Goal: Task Accomplishment & Management: Use online tool/utility

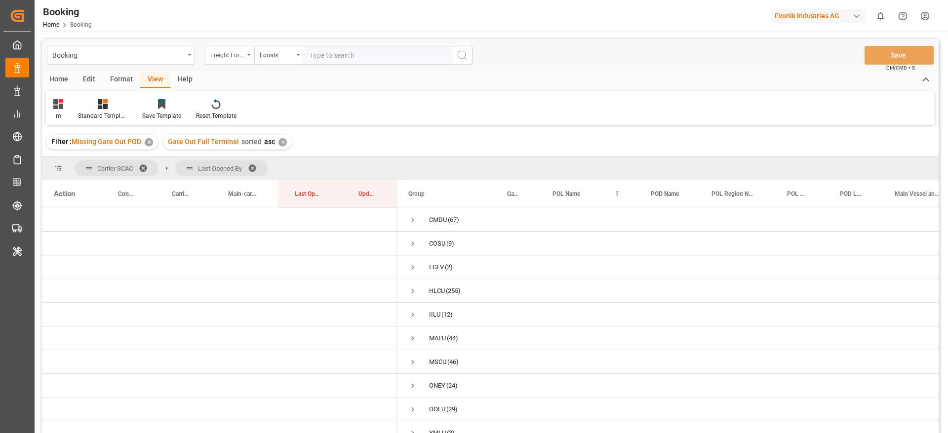
click at [117, 81] on div "Format" at bounding box center [122, 80] width 38 height 17
click at [64, 108] on icon at bounding box center [67, 104] width 9 height 10
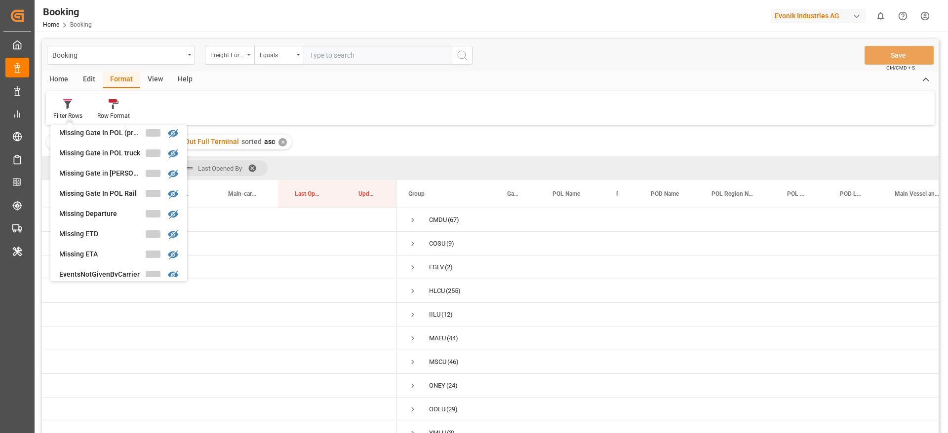
scroll to position [222, 0]
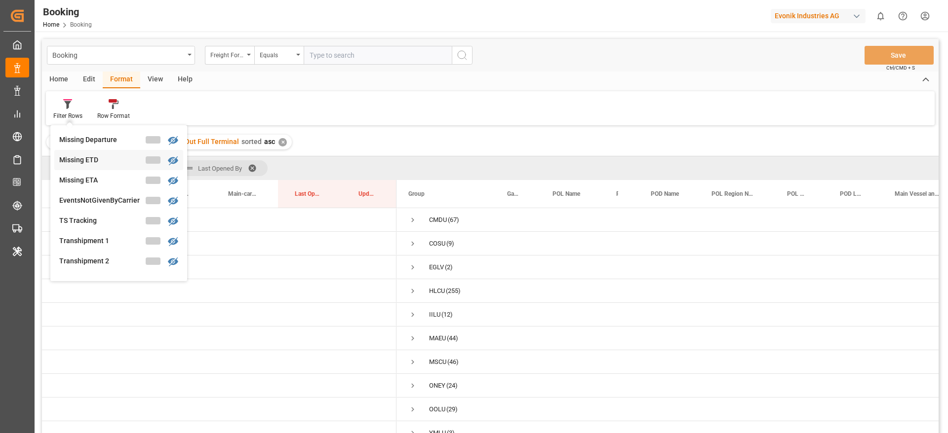
click at [98, 159] on div "Booking Freight Forwarder's Reference No. Equals Save Ctrl/CMD + S Home Edit Fo…" at bounding box center [490, 249] width 897 height 421
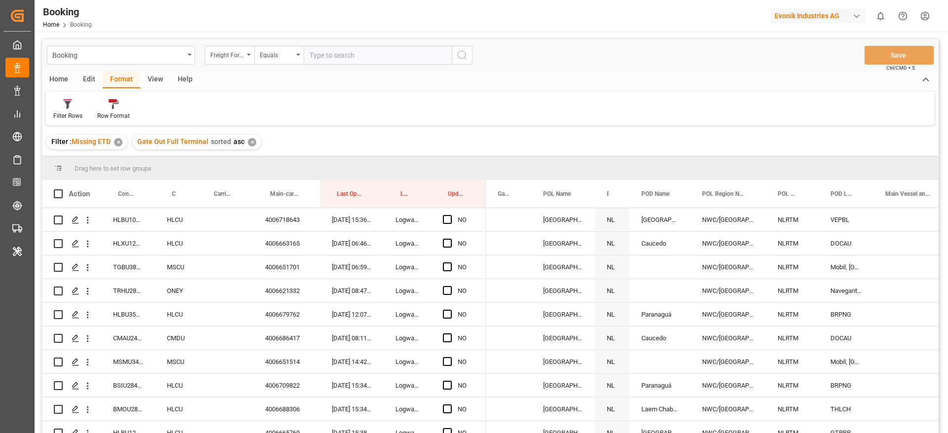
click at [250, 142] on div "✕" at bounding box center [252, 142] width 8 height 8
click at [155, 77] on div "View" at bounding box center [155, 80] width 30 height 17
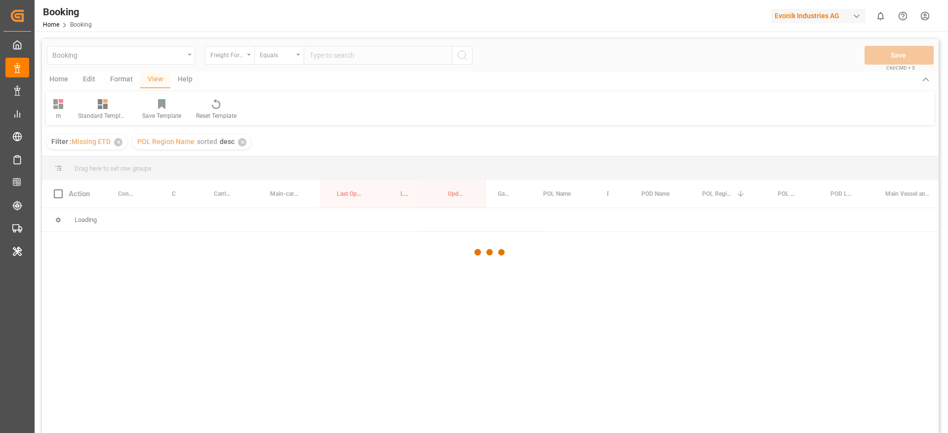
click at [65, 112] on div at bounding box center [490, 253] width 897 height 428
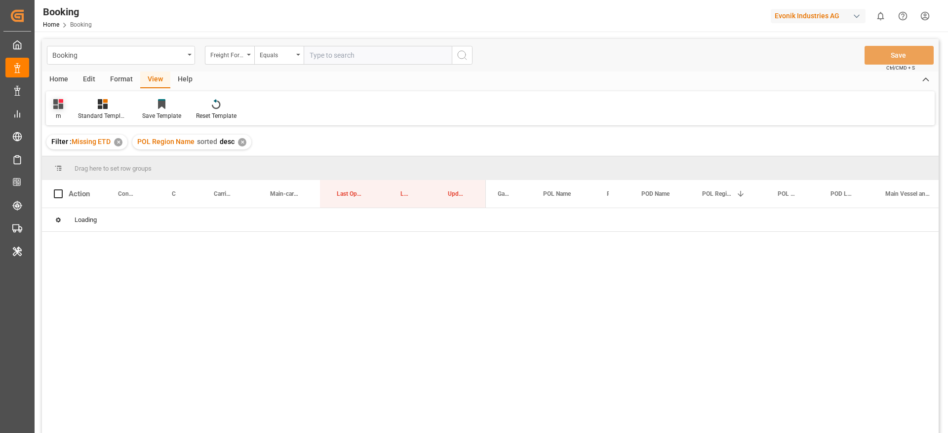
click at [58, 101] on icon at bounding box center [58, 104] width 10 height 10
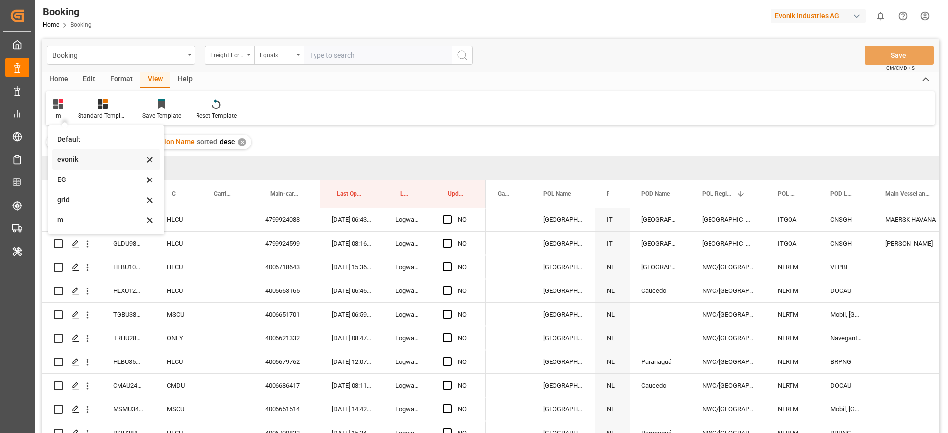
click at [98, 160] on div "evonik" at bounding box center [100, 160] width 86 height 10
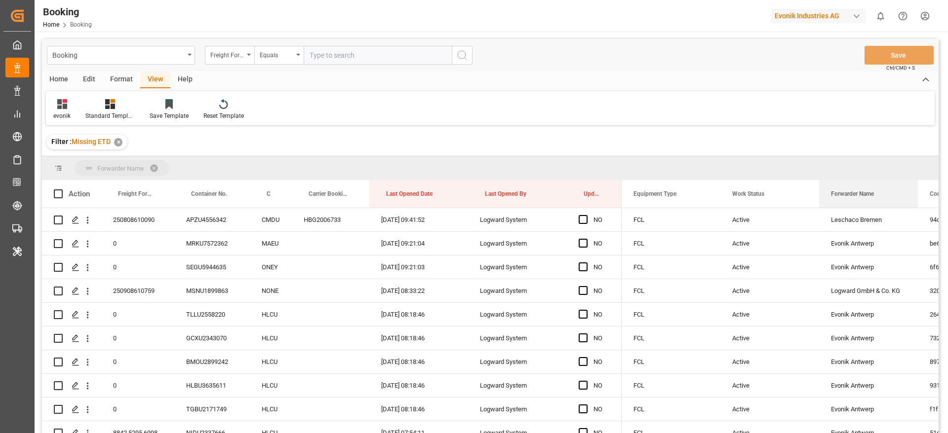
drag, startPoint x: 849, startPoint y: 190, endPoint x: 853, endPoint y: 168, distance: 22.0
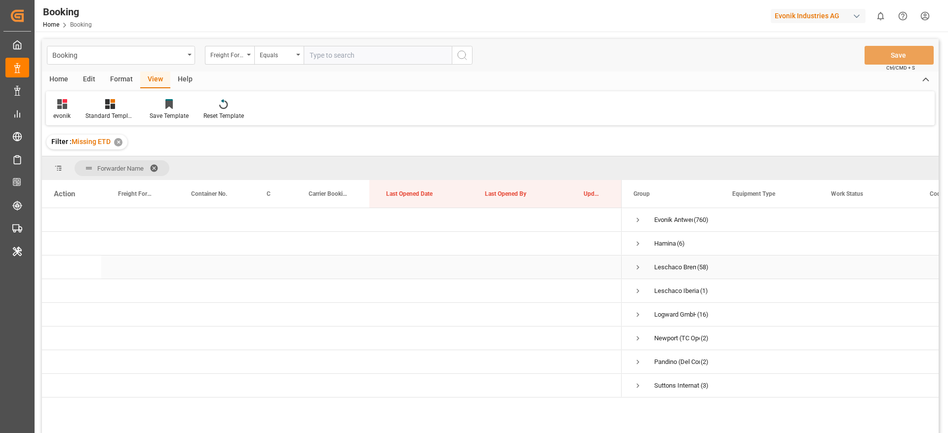
click at [636, 265] on span "Press SPACE to select this row." at bounding box center [637, 267] width 9 height 9
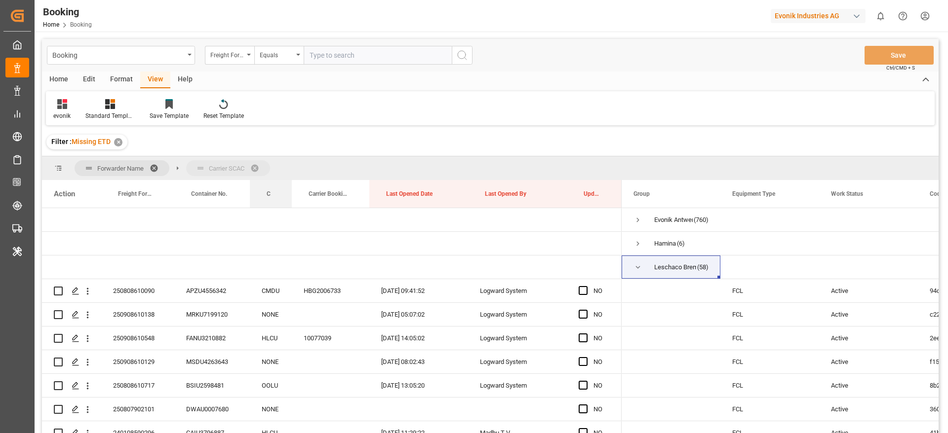
drag, startPoint x: 268, startPoint y: 190, endPoint x: 277, endPoint y: 165, distance: 25.8
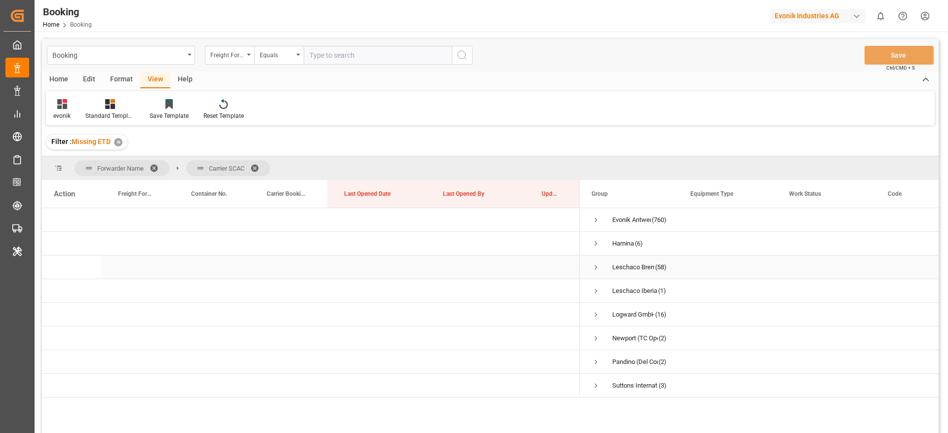
click at [601, 267] on span "Leschaco Bremen (58)" at bounding box center [628, 267] width 75 height 22
click at [594, 266] on span "Press SPACE to select this row." at bounding box center [595, 267] width 9 height 9
click at [616, 217] on span "Press SPACE to select this row." at bounding box center [616, 217] width 9 height 9
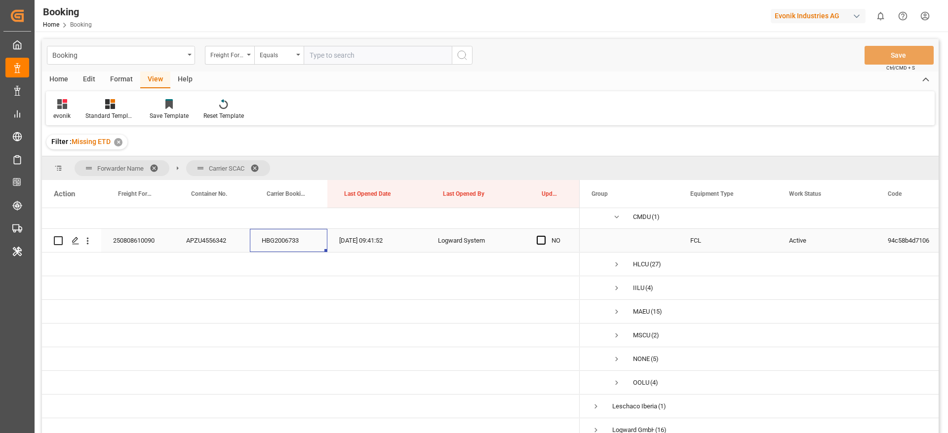
click at [274, 239] on div "HBG2006733" at bounding box center [289, 240] width 78 height 23
click at [88, 245] on icon "open menu" at bounding box center [87, 241] width 10 height 10
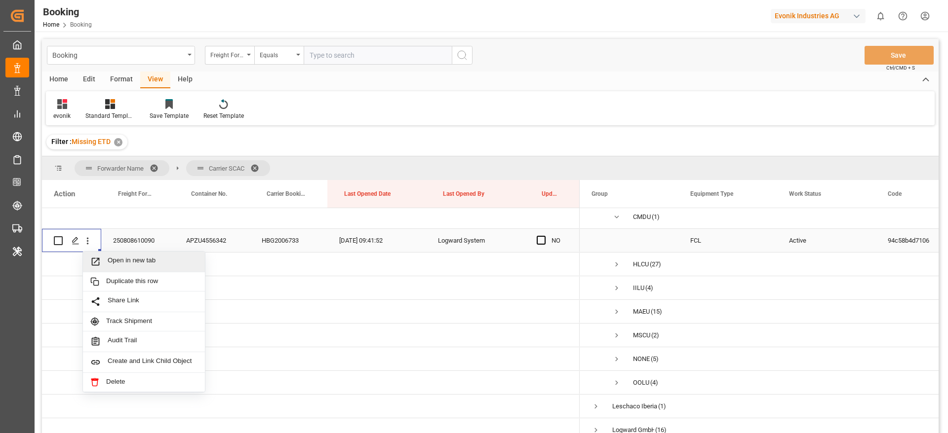
click at [169, 260] on span "Open in new tab" at bounding box center [153, 262] width 90 height 10
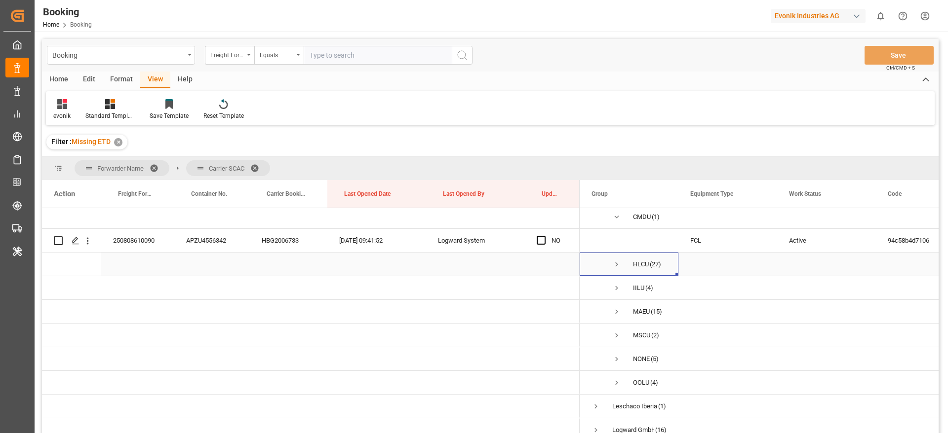
click at [622, 266] on span "HLCU (27)" at bounding box center [628, 264] width 75 height 22
click at [612, 264] on span "Press SPACE to select this row." at bounding box center [616, 264] width 9 height 9
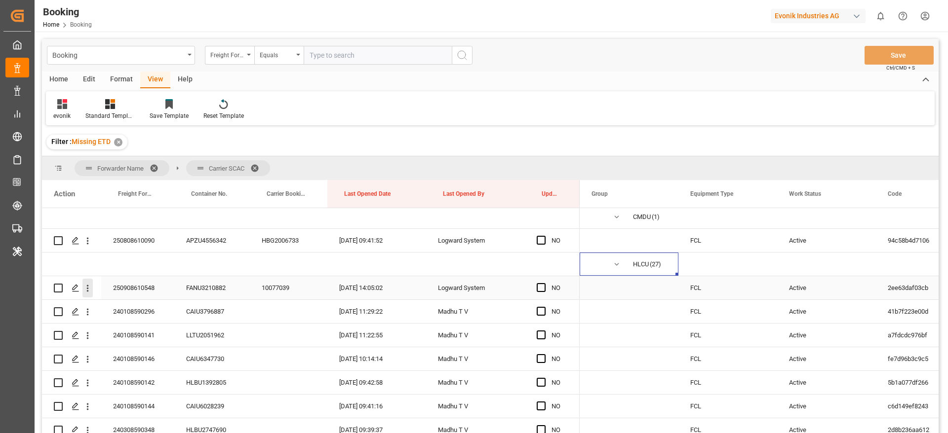
click at [89, 289] on icon "open menu" at bounding box center [87, 288] width 10 height 10
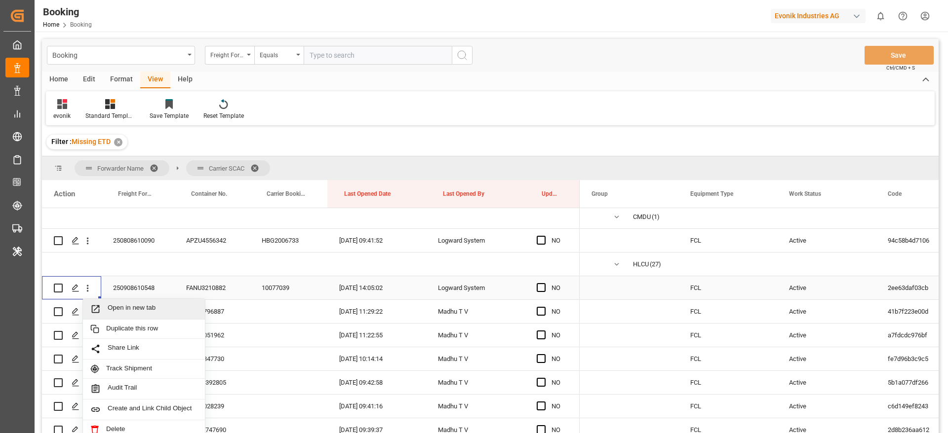
click at [161, 303] on div "Open in new tab" at bounding box center [144, 309] width 122 height 21
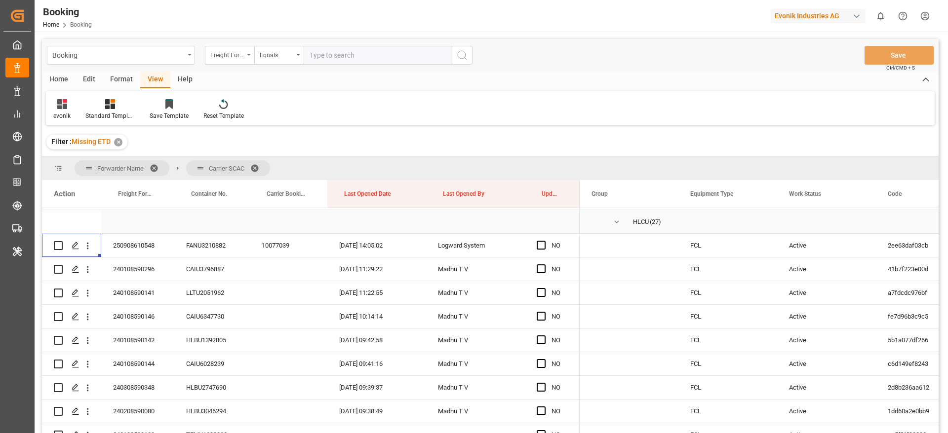
scroll to position [148, 0]
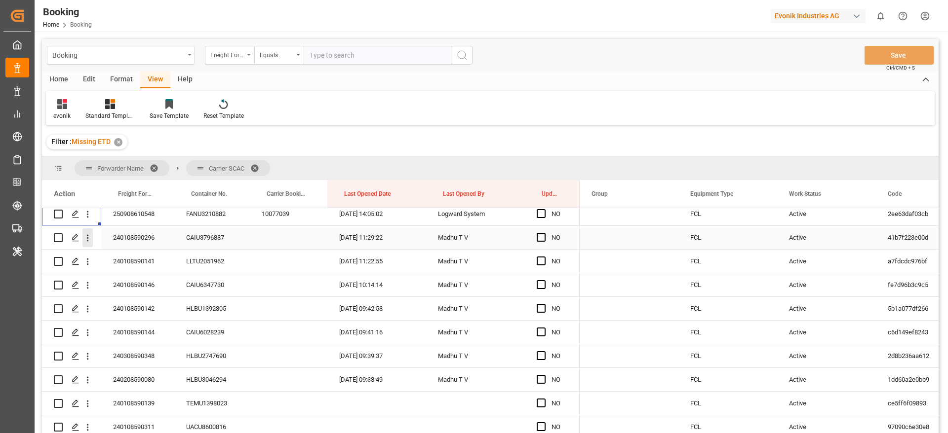
click at [89, 240] on icon "open menu" at bounding box center [87, 238] width 10 height 10
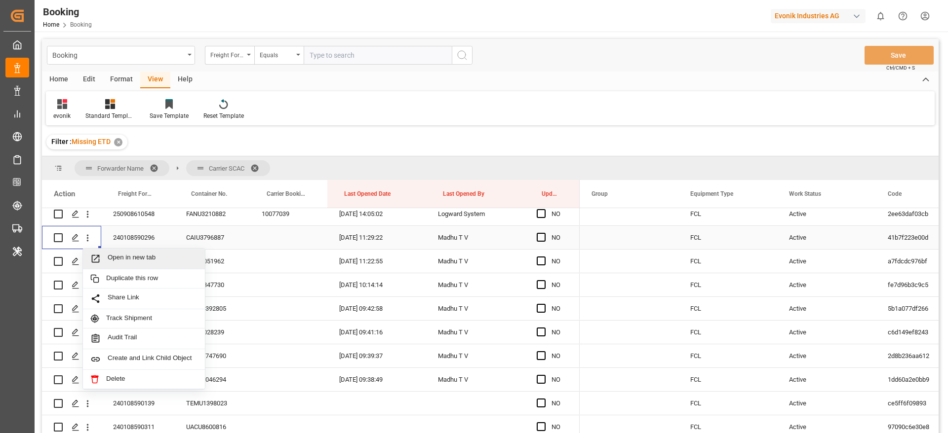
click at [168, 257] on span "Open in new tab" at bounding box center [153, 259] width 90 height 10
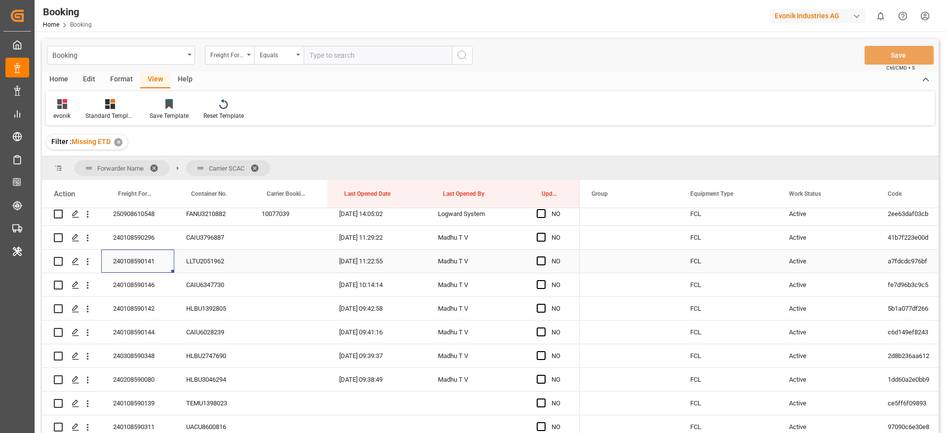
click at [124, 258] on div "240108590141" at bounding box center [137, 261] width 73 height 23
click at [146, 281] on div "240108590146" at bounding box center [137, 285] width 73 height 23
click at [159, 305] on div "240108590142" at bounding box center [137, 308] width 73 height 23
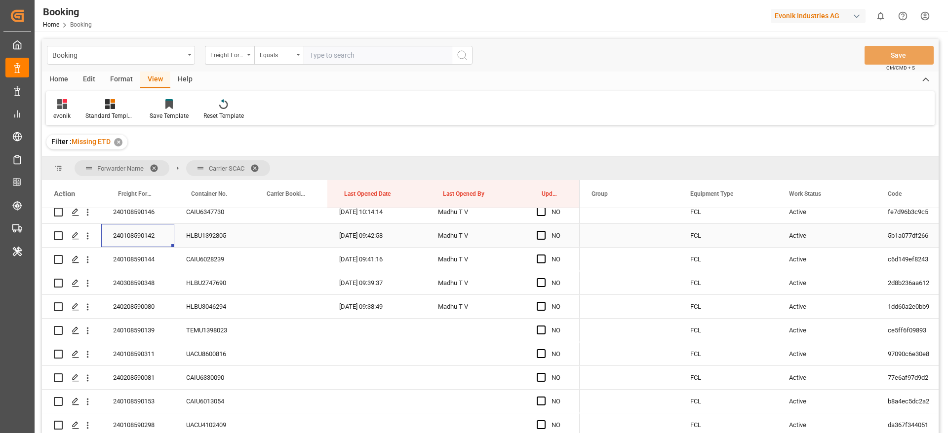
scroll to position [222, 0]
click at [141, 263] on div "240108590144" at bounding box center [137, 258] width 73 height 23
click at [140, 282] on div "240308590348" at bounding box center [137, 282] width 73 height 23
click at [153, 313] on div "240208590080" at bounding box center [137, 305] width 73 height 23
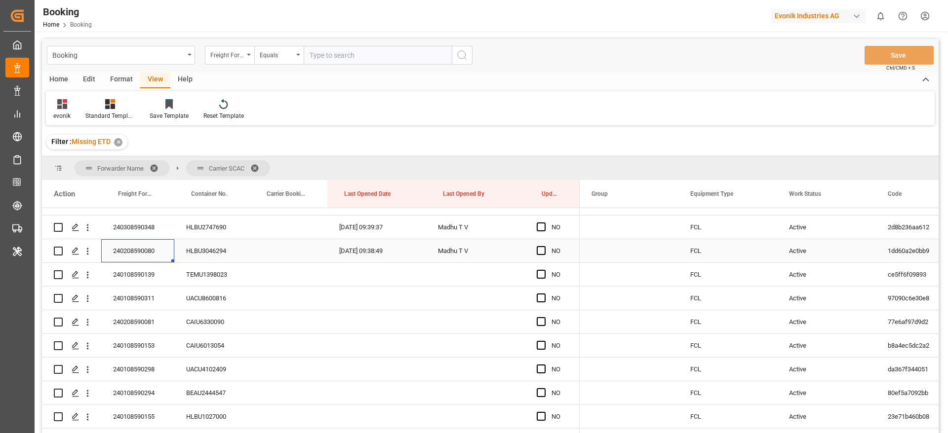
scroll to position [296, 0]
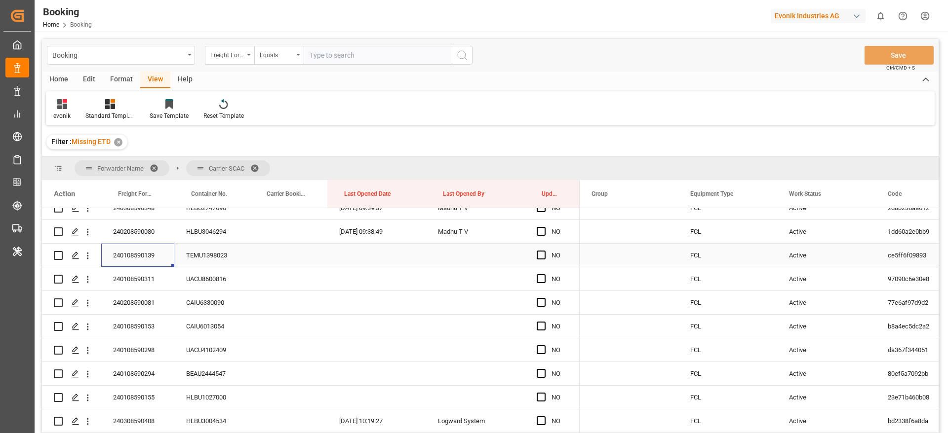
click at [135, 252] on div "240108590139" at bounding box center [137, 255] width 73 height 23
click at [138, 279] on div "240108590311" at bounding box center [137, 279] width 73 height 23
click at [151, 308] on div "240208590081" at bounding box center [137, 302] width 73 height 23
click at [160, 332] on div "240108590153" at bounding box center [137, 326] width 73 height 23
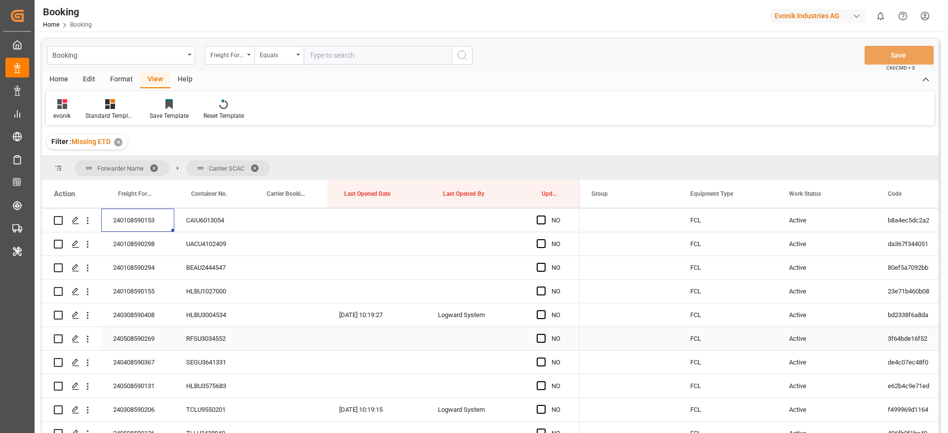
scroll to position [370, 0]
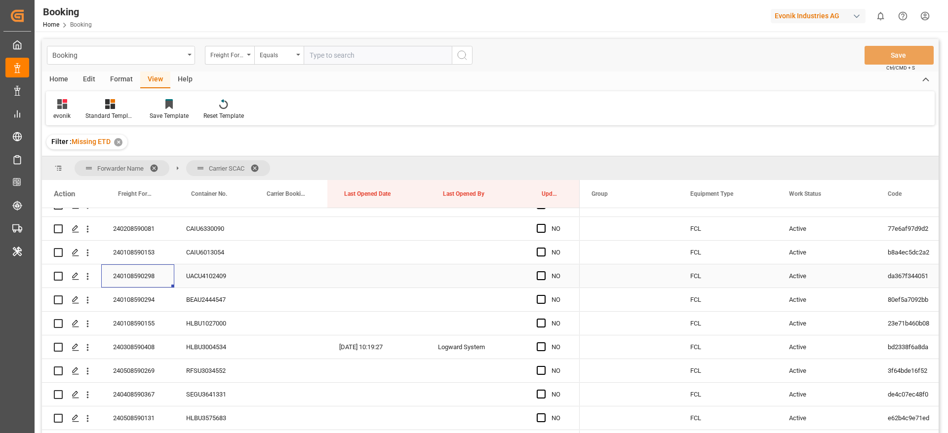
click at [131, 281] on div "240108590298" at bounding box center [137, 276] width 73 height 23
click at [132, 298] on div "240108590294" at bounding box center [137, 299] width 73 height 23
click at [144, 324] on div "240108590155" at bounding box center [137, 323] width 73 height 23
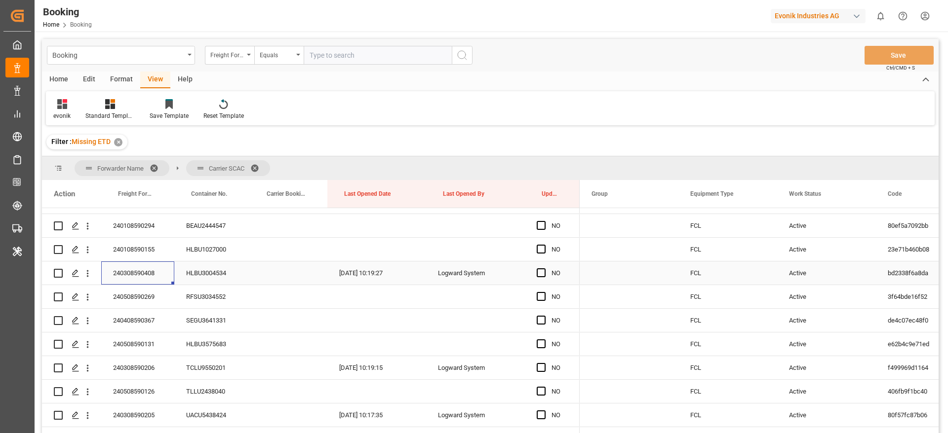
click at [144, 264] on div "240308590408" at bounding box center [137, 273] width 73 height 23
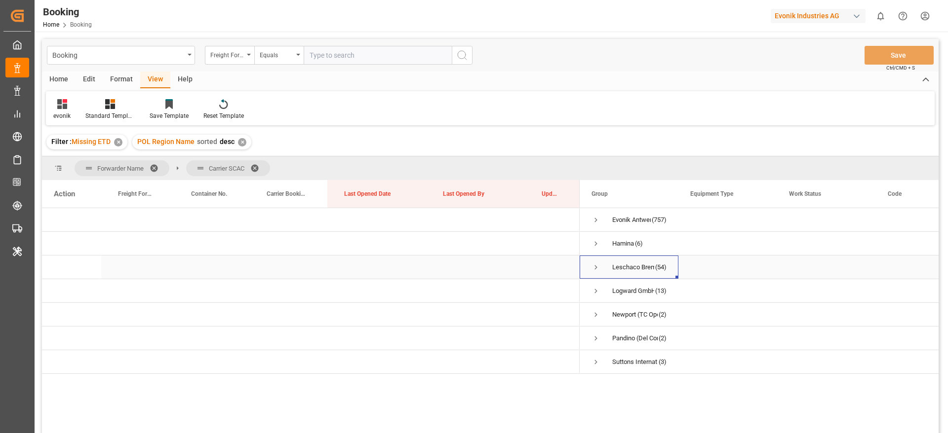
click at [599, 267] on span "Press SPACE to select this row." at bounding box center [595, 267] width 9 height 9
click at [620, 313] on span "Press SPACE to select this row." at bounding box center [616, 315] width 9 height 9
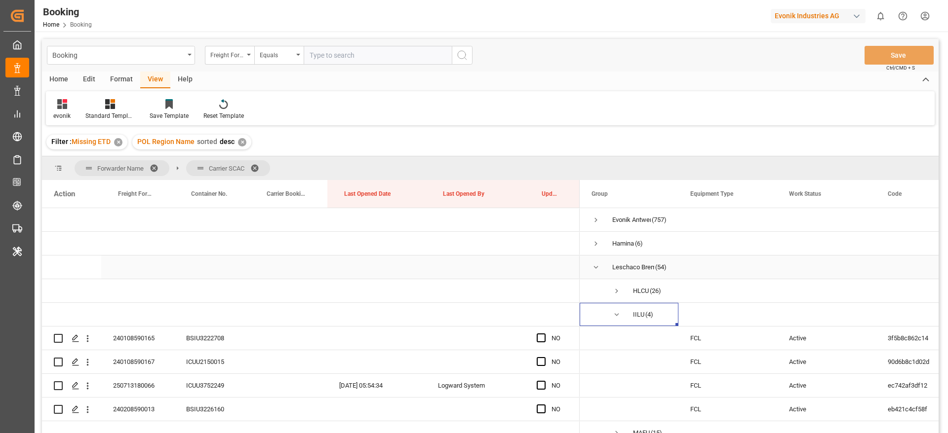
scroll to position [74, 0]
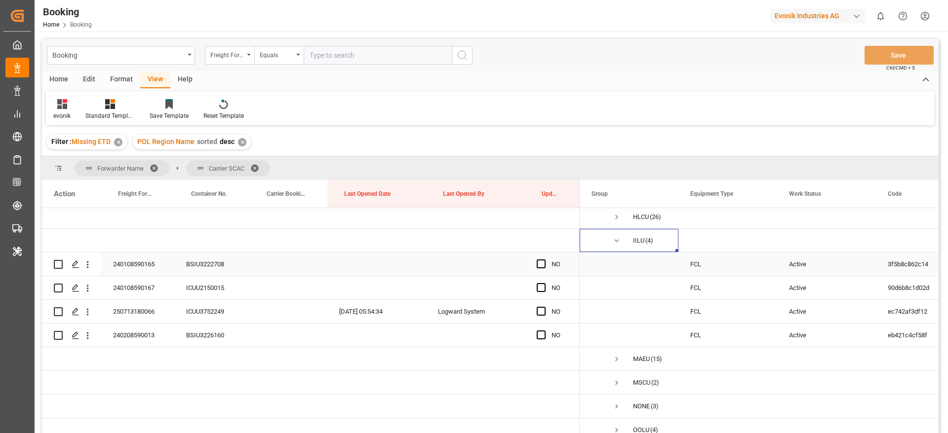
click at [130, 264] on div "240108590165" at bounding box center [137, 264] width 73 height 23
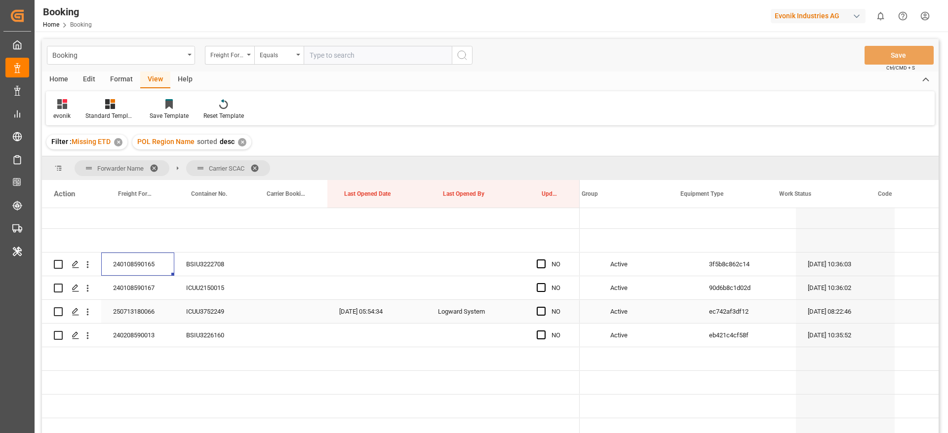
scroll to position [0, 0]
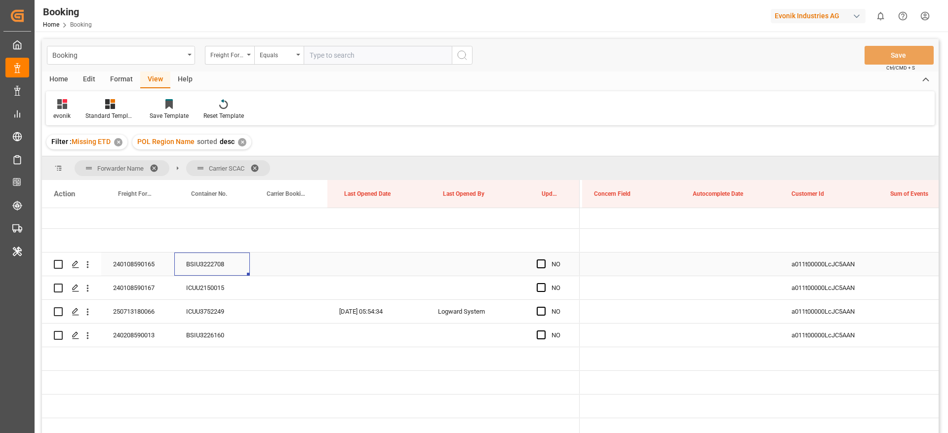
click at [201, 268] on div "BSIU3222708" at bounding box center [212, 264] width 76 height 23
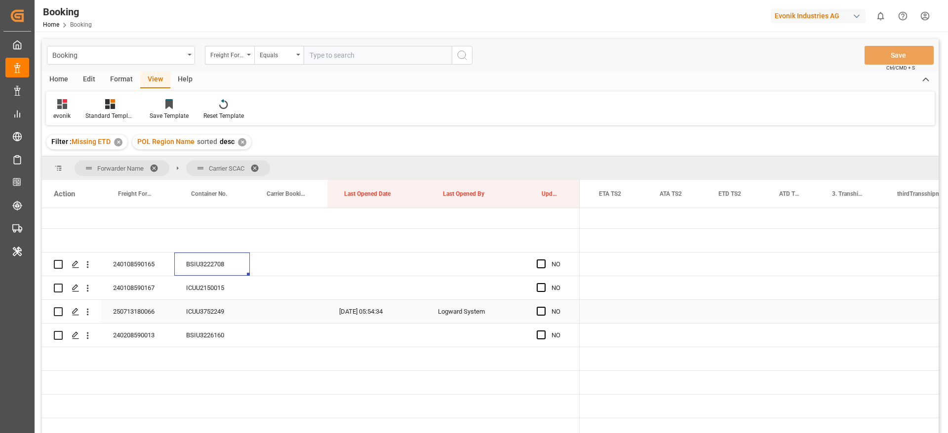
scroll to position [0, 10151]
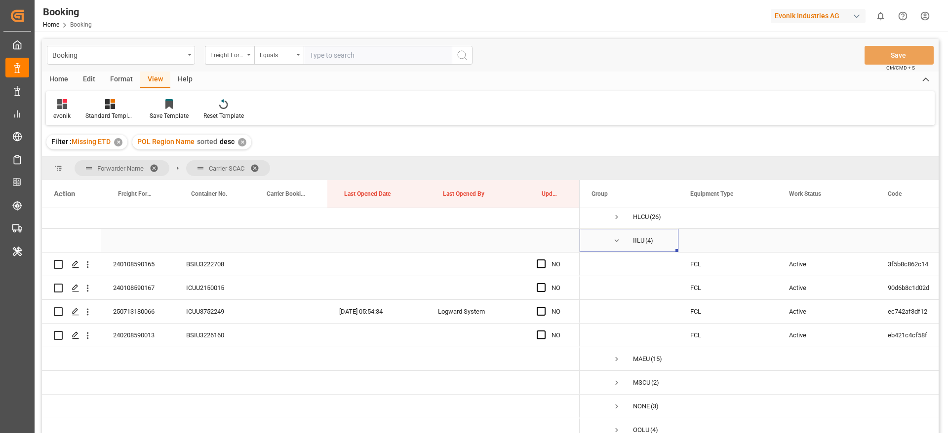
click at [615, 238] on span "Press SPACE to select this row." at bounding box center [616, 240] width 9 height 9
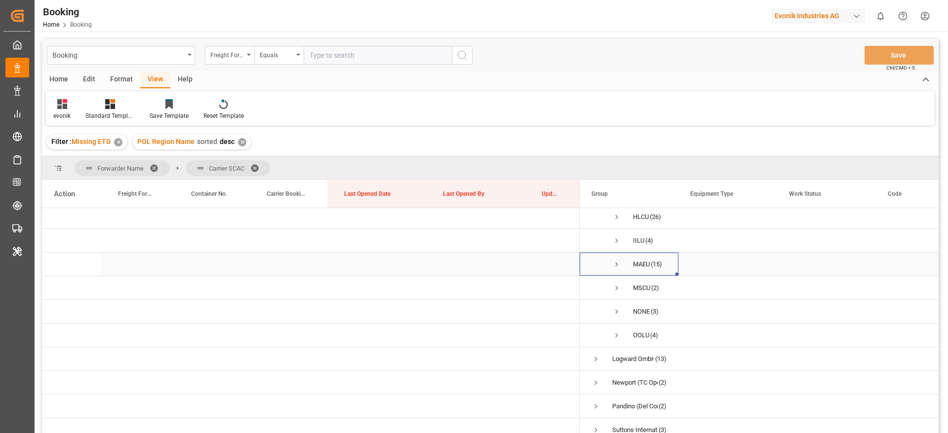
click at [617, 264] on span "Press SPACE to select this row." at bounding box center [616, 264] width 9 height 9
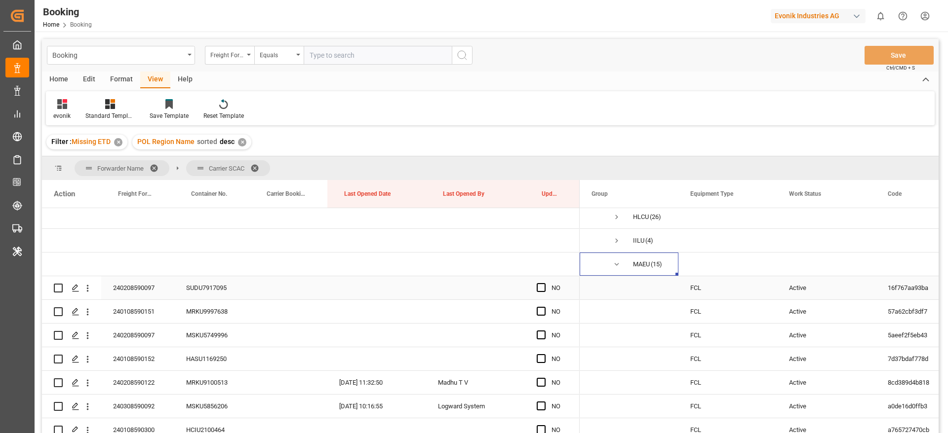
click at [128, 287] on div "240208590097" at bounding box center [137, 287] width 73 height 23
click at [120, 318] on div "240108590151" at bounding box center [137, 311] width 73 height 23
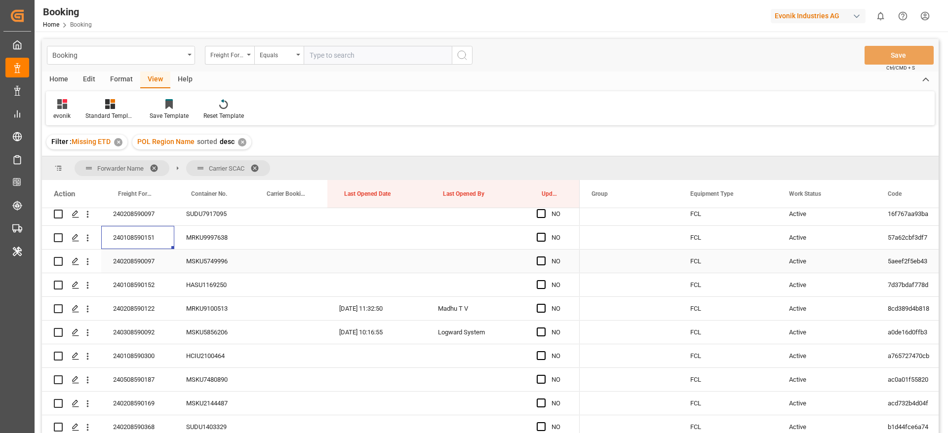
click at [141, 259] on div "240208590097" at bounding box center [137, 261] width 73 height 23
click at [151, 287] on div "240108590152" at bounding box center [137, 285] width 73 height 23
click at [127, 304] on div "240208590122" at bounding box center [137, 308] width 73 height 23
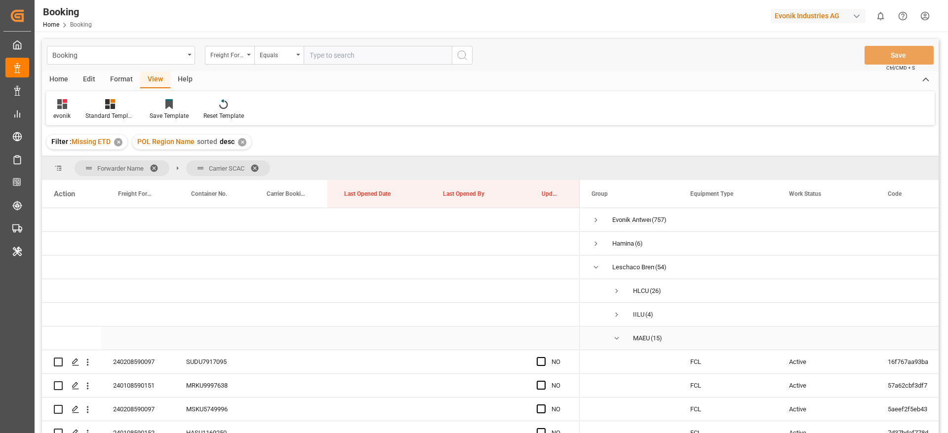
click at [619, 335] on span "Press SPACE to select this row." at bounding box center [616, 338] width 9 height 9
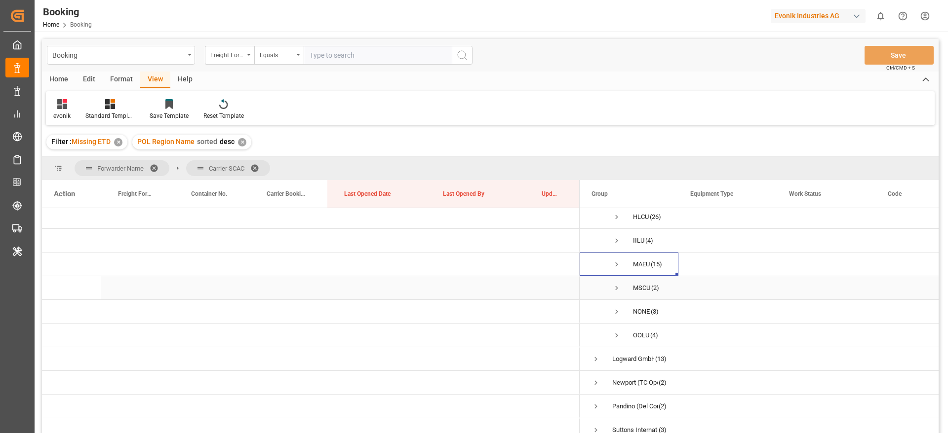
click at [619, 287] on span "Press SPACE to select this row." at bounding box center [616, 288] width 9 height 9
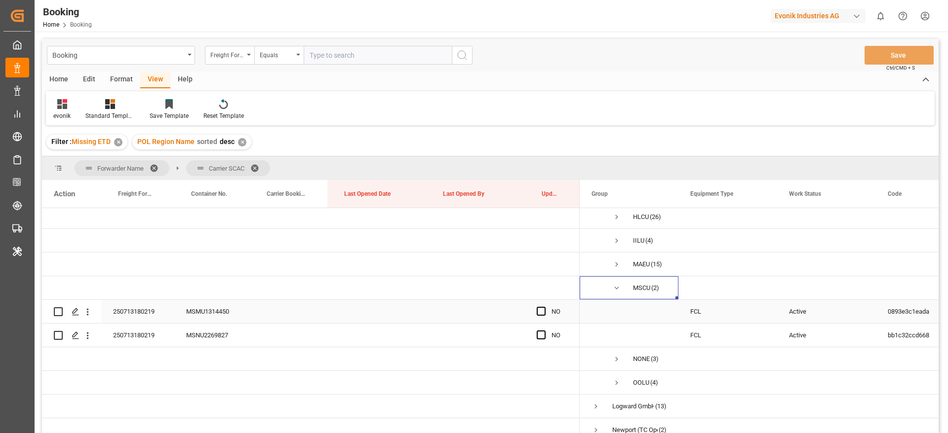
click at [134, 311] on div "250713180219" at bounding box center [137, 311] width 73 height 23
click at [212, 310] on div "MSMU1314450" at bounding box center [212, 311] width 76 height 23
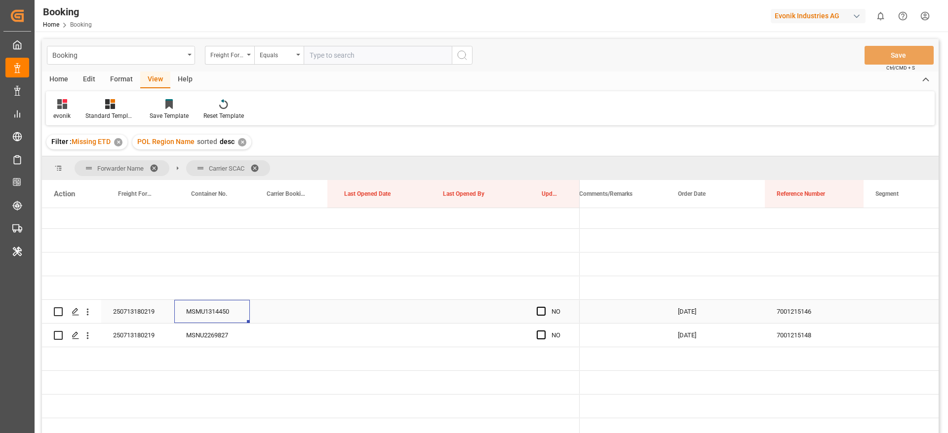
scroll to position [0, 753]
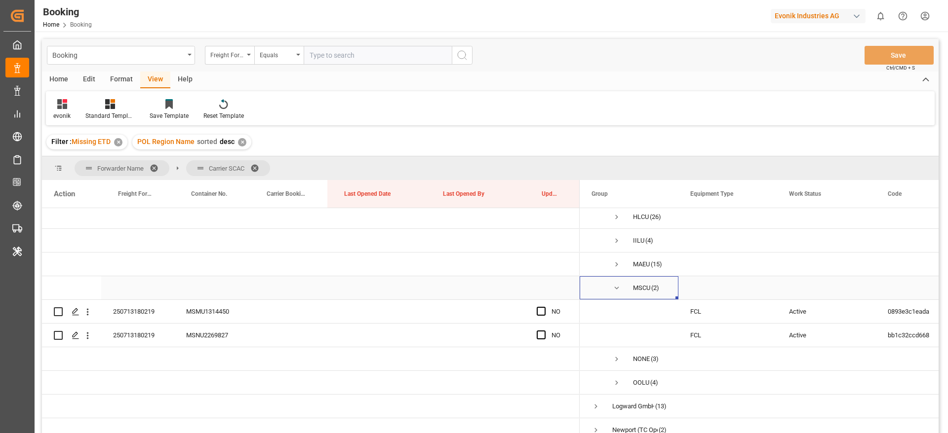
click at [618, 282] on span "Press SPACE to select this row." at bounding box center [616, 288] width 9 height 23
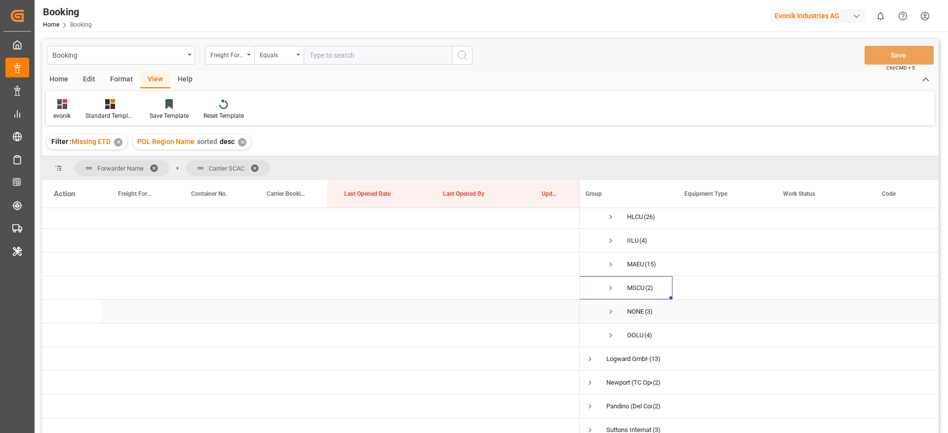
scroll to position [0, 0]
click at [617, 310] on span "Press SPACE to select this row." at bounding box center [616, 312] width 9 height 9
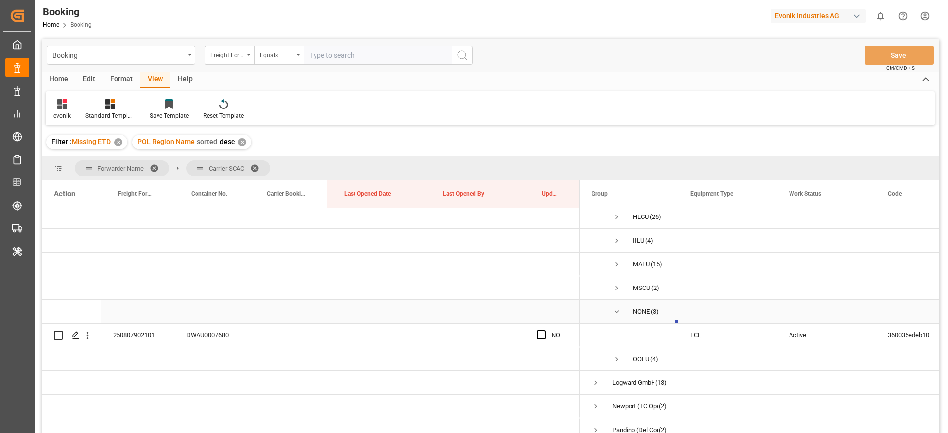
scroll to position [107, 0]
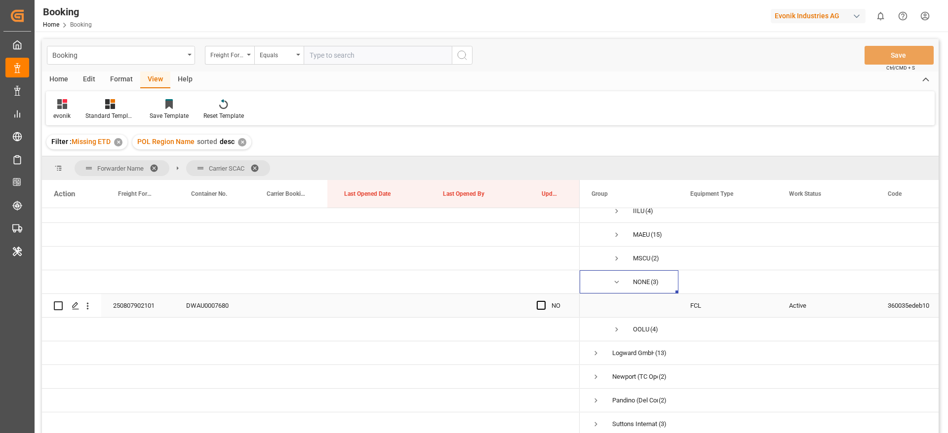
click at [126, 298] on div "250807902101" at bounding box center [137, 305] width 73 height 23
click at [618, 326] on span "Press SPACE to select this row." at bounding box center [616, 329] width 9 height 9
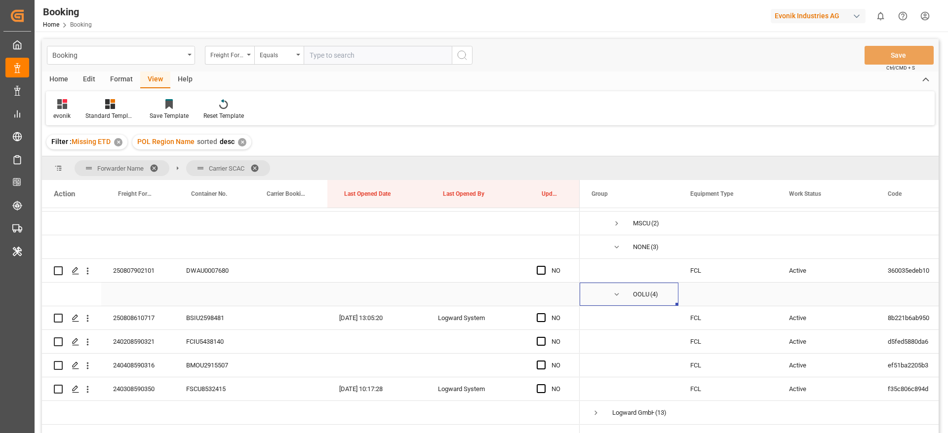
scroll to position [181, 0]
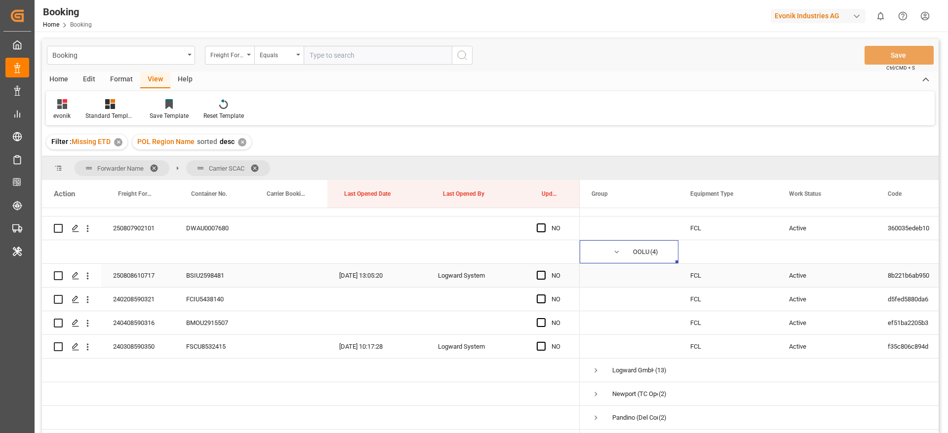
click at [152, 277] on div "250808610717" at bounding box center [137, 275] width 73 height 23
click at [88, 280] on icon "open menu" at bounding box center [87, 276] width 10 height 10
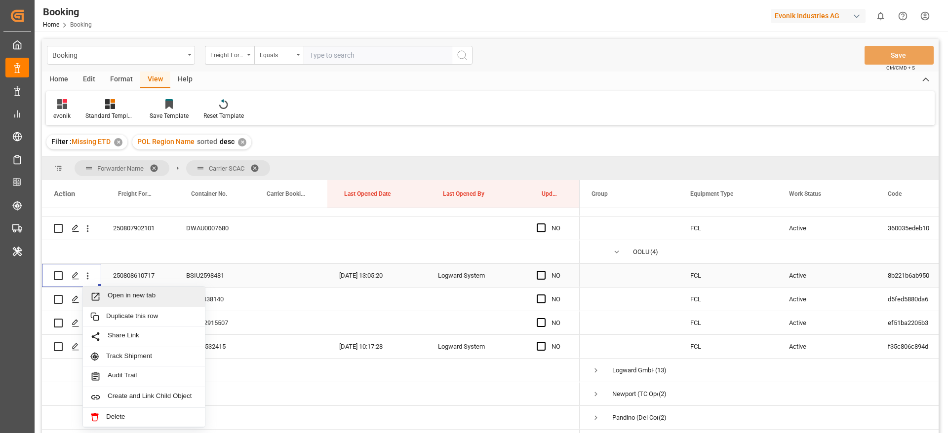
click at [170, 300] on span "Open in new tab" at bounding box center [153, 297] width 90 height 10
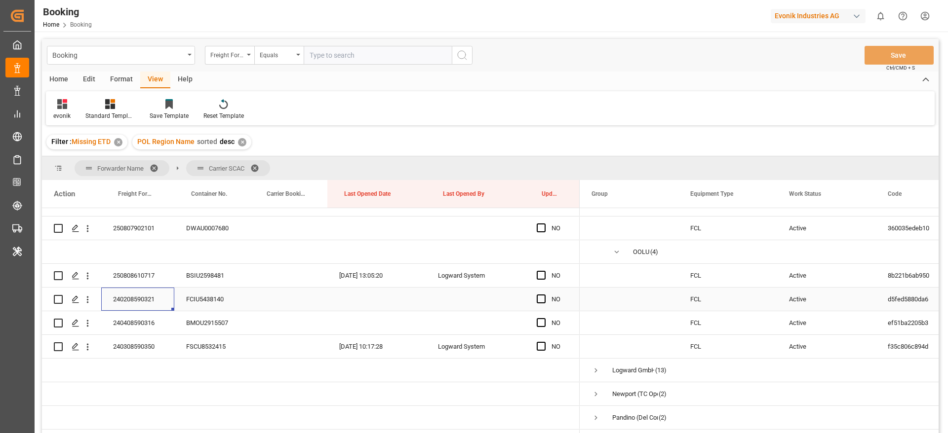
click at [122, 303] on div "240208590321" at bounding box center [137, 299] width 73 height 23
click at [140, 324] on div "240408590316" at bounding box center [137, 323] width 73 height 23
click at [138, 340] on div "240308590350" at bounding box center [137, 346] width 73 height 23
click at [617, 250] on span "Press SPACE to select this row." at bounding box center [616, 252] width 9 height 9
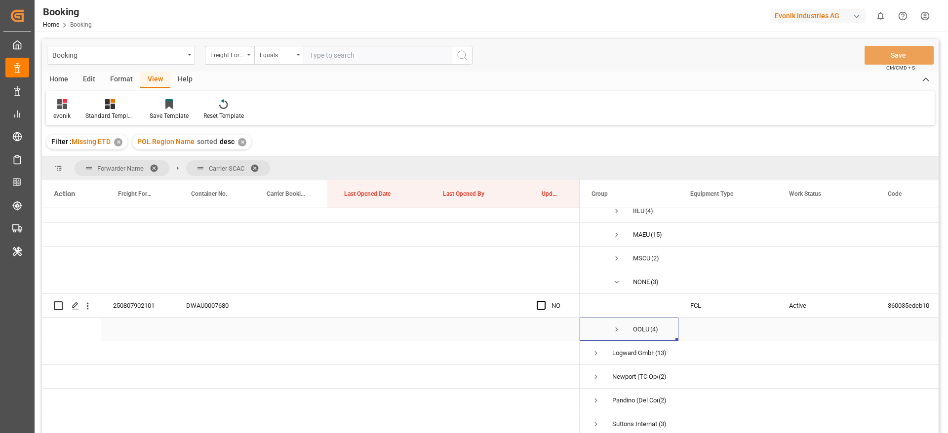
scroll to position [107, 0]
click at [619, 279] on span "Press SPACE to select this row." at bounding box center [616, 282] width 9 height 9
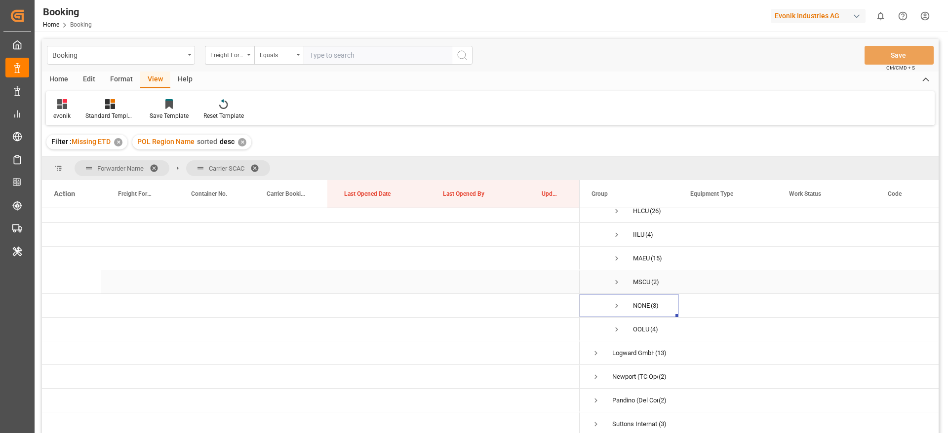
scroll to position [0, 0]
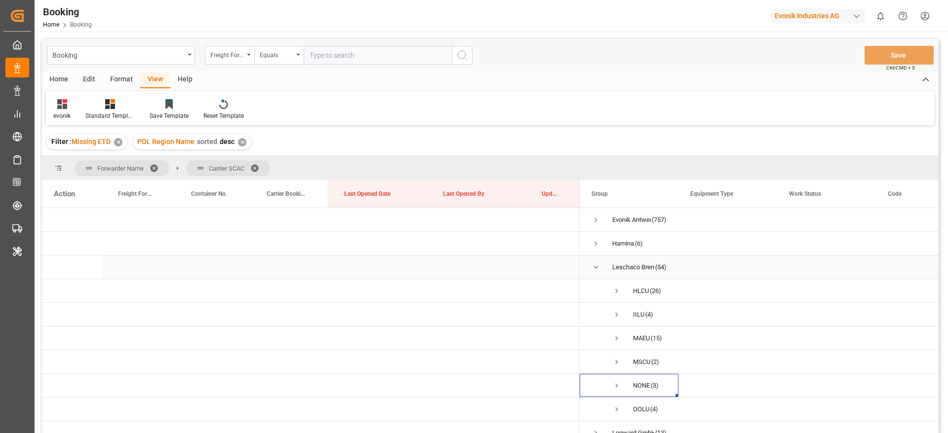
click at [597, 266] on span "Press SPACE to select this row." at bounding box center [595, 267] width 9 height 9
click at [598, 222] on span "Press SPACE to select this row." at bounding box center [595, 220] width 9 height 9
click at [617, 243] on span "Press SPACE to select this row." at bounding box center [616, 243] width 9 height 9
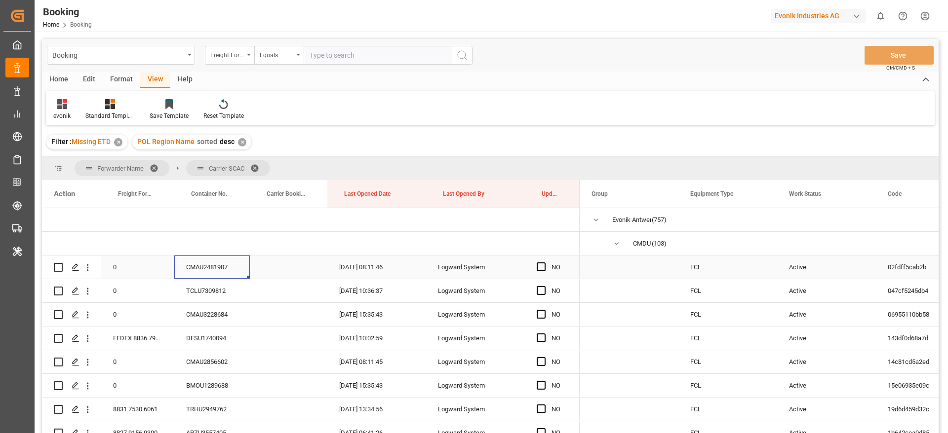
click at [202, 270] on div "CMAU2481907" at bounding box center [212, 267] width 76 height 23
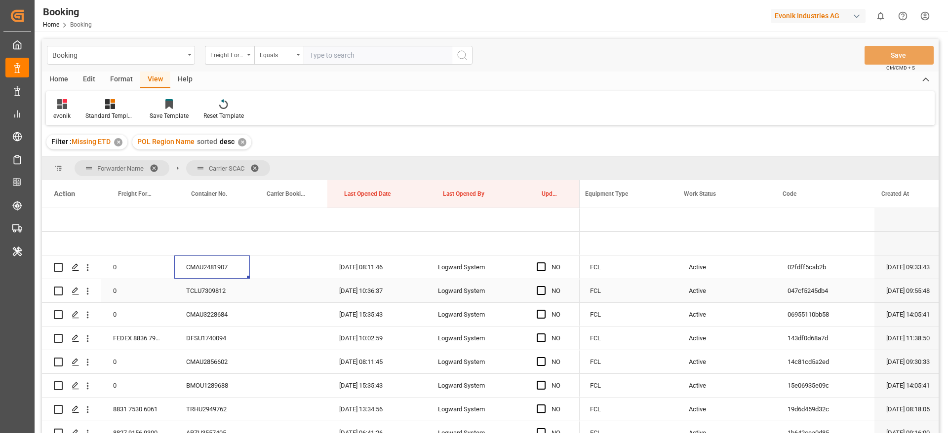
scroll to position [0, 83]
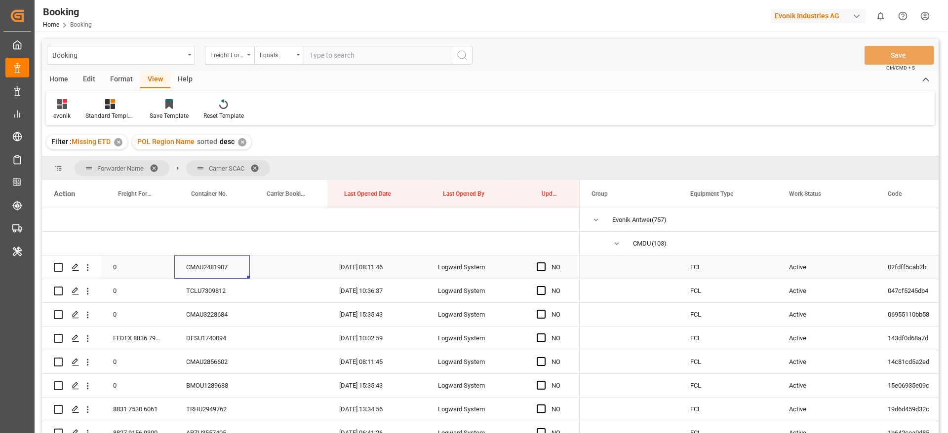
click at [220, 263] on div "CMAU2481907" at bounding box center [212, 267] width 76 height 23
click at [91, 271] on icon "open menu" at bounding box center [87, 268] width 10 height 10
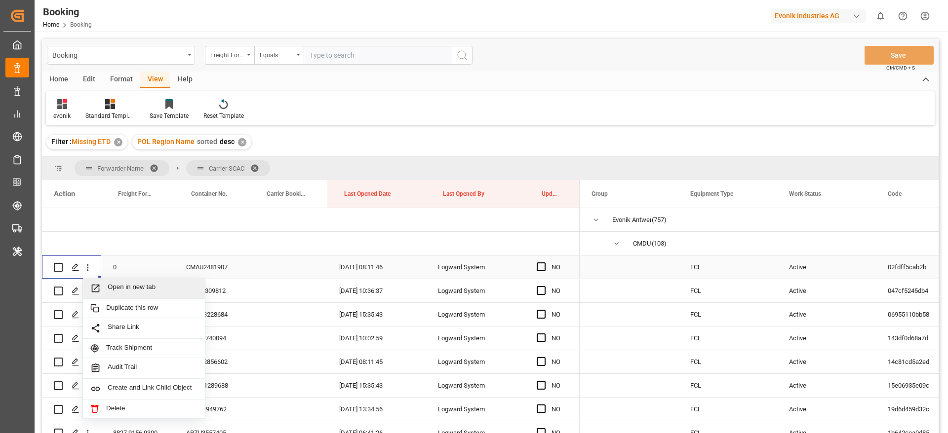
click at [149, 285] on span "Open in new tab" at bounding box center [153, 288] width 90 height 10
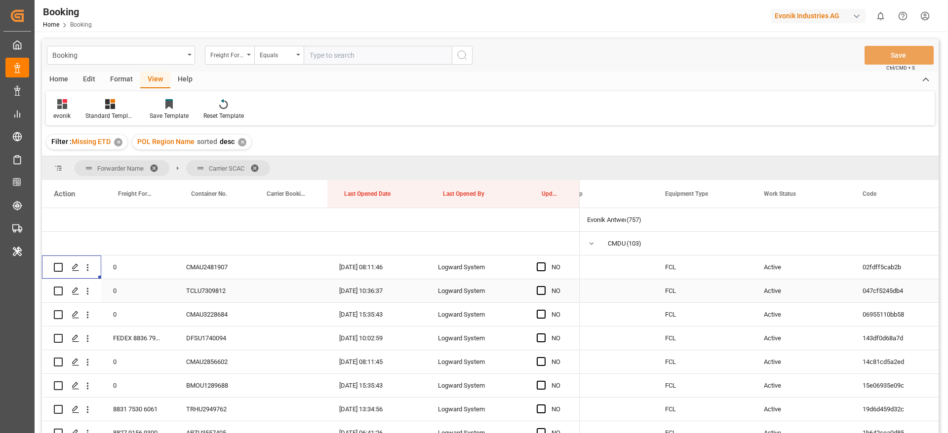
scroll to position [0, 53]
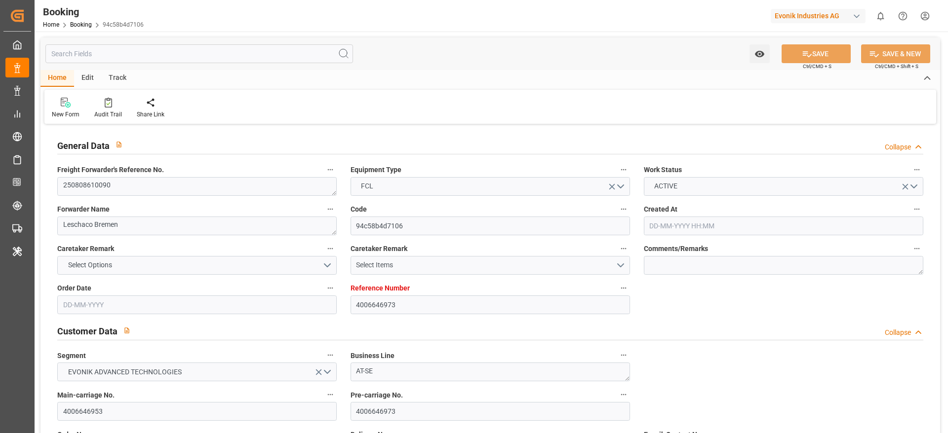
type input "4006646973"
type input "9629081"
type input "CMACGM"
type input "CMA CGM Group"
type input "DEHAM"
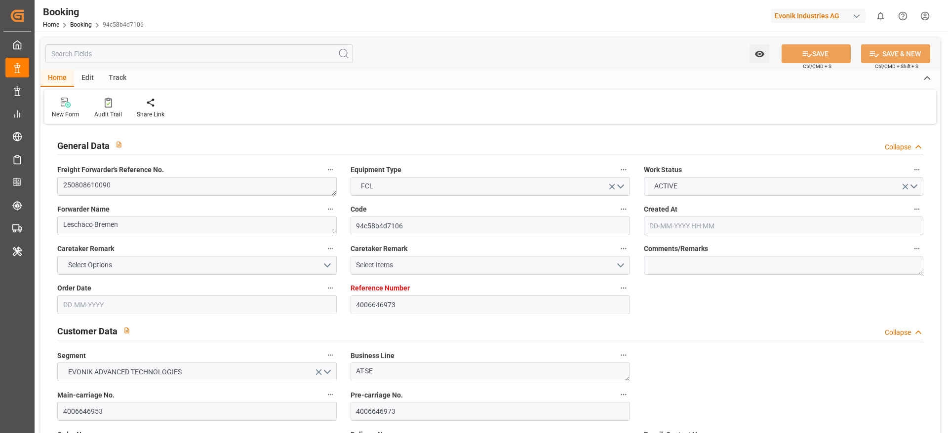
type input "JPNGO"
type input "MYPKG"
type input "SGSIN"
type input "0"
type input "DEHAM"
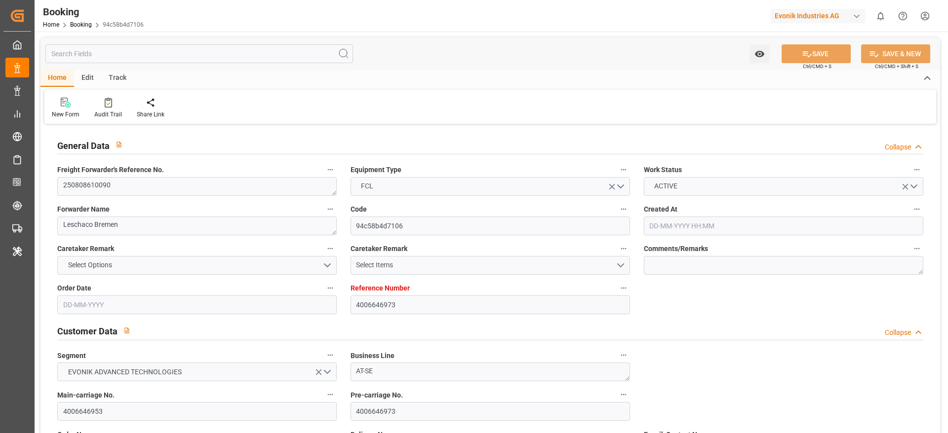
type input "JPNGO"
type input "9938406"
type input "9463310"
type input "30-06-2025 09:59"
type input "[DATE]"
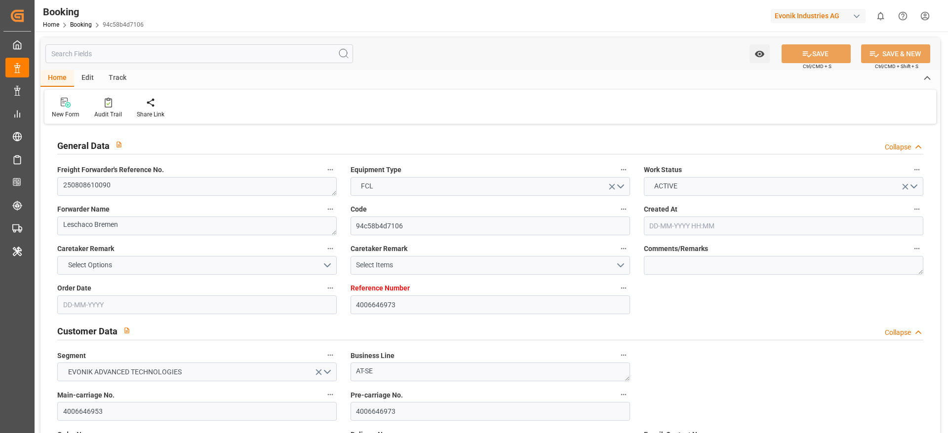
type input "23-09-2025"
type input "22-07-2025"
type input "10-08-2025 05:00"
type input "01-08-2025 18:05"
type input "12-10-2025 11:00"
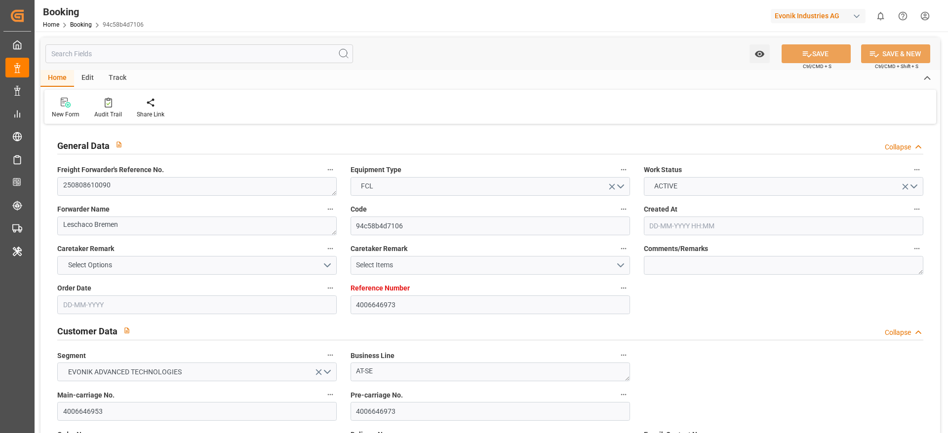
type input "11-10-2025 00:00"
type input "10-09-2025 00:00"
type input "10-09-2025 12:00"
type input "28-09-2025 22:00"
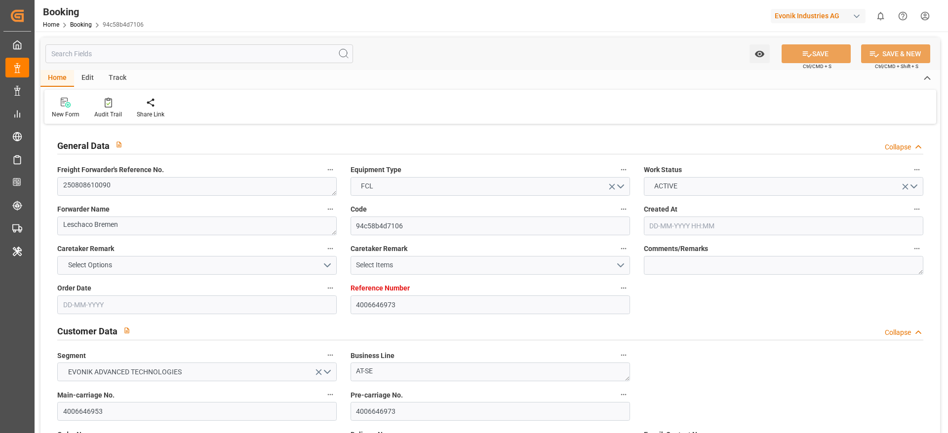
type input "28-09-2025 00:00"
type input "19-09-2025 21:00"
type input "27-09-2025 08:00"
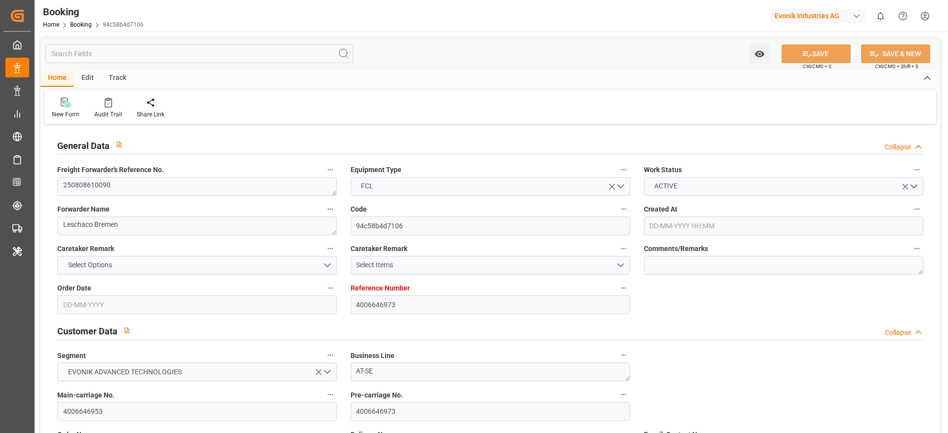
type input "29-07-2025"
type input "15-09-2025 09:41"
type input "15-09-2025"
type input "09-08-2025 04:44"
type input "10-08-2025 06:01"
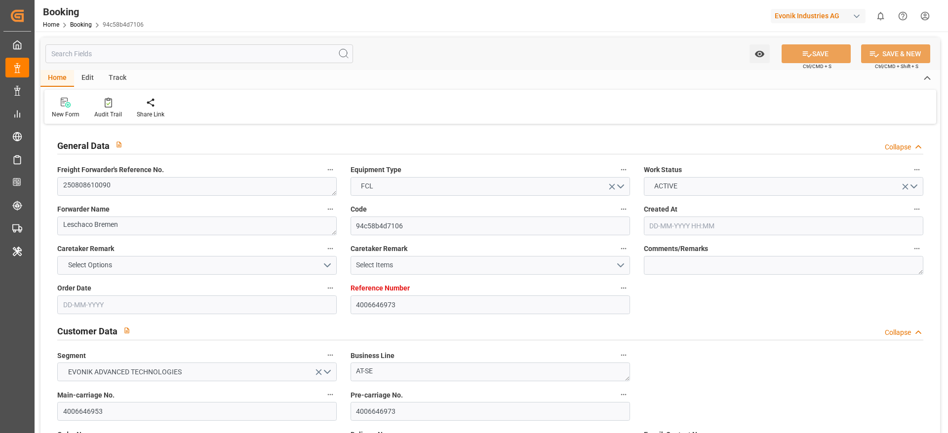
type input "10-09-2025 16:23"
type input "10-09-2025 20:11"
type input "28-09-2025 22:00"
type input "19-09-2025 21:00"
type input "20-09-2025 10:19"
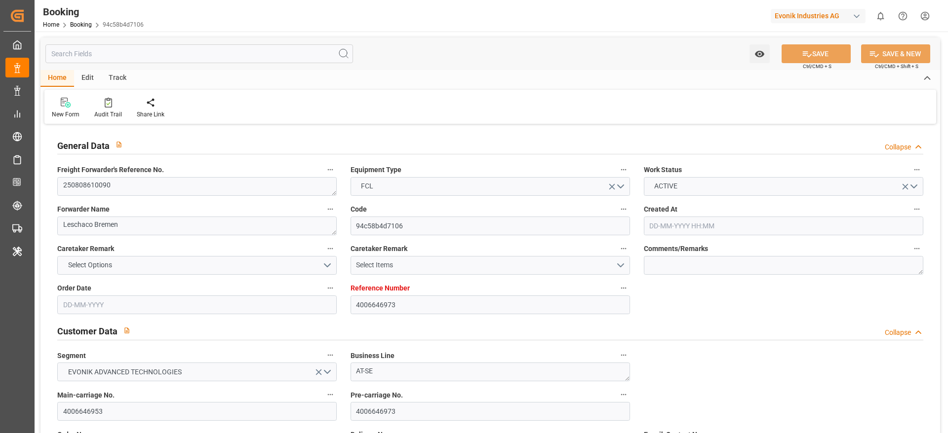
type input "27-09-2025 08:00"
type input "12-10-2025 11:00"
type input "12-10-2025 15:10"
type input "16-10-2025 15:10"
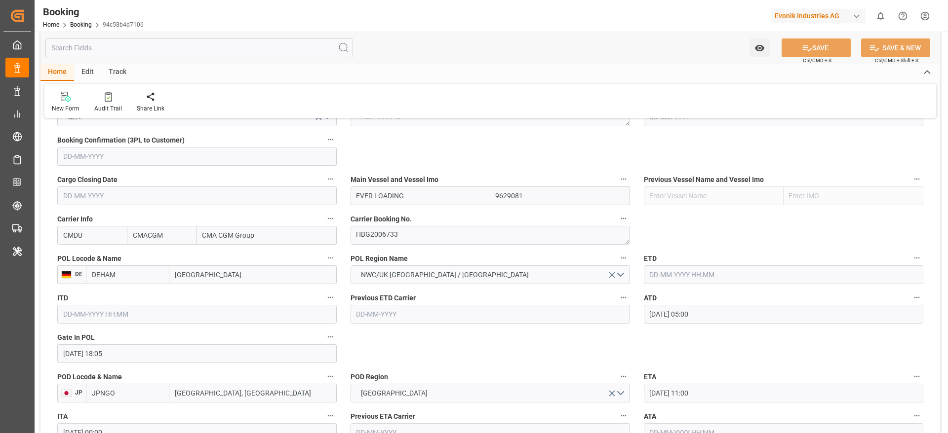
scroll to position [741, 0]
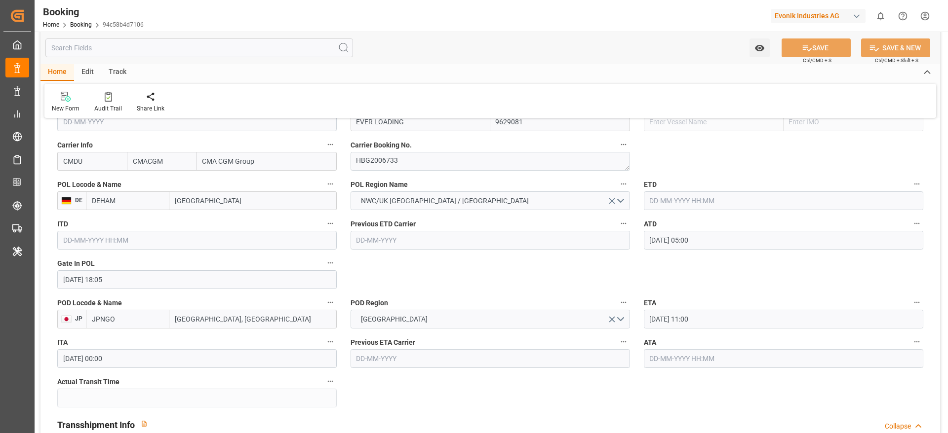
click at [704, 188] on label "ETD" at bounding box center [783, 185] width 279 height 14
click at [910, 188] on button "ETD" at bounding box center [916, 184] width 13 height 13
click at [705, 198] on div at bounding box center [474, 216] width 948 height 433
click at [719, 195] on input "text" at bounding box center [783, 201] width 279 height 19
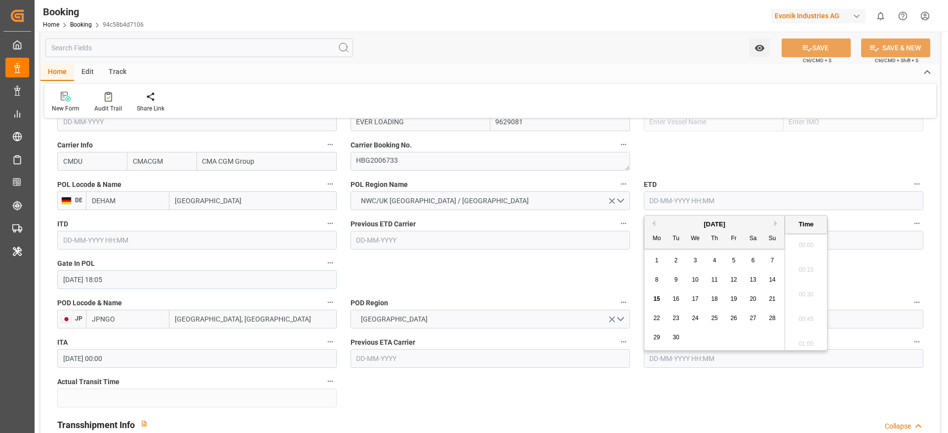
scroll to position [1559, 0]
click at [654, 222] on button "Previous Month" at bounding box center [652, 224] width 6 height 6
click at [779, 283] on div "4 5 6 7 8 9 10" at bounding box center [714, 280] width 135 height 19
click at [773, 279] on span "10" at bounding box center [772, 279] width 6 height 7
type input "10-08-2025 00:00"
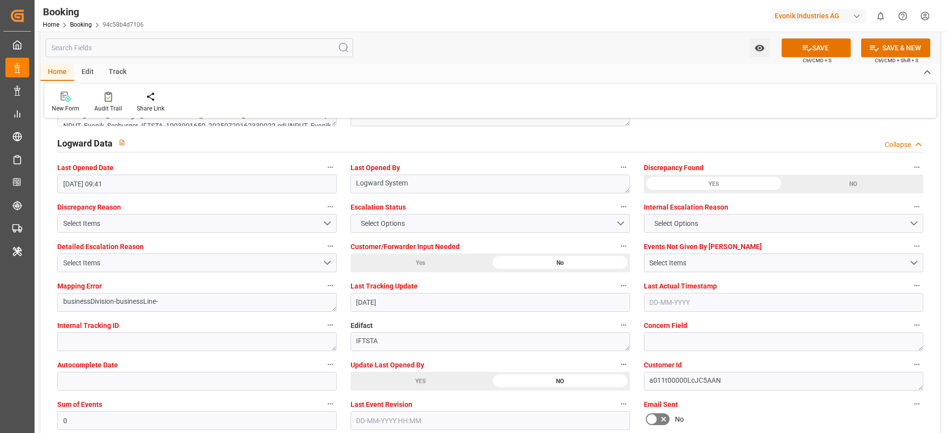
scroll to position [1851, 0]
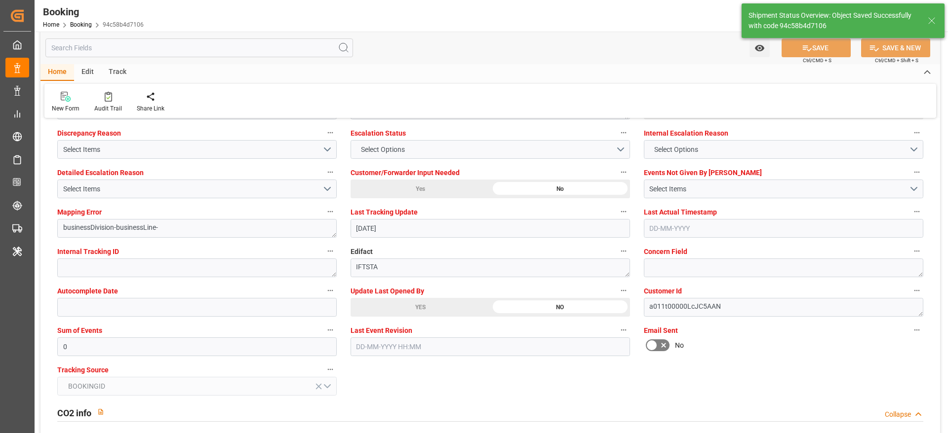
type textarea "Madhu T V"
type input "10-08-2025 00:00"
type input "15-09-2025 10:47"
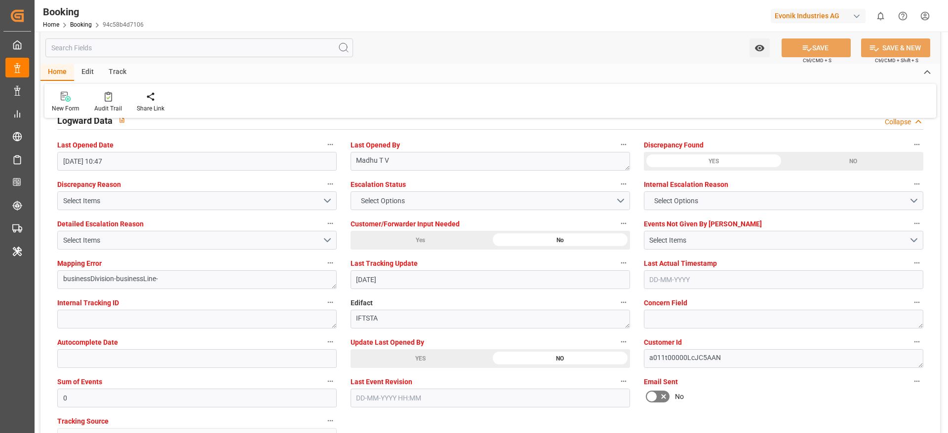
scroll to position [1777, 0]
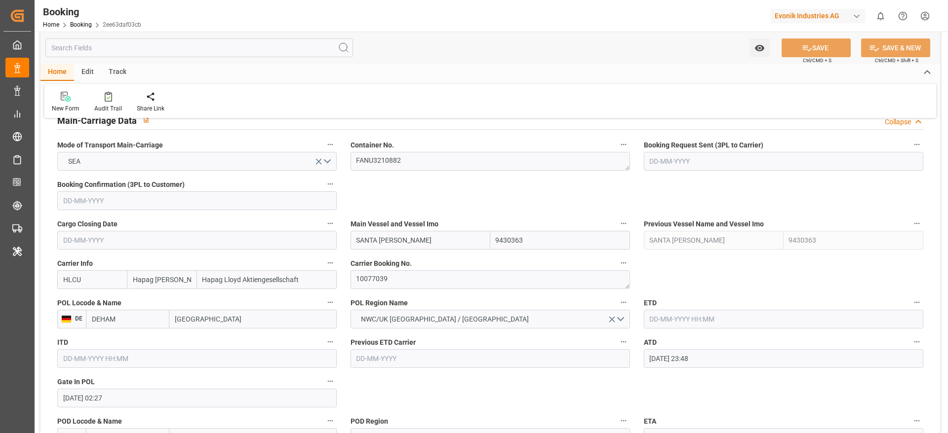
scroll to position [666, 0]
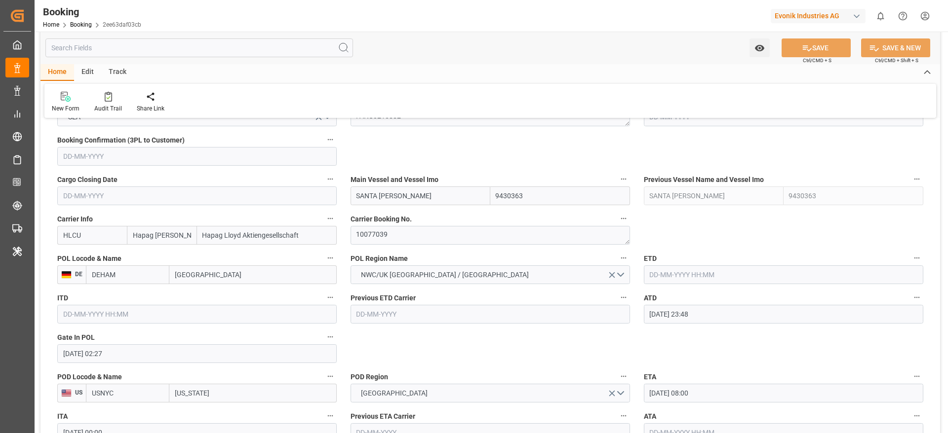
click at [430, 224] on label "Carrier Booking No." at bounding box center [490, 219] width 279 height 14
click at [617, 224] on button "Carrier Booking No." at bounding box center [623, 218] width 13 height 13
click at [430, 224] on div at bounding box center [474, 216] width 948 height 433
click at [425, 230] on textarea "10077039" at bounding box center [490, 235] width 279 height 19
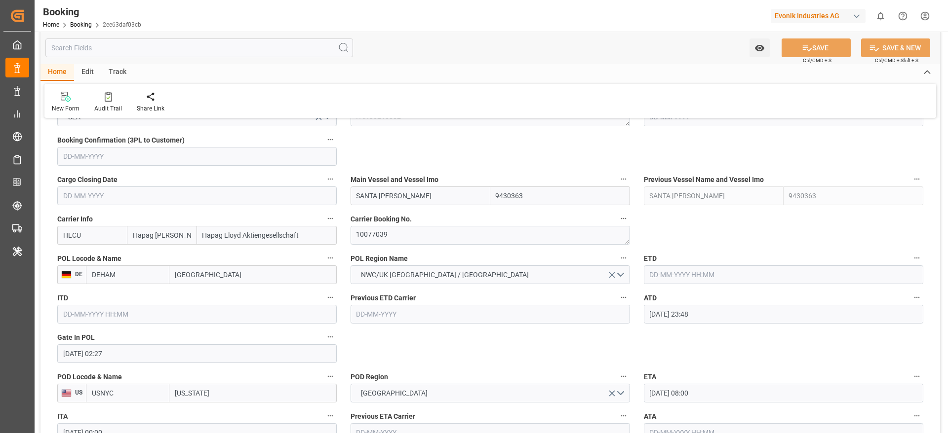
click at [727, 266] on input "text" at bounding box center [783, 275] width 279 height 19
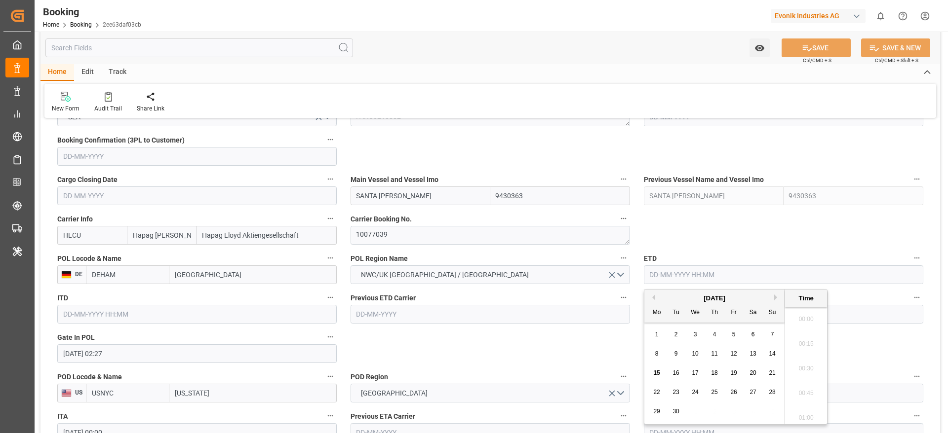
scroll to position [1559, 0]
click at [655, 352] on span "8" at bounding box center [656, 354] width 3 height 7
type input "08-09-2025 00:00"
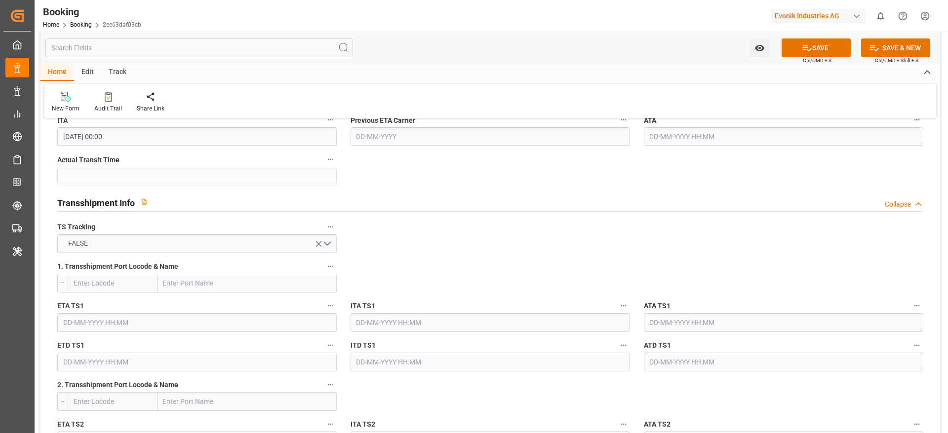
scroll to position [815, 0]
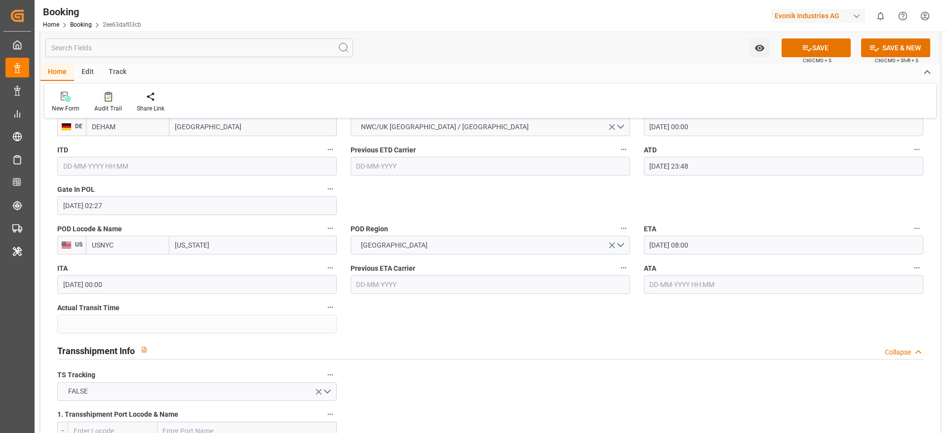
click at [113, 103] on div "Audit Trail" at bounding box center [108, 102] width 42 height 22
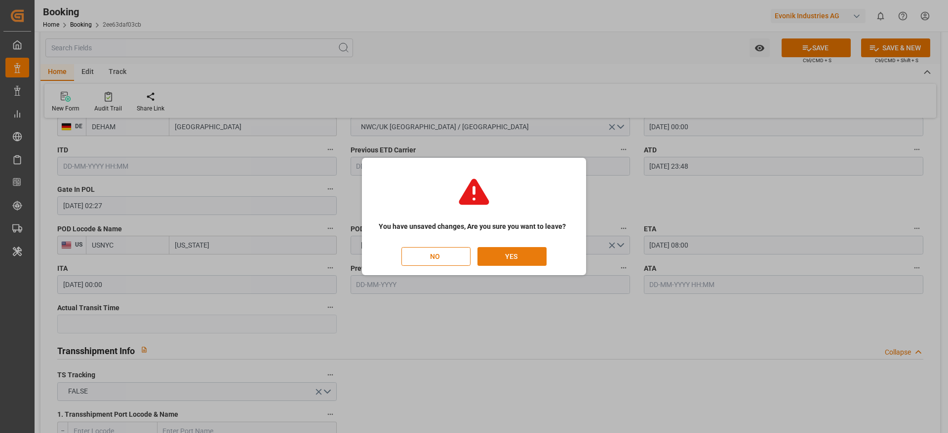
click at [484, 260] on button "YES" at bounding box center [511, 256] width 69 height 19
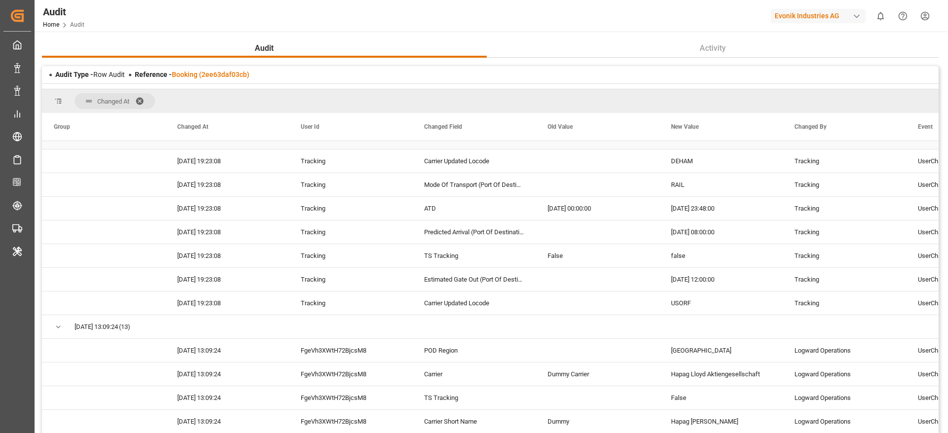
scroll to position [963, 0]
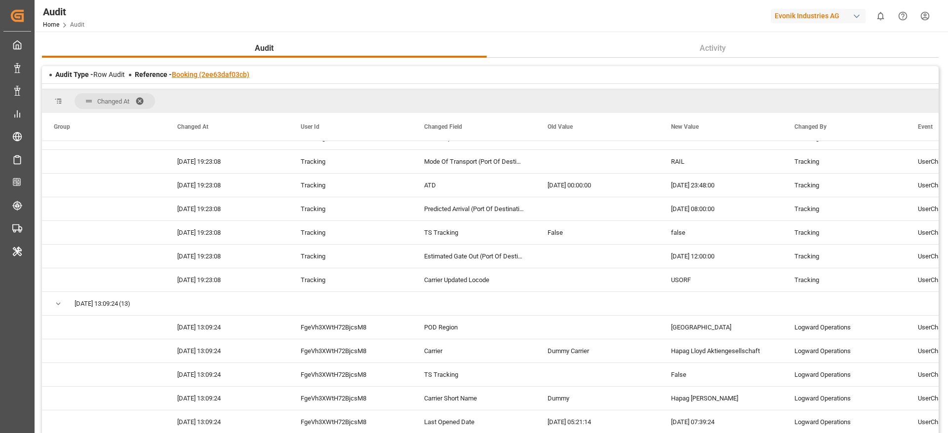
click at [217, 71] on link "Booking (2ee63daf03cb)" at bounding box center [211, 75] width 78 height 8
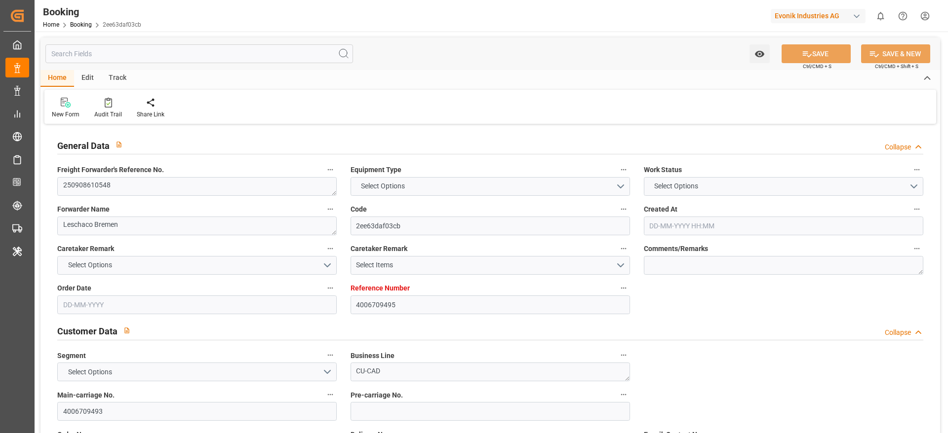
type input "4006709495"
type input "9430363"
type input "Hapag Lloyd"
type input "Hapag Lloyd Aktiengesellschaft"
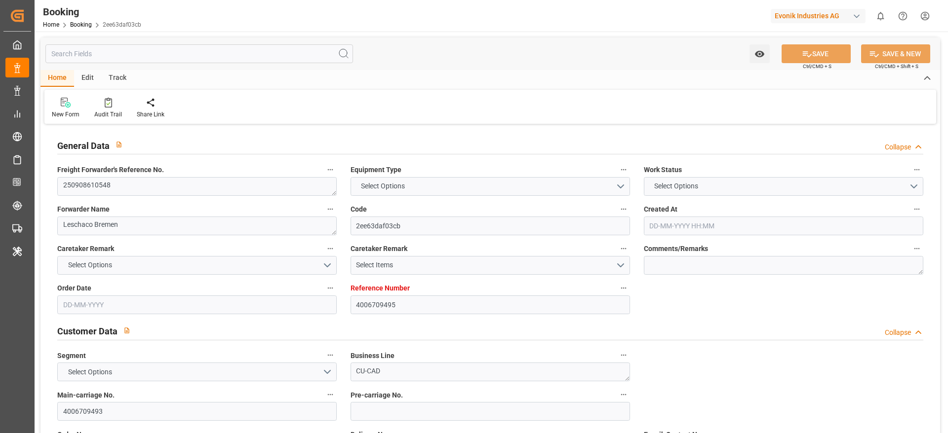
type input "DEHAM"
type input "USNYC"
type input "0"
type input "DEHAM"
type input "USORF"
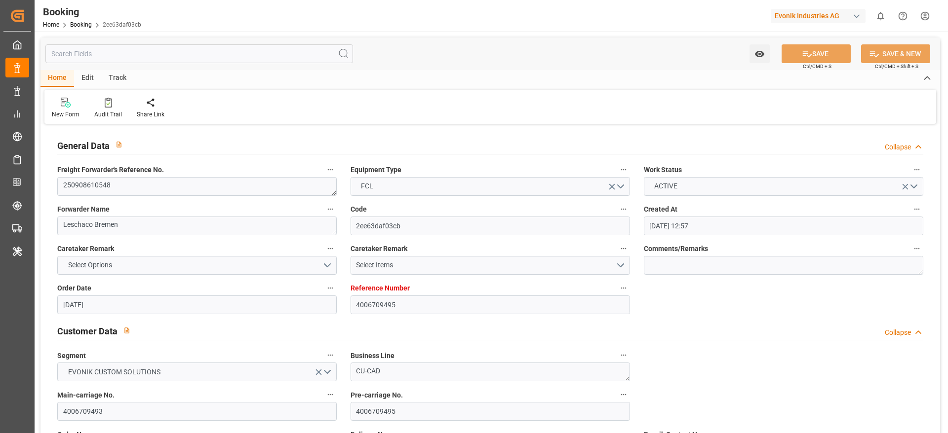
type input "26-08-2025 12:57"
type input "26-08-2025"
type input "25-09-2025"
type input "27-08-2025"
type input "27-08-2025 00:00"
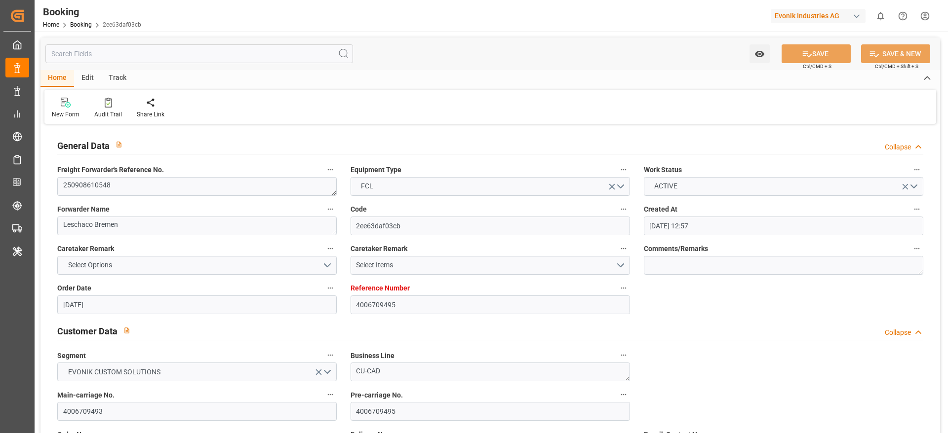
type input "08-09-2025 23:48"
type input "06-09-2025 02:27"
type input "23-09-2025 08:00"
type input "23-09-2025 00:00"
type input "14-09-2025 14:05"
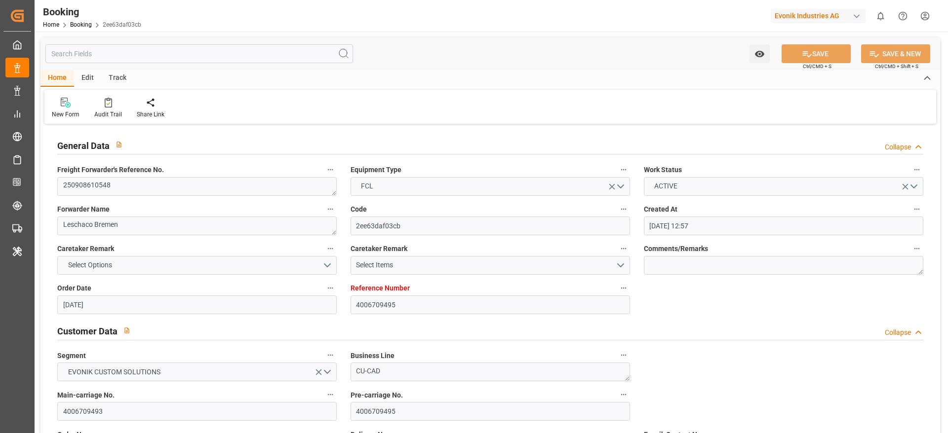
type input "14-09-2025"
type input "08-09-2025 04:08"
type input "09-09-2025 00:26"
type input "23-09-2025 08:00"
type input "23-09-2025 19:08"
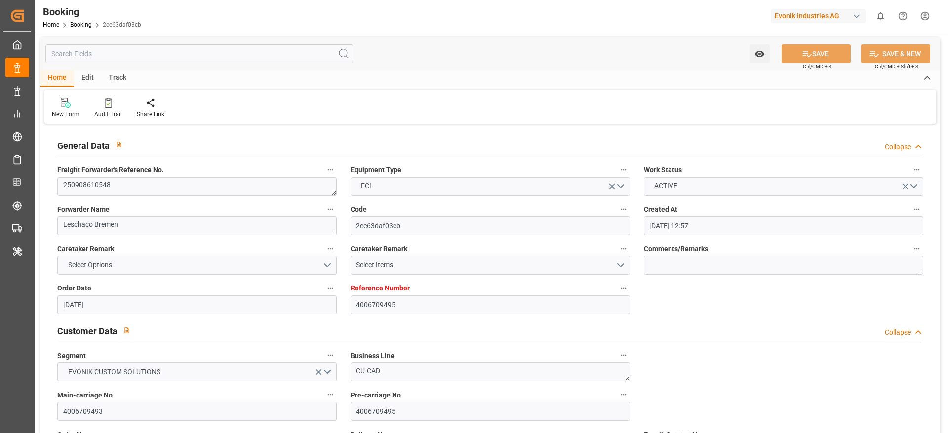
type input "25-09-2025 12:00"
type input "27-09-2025 19:08"
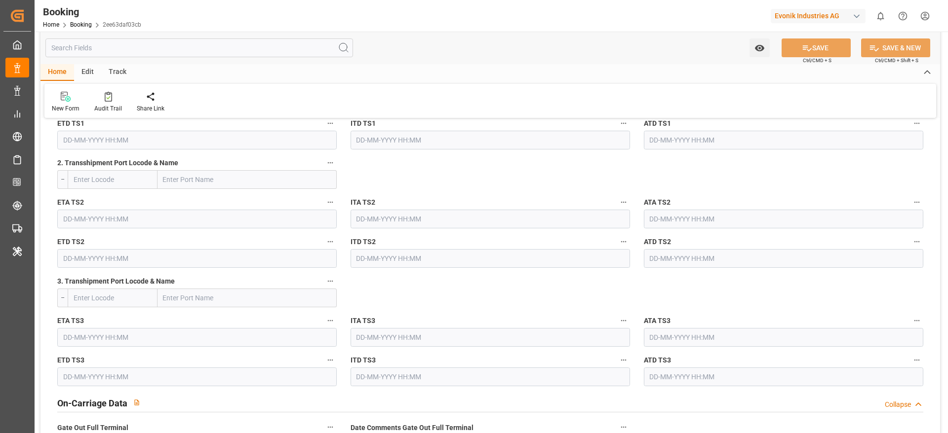
scroll to position [815, 0]
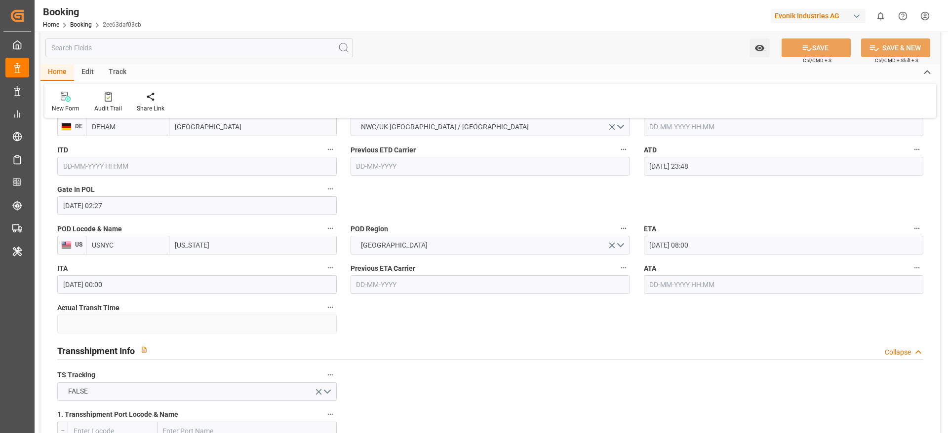
click at [206, 240] on input "[US_STATE]" at bounding box center [252, 245] width 167 height 19
paste input "ORFOLK"
type input "NORFOLK"
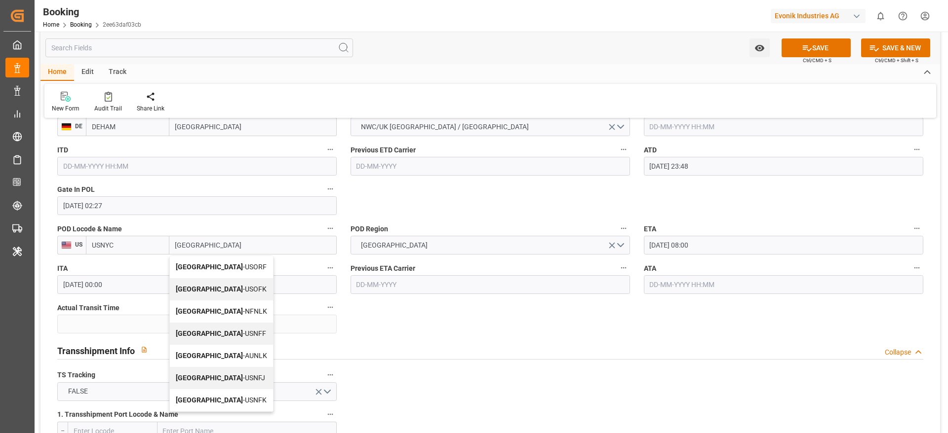
click at [227, 269] on div "Norfolk - USORF" at bounding box center [221, 267] width 103 height 22
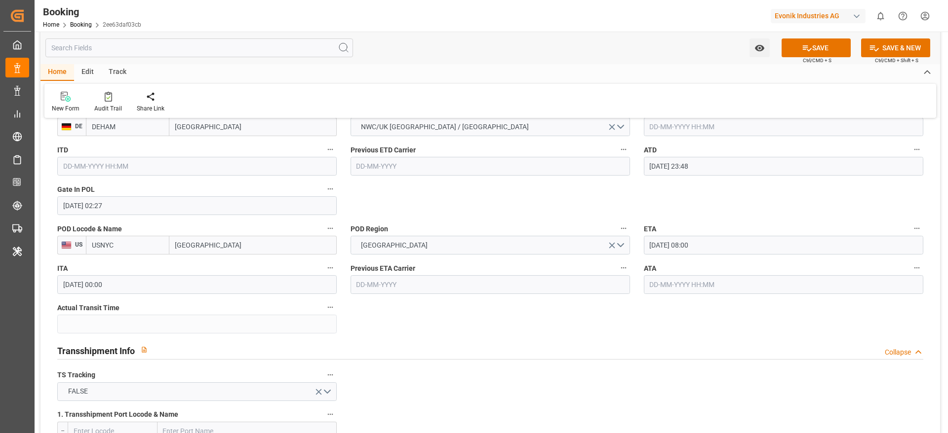
type input "USORF"
type input "Norfolk"
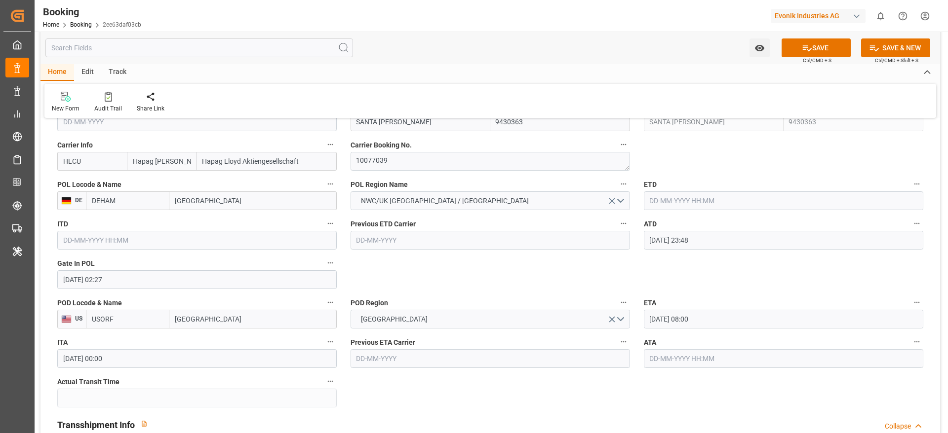
click at [679, 205] on input "text" at bounding box center [783, 201] width 279 height 19
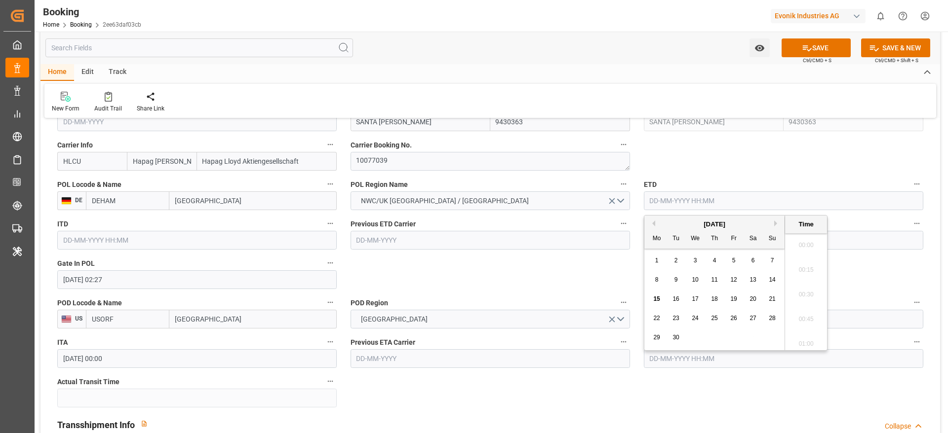
scroll to position [1559, 0]
click at [656, 278] on span "8" at bounding box center [656, 279] width 3 height 7
type input "08-09-2025 00:00"
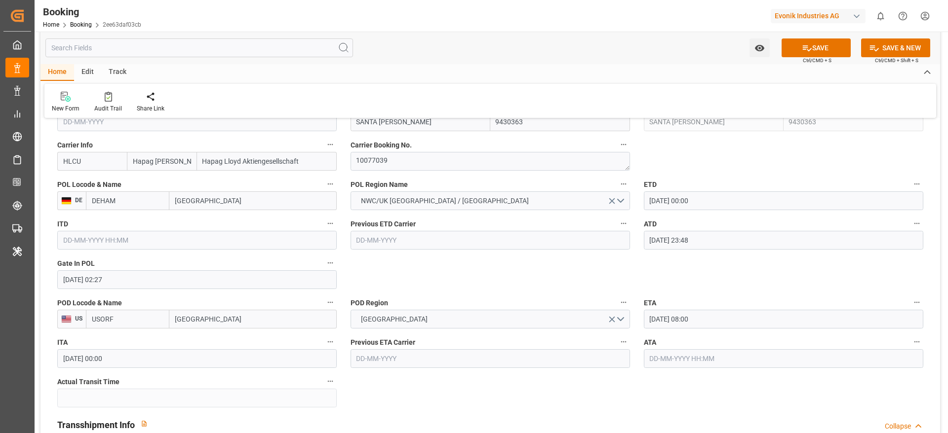
scroll to position [666, 0]
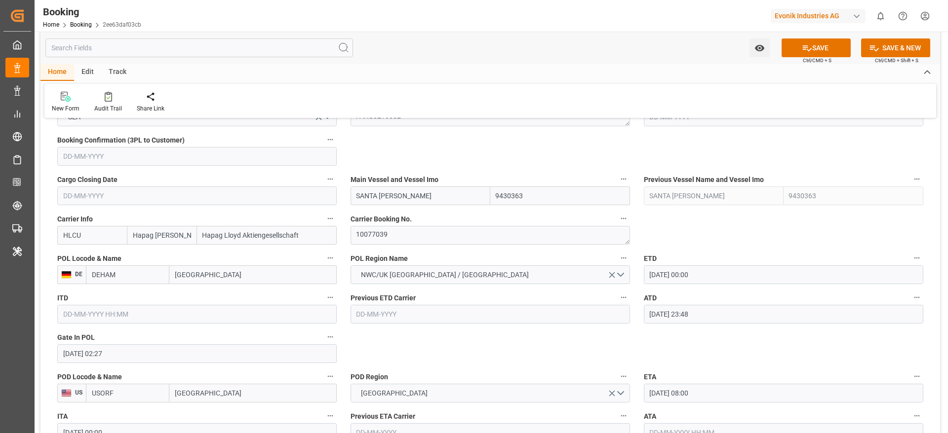
click at [432, 195] on input "SANTA ROSA" at bounding box center [421, 196] width 140 height 19
click at [403, 241] on span "Santa Rosa - 9430363" at bounding box center [408, 240] width 103 height 8
click at [421, 194] on input "Santa Rosa" at bounding box center [421, 196] width 140 height 19
click at [420, 189] on input "Santa Rosa" at bounding box center [421, 196] width 140 height 19
type input "Santa Rosa"
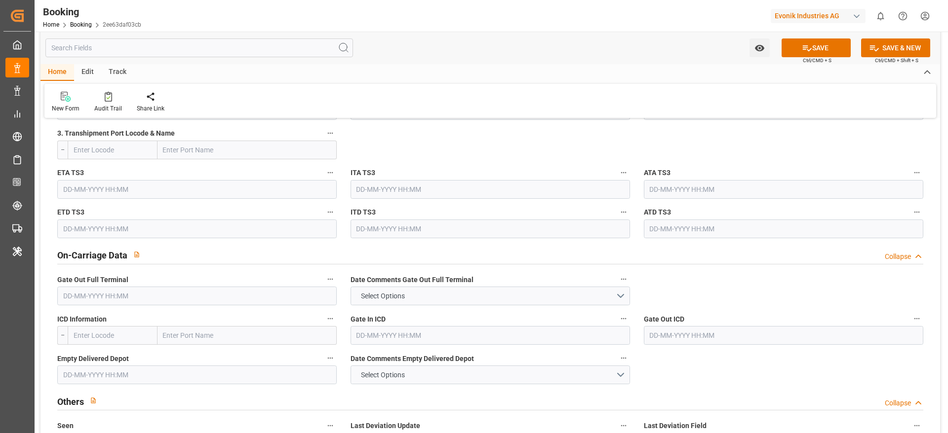
scroll to position [1407, 0]
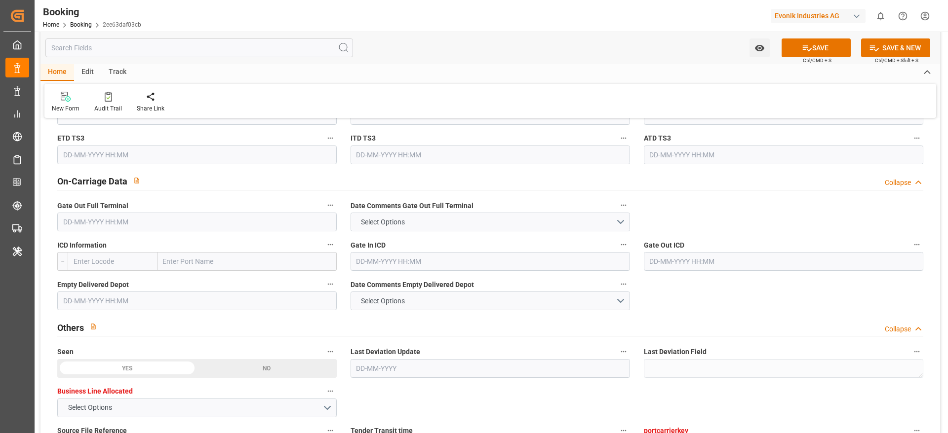
click at [193, 258] on input "text" at bounding box center [246, 261] width 179 height 19
paste input "CLEVELAND"
click at [256, 252] on input "CLEVELAND" at bounding box center [246, 261] width 179 height 19
click at [224, 265] on input "CLEVELAND" at bounding box center [246, 261] width 179 height 19
click at [232, 259] on input "CLEVELAND" at bounding box center [246, 261] width 179 height 19
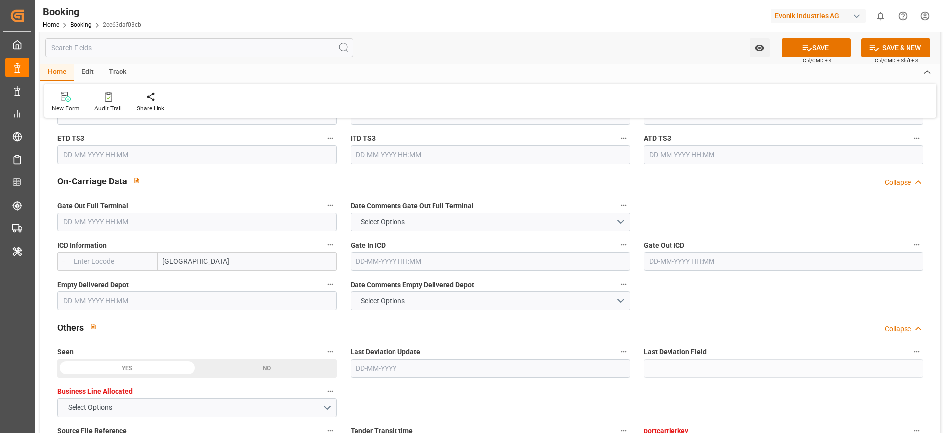
type input "CLEVELAND"
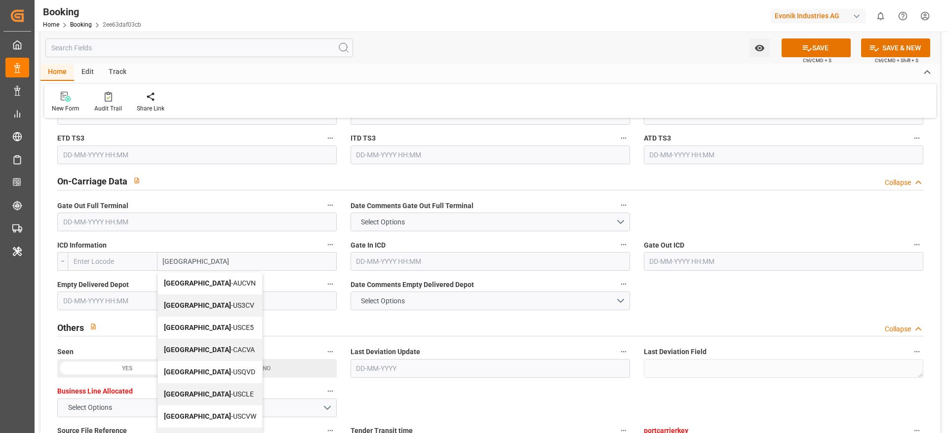
scroll to position [74, 0]
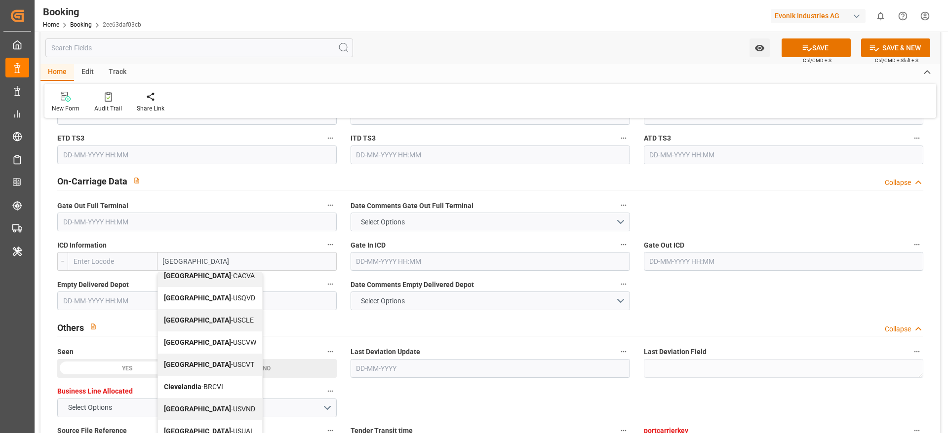
click at [216, 320] on span "Cleveland - USCLE" at bounding box center [209, 320] width 90 height 8
type input "USCLE"
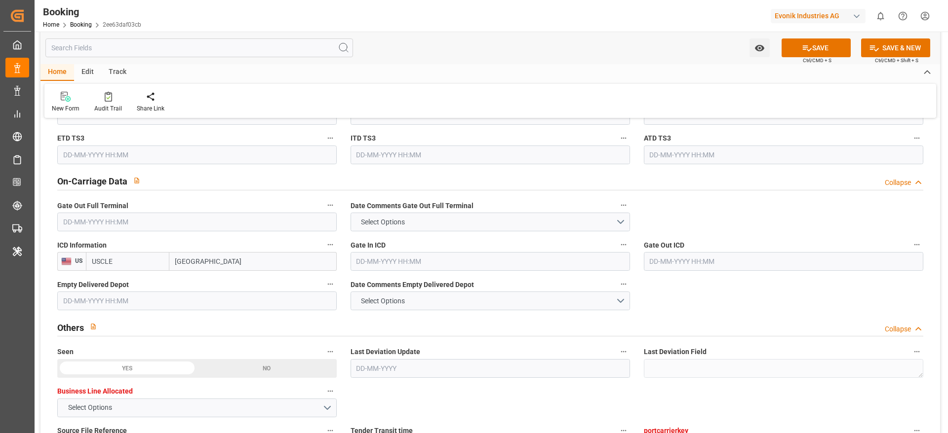
type input "Cleveland"
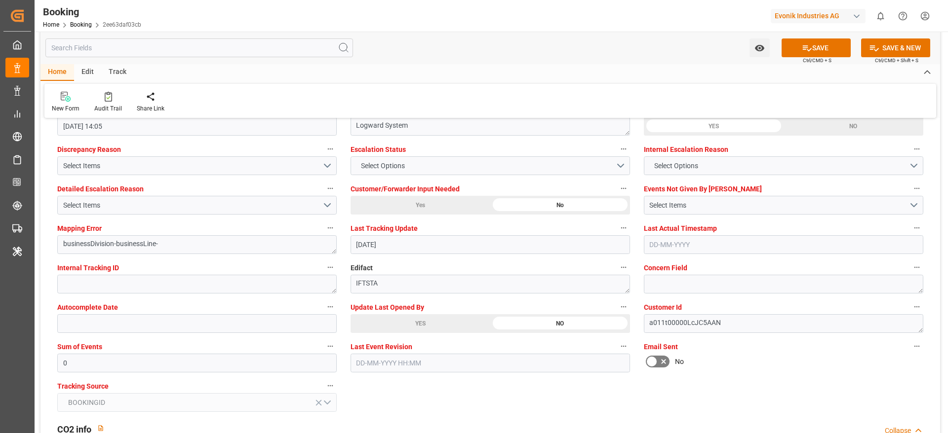
scroll to position [1925, 0]
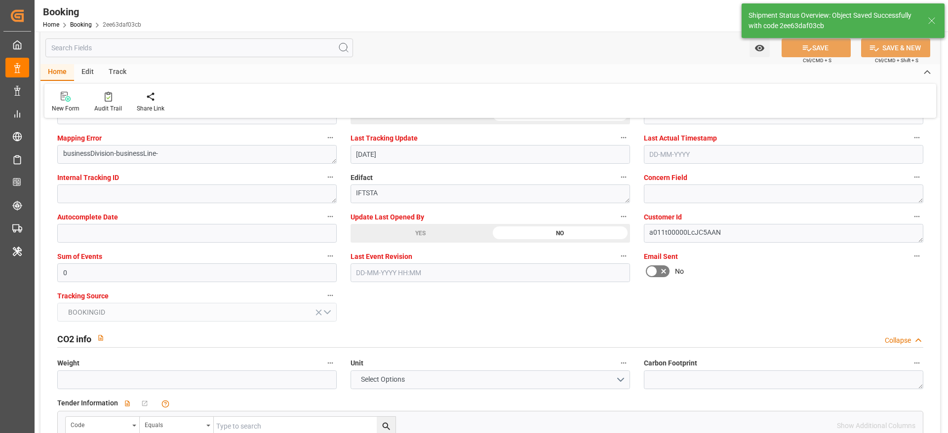
type textarea "NWC/UK North West Continent / UK_USORF_HLCU_CU-CAD"
type textarea "Madhu T V"
type input "Santa Rosa"
type input "08-09-2025 00:00"
type input "15-09-2025 10:53"
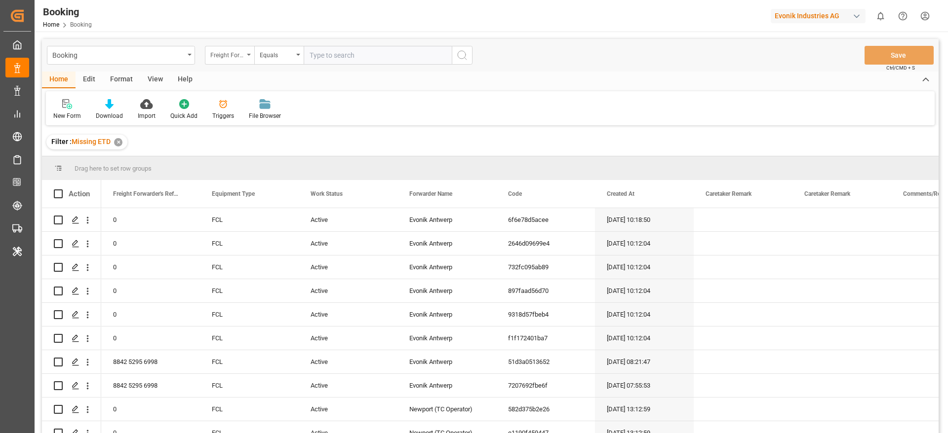
click at [229, 59] on div "Freight Forwarder's Reference No." at bounding box center [227, 53] width 34 height 11
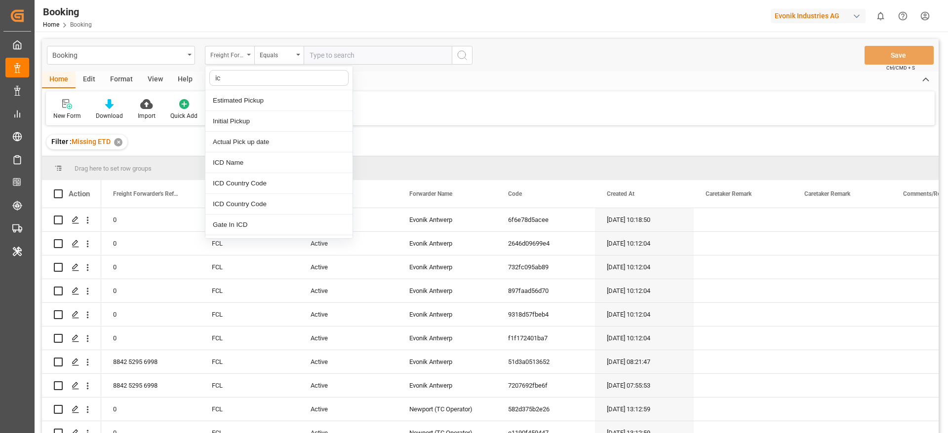
type input "icd"
click at [259, 99] on div "ICD Name" at bounding box center [278, 100] width 147 height 21
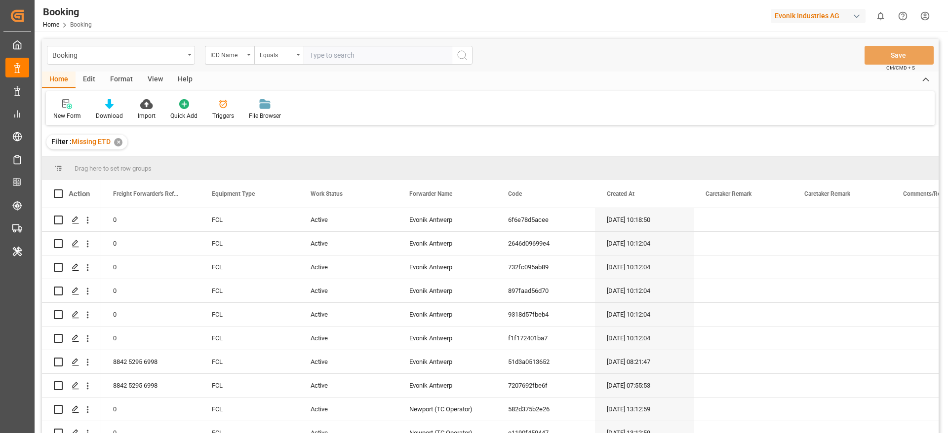
click at [352, 58] on input "text" at bounding box center [378, 55] width 148 height 19
paste input "CLEVELAND"
type input "CLEVELAND"
click at [463, 53] on icon "search button" at bounding box center [462, 55] width 12 height 12
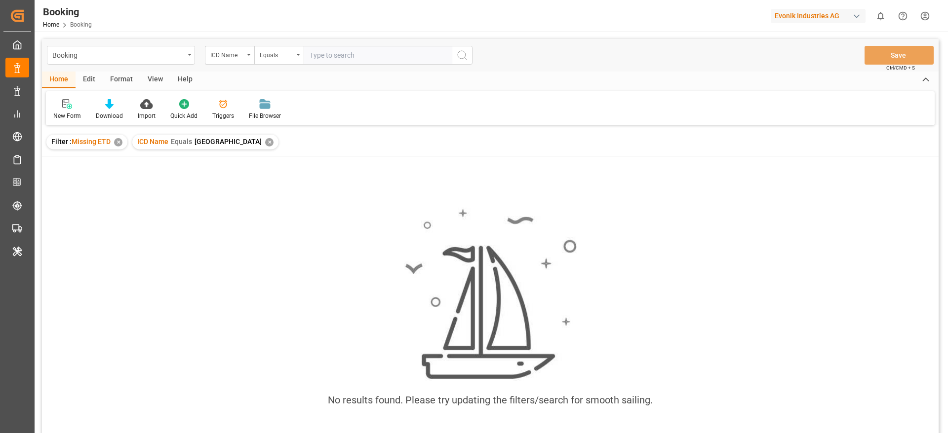
click at [120, 143] on div "✕" at bounding box center [118, 142] width 8 height 8
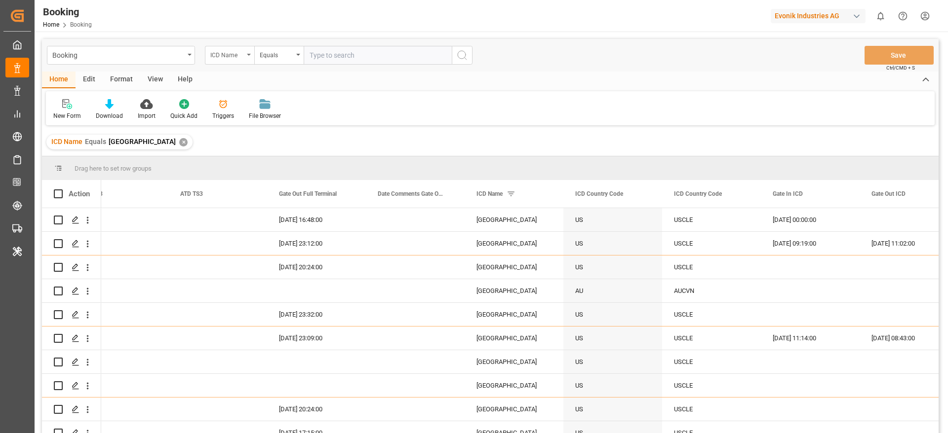
click at [230, 55] on div "ICD Name" at bounding box center [227, 53] width 34 height 11
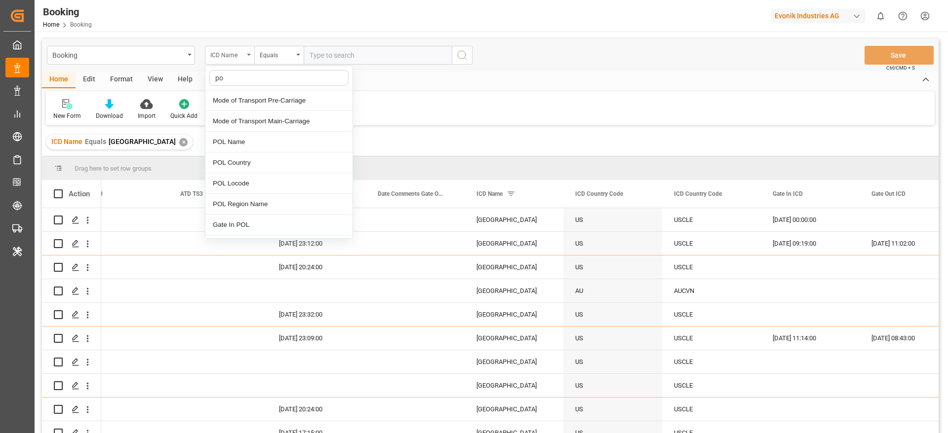
type input "pod"
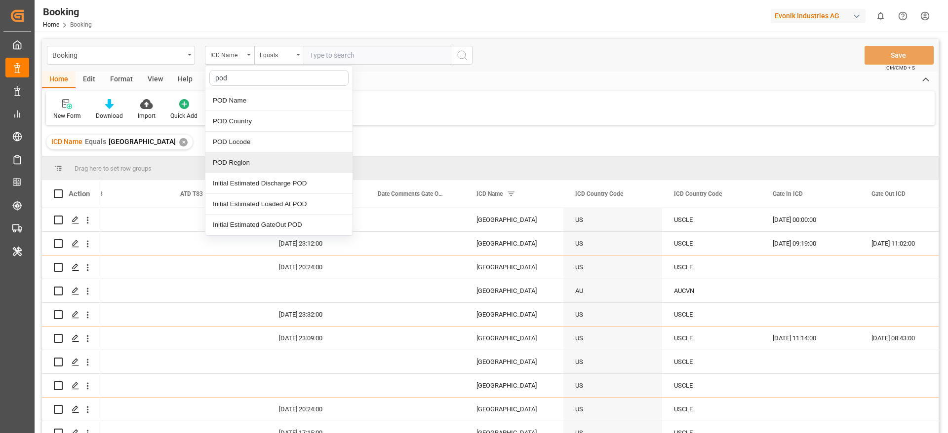
click at [241, 165] on div "POD Region" at bounding box center [278, 163] width 147 height 21
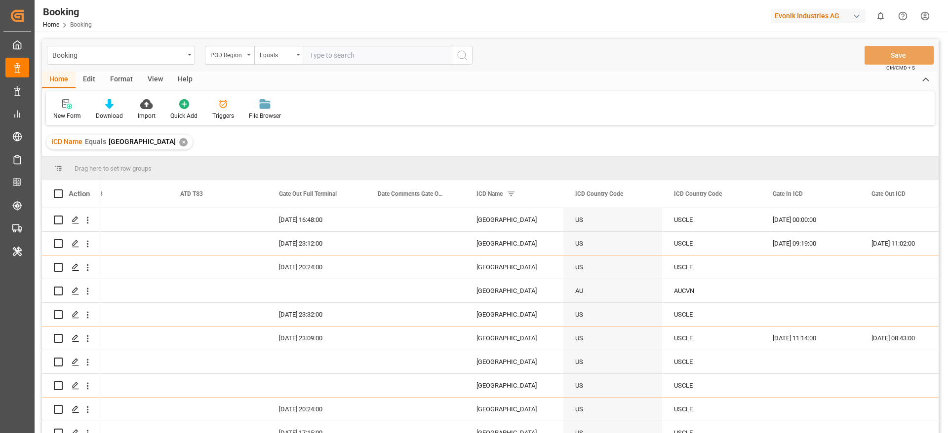
click at [352, 59] on input "text" at bounding box center [378, 55] width 148 height 19
paste input "Caucedo"
type input "Caucedo"
click at [467, 56] on icon "search button" at bounding box center [462, 55] width 12 height 12
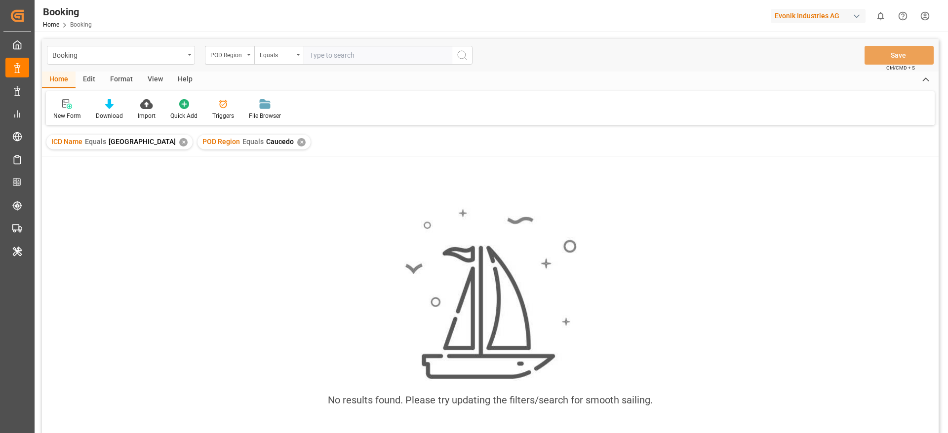
click at [179, 139] on div "✕" at bounding box center [183, 142] width 8 height 8
click at [241, 53] on div "POD Region" at bounding box center [227, 53] width 34 height 11
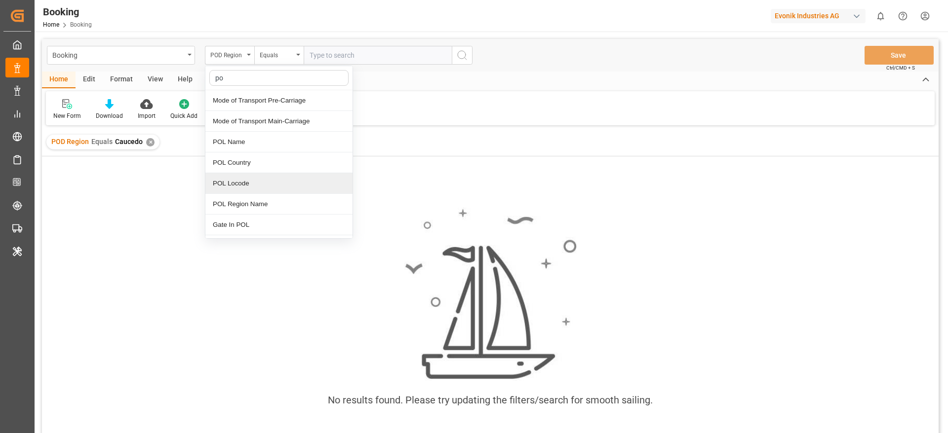
type input "pod"
click at [248, 105] on div "POD Name" at bounding box center [278, 100] width 147 height 21
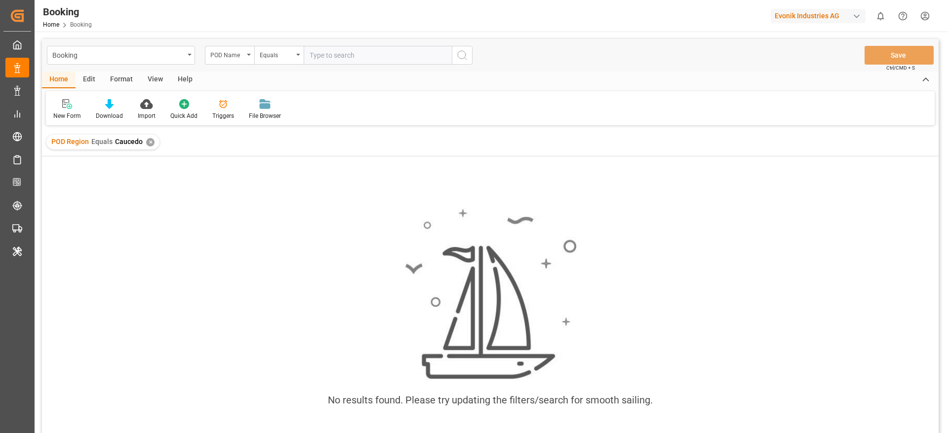
click at [341, 60] on input "text" at bounding box center [378, 55] width 148 height 19
paste input "Caucedo"
type input "Caucedo"
click at [463, 52] on icon "search button" at bounding box center [462, 55] width 12 height 12
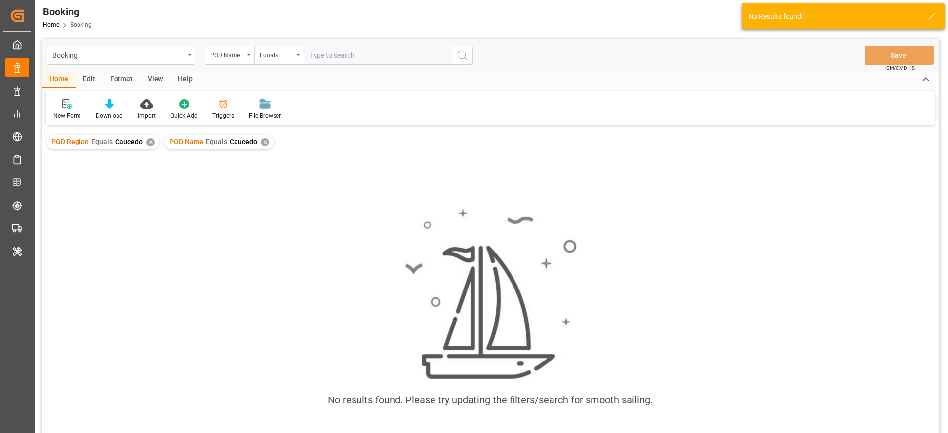
click at [151, 142] on div "✕" at bounding box center [150, 142] width 8 height 8
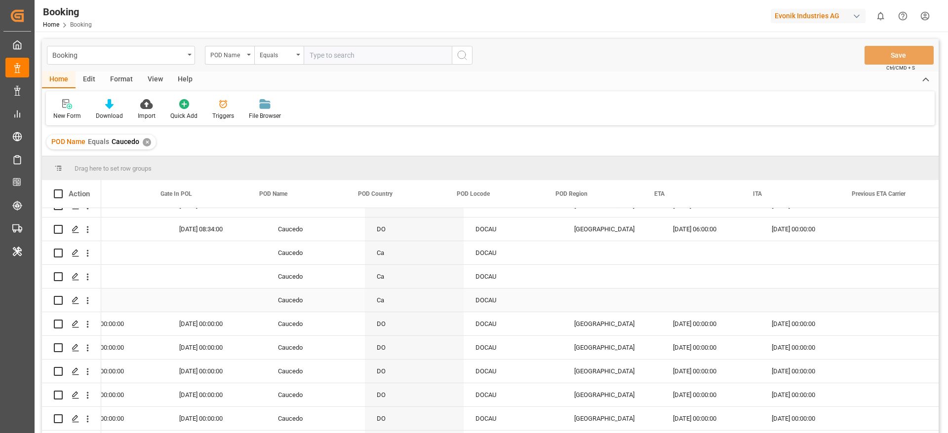
scroll to position [0, 5384]
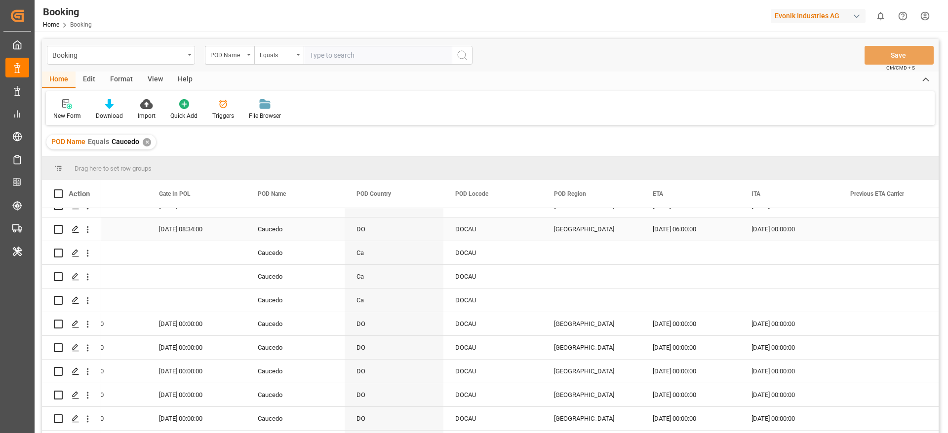
click at [571, 239] on div "Central America" at bounding box center [591, 229] width 99 height 23
click at [343, 52] on input "text" at bounding box center [378, 55] width 148 height 19
paste input "El Iskandariya ([GEOGRAPHIC_DATA])"
type input "El Iskandariya ([GEOGRAPHIC_DATA])"
click at [461, 59] on icon "search button" at bounding box center [462, 55] width 12 height 12
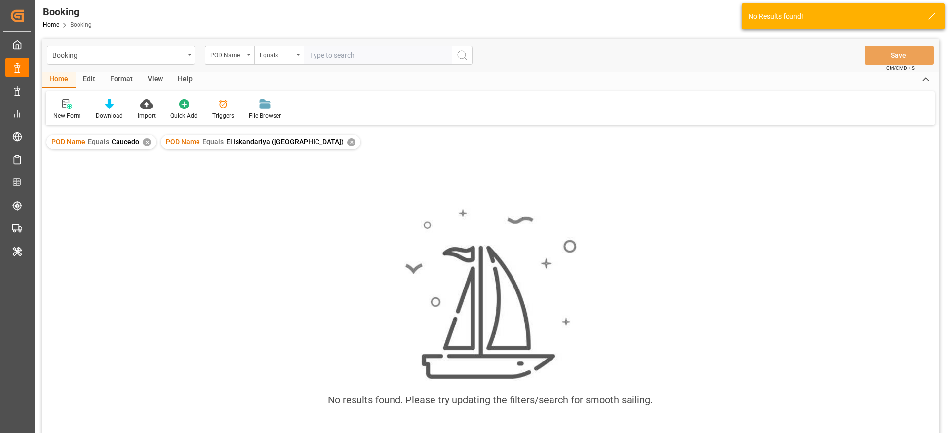
click at [145, 143] on div "✕" at bounding box center [147, 142] width 8 height 8
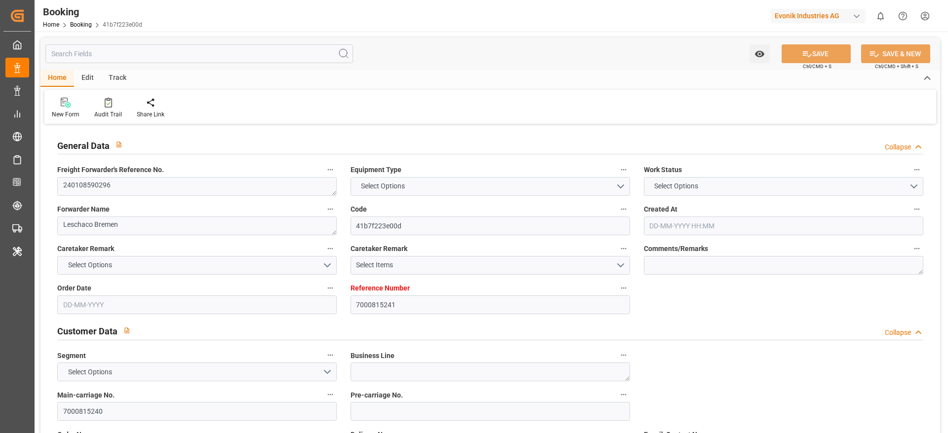
type input "7000815241"
type input "Hapag [PERSON_NAME]"
type input "Hapag Lloyd Aktiengesellschaft"
type input "NLRTM"
type input "ARBUE"
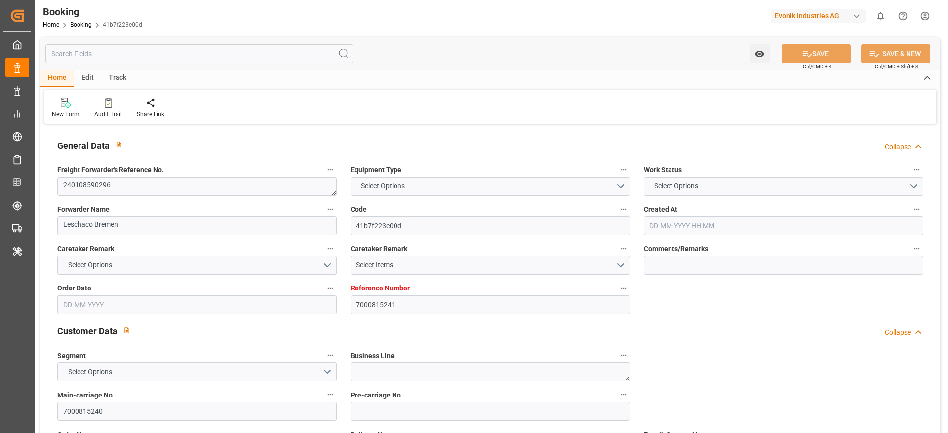
type input "0"
type input "07-08-2025 10:36"
type input "07-08-2025"
type input "22-03-2024"
type input "23-01-2024"
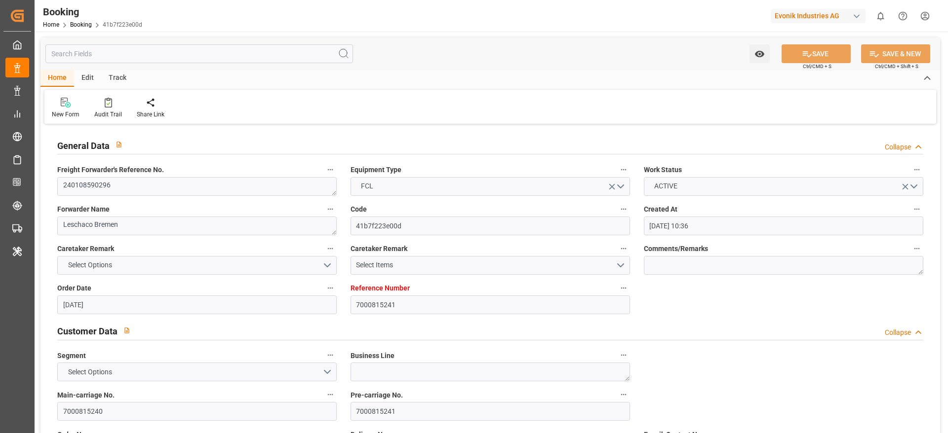
type input "20-08-2025 11:29"
click at [119, 194] on textarea "240108590296" at bounding box center [196, 186] width 279 height 19
click at [140, 413] on input "7000815240" at bounding box center [196, 411] width 279 height 19
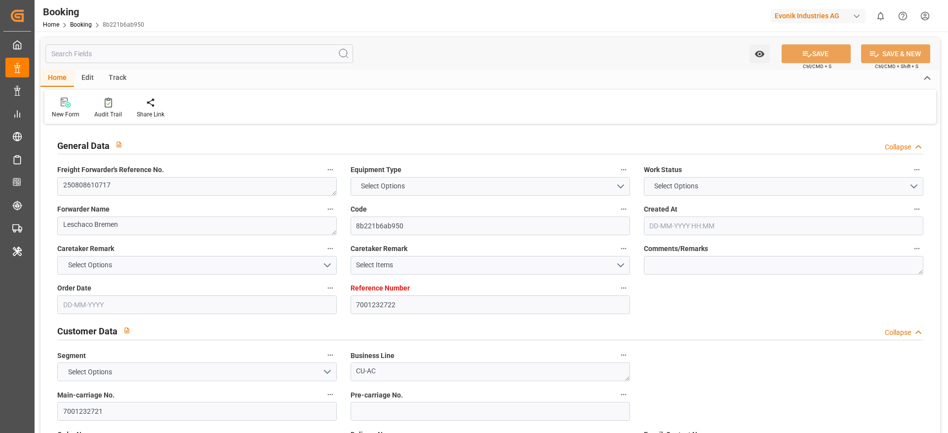
type input "7001232722"
type input "OOCL"
type input "Orient Overseas Container Line Ltd"
type input "EUNWC"
type input "USNYC"
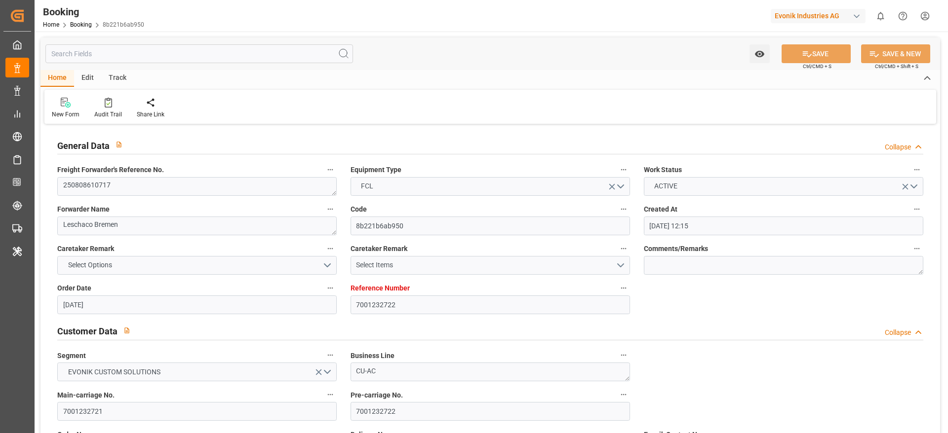
type input "[DATE] 12:15"
type input "[DATE]"
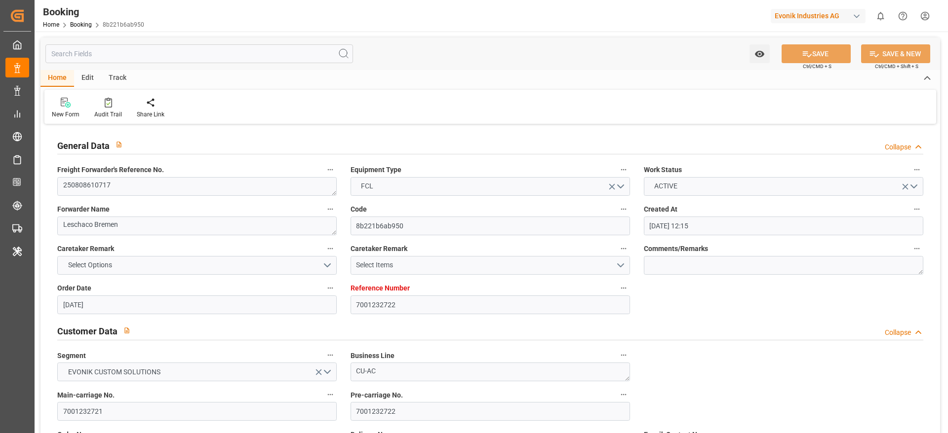
type input "[DATE]"
type input "[DATE] 13:05"
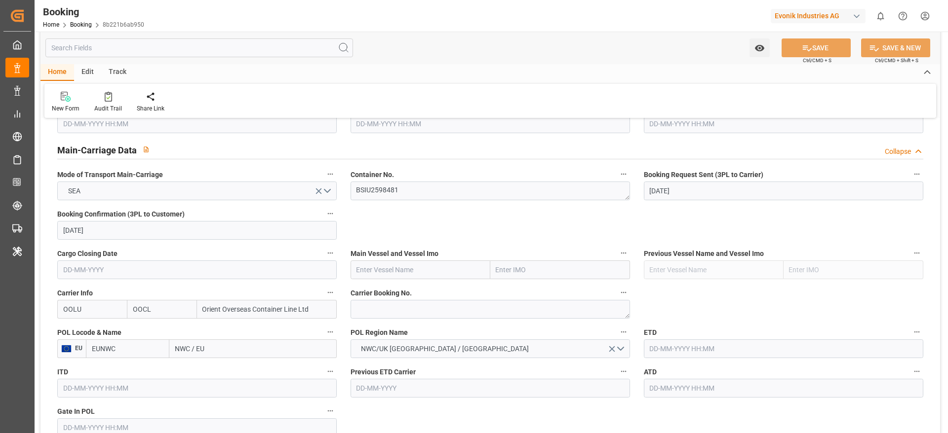
scroll to position [666, 0]
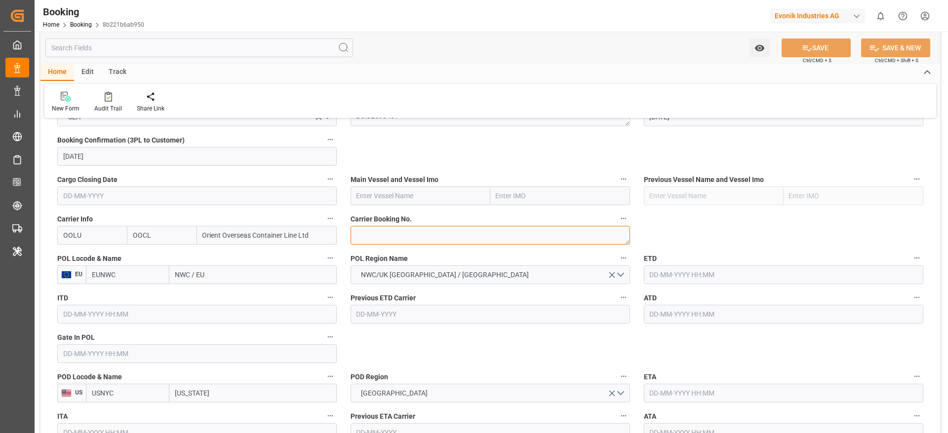
click at [393, 236] on textarea at bounding box center [490, 235] width 279 height 19
paste textarea "2161444950"
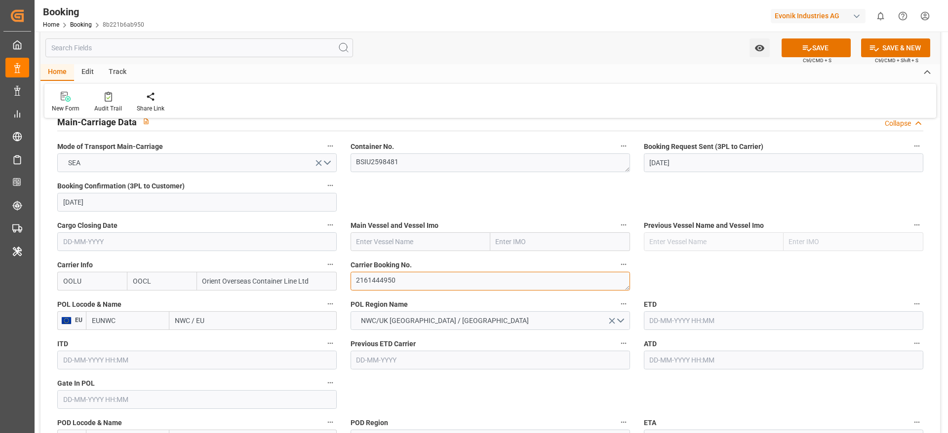
type textarea "2161444950"
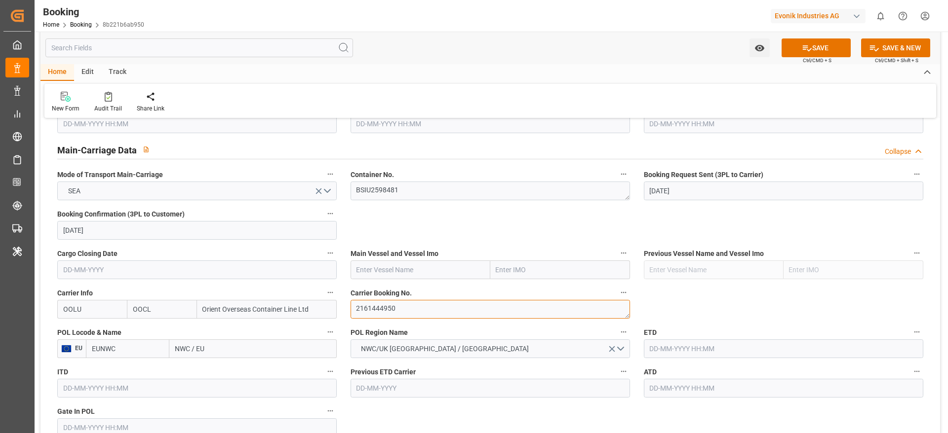
scroll to position [666, 0]
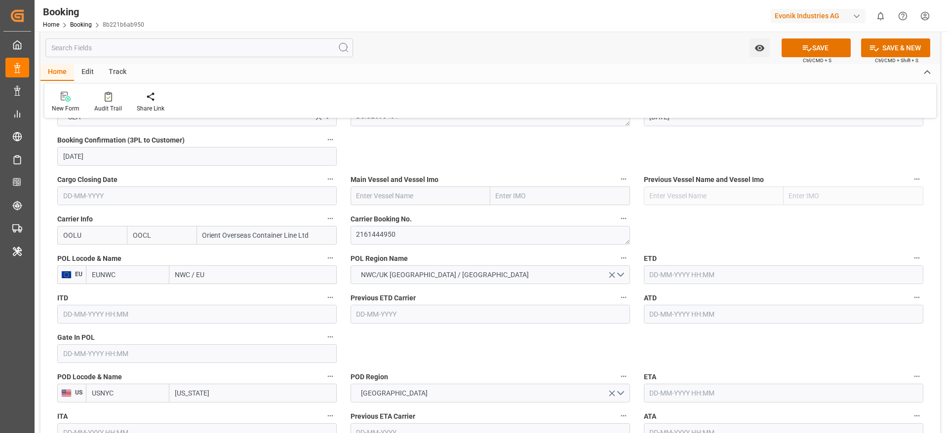
click at [230, 268] on input "NWC / EU" at bounding box center [252, 275] width 167 height 19
paste input "Rotterdam"
type input "Rotterdam"
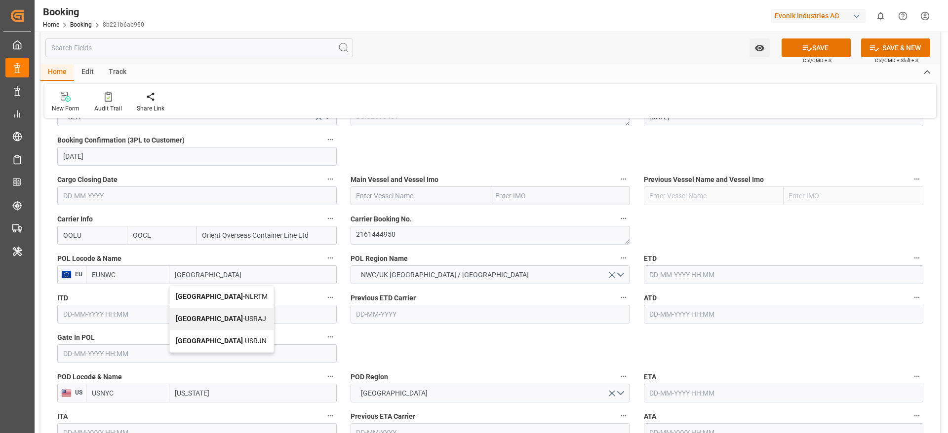
click at [229, 298] on span "Rotterdam - NLRTM" at bounding box center [222, 297] width 92 height 8
type input "NLRTM"
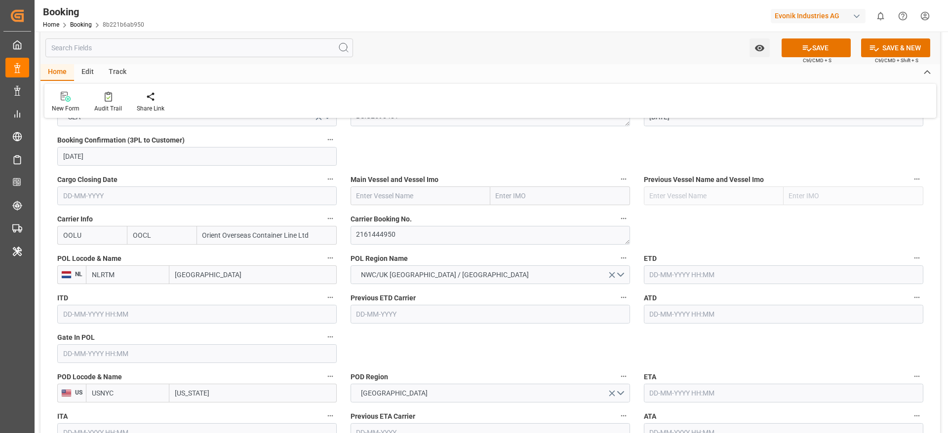
type input "Rotterdam"
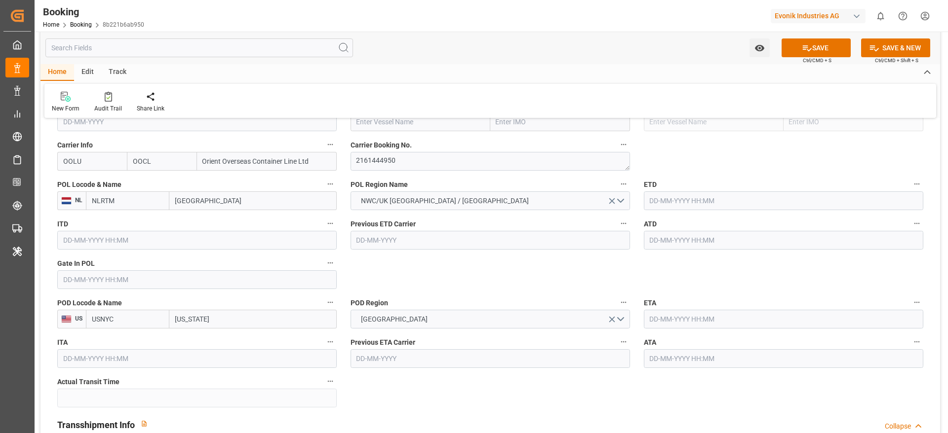
click at [672, 211] on div "ETD" at bounding box center [783, 193] width 293 height 39
click at [675, 204] on input "text" at bounding box center [783, 201] width 279 height 19
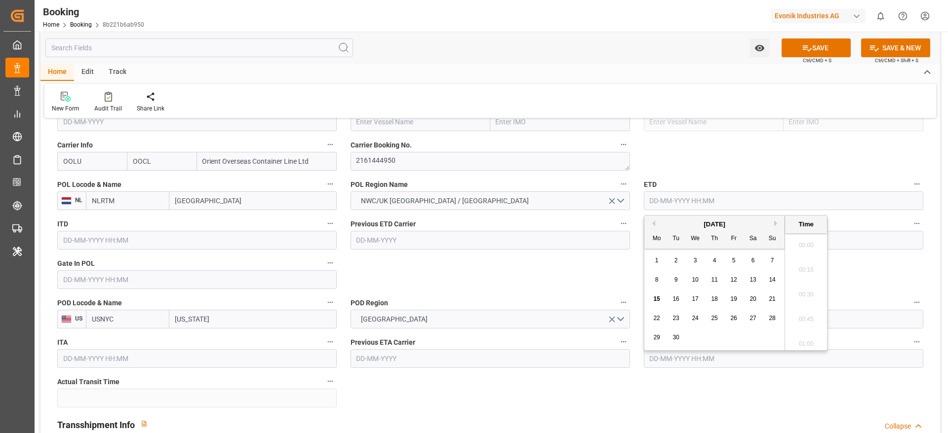
scroll to position [1583, 0]
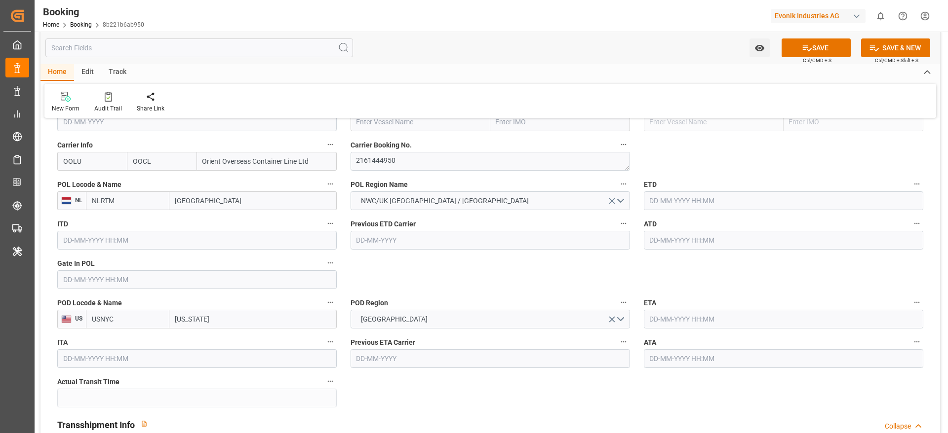
click at [690, 206] on input "text" at bounding box center [783, 201] width 279 height 19
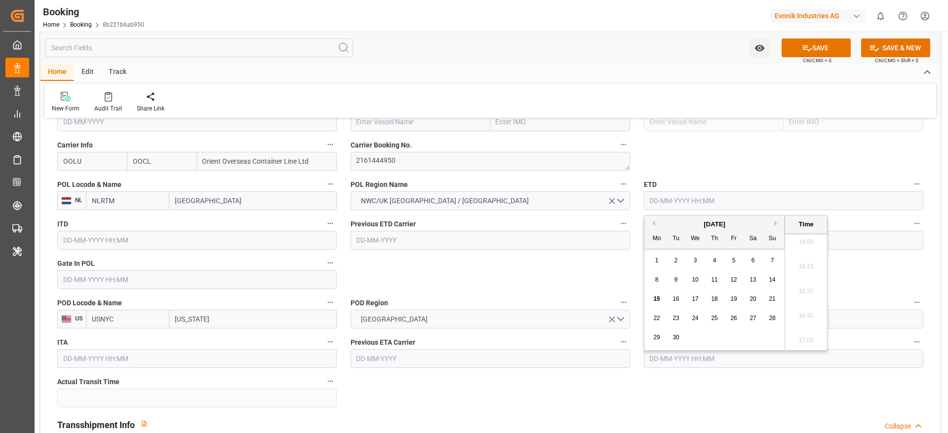
click at [655, 222] on button "Previous Month" at bounding box center [652, 224] width 6 height 6
click at [735, 333] on div "29" at bounding box center [734, 338] width 12 height 12
type input "29-08-2025 00:00"
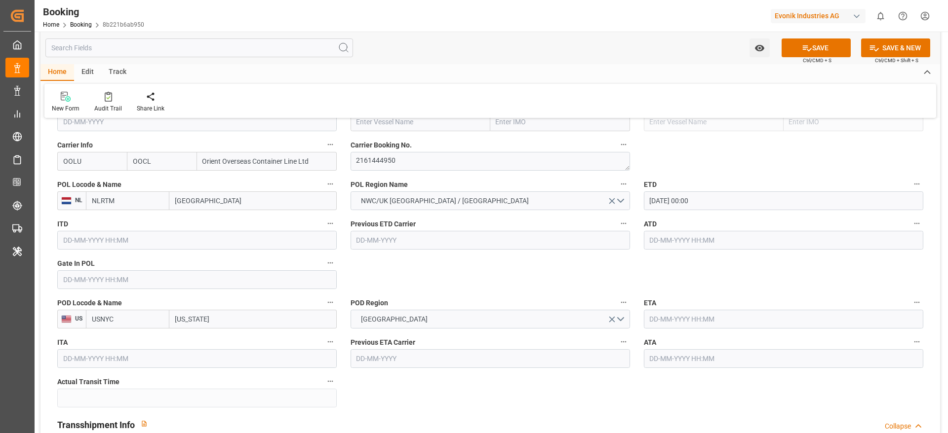
click at [688, 242] on input "text" at bounding box center [783, 240] width 279 height 19
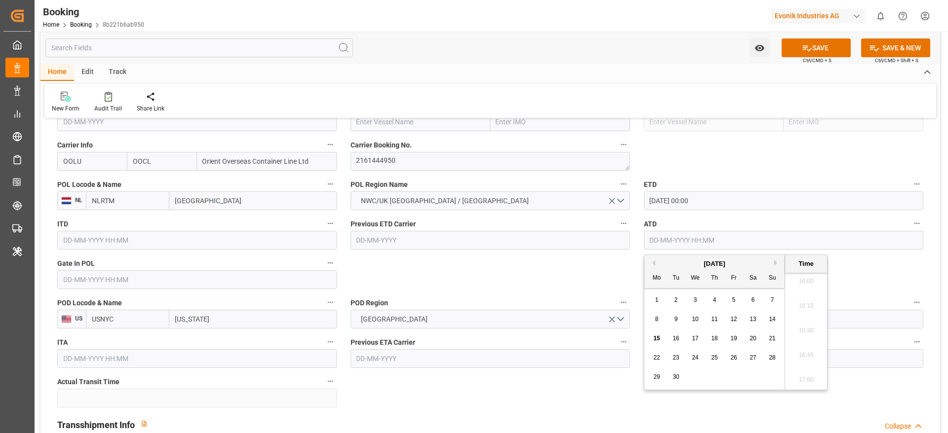
drag, startPoint x: 654, startPoint y: 260, endPoint x: 667, endPoint y: 295, distance: 37.0
click at [654, 260] on button "Previous Month" at bounding box center [652, 263] width 6 height 6
click at [732, 376] on span "29" at bounding box center [733, 377] width 6 height 7
type input "29-08-2025 00:00"
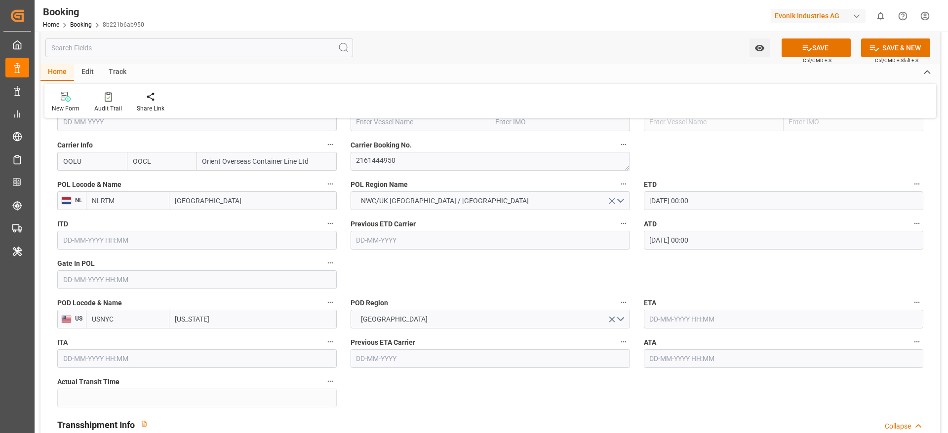
click at [78, 282] on input "text" at bounding box center [196, 280] width 279 height 19
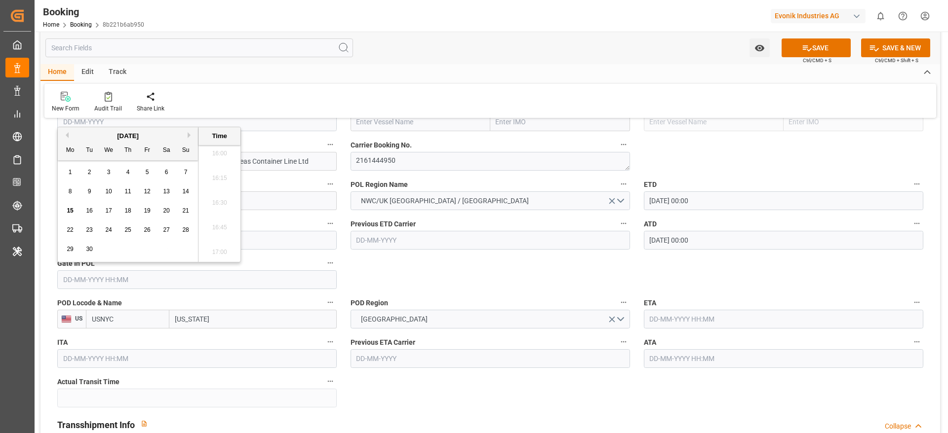
click at [67, 138] on div "[DATE]" at bounding box center [128, 136] width 140 height 10
click at [67, 134] on button "Previous Month" at bounding box center [66, 135] width 6 height 6
click at [149, 230] on span "22" at bounding box center [147, 230] width 6 height 7
type input "22-08-2025 00:00"
click at [148, 228] on span "22" at bounding box center [147, 230] width 6 height 7
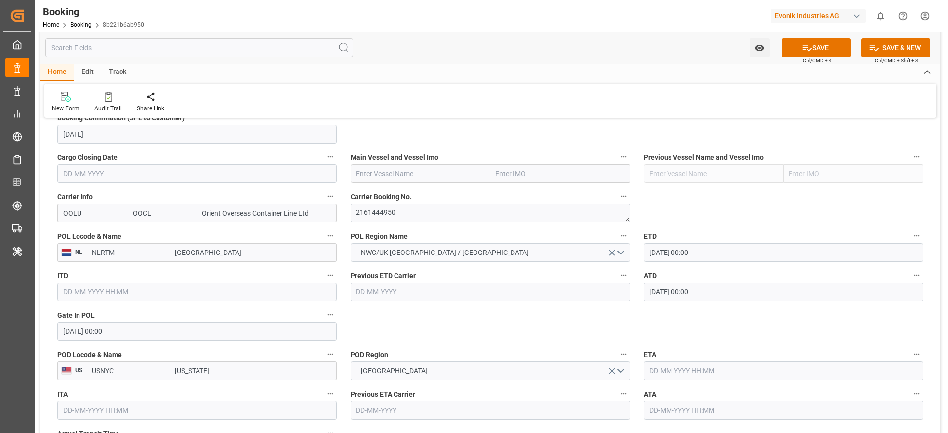
scroll to position [666, 0]
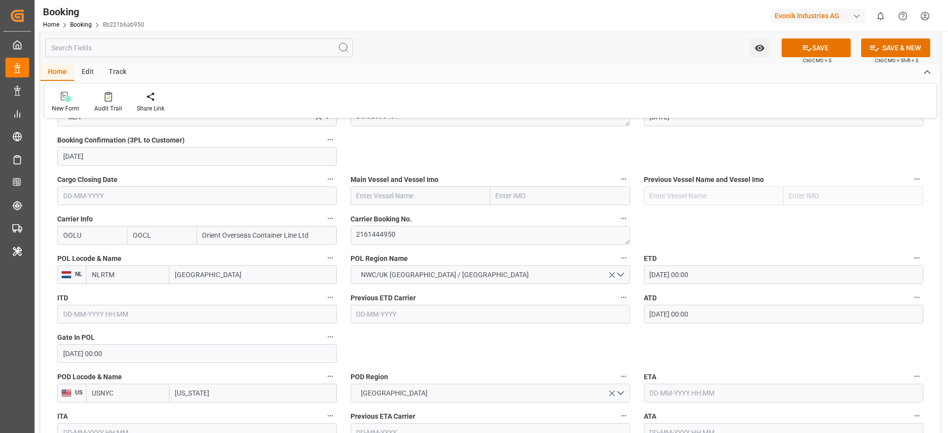
click at [389, 191] on input "text" at bounding box center [421, 196] width 140 height 19
paste input "EVER FOREVER"
click at [407, 216] on span "Ever Forever - 9850575" at bounding box center [391, 218] width 69 height 8
type input "Ever Forever"
type input "9850575"
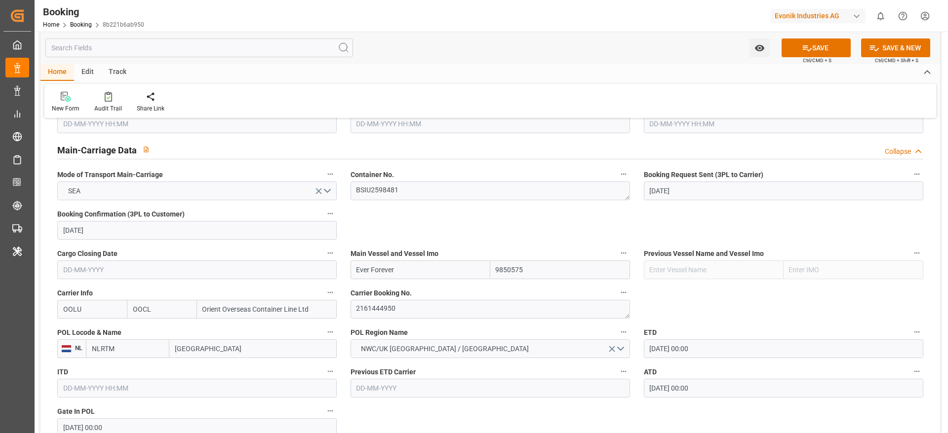
scroll to position [518, 0]
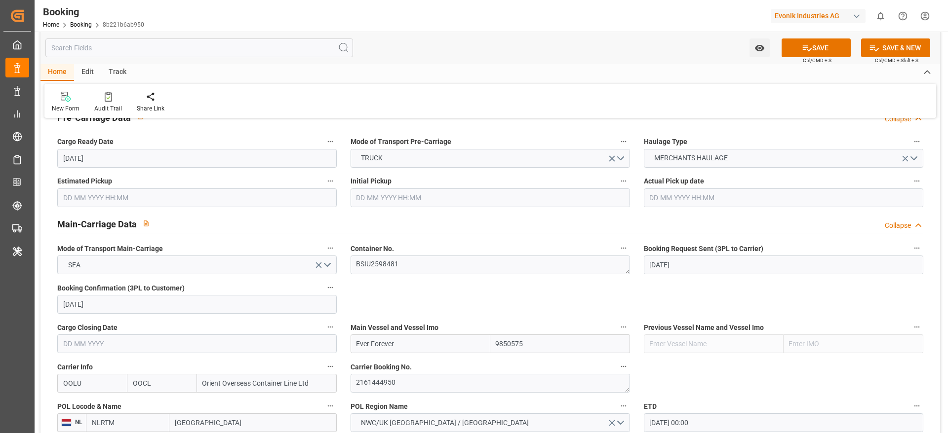
type input "Ever Forever"
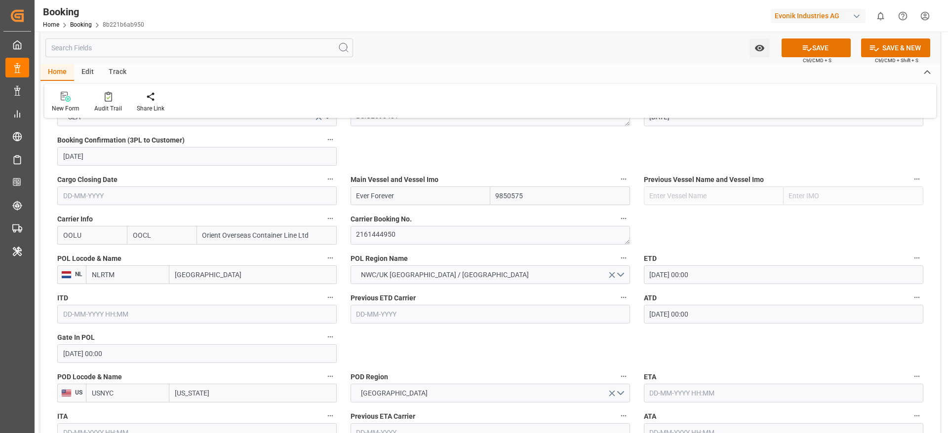
scroll to position [741, 0]
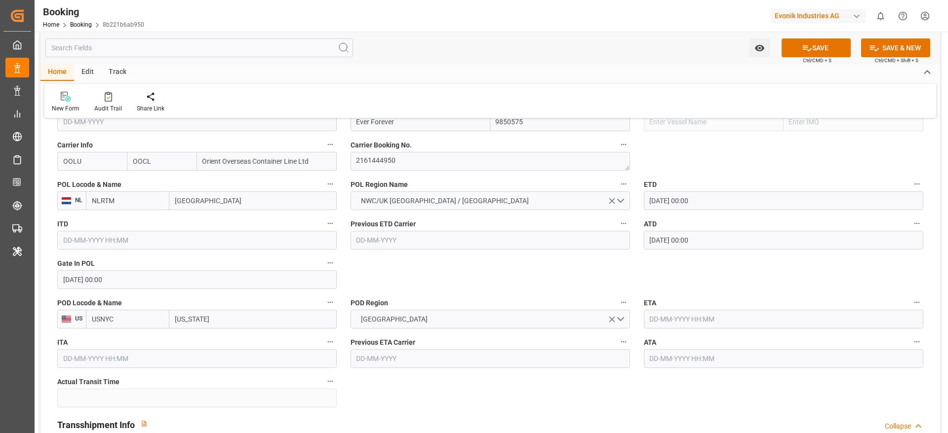
click at [688, 321] on input "text" at bounding box center [783, 319] width 279 height 19
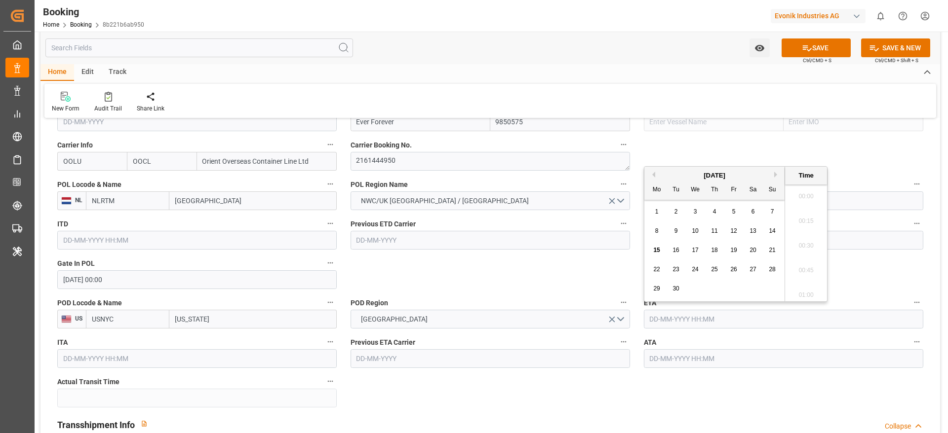
scroll to position [1583, 0]
click at [721, 251] on div "15 16 17 18 19 20 21" at bounding box center [714, 250] width 135 height 19
click at [715, 249] on span "18" at bounding box center [714, 250] width 6 height 7
type input "18-09-2025 00:00"
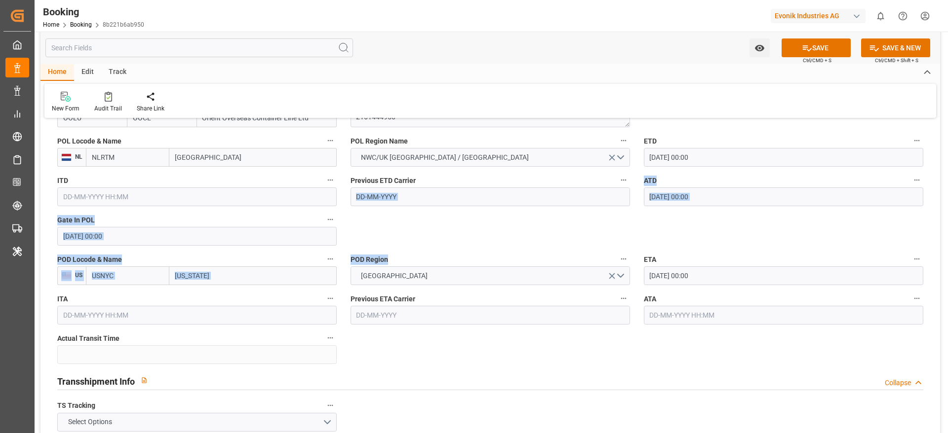
scroll to position [815, 0]
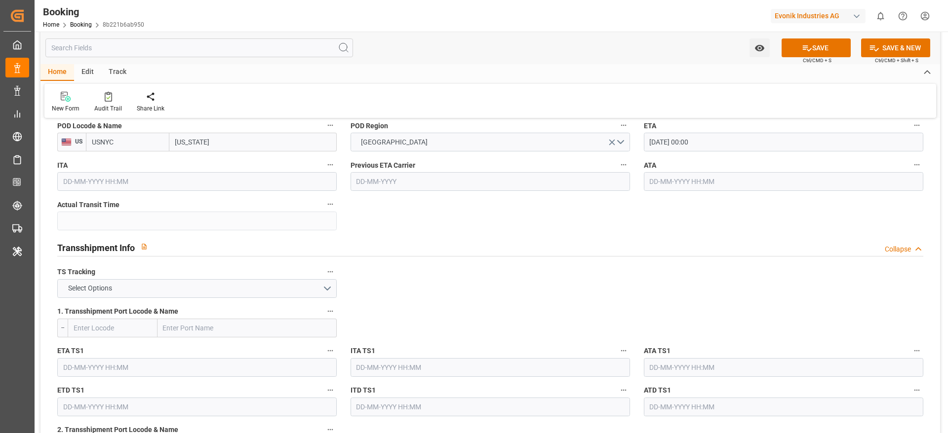
scroll to position [963, 0]
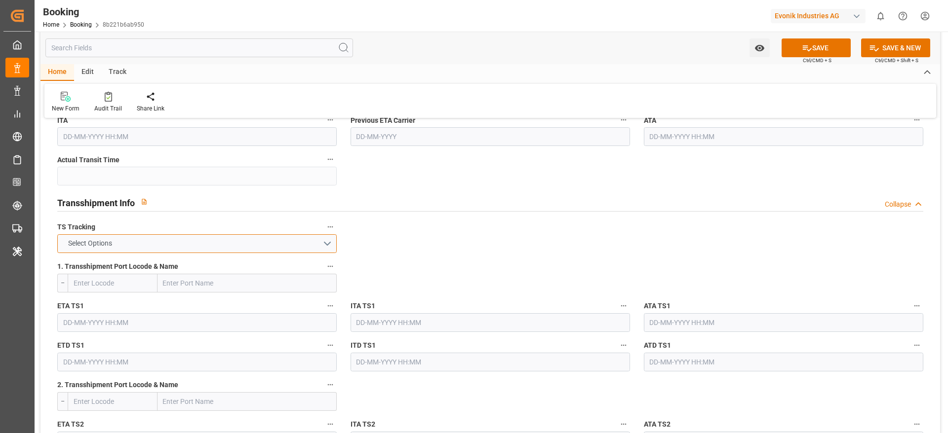
click at [152, 240] on button "Select Options" at bounding box center [196, 244] width 279 height 19
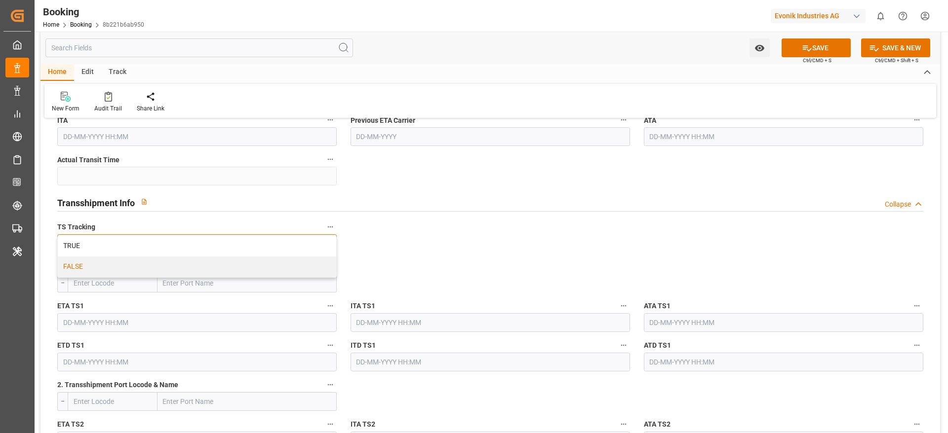
click at [100, 270] on div "FALSE" at bounding box center [197, 267] width 278 height 21
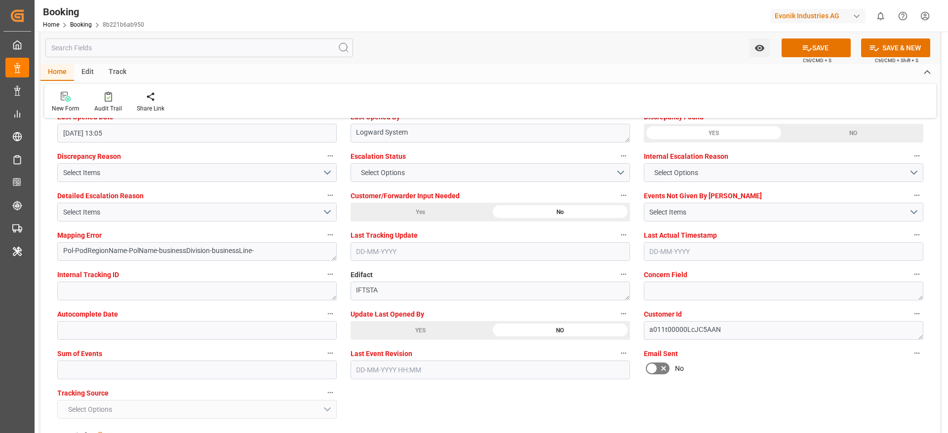
scroll to position [1851, 0]
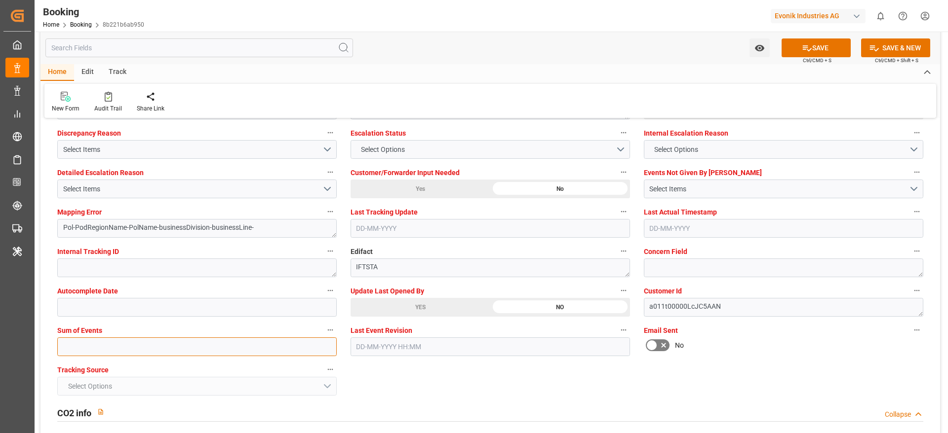
click at [81, 344] on input "text" at bounding box center [196, 347] width 279 height 19
type input "0"
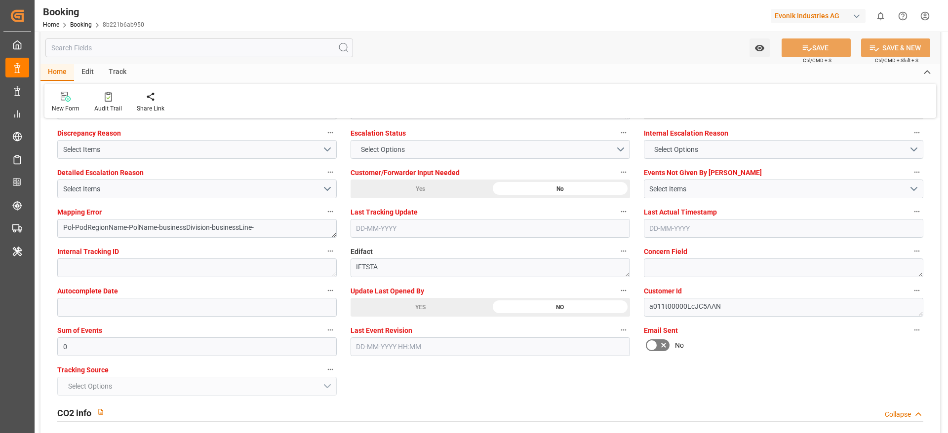
scroll to position [1629, 0]
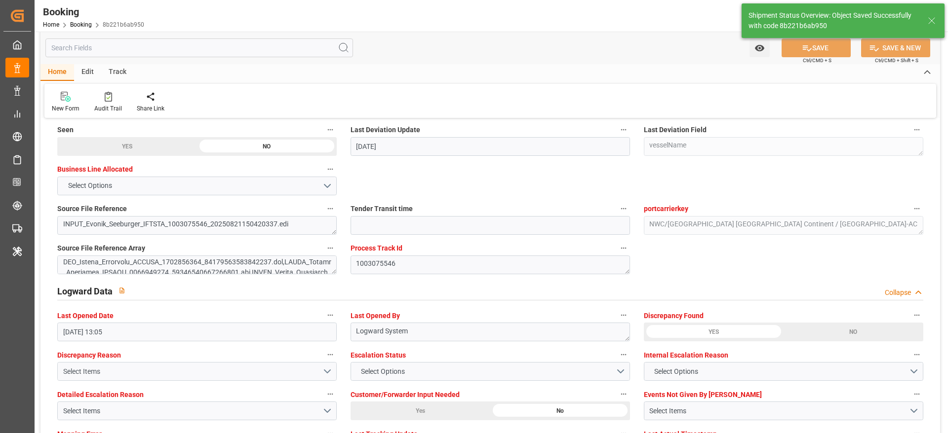
type textarea "Madhu T V"
type textarea "businessDivision-businessLine-"
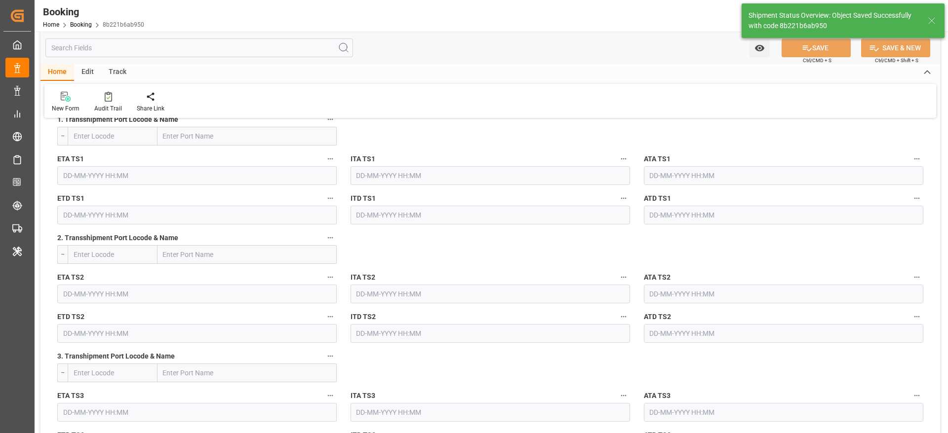
type input "29-08-2025 00:00"
type input "18-09-2025 00:00"
type input "15-09-2025 11:11"
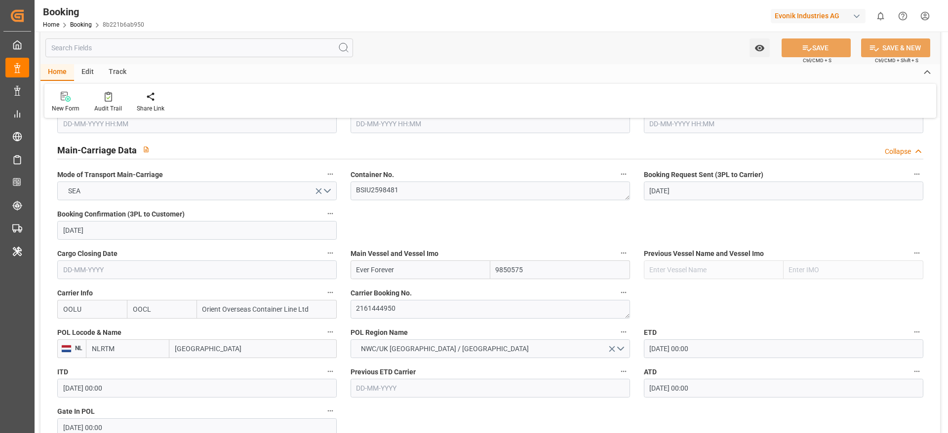
scroll to position [0, 0]
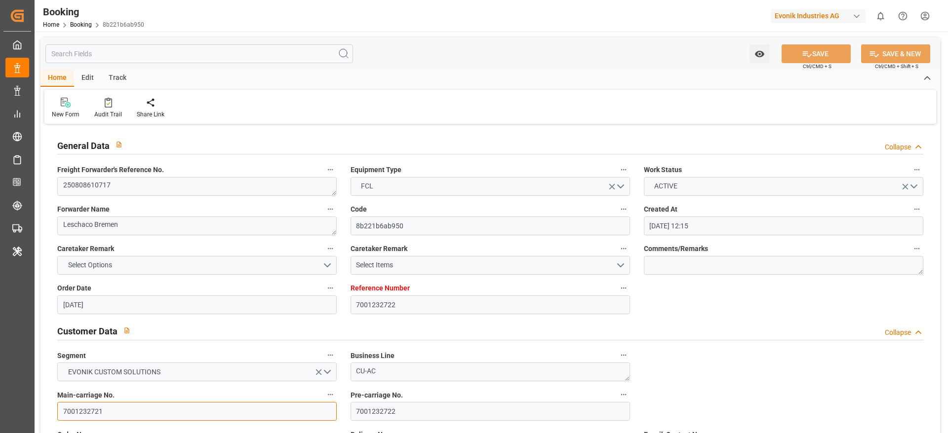
click at [121, 411] on input "7001232721" at bounding box center [196, 411] width 279 height 19
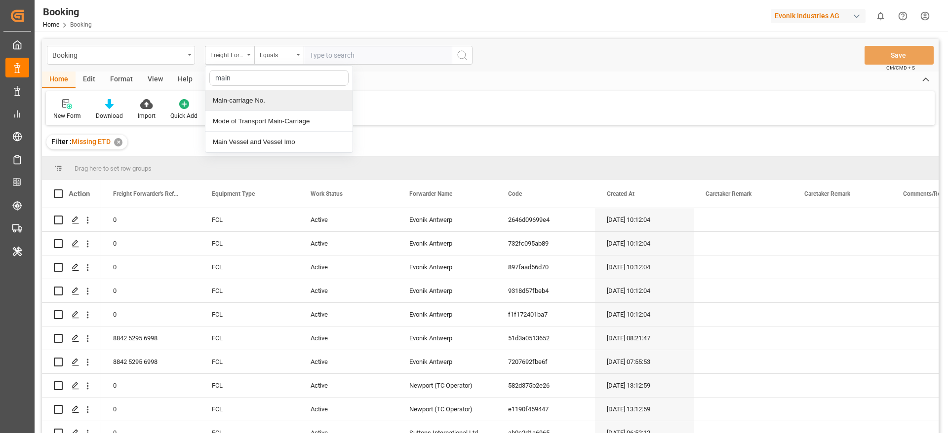
click at [257, 96] on div "Main-carriage No." at bounding box center [278, 100] width 147 height 21
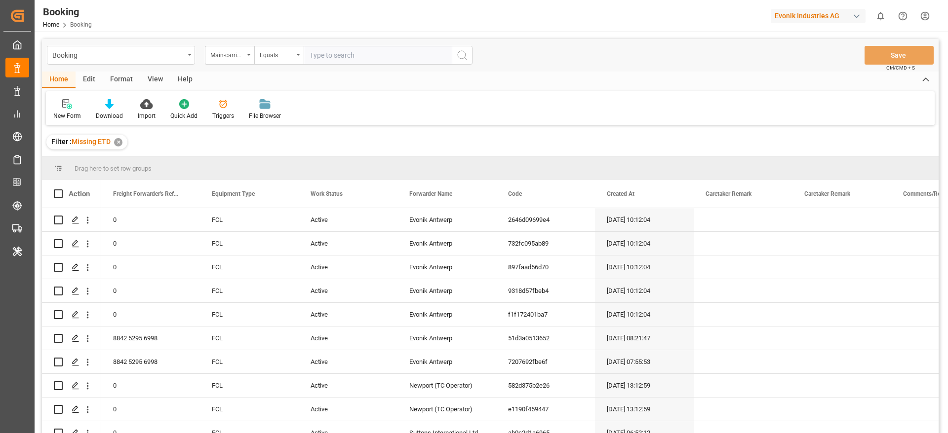
click at [399, 52] on input "text" at bounding box center [378, 55] width 148 height 19
paste input "7001232721"
type input "7001232721"
click at [460, 52] on icon "search button" at bounding box center [462, 55] width 12 height 12
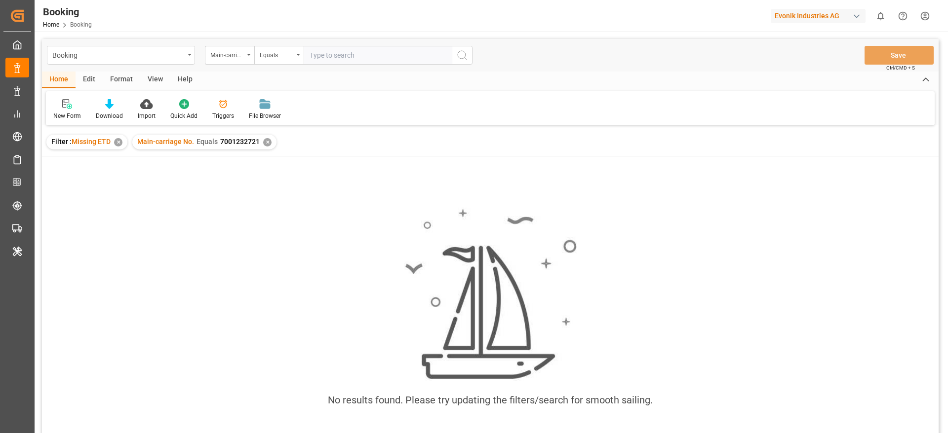
click at [120, 141] on div "✕" at bounding box center [118, 142] width 8 height 8
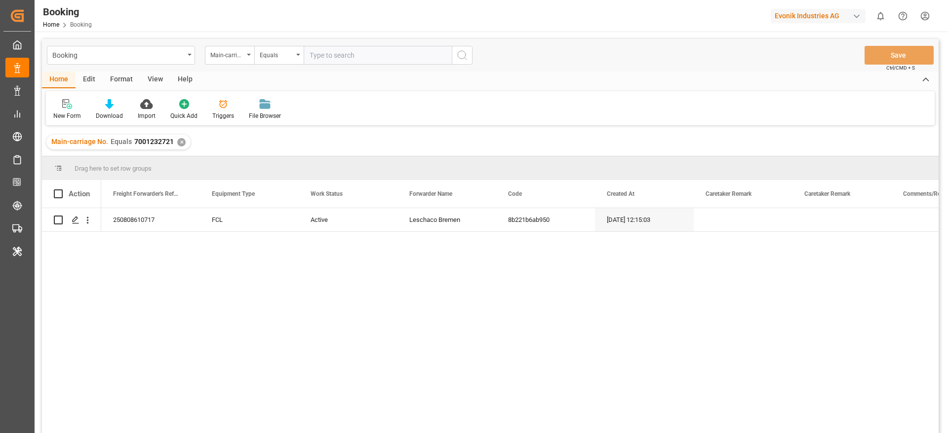
click at [375, 50] on input "text" at bounding box center [378, 55] width 148 height 19
paste input "4006686417"
type input "4006686417"
click at [465, 54] on icon "search button" at bounding box center [462, 55] width 12 height 12
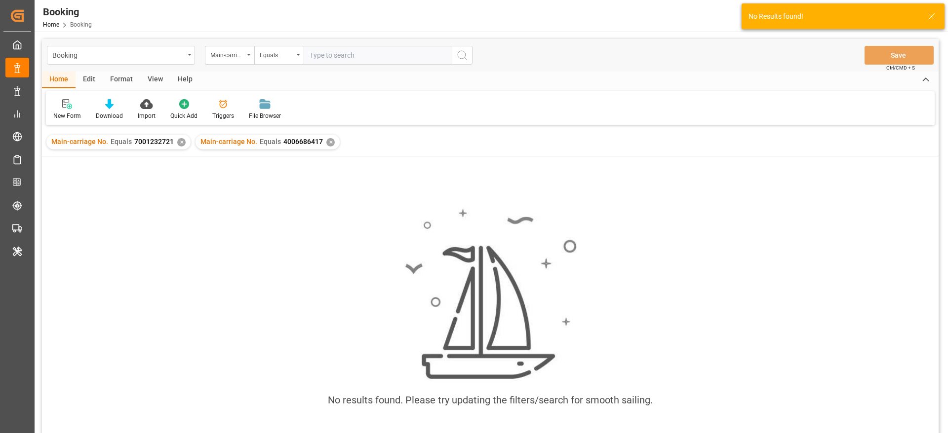
click at [179, 142] on div "✕" at bounding box center [181, 142] width 8 height 8
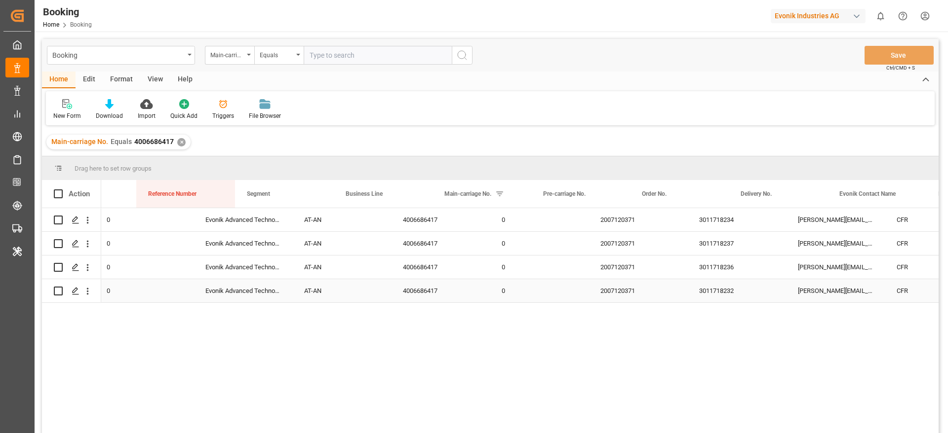
scroll to position [0, 994]
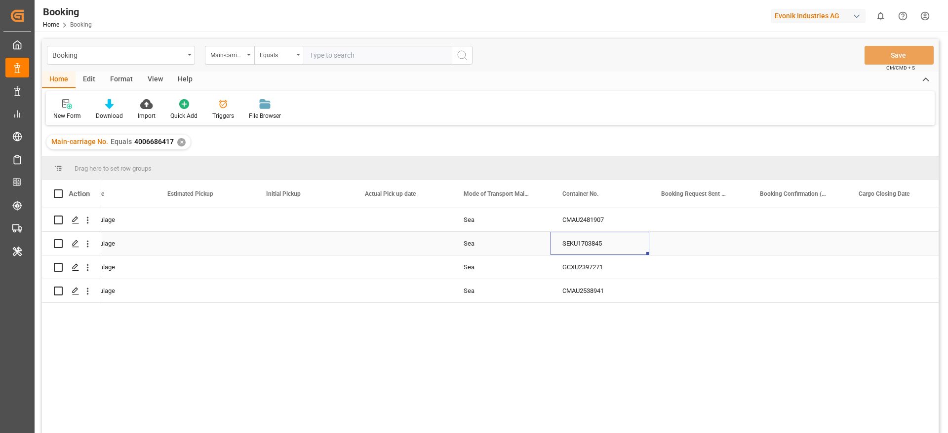
click at [594, 242] on div "SEKU1703845" at bounding box center [599, 243] width 99 height 23
click at [363, 42] on div "Booking Main-carriage No. Equals Save Ctrl/CMD + S" at bounding box center [490, 55] width 897 height 33
click at [403, 51] on input "text" at bounding box center [378, 55] width 148 height 19
paste input "4006703174"
type input "4006703174"
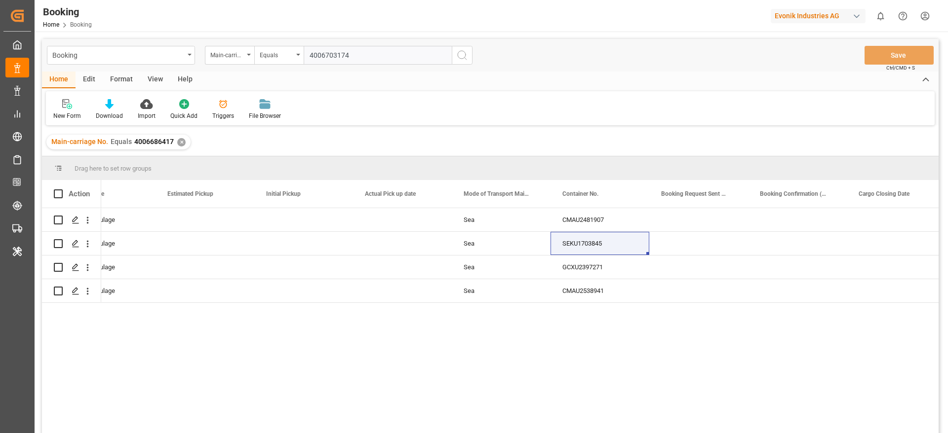
click at [462, 54] on icon "search button" at bounding box center [462, 55] width 12 height 12
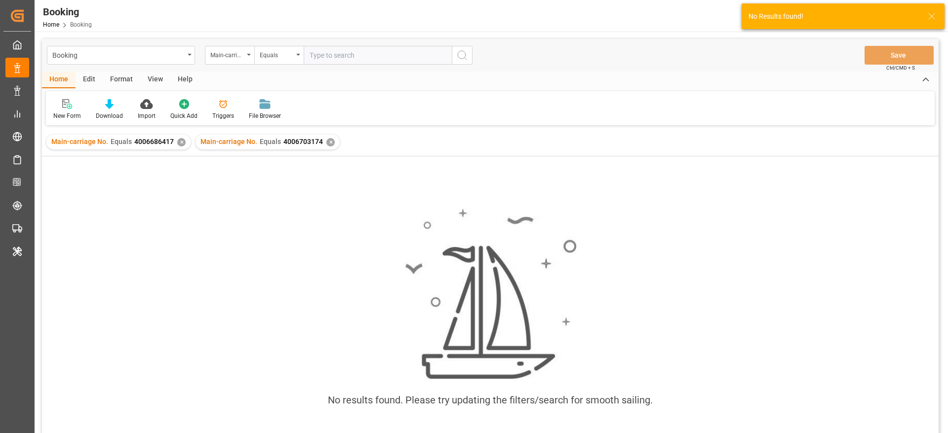
click at [178, 144] on div "✕" at bounding box center [181, 142] width 8 height 8
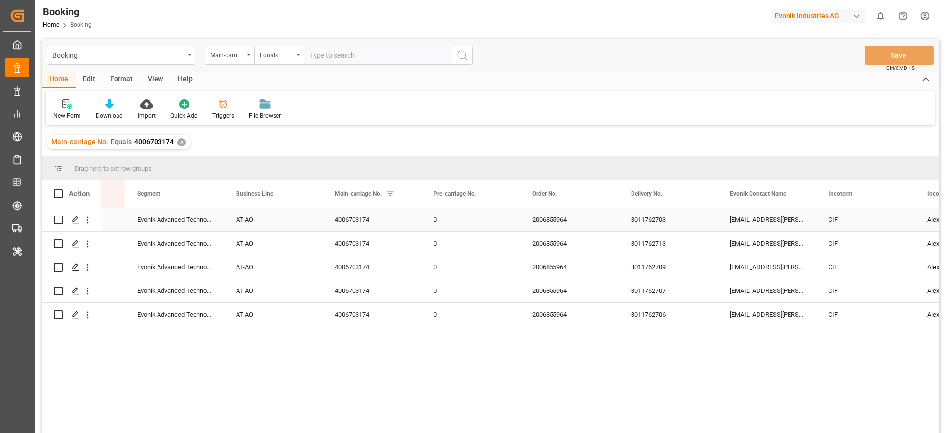
click at [356, 223] on div "4006703174" at bounding box center [372, 219] width 99 height 23
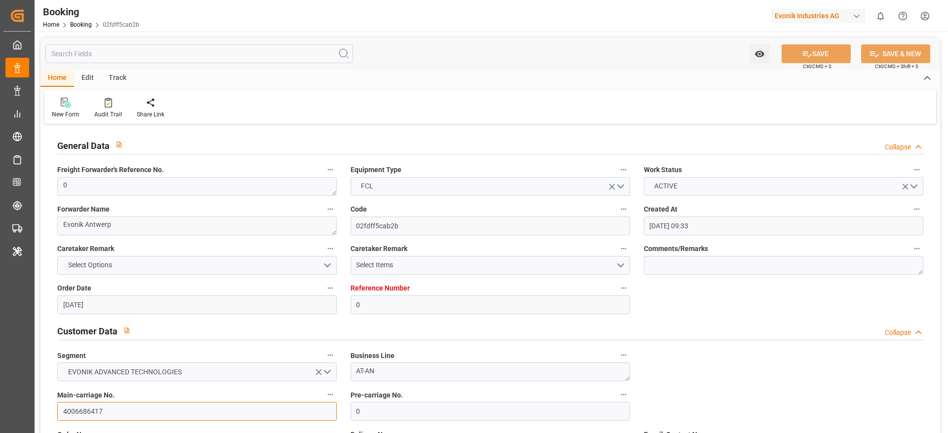
click at [130, 411] on input "4006686417" at bounding box center [196, 411] width 279 height 19
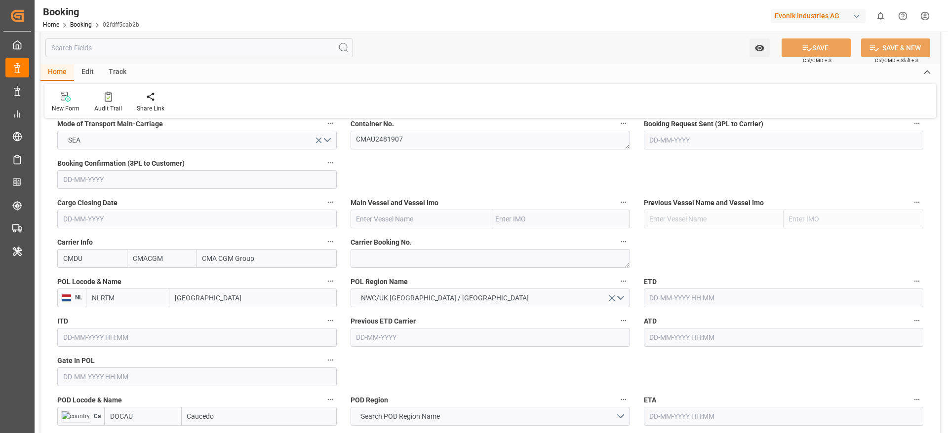
scroll to position [666, 0]
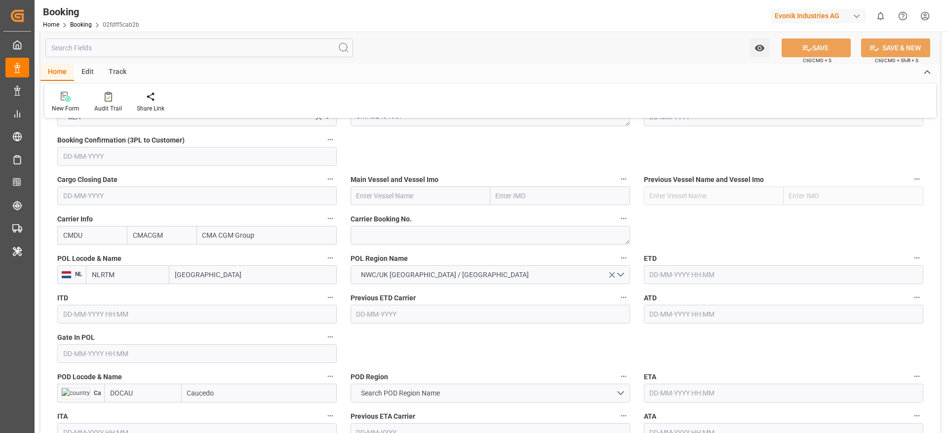
click at [223, 274] on input "[GEOGRAPHIC_DATA]" at bounding box center [252, 275] width 167 height 19
paste input "[GEOGRAPHIC_DATA]"
type input "[GEOGRAPHIC_DATA]"
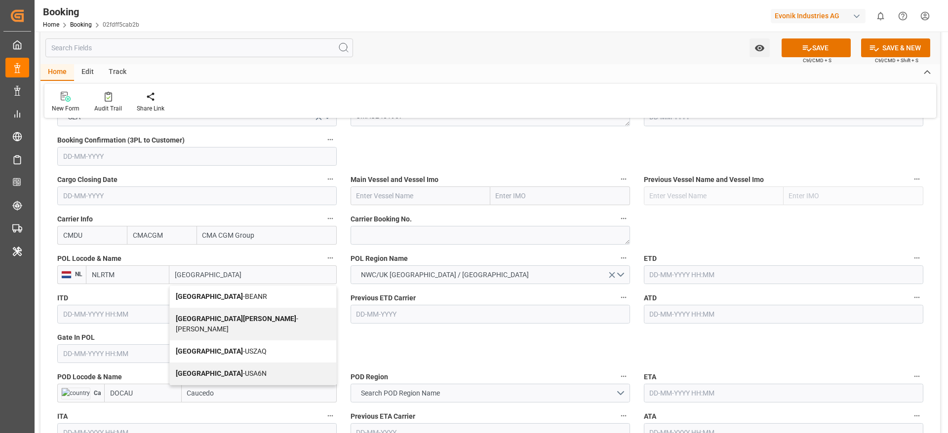
click at [227, 295] on span "Antwerp - BEANR" at bounding box center [221, 297] width 91 height 8
type input "BEANR"
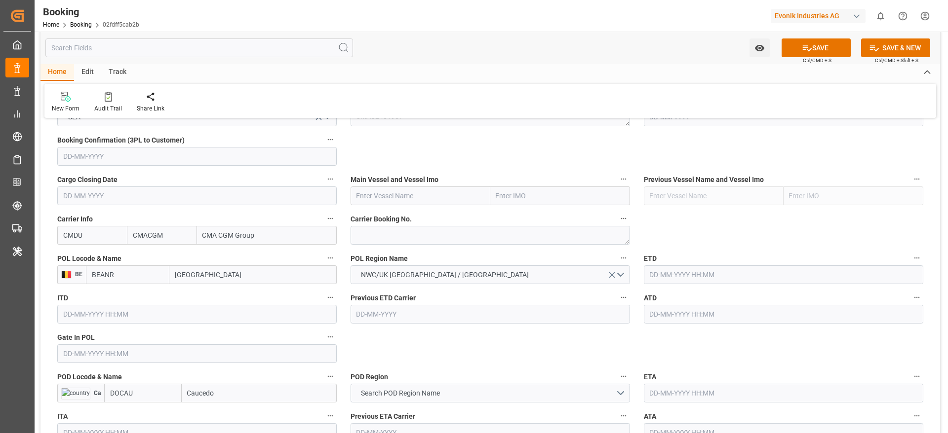
scroll to position [592, 0]
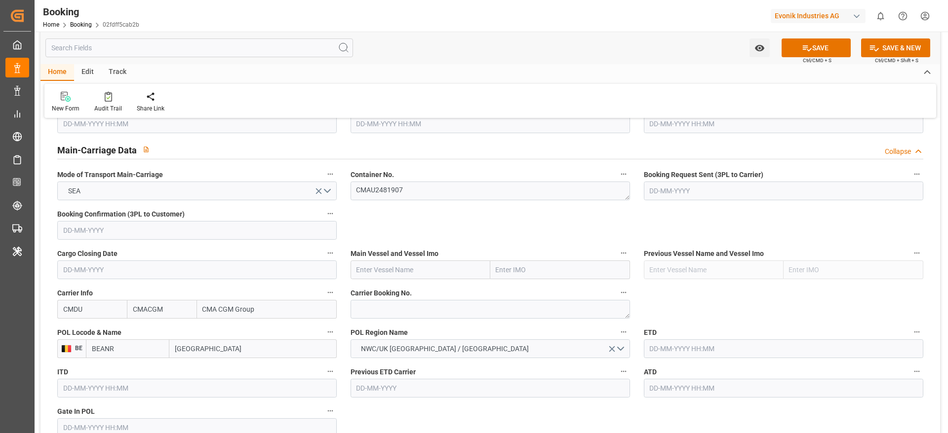
type input "[GEOGRAPHIC_DATA]"
click at [386, 310] on textarea at bounding box center [490, 309] width 279 height 19
paste textarea "ANT1923790"
type textarea "ANT1923790"
click at [405, 262] on input "text" at bounding box center [421, 270] width 140 height 19
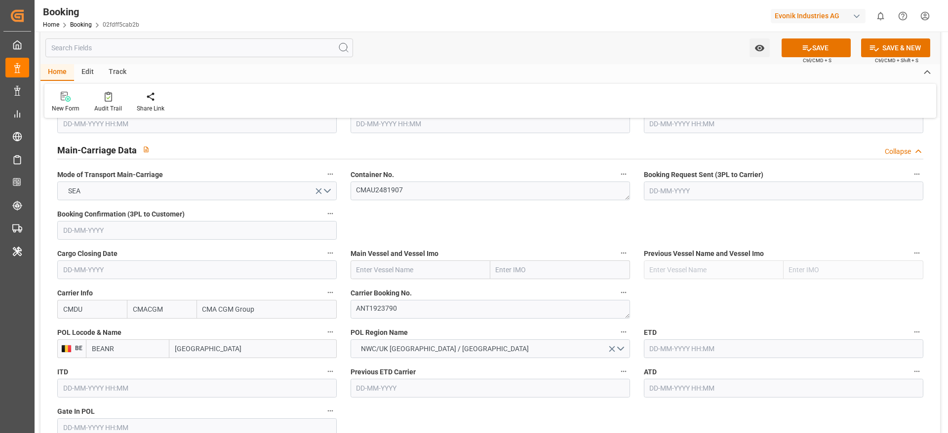
paste input "Accessible text COSCO SHIPPING SEINE"
drag, startPoint x: 404, startPoint y: 268, endPoint x: 341, endPoint y: 272, distance: 63.8
click at [425, 289] on b "COSCO Shipping Seine" at bounding box center [393, 292] width 73 height 8
type input "COSCO Shipping Seine"
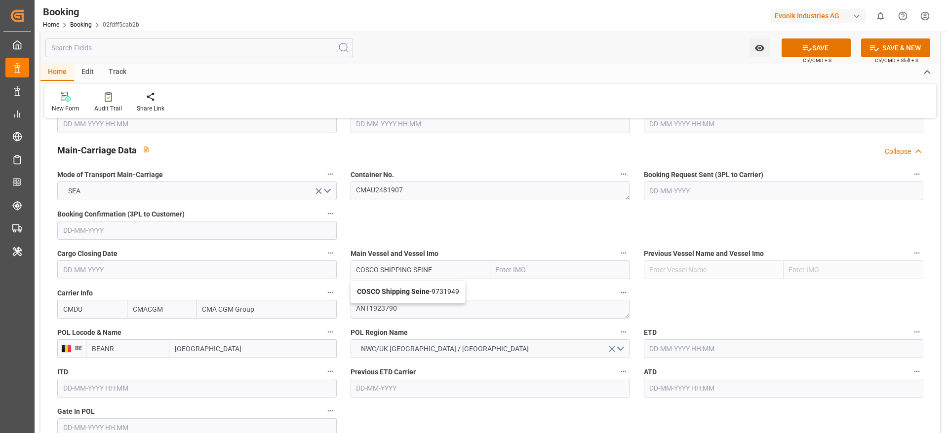
type input "9731949"
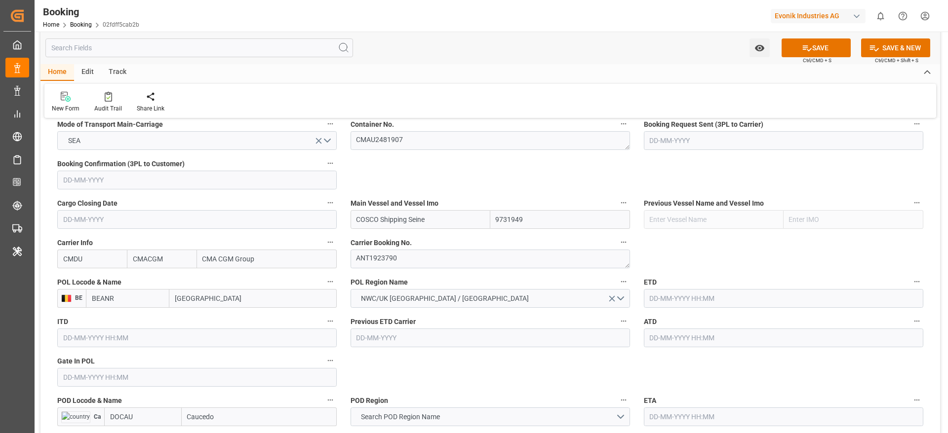
scroll to position [666, 0]
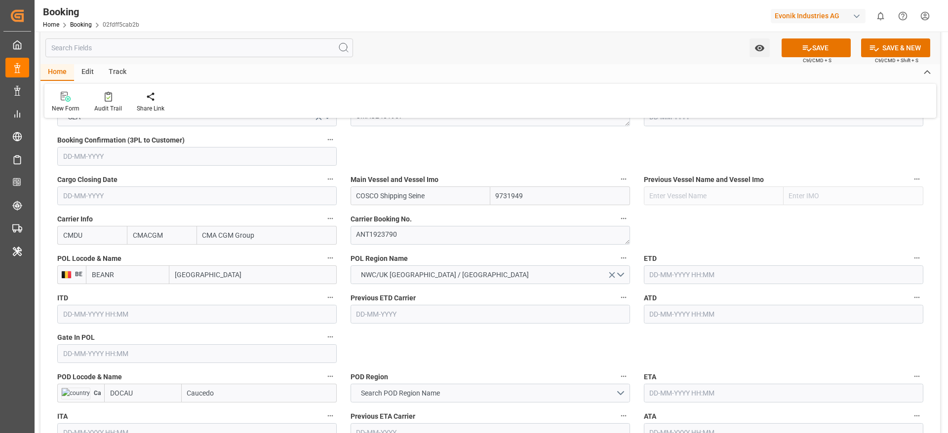
type input "COSCO Shipping Seine"
click at [115, 348] on input "text" at bounding box center [196, 354] width 279 height 19
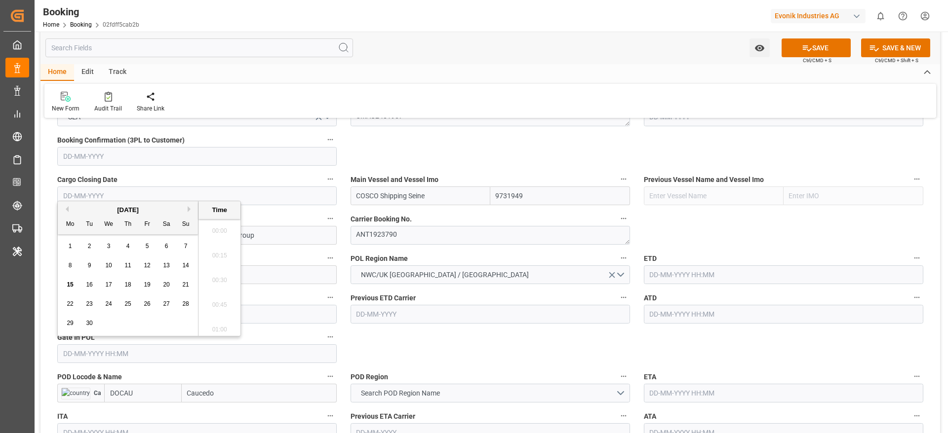
scroll to position [1608, 0]
click at [68, 208] on button "Previous Month" at bounding box center [66, 209] width 6 height 6
click at [130, 324] on span "28" at bounding box center [127, 323] width 6 height 7
type input "28-08-2025 00:00"
click at [710, 279] on input "text" at bounding box center [783, 275] width 279 height 19
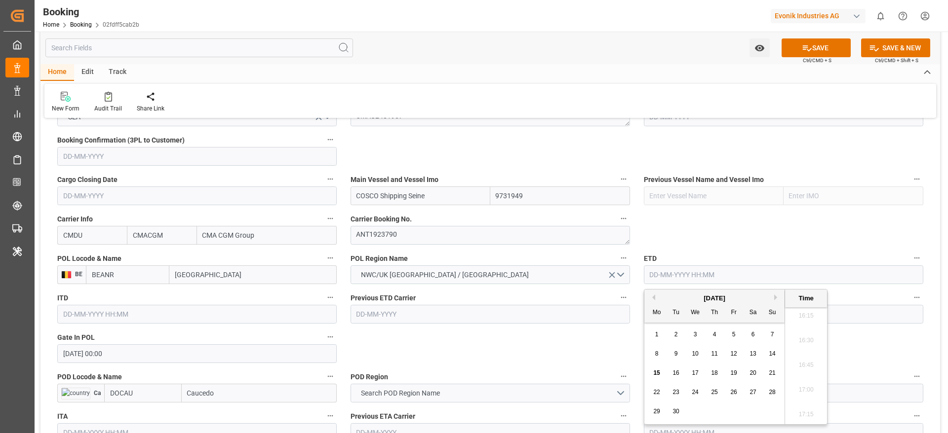
click at [651, 298] on button "Previous Month" at bounding box center [652, 298] width 6 height 6
click at [733, 408] on span "29" at bounding box center [733, 411] width 6 height 7
type input "29-08-2025 00:00"
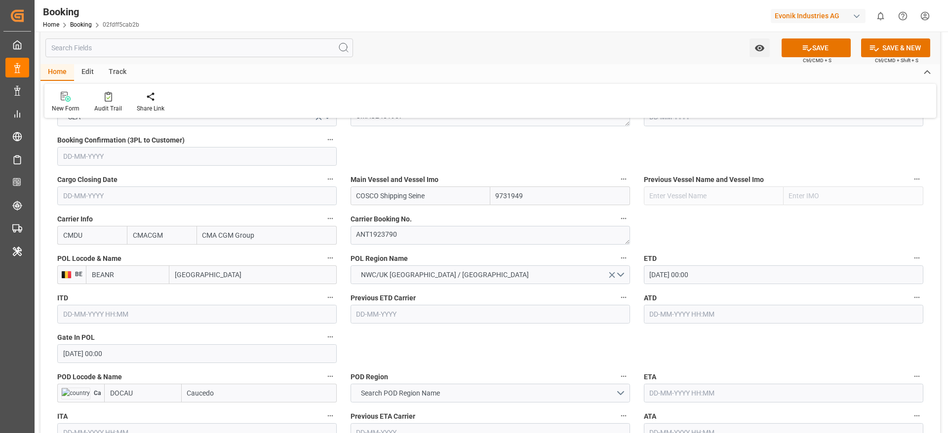
click at [713, 277] on input "29-08-2025 00:00" at bounding box center [783, 275] width 279 height 19
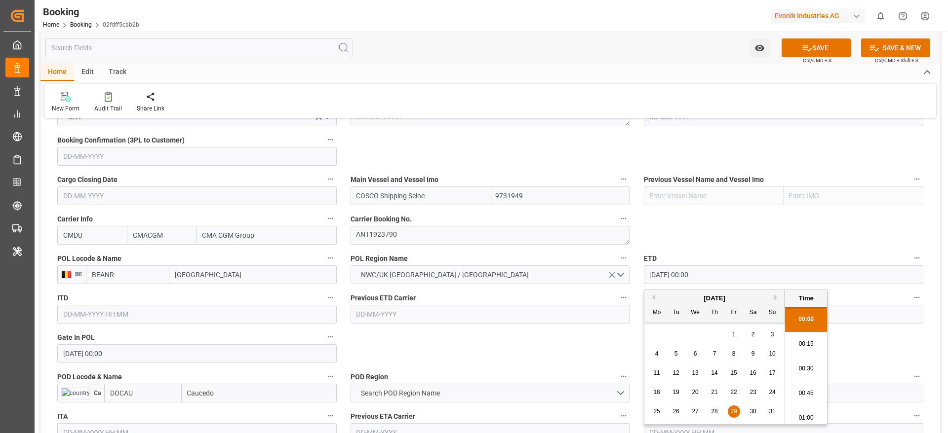
click at [713, 277] on input "29-08-2025 00:00" at bounding box center [783, 275] width 279 height 19
click at [841, 307] on input "text" at bounding box center [783, 314] width 279 height 19
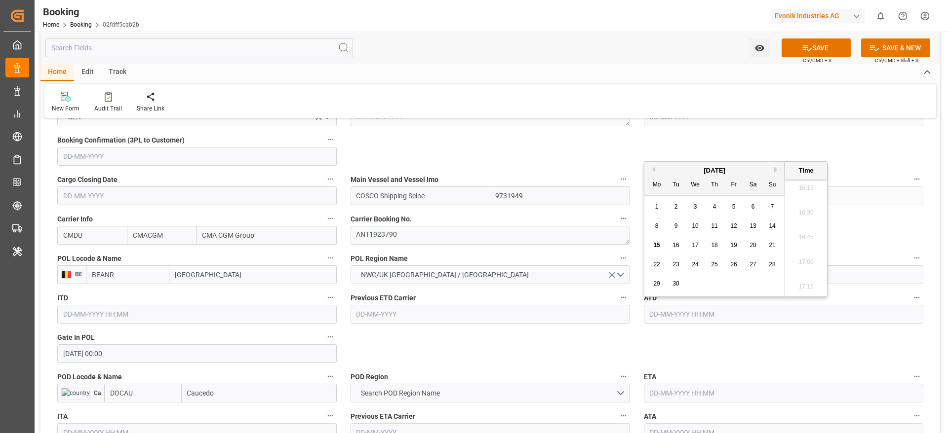
paste input "29-08-2025 00:00"
type input "29-08-2025 00:00"
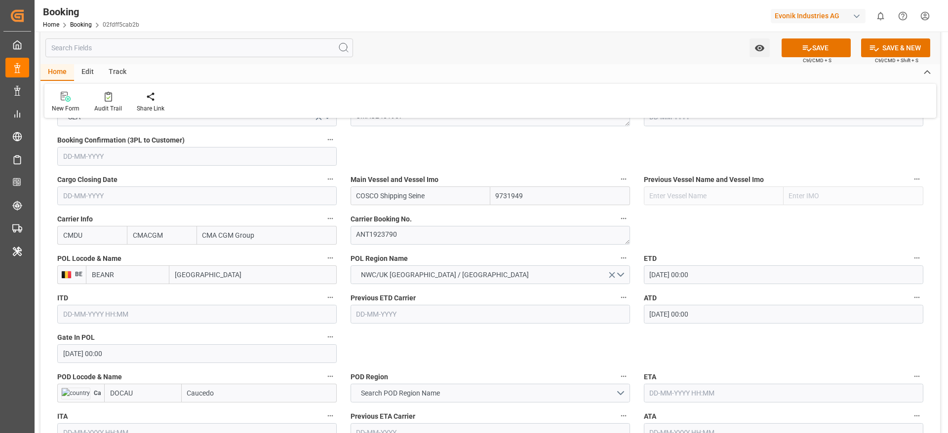
scroll to position [741, 0]
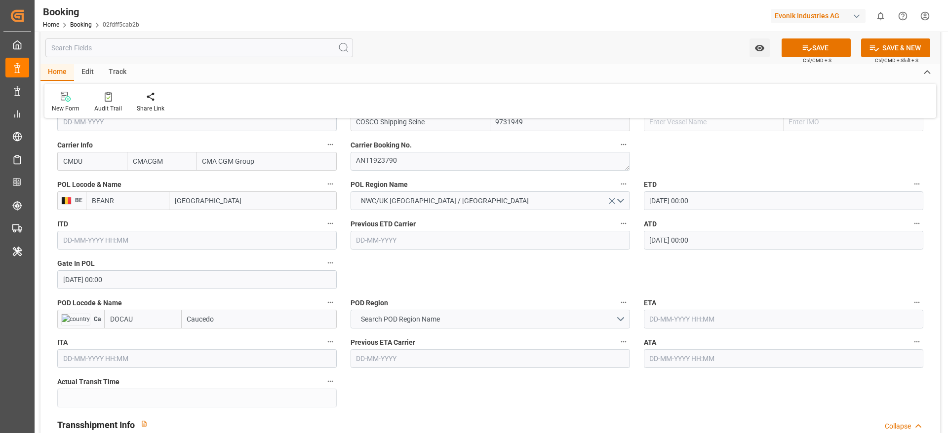
click at [237, 316] on input "Caucedo" at bounding box center [259, 319] width 155 height 19
click at [227, 342] on span "Caucedo - DOCAU" at bounding box center [214, 341] width 52 height 8
type input "Caucedo"
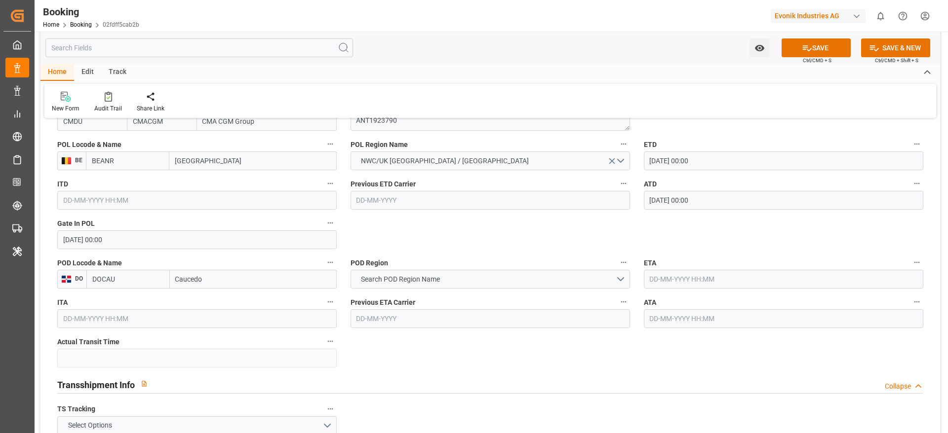
scroll to position [815, 0]
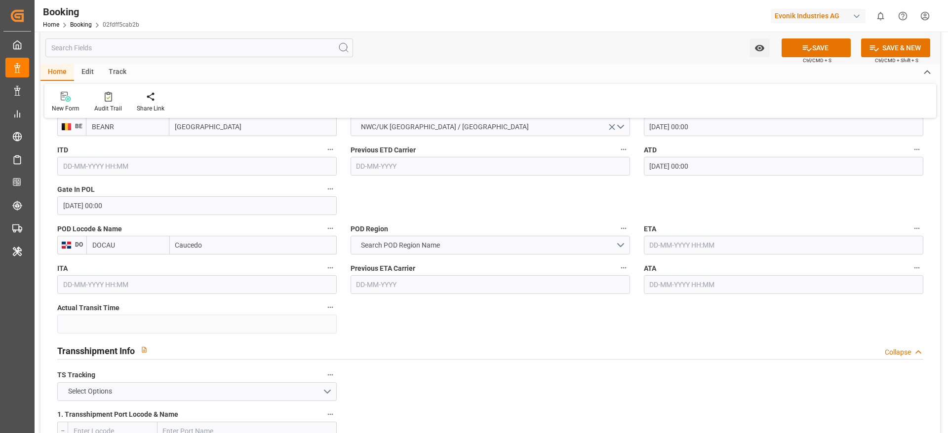
click at [680, 244] on input "text" at bounding box center [783, 245] width 279 height 19
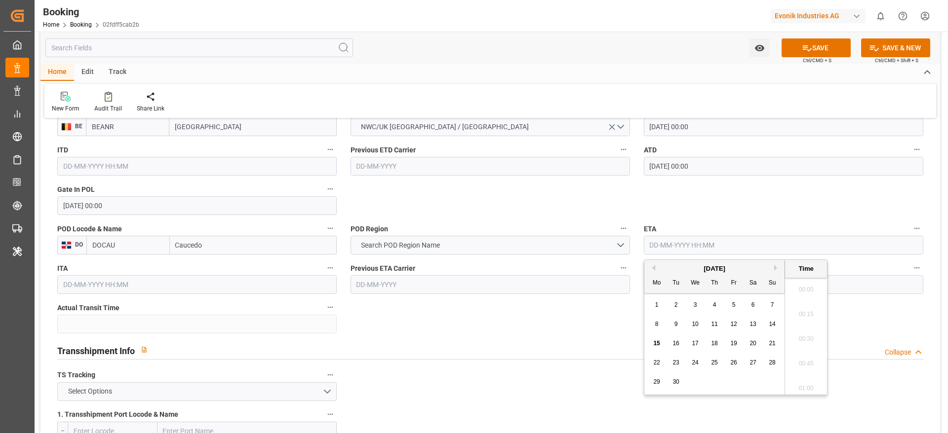
scroll to position [1608, 0]
click at [713, 324] on span "11" at bounding box center [714, 324] width 6 height 7
type input "11-09-2025 00:00"
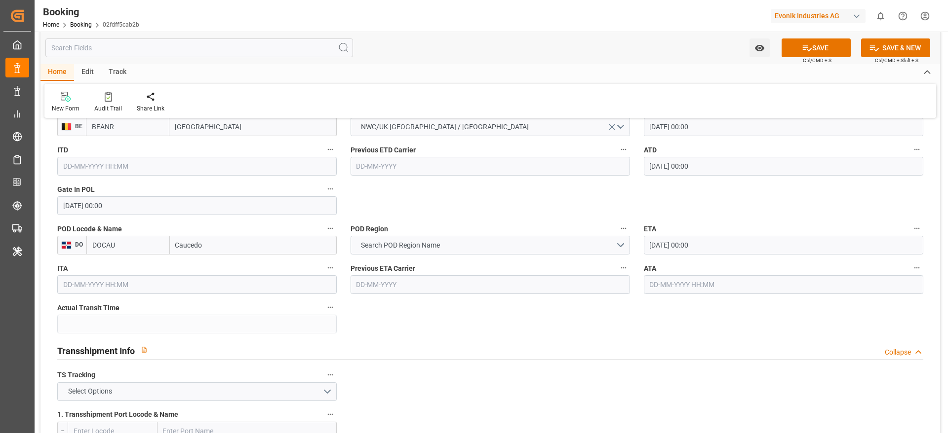
scroll to position [889, 0]
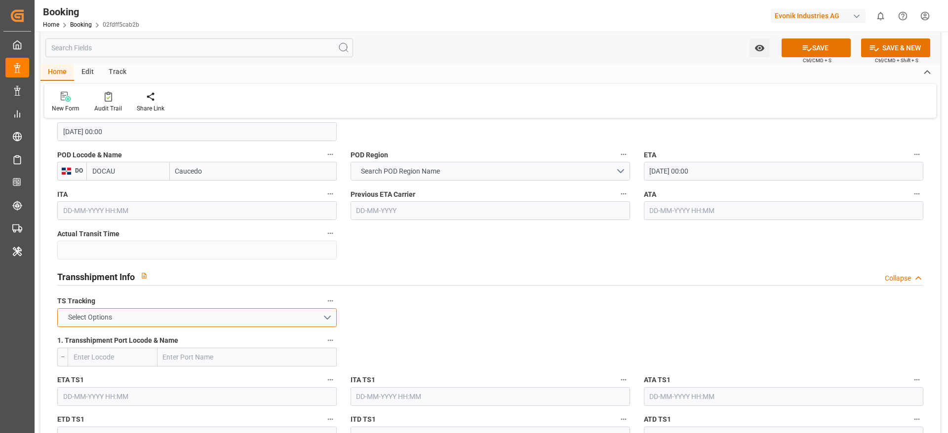
click at [168, 318] on button "Select Options" at bounding box center [196, 318] width 279 height 19
click at [96, 320] on div "TRUE" at bounding box center [197, 320] width 278 height 21
click at [102, 316] on button "TRUE" at bounding box center [196, 318] width 279 height 19
click at [102, 346] on div "FALSE" at bounding box center [197, 341] width 278 height 21
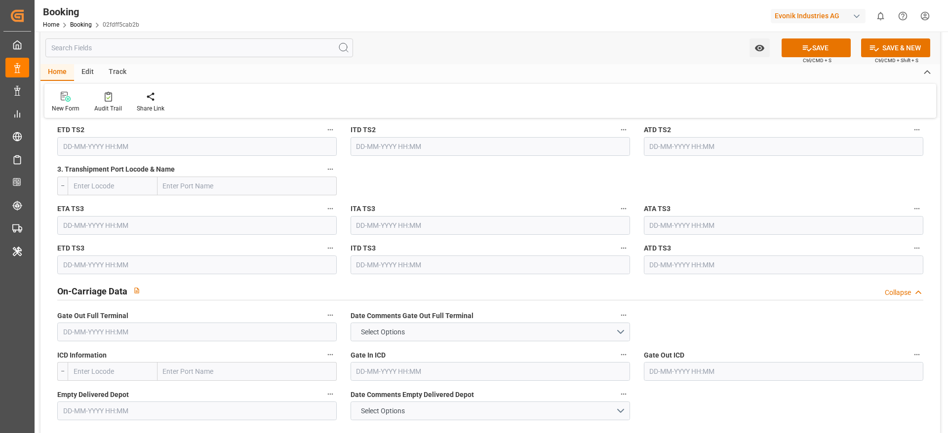
scroll to position [1333, 0]
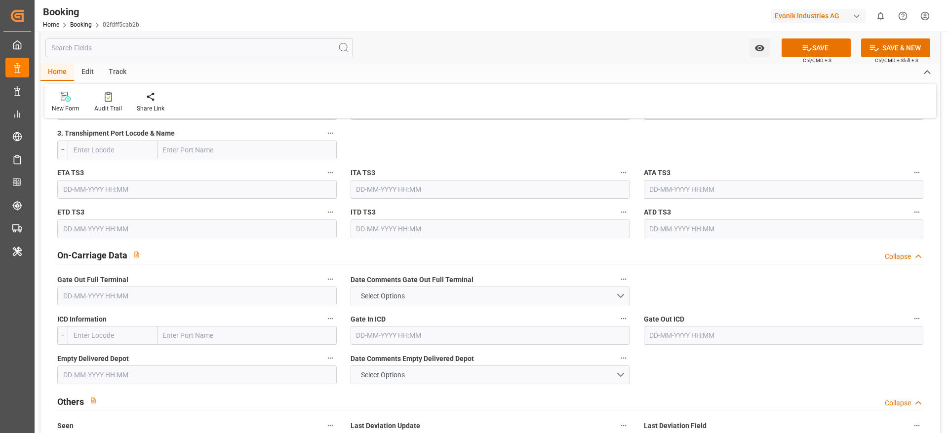
click at [114, 302] on input "text" at bounding box center [196, 296] width 279 height 19
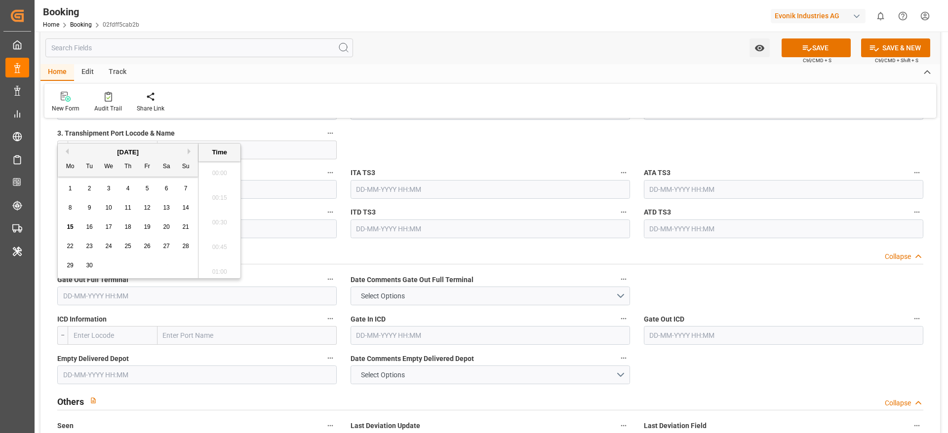
scroll to position [1608, 0]
click at [163, 211] on span "13" at bounding box center [166, 207] width 6 height 7
type input "[DATE] 00:00"
click at [462, 103] on div "New Form Audit Trail Share Link" at bounding box center [490, 101] width 892 height 34
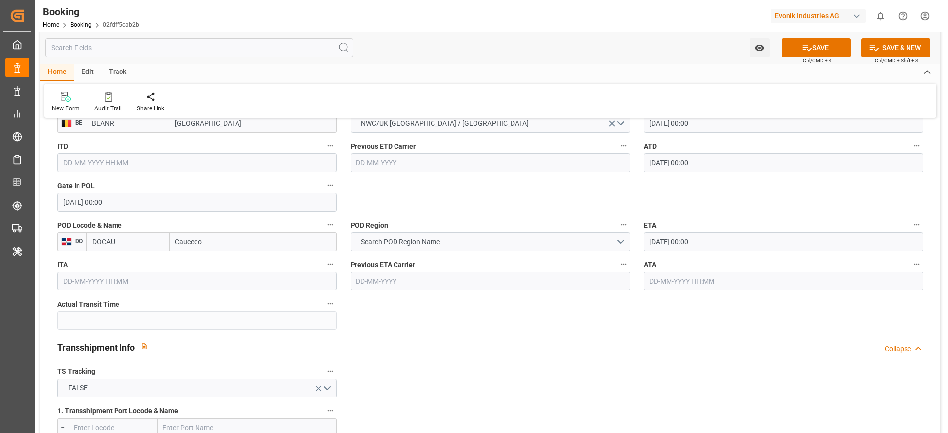
scroll to position [815, 0]
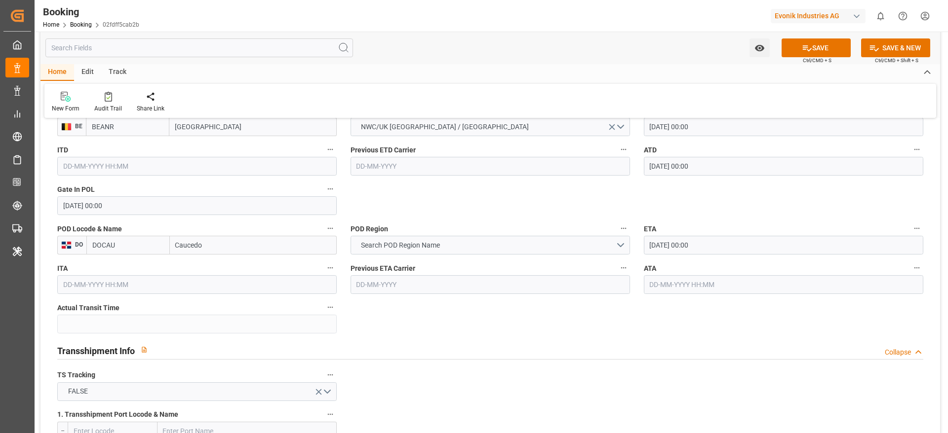
click at [738, 246] on input "11-09-2025 00:00" at bounding box center [783, 245] width 279 height 19
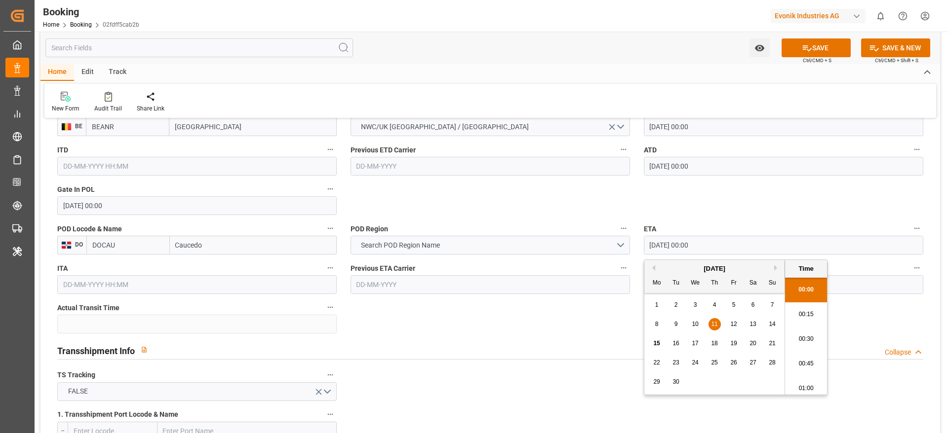
click at [738, 245] on input "11-09-2025 00:00" at bounding box center [783, 245] width 279 height 19
click at [860, 287] on input "text" at bounding box center [783, 284] width 279 height 19
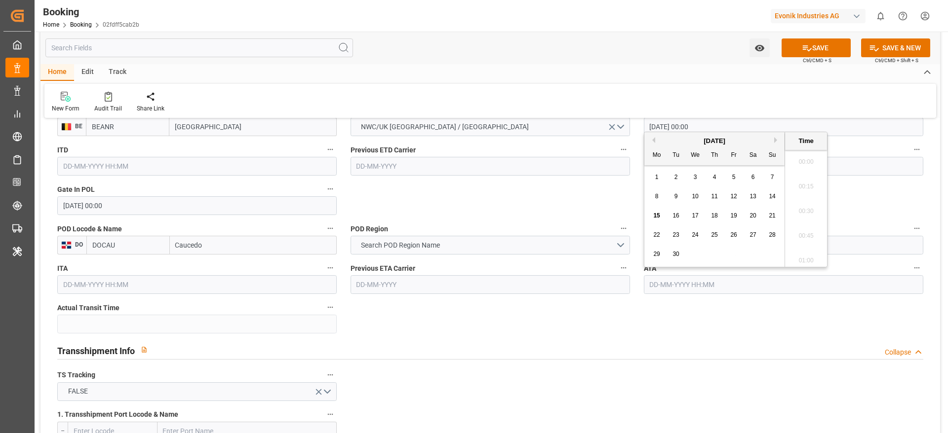
scroll to position [1608, 0]
paste input "11-09-2025 00:00"
type input "11-09-2025 00:00"
click at [472, 337] on div "Transshipment Info Collapse" at bounding box center [490, 351] width 880 height 28
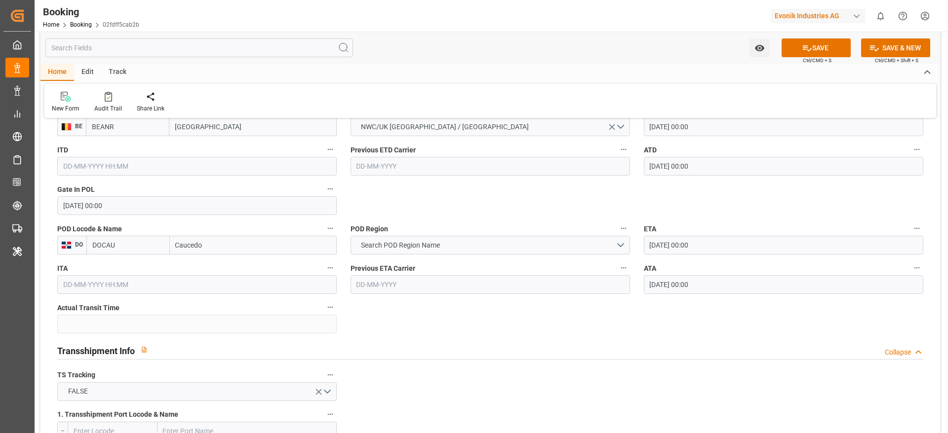
click at [227, 246] on input "Caucedo" at bounding box center [253, 245] width 167 height 19
click at [467, 252] on button "Search POD Region Name" at bounding box center [490, 245] width 279 height 19
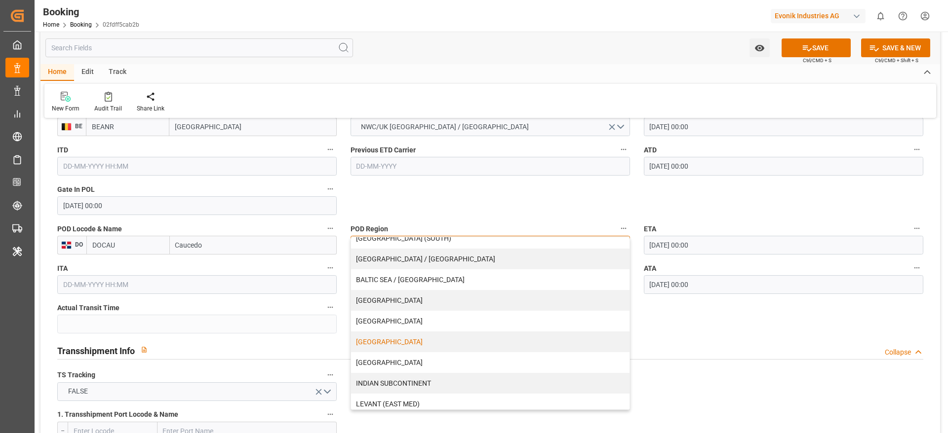
scroll to position [74, 0]
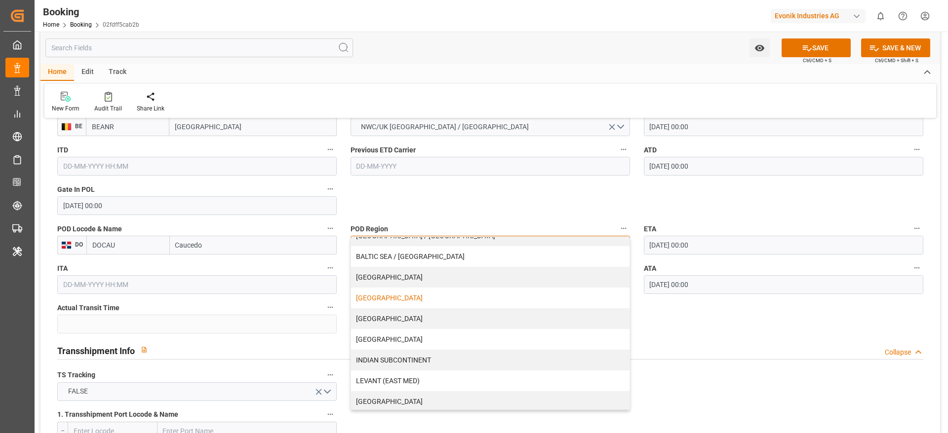
click at [450, 298] on div "[GEOGRAPHIC_DATA]" at bounding box center [490, 298] width 278 height 21
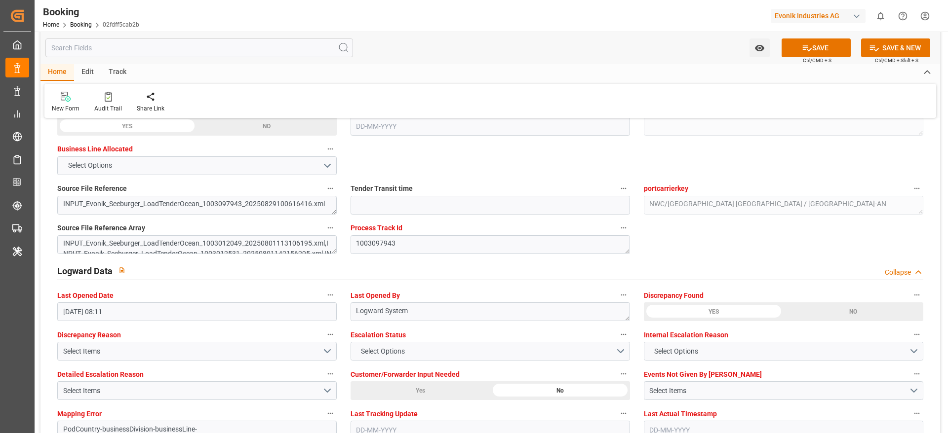
scroll to position [1851, 0]
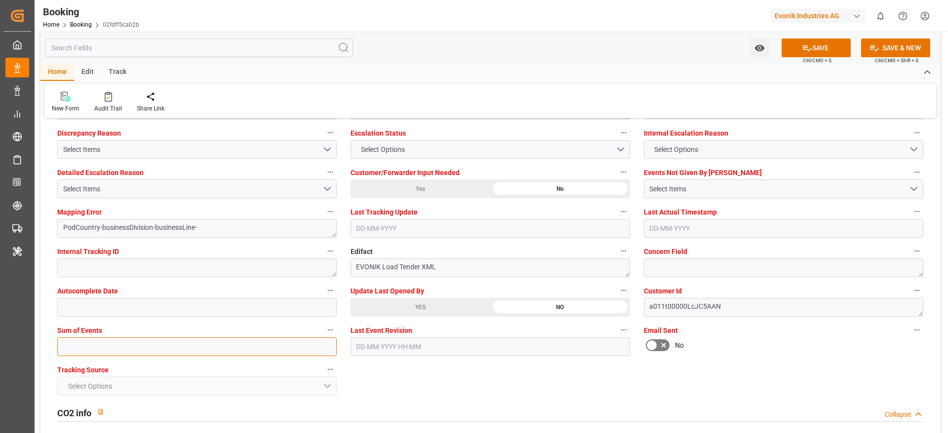
click at [121, 345] on input "text" at bounding box center [196, 347] width 279 height 19
type input "0"
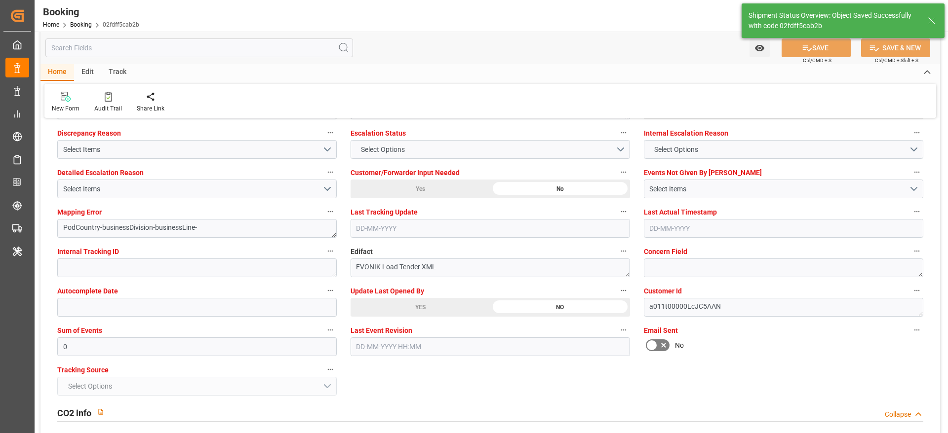
type input "13"
type input "29-08-2025 00:00"
type input "11-09-2025 00:00"
type input "15-09-2025 11:21"
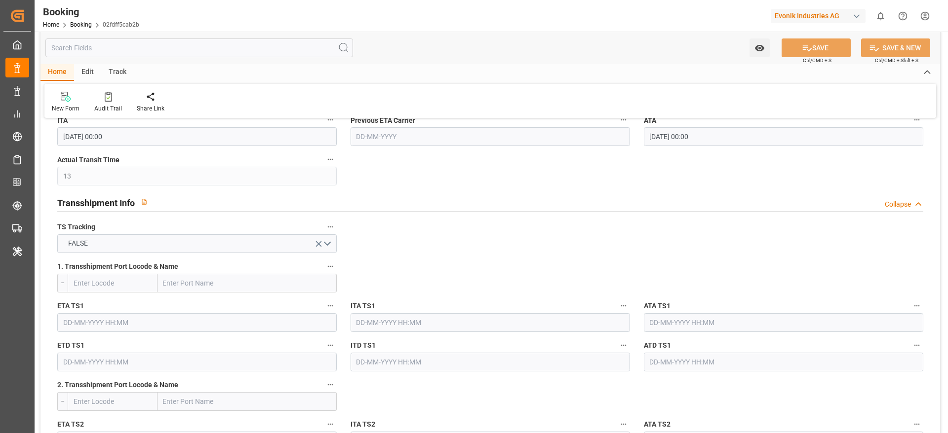
scroll to position [0, 0]
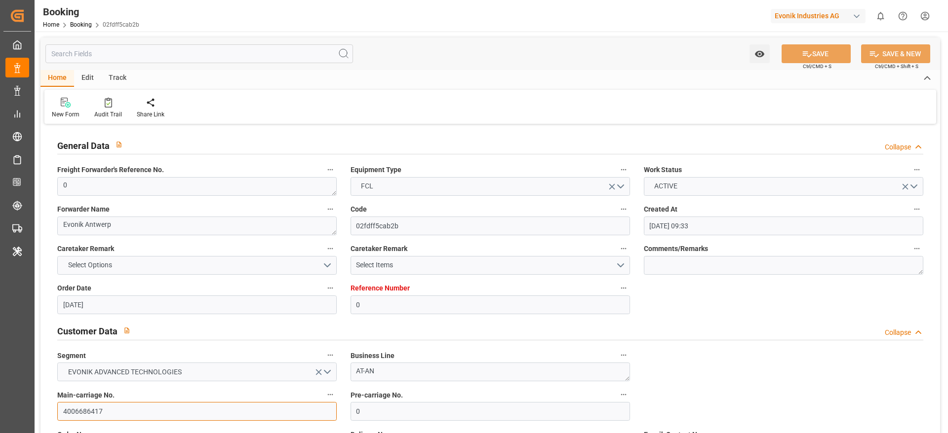
click at [121, 416] on input "4006686417" at bounding box center [196, 411] width 279 height 19
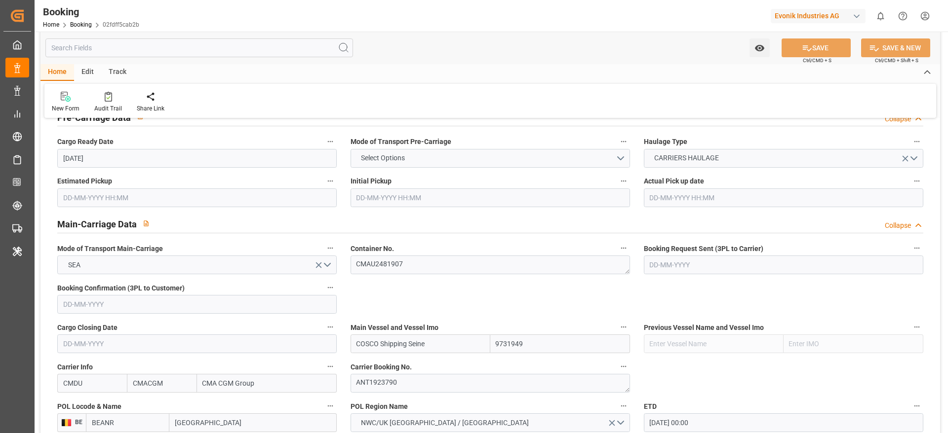
scroll to position [666, 0]
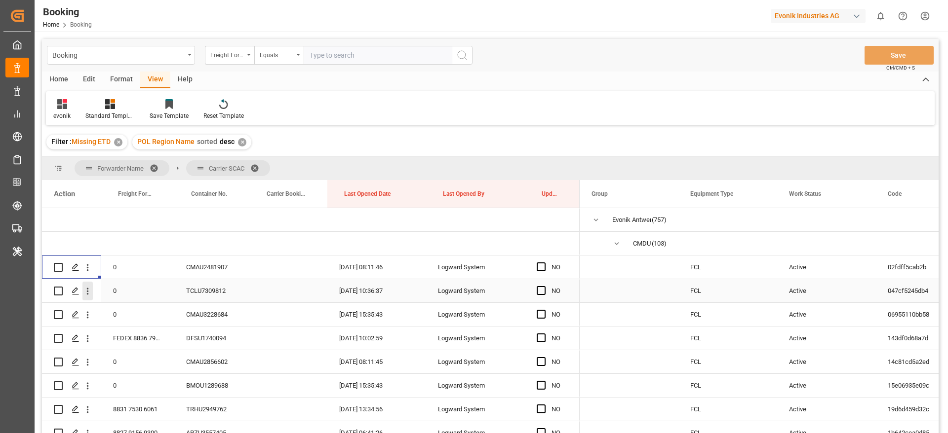
click at [91, 295] on icon "open menu" at bounding box center [87, 291] width 10 height 10
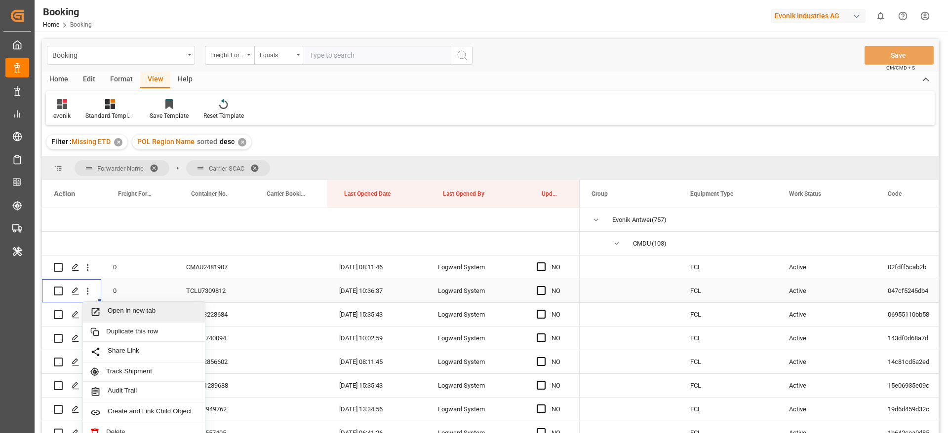
click at [141, 313] on span "Open in new tab" at bounding box center [153, 312] width 90 height 10
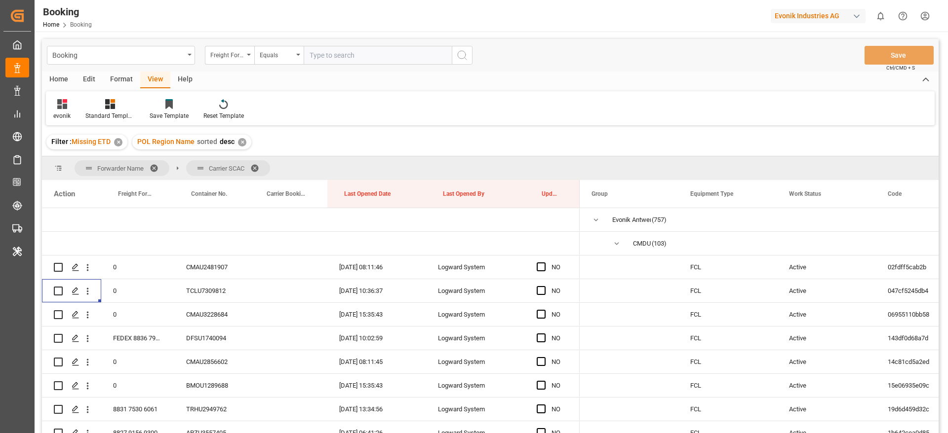
click at [615, 75] on div "Home Edit Format View Help" at bounding box center [490, 80] width 897 height 17
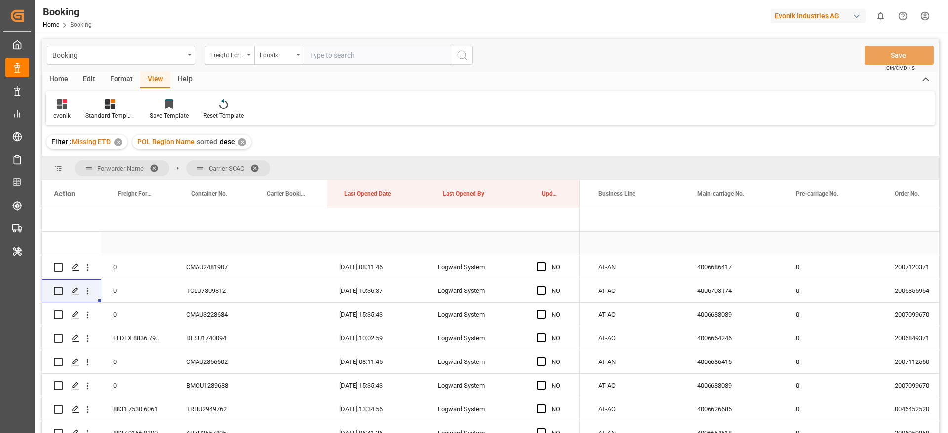
click at [708, 250] on div "Press SPACE to select this row." at bounding box center [734, 243] width 99 height 23
click at [713, 296] on div "4006703174" at bounding box center [734, 290] width 99 height 23
click at [762, 286] on div "4006703174" at bounding box center [734, 290] width 99 height 23
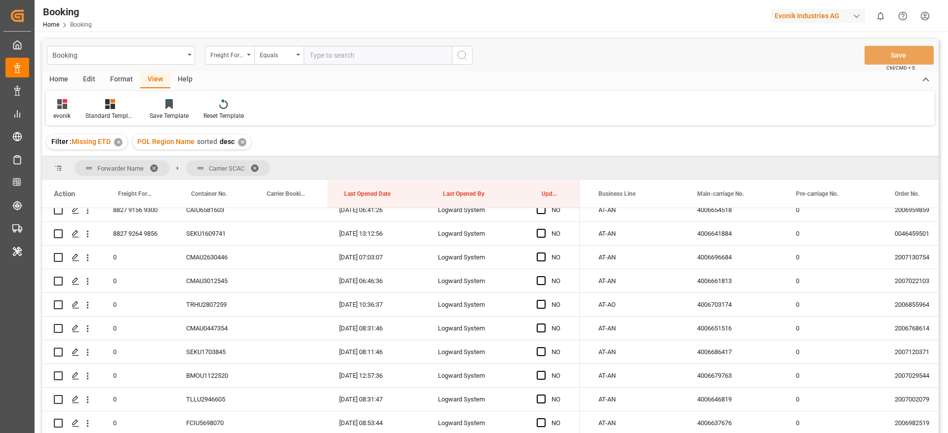
scroll to position [815, 0]
click at [88, 286] on icon "open menu" at bounding box center [87, 282] width 10 height 10
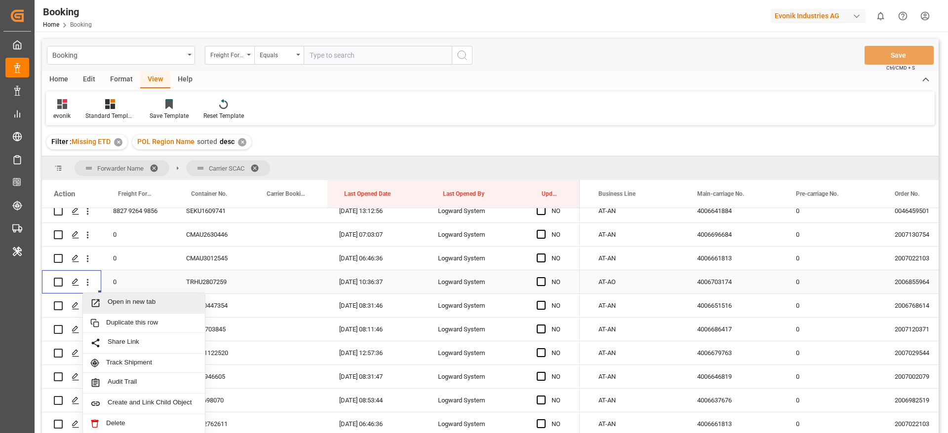
drag, startPoint x: 137, startPoint y: 293, endPoint x: 143, endPoint y: 294, distance: 6.0
click at [143, 294] on div "Open in new tab" at bounding box center [144, 303] width 122 height 21
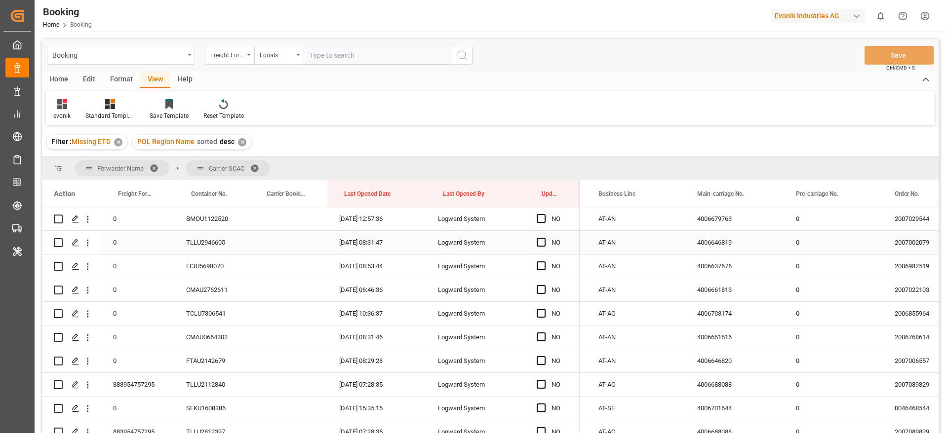
scroll to position [963, 0]
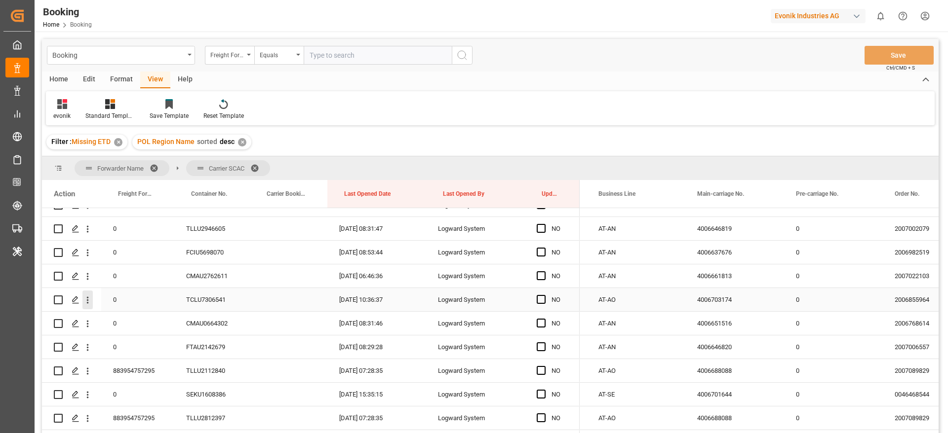
click at [87, 302] on icon "open menu" at bounding box center [87, 300] width 10 height 10
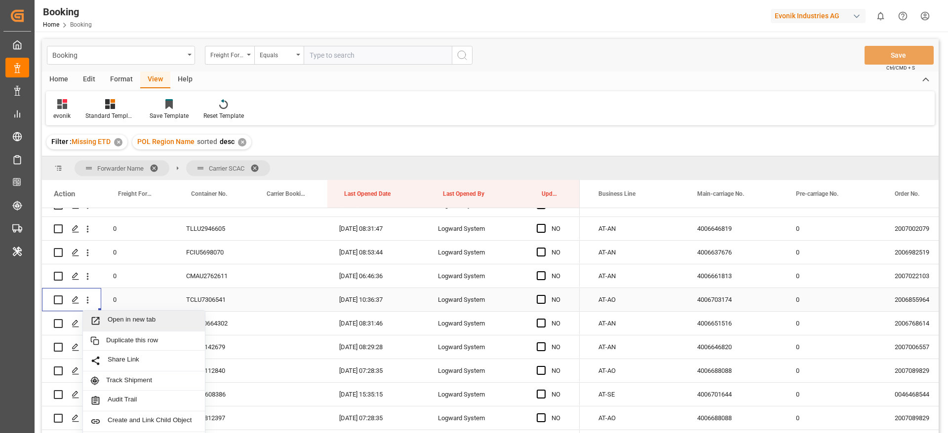
click at [123, 316] on span "Open in new tab" at bounding box center [153, 321] width 90 height 10
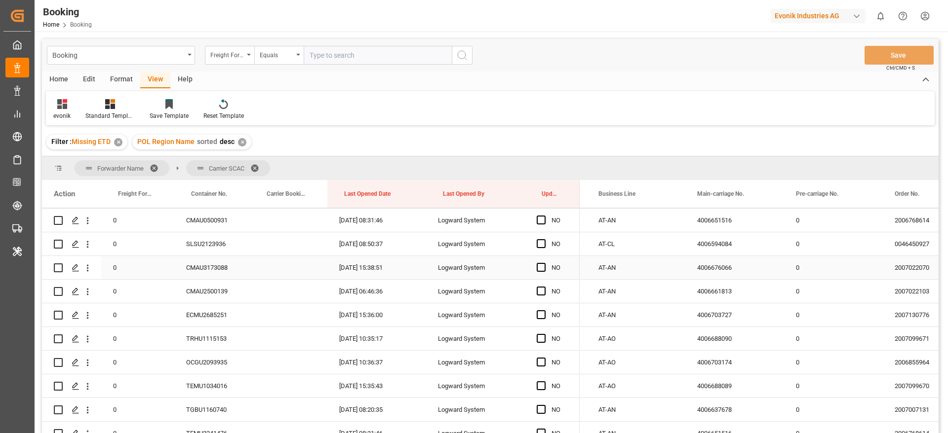
scroll to position [1925, 0]
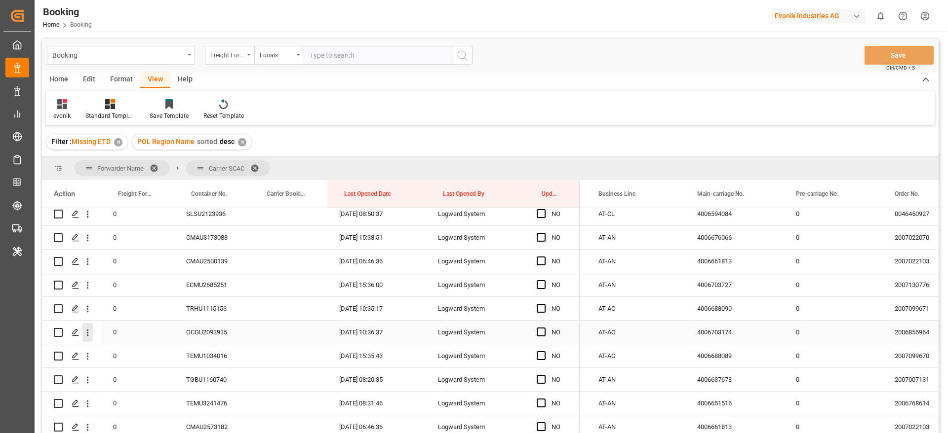
click at [87, 335] on icon "open menu" at bounding box center [88, 333] width 2 height 7
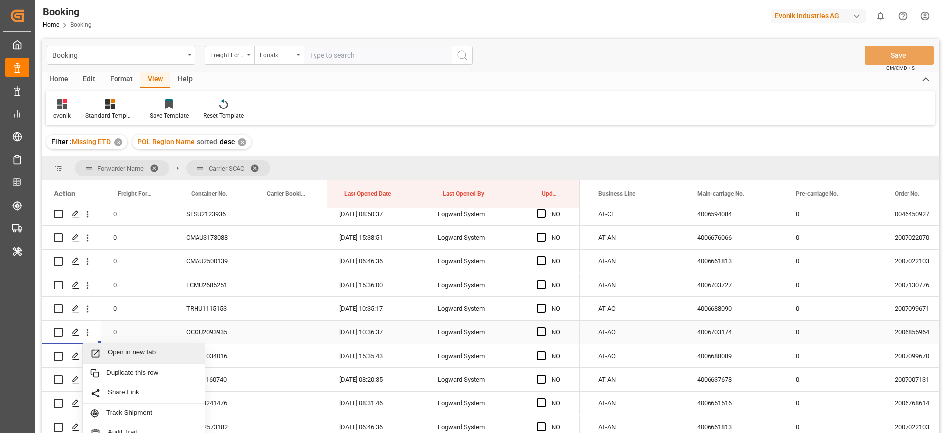
click at [143, 351] on span "Open in new tab" at bounding box center [153, 354] width 90 height 10
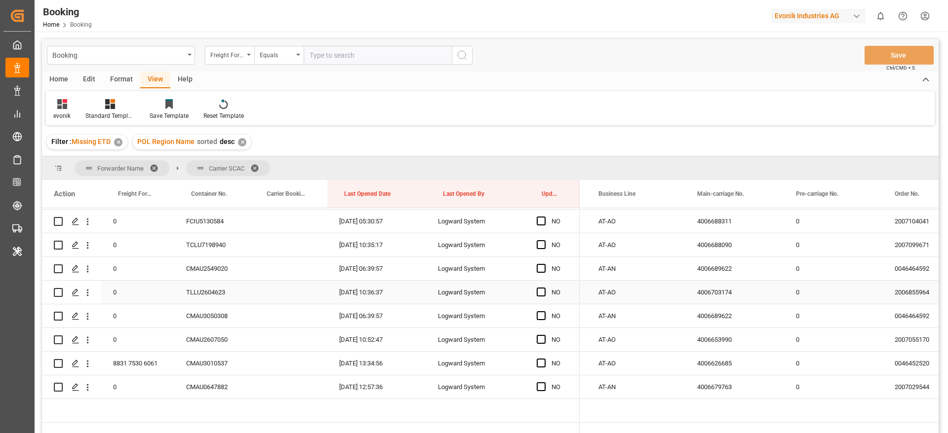
scroll to position [2370, 0]
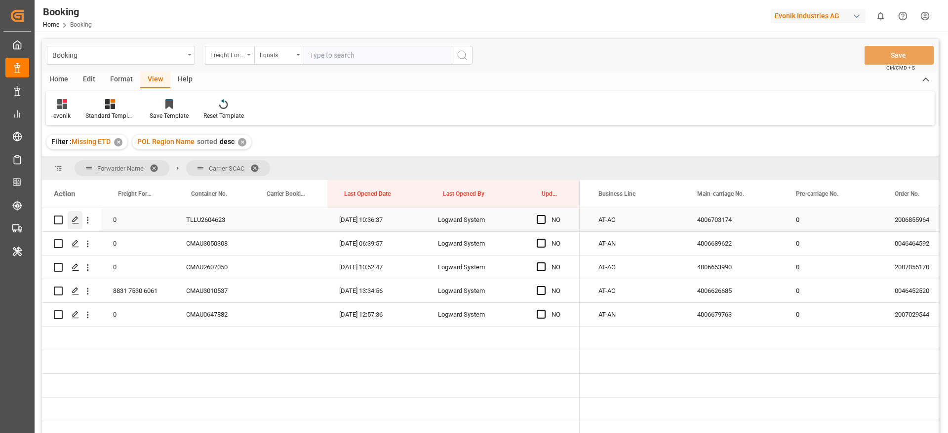
click at [82, 220] on div "Press SPACE to select this row." at bounding box center [75, 220] width 15 height 18
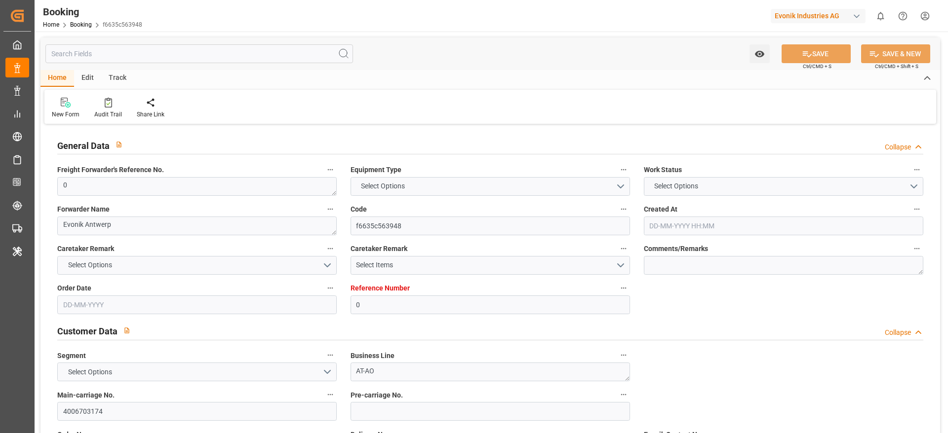
type input "0"
type input "CMACGM"
type input "CMA CGM Group"
type input "NLRTM"
type input "EGALY"
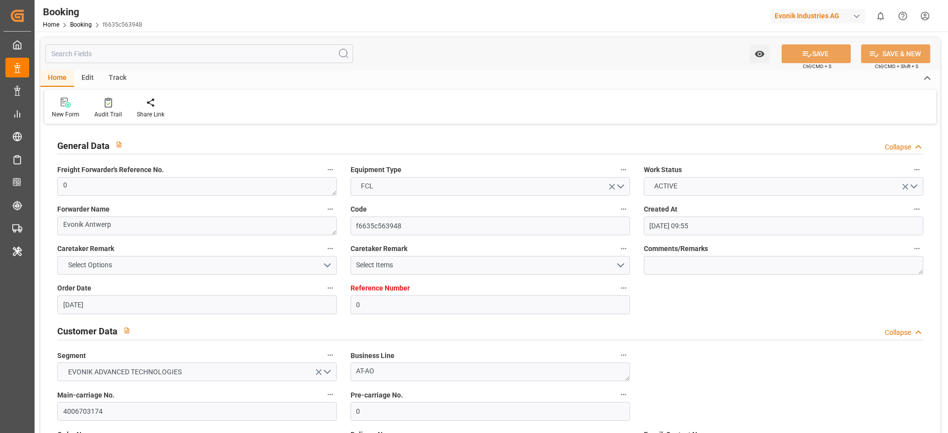
type input "19-08-2025 09:55"
type input "[DATE]"
type input "03-09-2025 00:00"
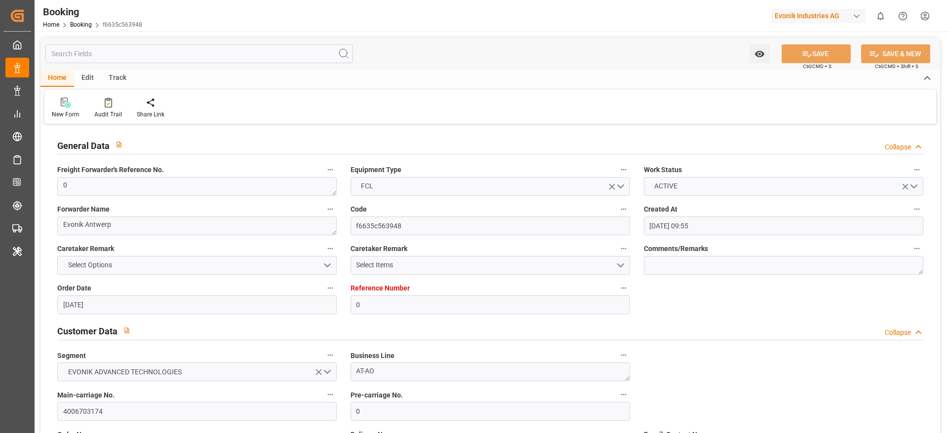
type input "14-09-2025 10:36"
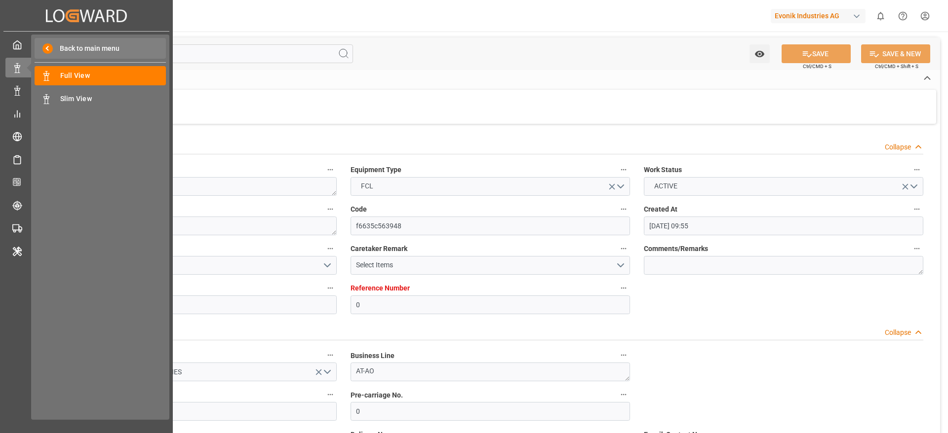
click at [93, 52] on span "Back to main menu" at bounding box center [86, 48] width 67 height 10
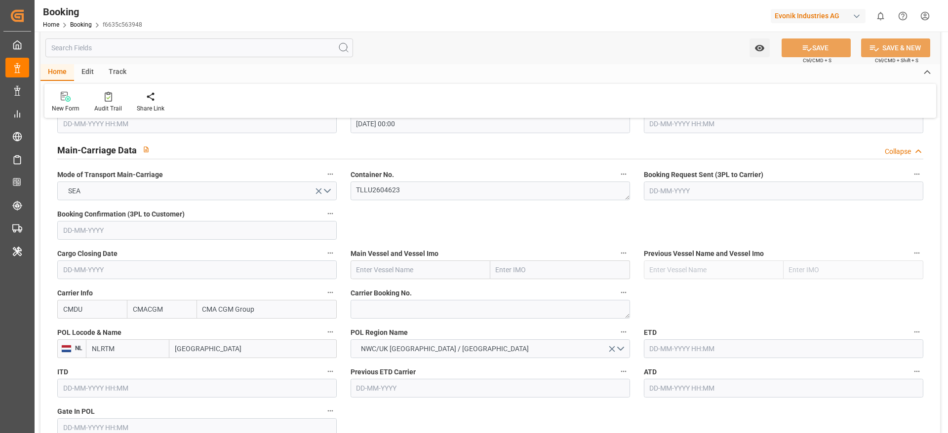
scroll to position [666, 0]
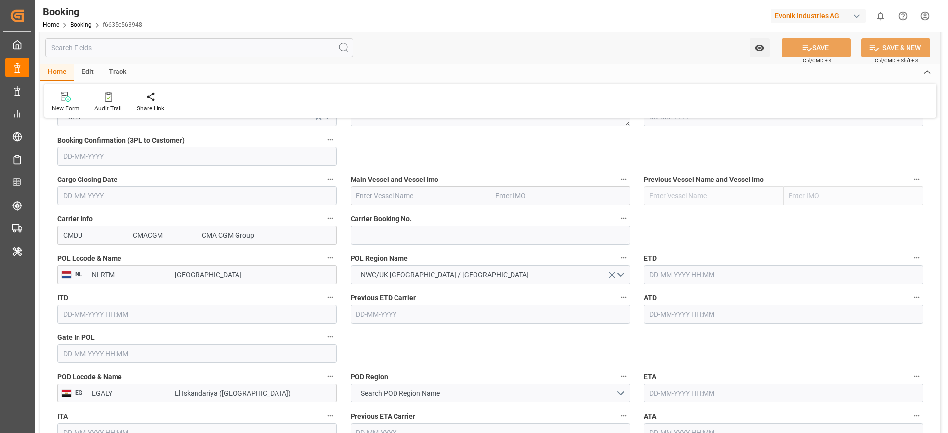
click at [232, 284] on div "POL Locode & Name NL NLRTM Rotterdam" at bounding box center [196, 267] width 293 height 39
click at [229, 271] on input "[GEOGRAPHIC_DATA]" at bounding box center [252, 275] width 167 height 19
paste input "ANTWERP"
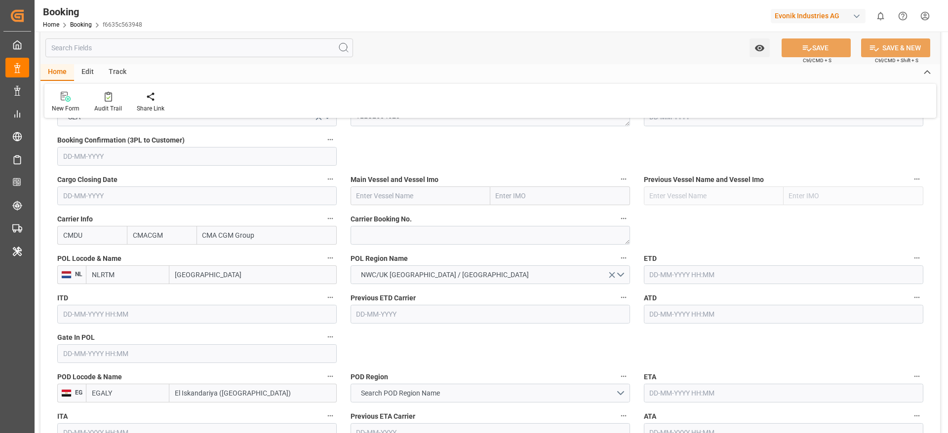
type input "ANTWERP"
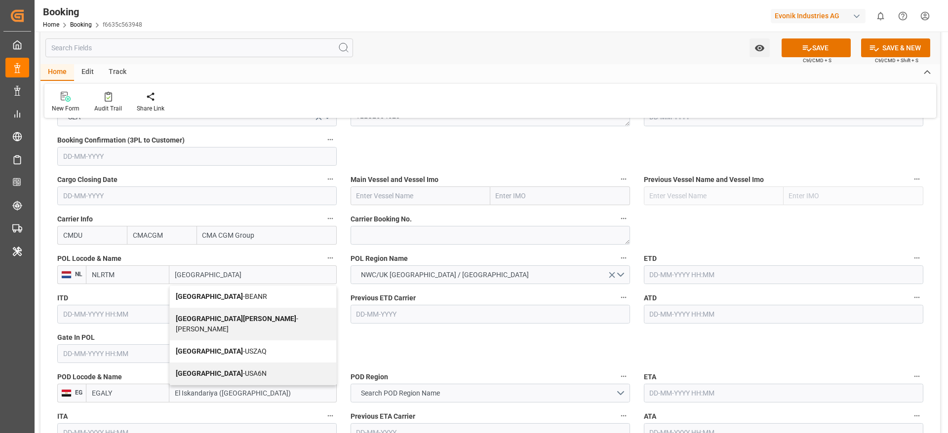
click at [215, 298] on span "Antwerp - BEANR" at bounding box center [221, 297] width 91 height 8
type input "BEANR"
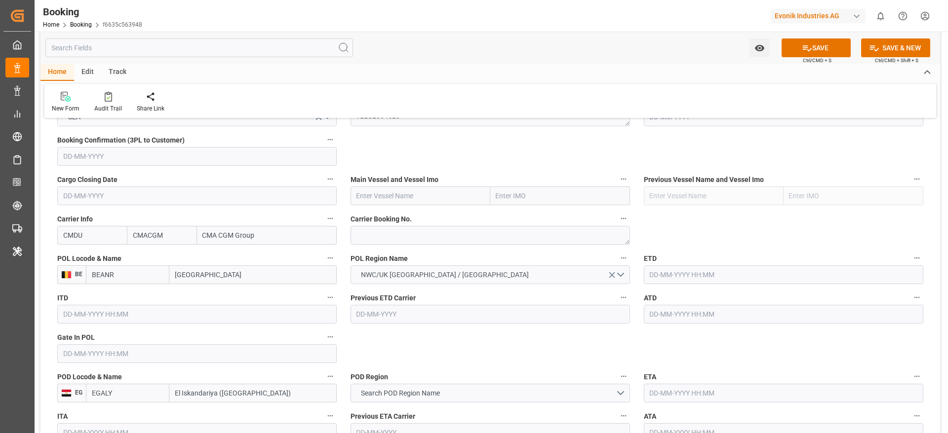
scroll to position [741, 0]
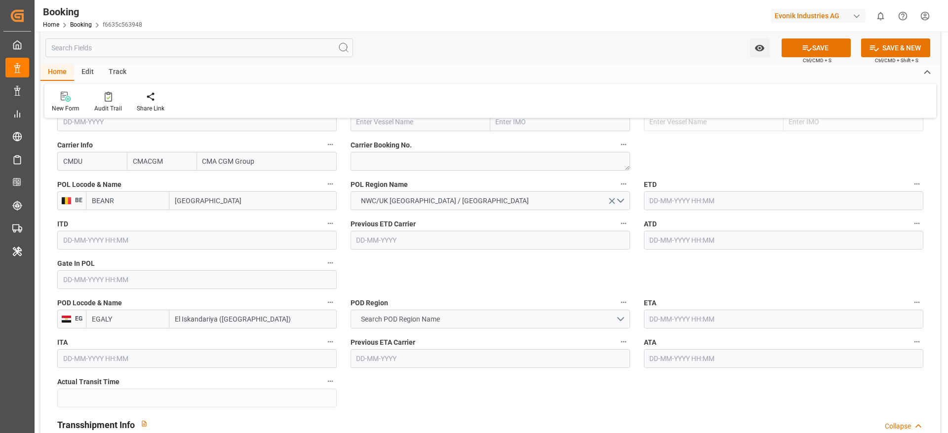
type input "[GEOGRAPHIC_DATA]"
click at [393, 315] on span "Search POD Region Name" at bounding box center [400, 319] width 89 height 10
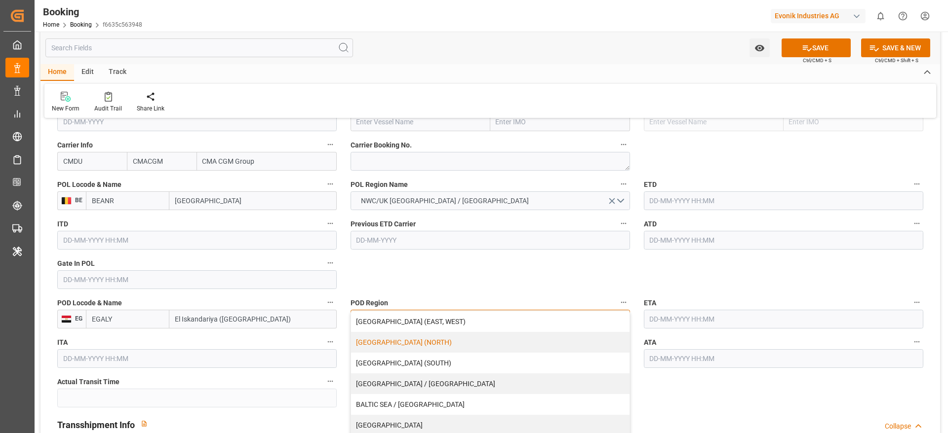
click at [389, 342] on div "[GEOGRAPHIC_DATA] (NORTH)" at bounding box center [490, 342] width 278 height 21
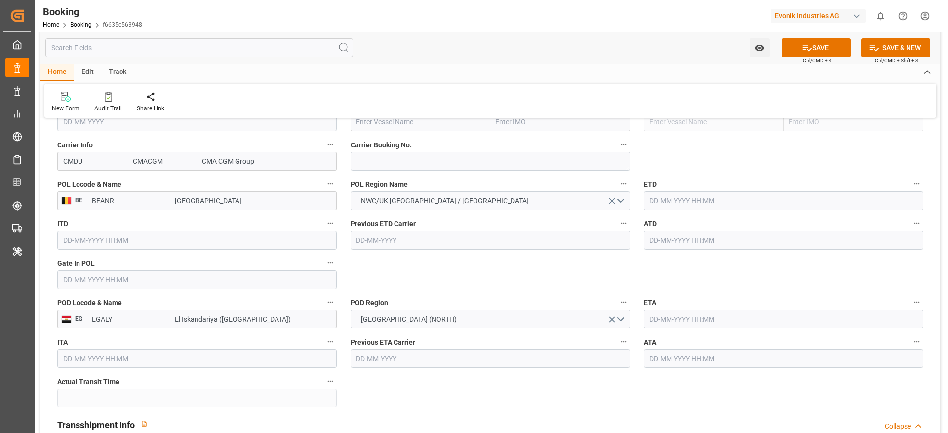
click at [91, 276] on input "text" at bounding box center [196, 280] width 279 height 19
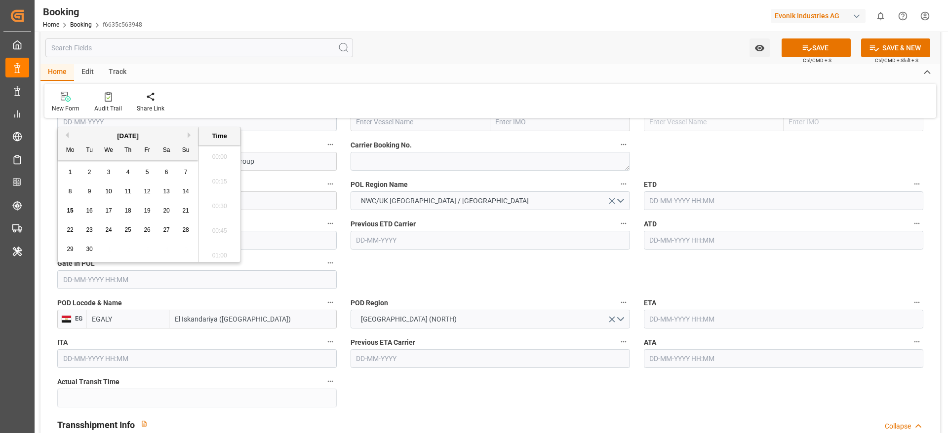
scroll to position [1633, 0]
click at [149, 172] on span "5" at bounding box center [147, 172] width 3 height 7
type input "[DATE] 00:00"
click at [719, 201] on input "text" at bounding box center [783, 201] width 279 height 19
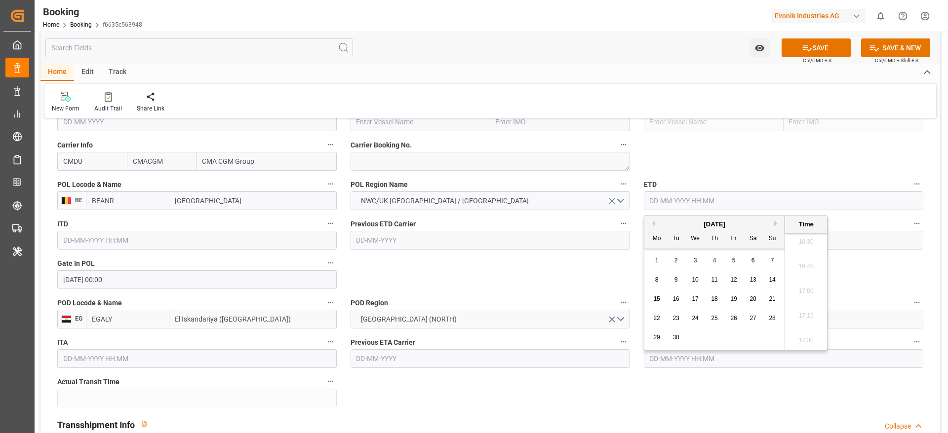
click at [755, 281] on span "13" at bounding box center [752, 279] width 6 height 7
type input "[DATE] 00:00"
drag, startPoint x: 843, startPoint y: 238, endPoint x: 863, endPoint y: 243, distance: 20.8
click at [844, 237] on input "text" at bounding box center [783, 240] width 279 height 19
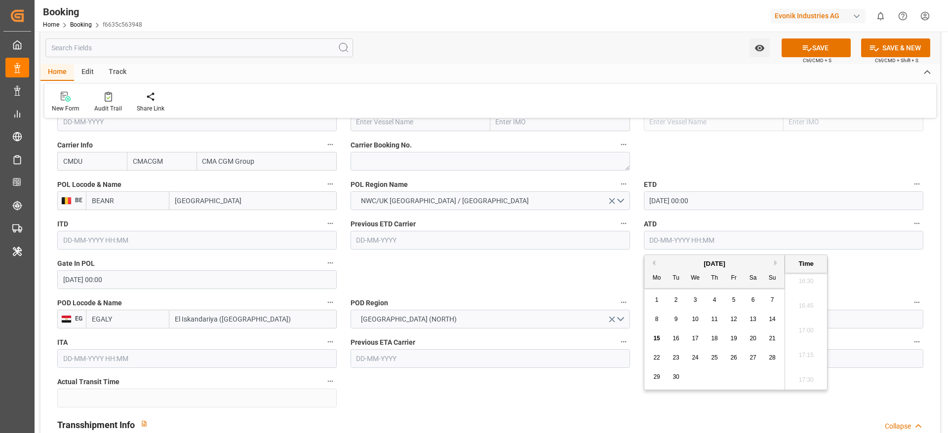
click at [751, 316] on span "13" at bounding box center [752, 319] width 6 height 7
type input "[DATE] 00:00"
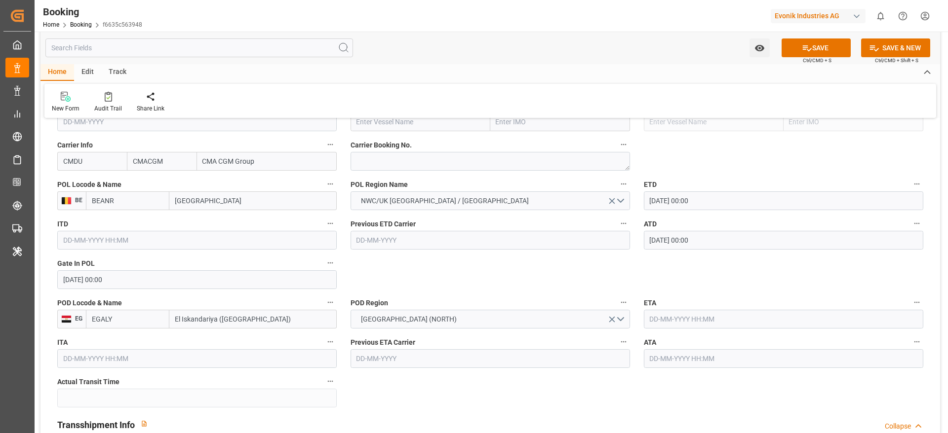
click at [716, 323] on input "text" at bounding box center [783, 319] width 279 height 19
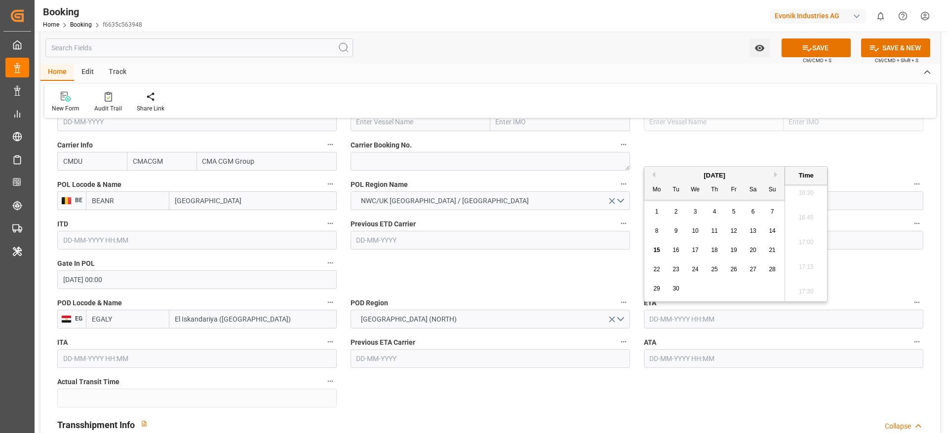
click at [752, 266] on span "27" at bounding box center [752, 269] width 6 height 7
type input "[DATE] 00:00"
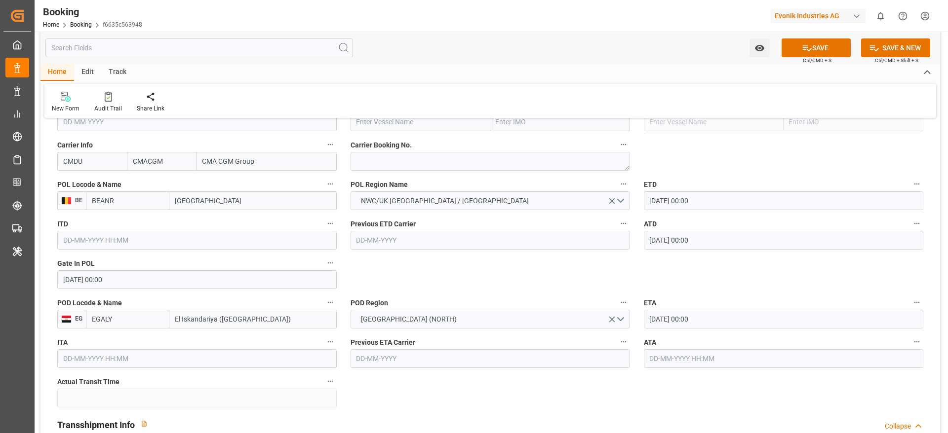
scroll to position [666, 0]
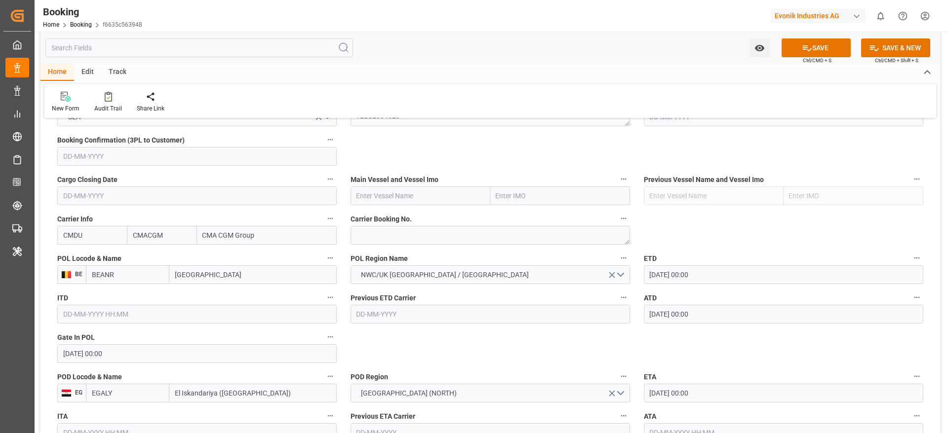
click at [398, 194] on input "text" at bounding box center [421, 196] width 140 height 19
paste input "CMA CGM TIGA"
click at [409, 216] on span "CMA CGM TIGA - 9938418" at bounding box center [396, 218] width 78 height 8
type input "CMA CGM TIGA"
type input "9938418"
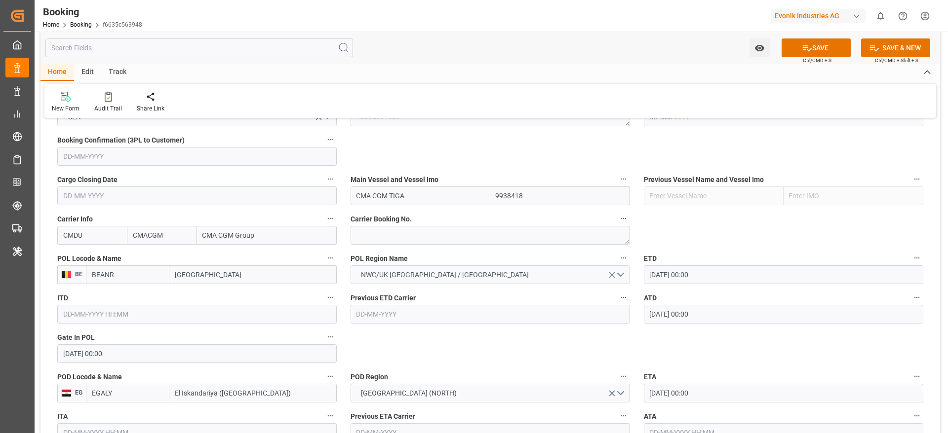
type input "CMA CGM TIGA"
click at [393, 240] on textarea at bounding box center [490, 235] width 279 height 19
paste textarea "ANT1928185"
type textarea "ANT1928185"
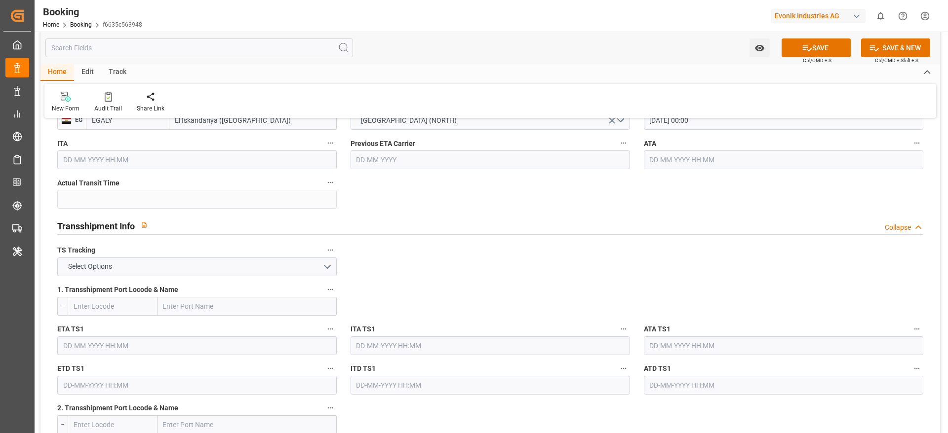
scroll to position [963, 0]
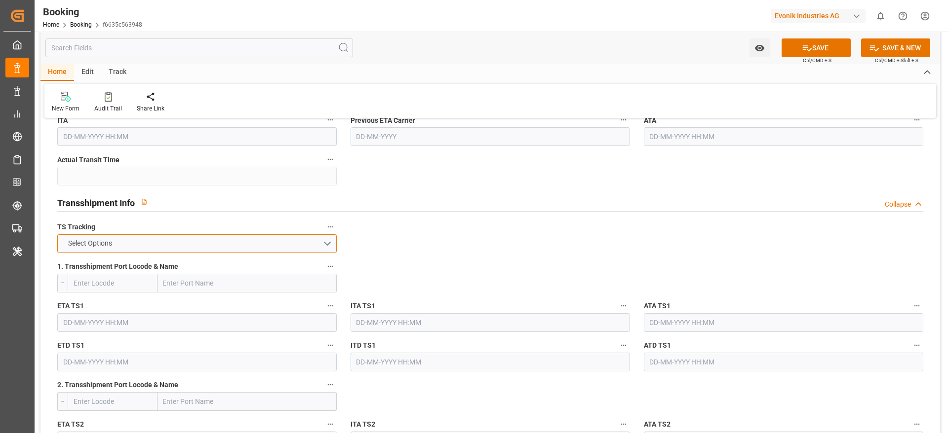
click at [134, 238] on button "Select Options" at bounding box center [196, 244] width 279 height 19
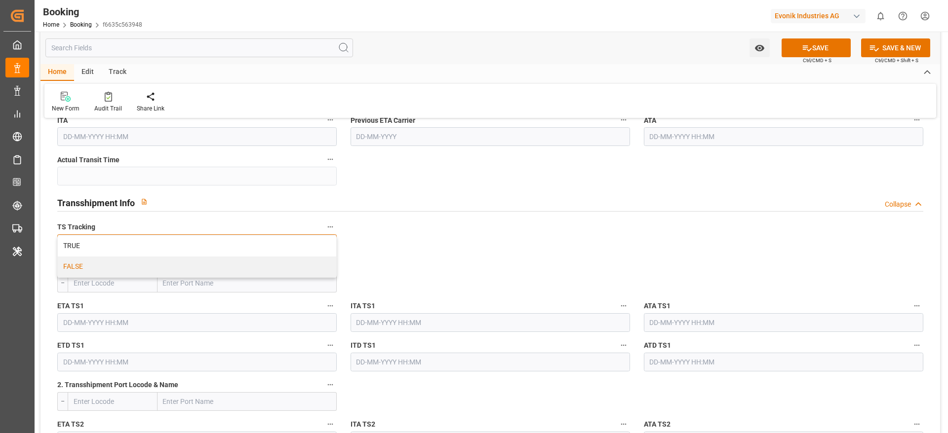
click at [91, 265] on div "FALSE" at bounding box center [197, 267] width 278 height 21
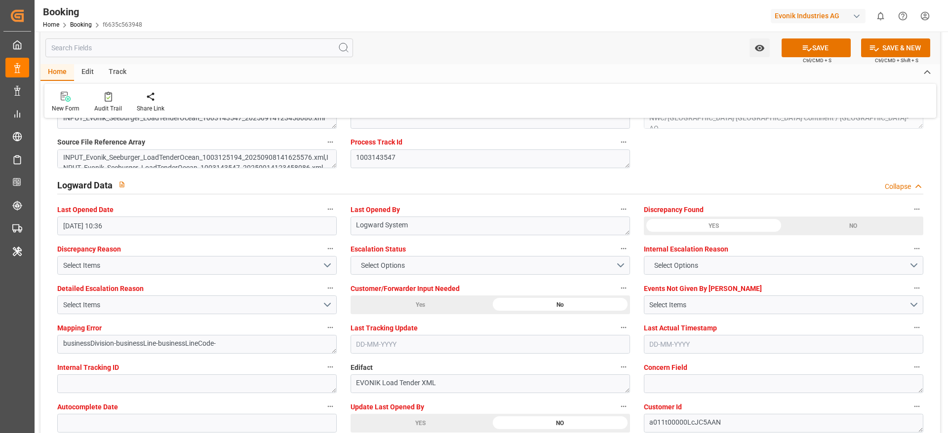
scroll to position [1851, 0]
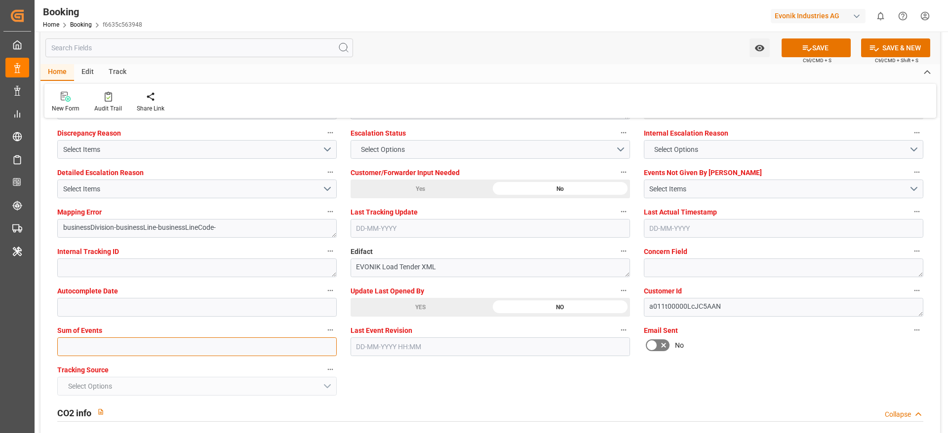
click at [100, 346] on input "text" at bounding box center [196, 347] width 279 height 19
type input "0"
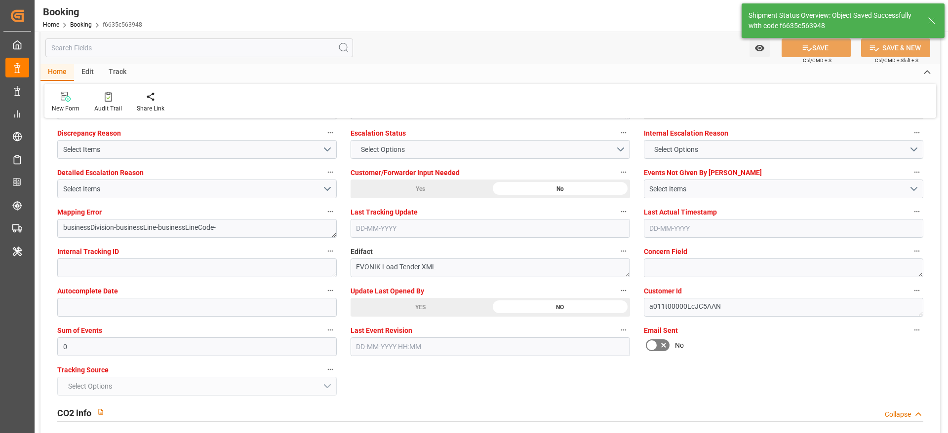
type textarea "Madhu T V"
type textarea "businessDivision-businessLine-"
type input "[DATE] 00:00"
type input "15-09-2025 11:40"
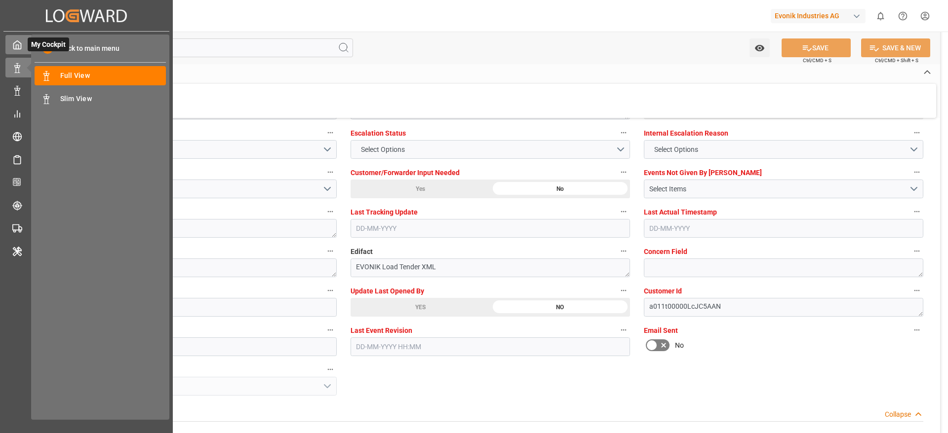
click at [19, 40] on icon at bounding box center [17, 45] width 10 height 10
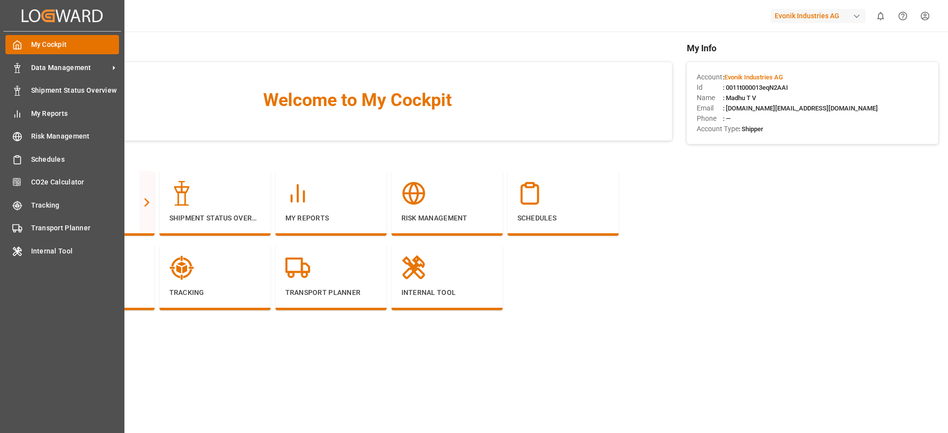
click at [60, 39] on span "My Cockpit" at bounding box center [75, 44] width 88 height 10
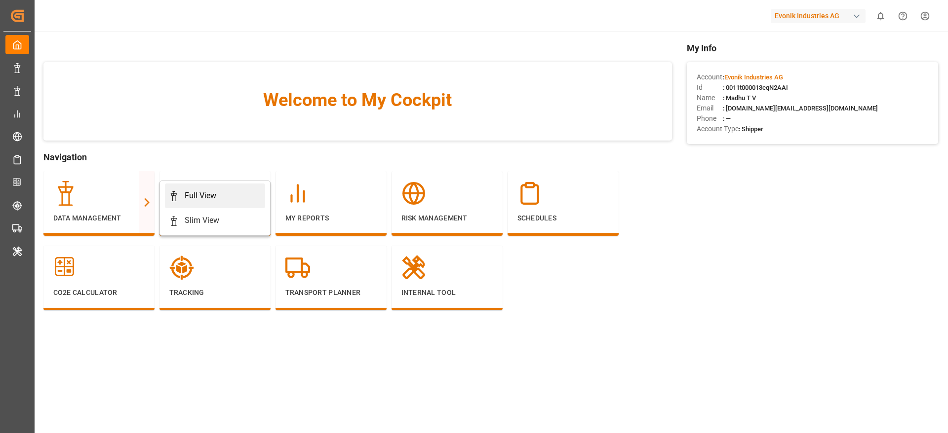
click at [187, 194] on div "Full View" at bounding box center [201, 196] width 32 height 12
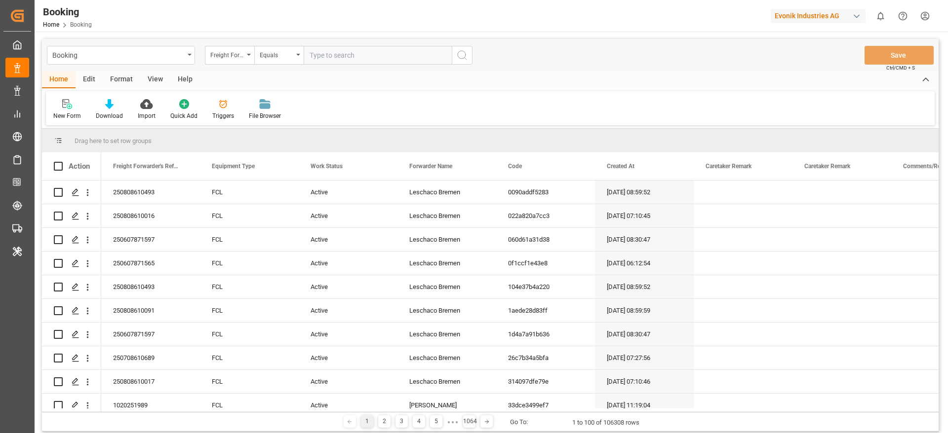
click at [107, 84] on div "Format" at bounding box center [122, 80] width 38 height 17
click at [65, 112] on div "Filter Rows" at bounding box center [67, 116] width 29 height 9
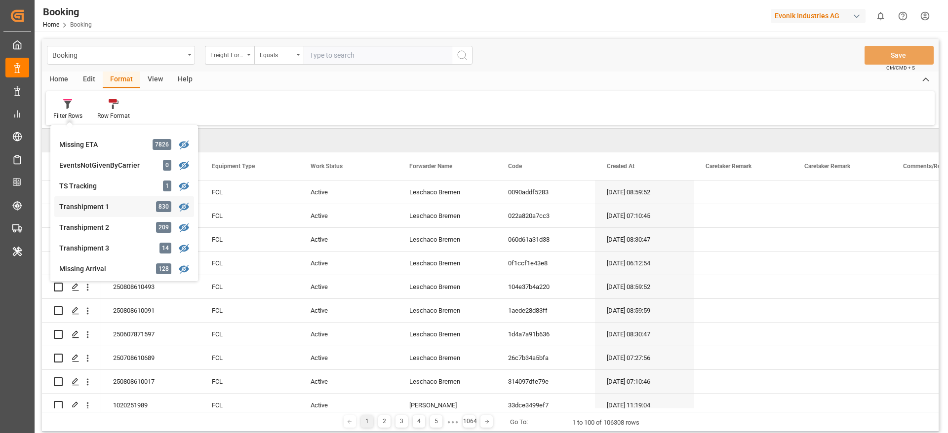
scroll to position [296, 0]
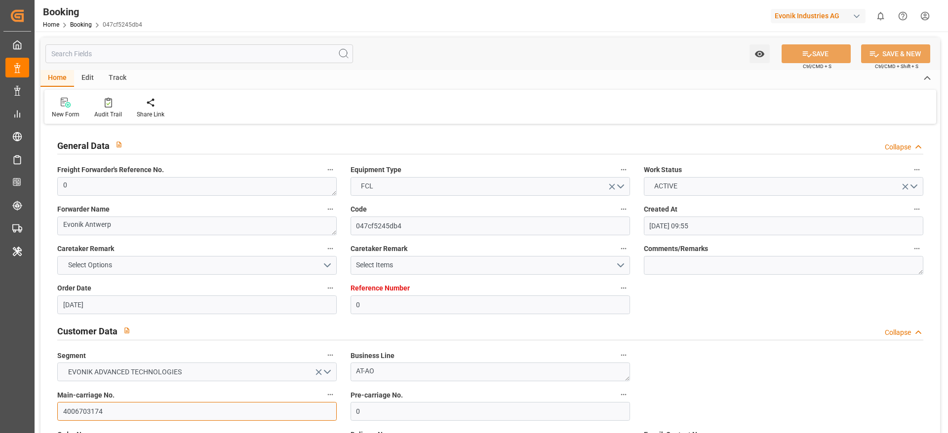
click at [169, 402] on input "4006703174" at bounding box center [196, 411] width 279 height 19
click at [137, 409] on input "4006703174" at bounding box center [196, 411] width 279 height 19
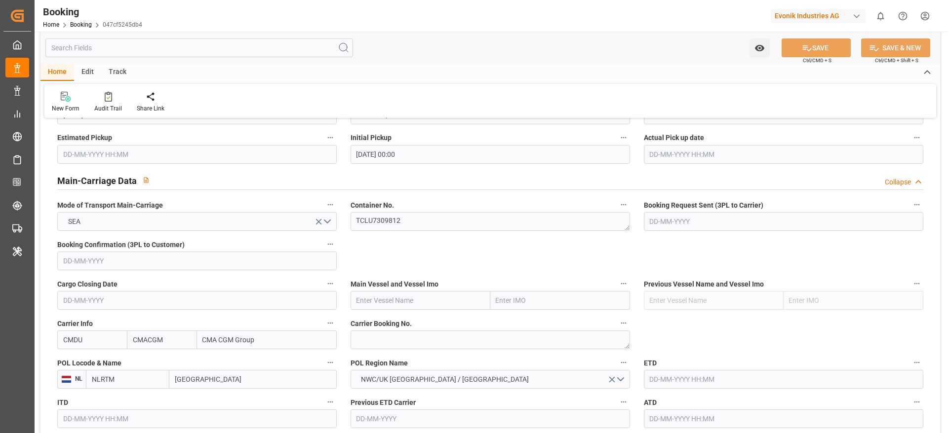
scroll to position [592, 0]
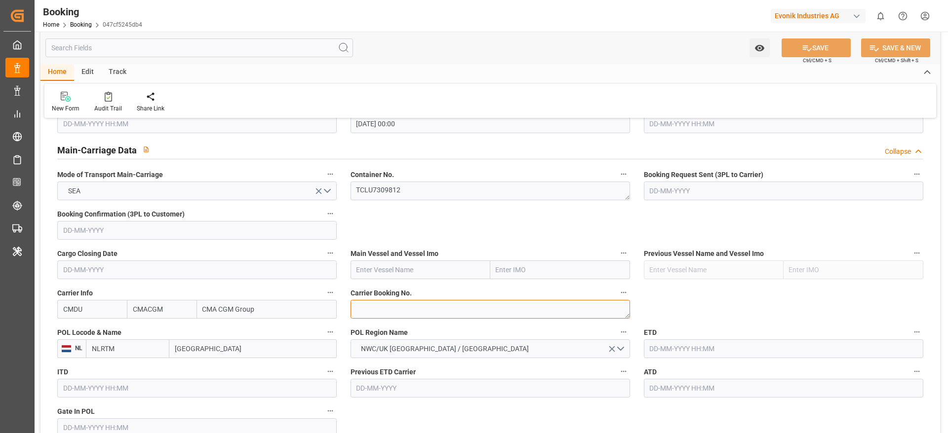
click at [383, 311] on textarea at bounding box center [490, 309] width 279 height 19
paste textarea "ANT1928185"
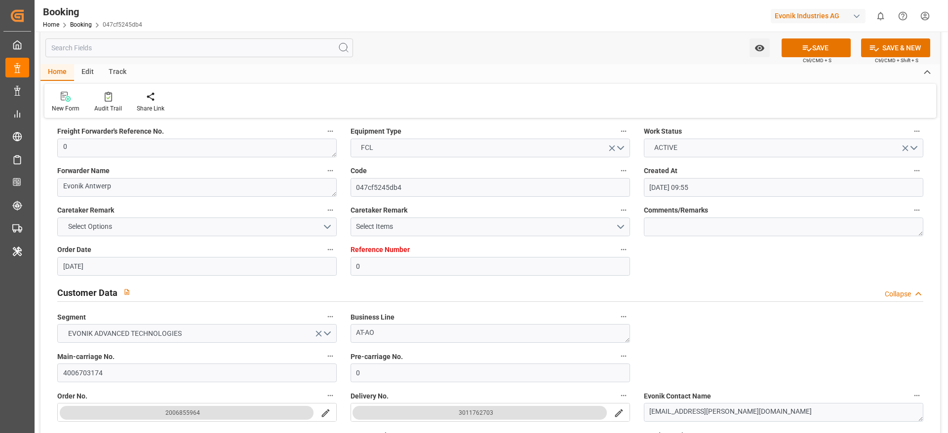
scroll to position [0, 0]
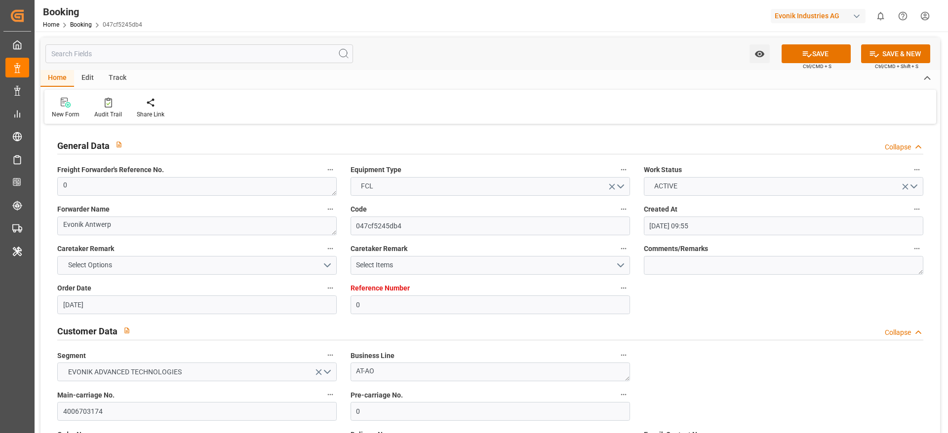
type textarea "ANT1928185"
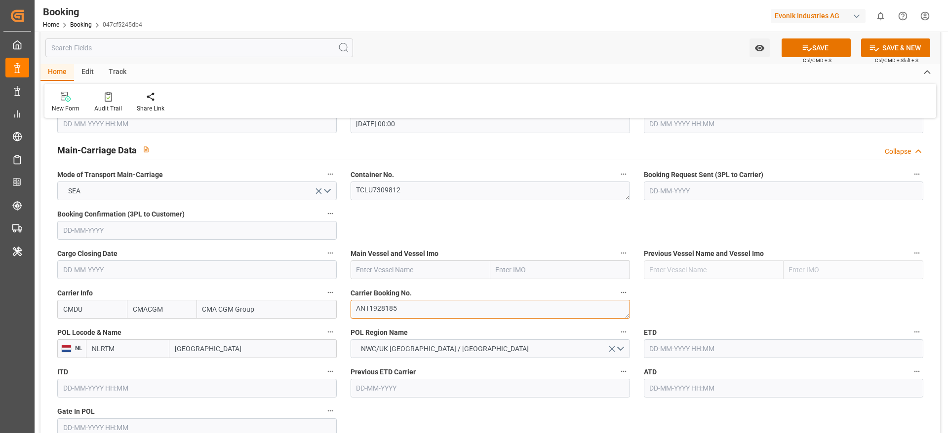
scroll to position [666, 0]
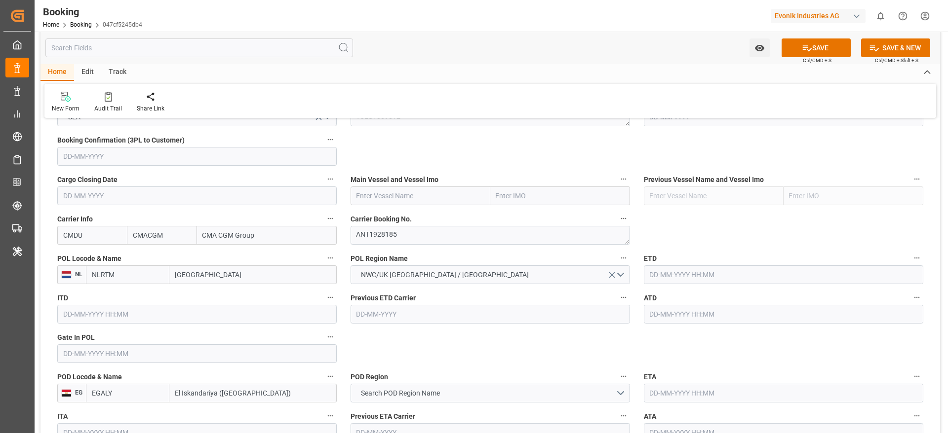
click at [254, 274] on input "[GEOGRAPHIC_DATA]" at bounding box center [252, 275] width 167 height 19
paste input "[GEOGRAPHIC_DATA]"
type input "[GEOGRAPHIC_DATA]"
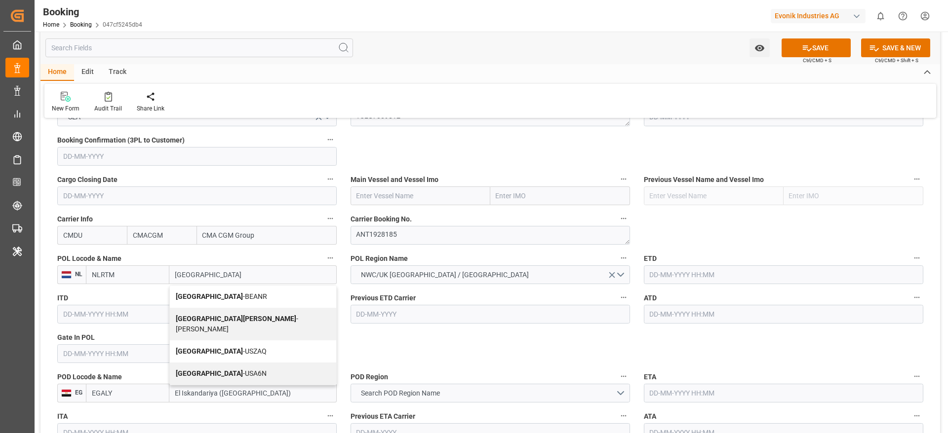
click at [229, 298] on span "Antwerp - BEANR" at bounding box center [221, 297] width 91 height 8
type input "BEANR"
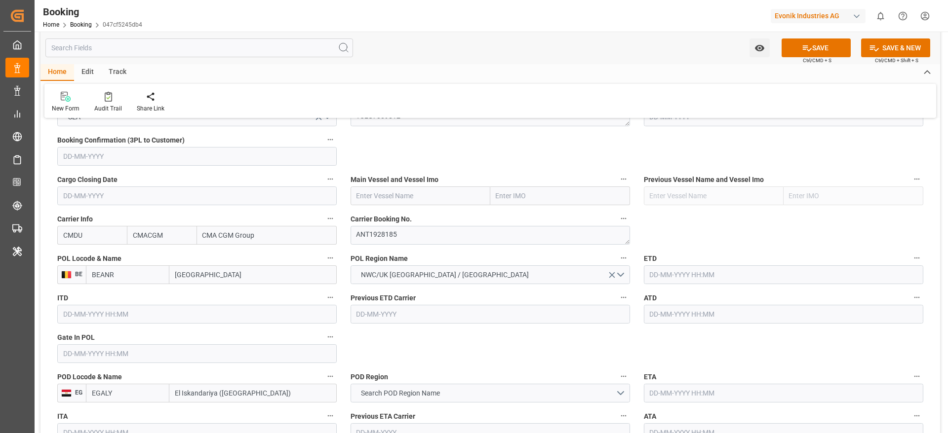
type input "[GEOGRAPHIC_DATA]"
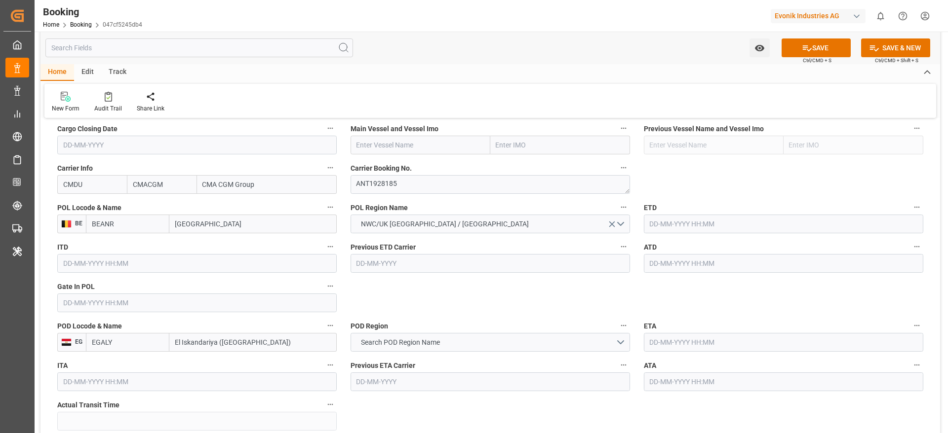
scroll to position [741, 0]
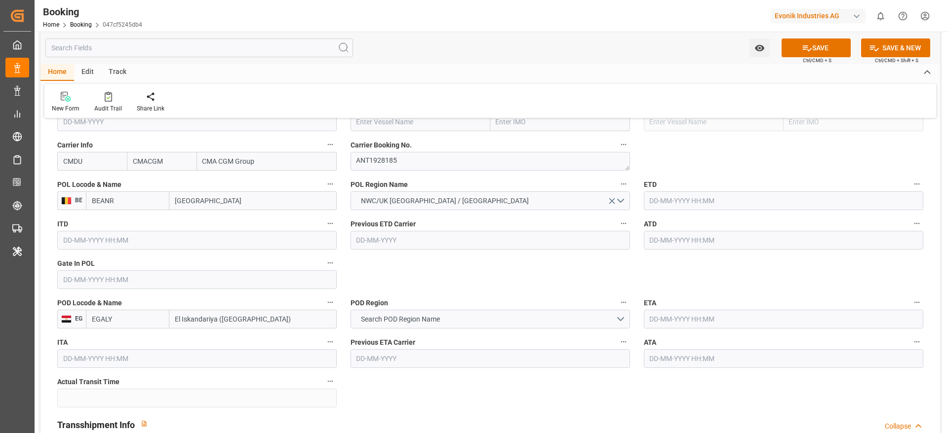
click at [115, 281] on input "text" at bounding box center [196, 280] width 279 height 19
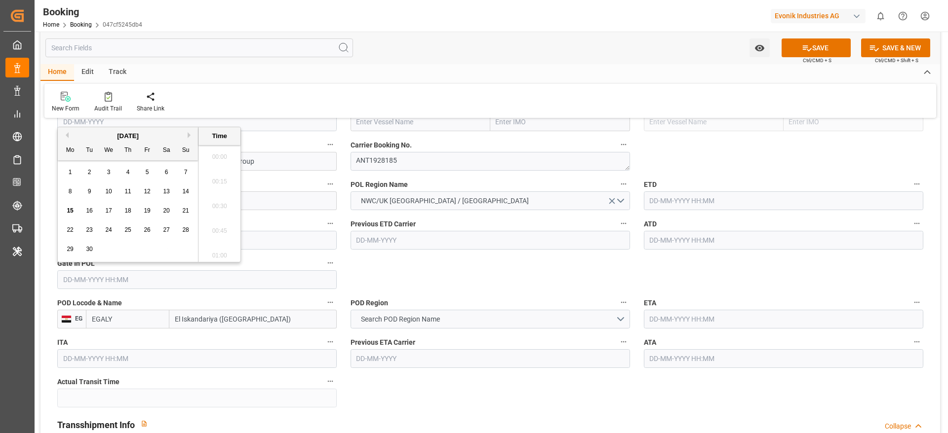
scroll to position [1608, 0]
click at [152, 173] on div "5" at bounding box center [147, 173] width 12 height 12
type input "[DATE] 00:00"
click at [739, 196] on input "text" at bounding box center [783, 201] width 279 height 19
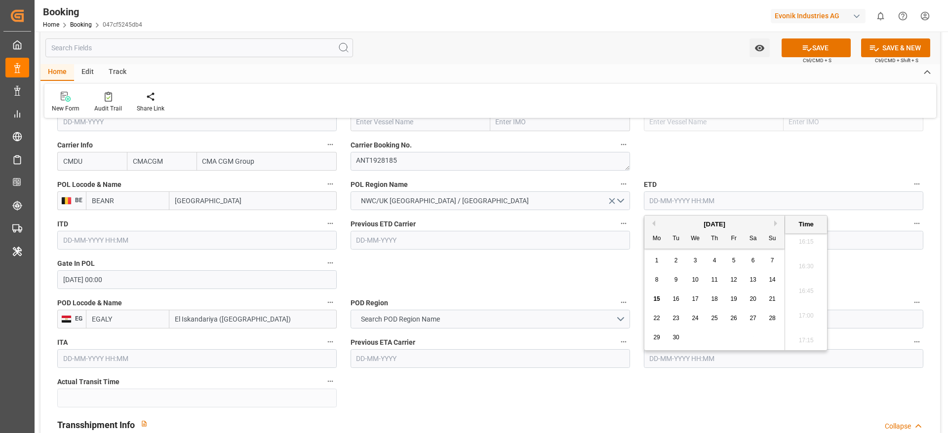
click at [751, 279] on span "13" at bounding box center [752, 279] width 6 height 7
type input "[DATE] 00:00"
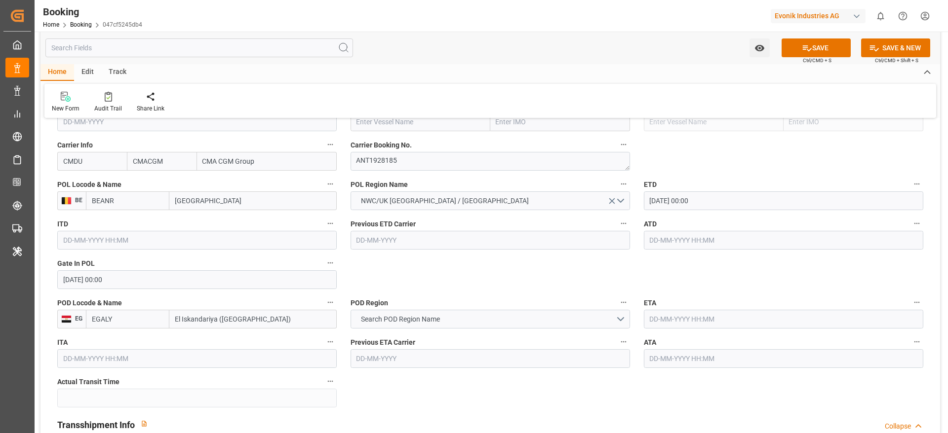
click at [691, 226] on label "ATD" at bounding box center [783, 224] width 279 height 14
click at [910, 226] on button "ATD" at bounding box center [916, 223] width 13 height 13
click at [691, 235] on div at bounding box center [474, 216] width 948 height 433
click at [705, 237] on div "Description Audits Tracking Details" at bounding box center [474, 216] width 948 height 433
click at [725, 237] on input "text" at bounding box center [783, 240] width 279 height 19
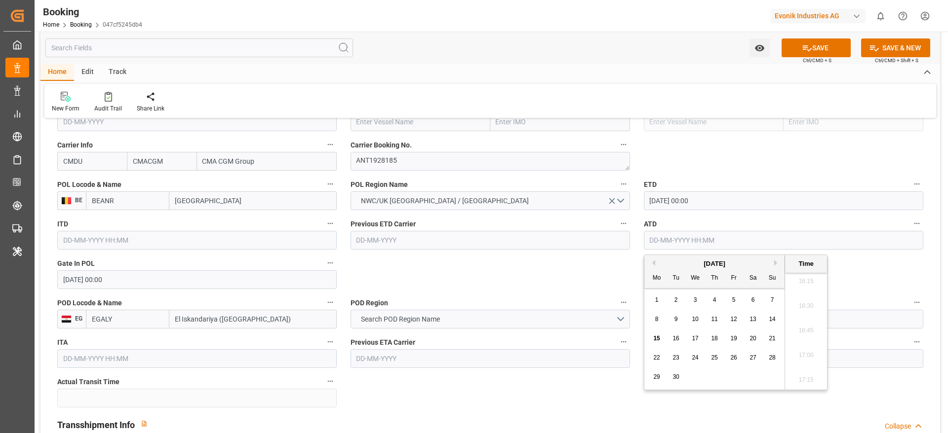
click at [753, 317] on span "13" at bounding box center [752, 319] width 6 height 7
type input "13-09-2025 00:00"
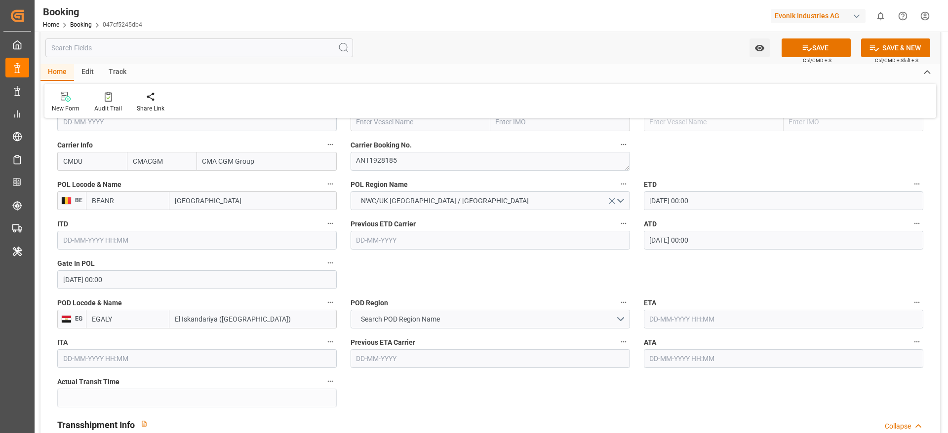
scroll to position [666, 0]
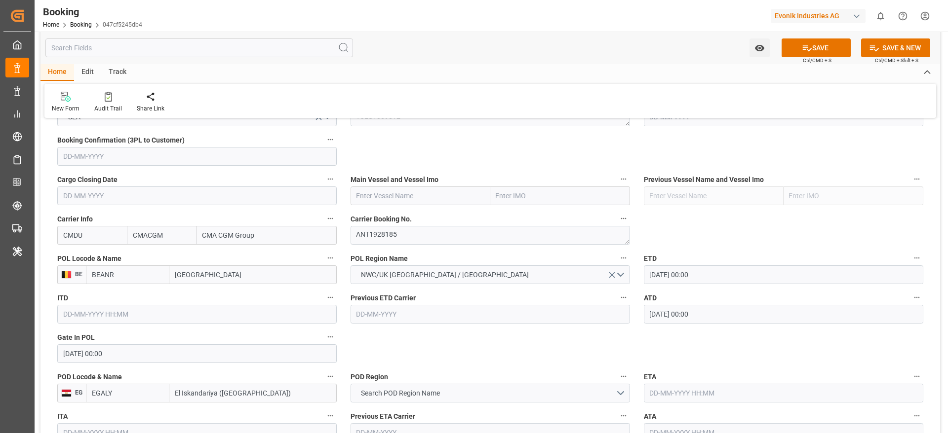
click at [407, 196] on input "text" at bounding box center [421, 196] width 140 height 19
paste input "CMA CGM TIGA"
type input "CMA CGM TIGA"
click at [388, 214] on b "CMA CGM TIGA" at bounding box center [381, 218] width 49 height 8
type input "9938418"
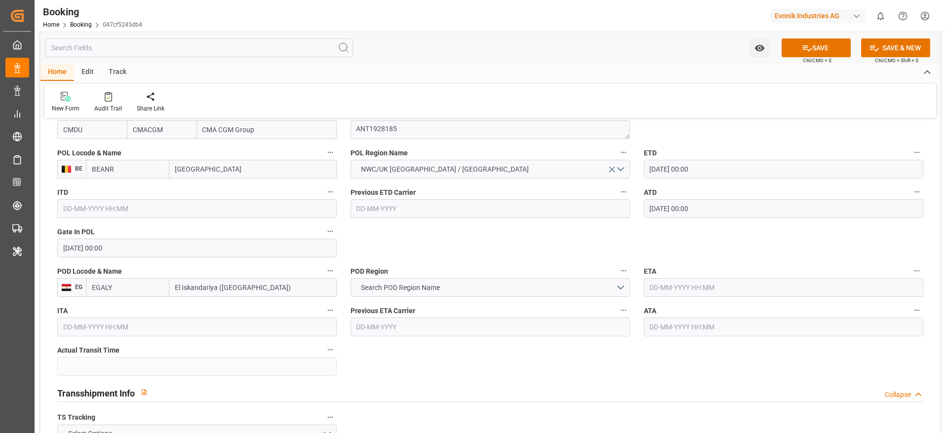
scroll to position [741, 0]
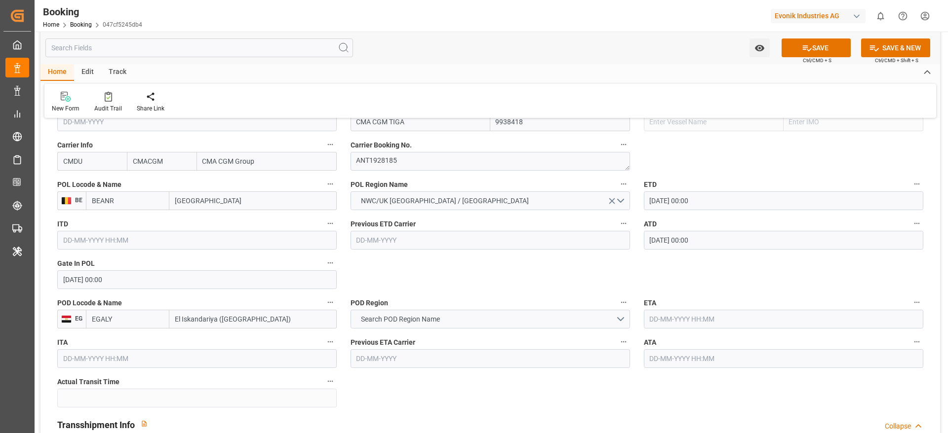
type input "CMA CGM TIGA"
click at [299, 317] on input "El Iskandariya (Alexandria)" at bounding box center [252, 319] width 167 height 19
click at [471, 326] on button "Search POD Region Name" at bounding box center [490, 319] width 279 height 19
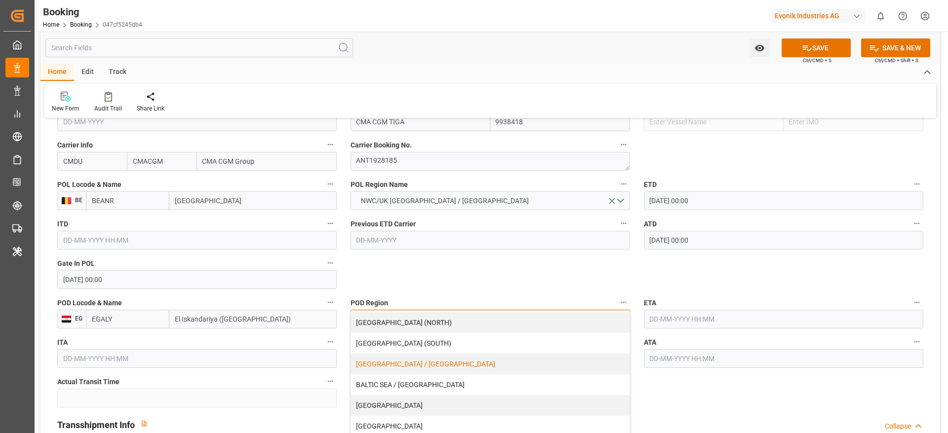
scroll to position [0, 0]
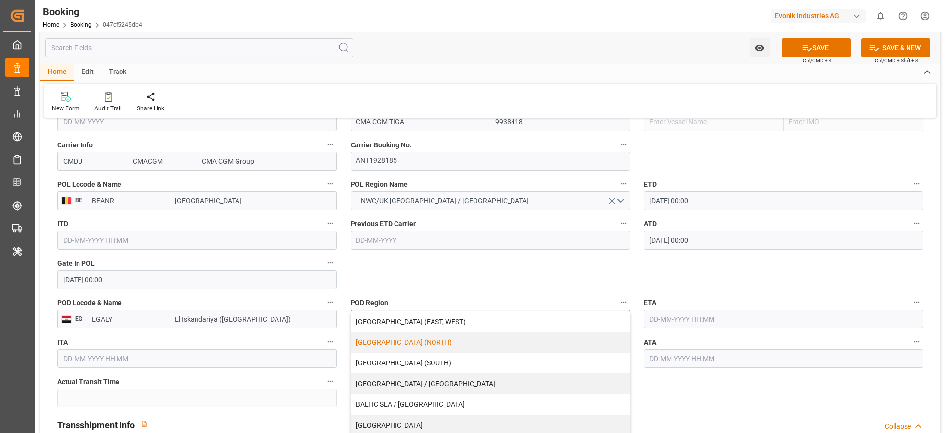
click at [415, 349] on div "AFRICA (NORTH)" at bounding box center [490, 342] width 278 height 21
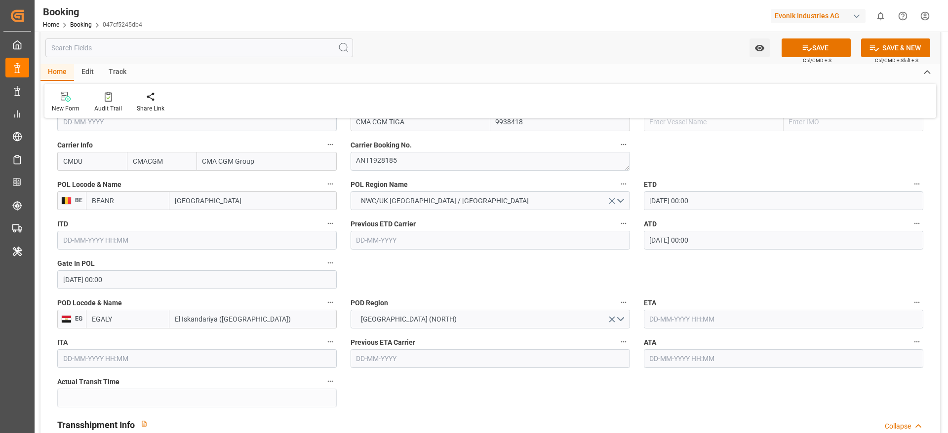
click at [700, 317] on input "text" at bounding box center [783, 319] width 279 height 19
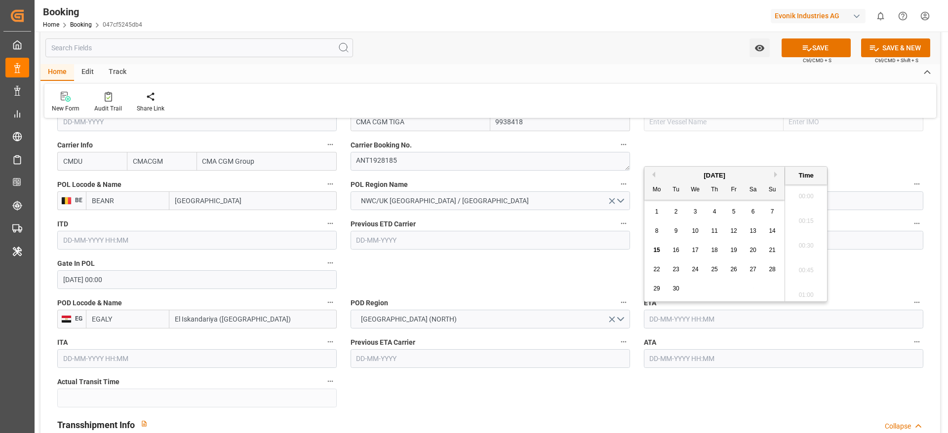
scroll to position [1608, 0]
click at [752, 271] on span "27" at bounding box center [752, 269] width 6 height 7
type input "27-09-2025 00:00"
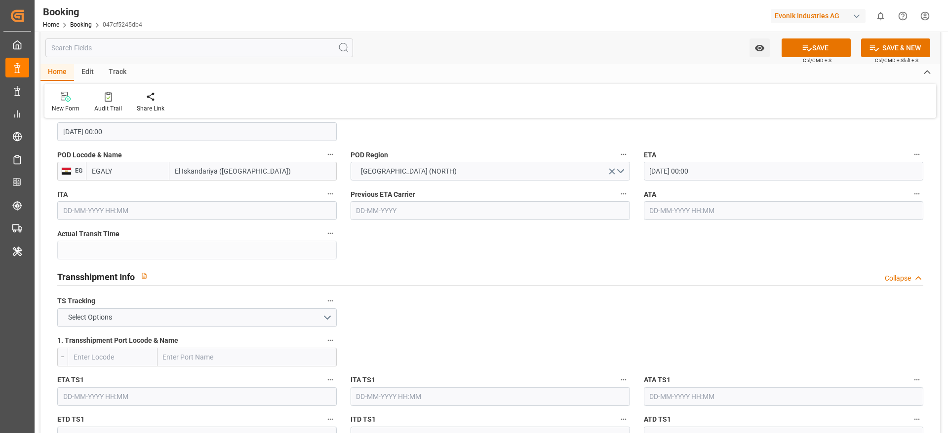
scroll to position [963, 0]
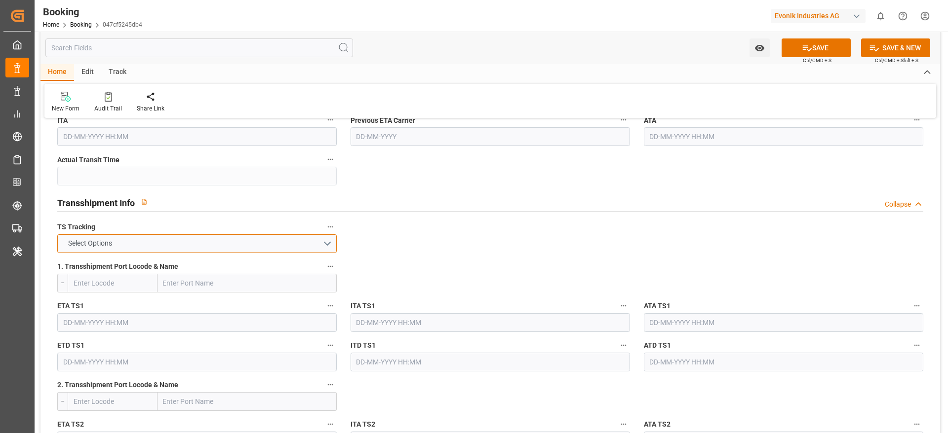
click at [158, 243] on button "Select Options" at bounding box center [196, 244] width 279 height 19
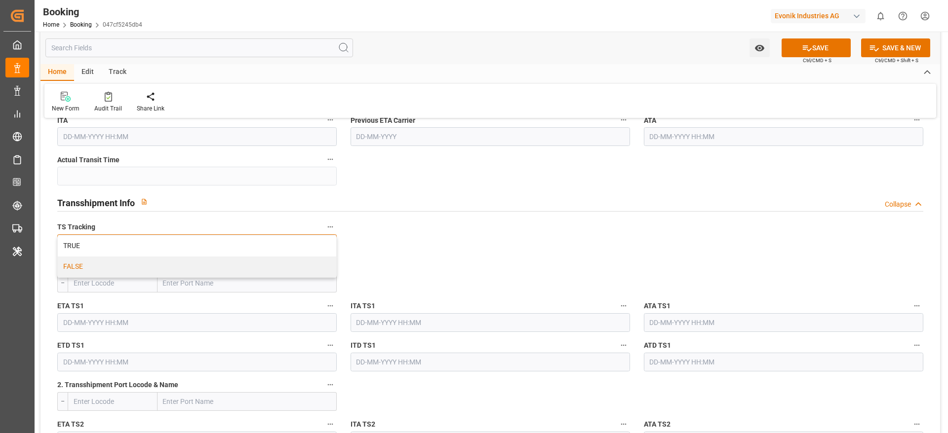
click at [93, 276] on div "FALSE" at bounding box center [197, 267] width 278 height 21
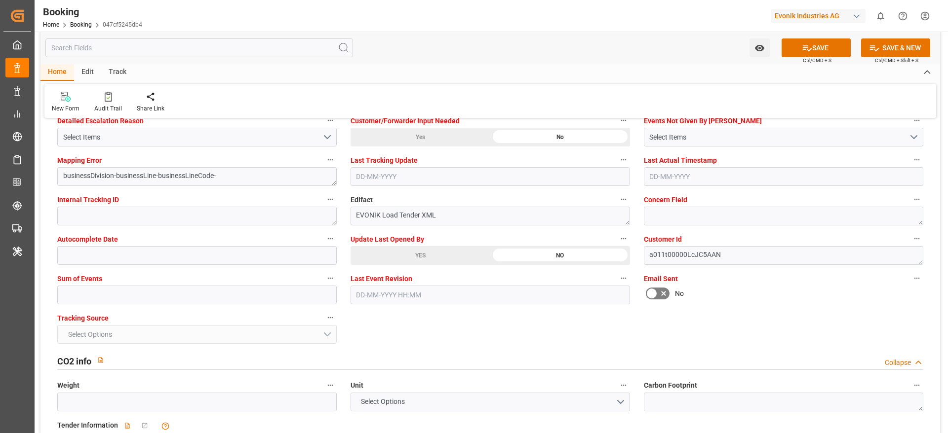
scroll to position [1925, 0]
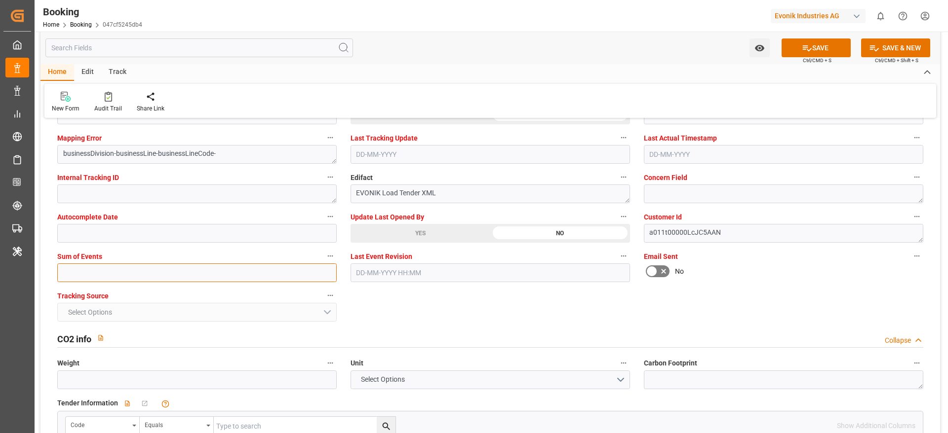
click at [110, 271] on input "text" at bounding box center [196, 273] width 279 height 19
type input "0"
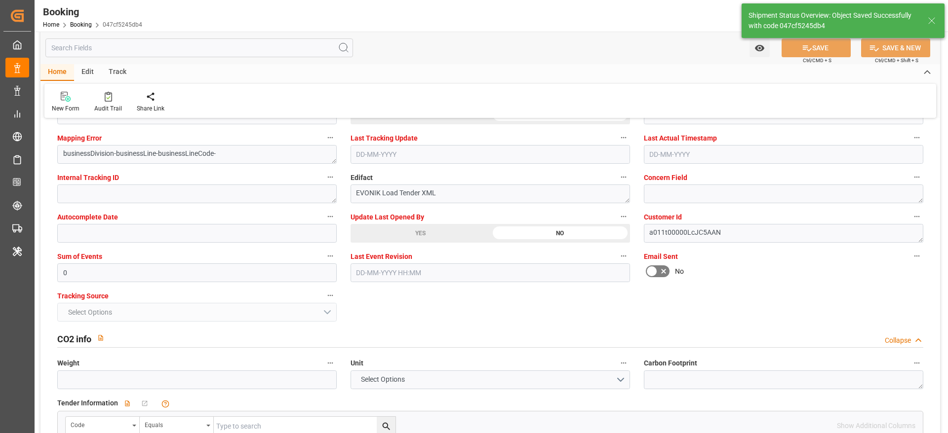
type textarea "Madhu T V"
type textarea "businessDivision-businessLine-"
type input "13-09-2025 00:00"
type input "27-09-2025 00:00"
type input "15-09-2025 11:27"
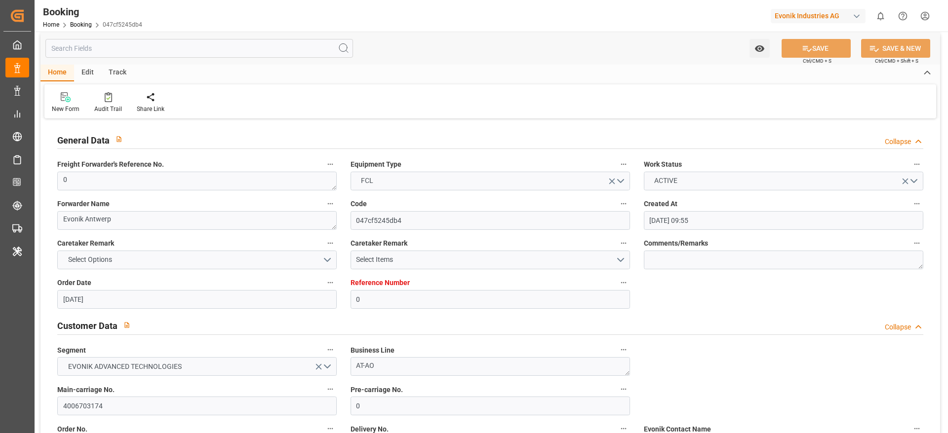
scroll to position [0, 0]
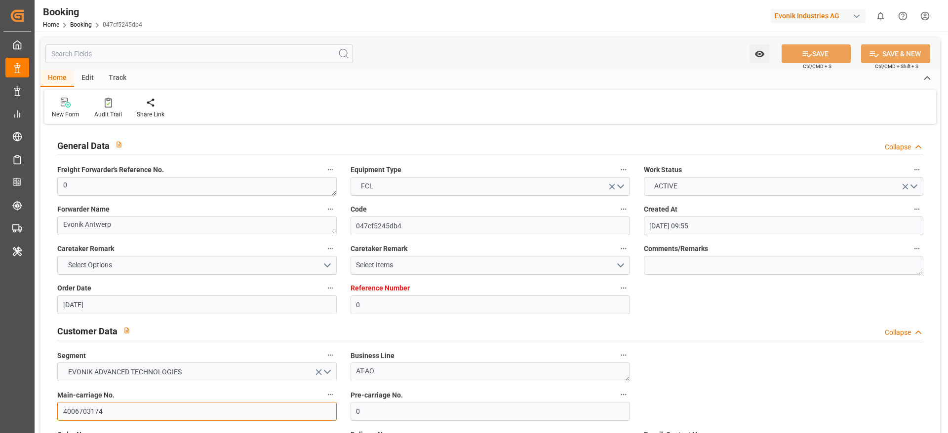
click at [123, 410] on input "4006703174" at bounding box center [196, 411] width 279 height 19
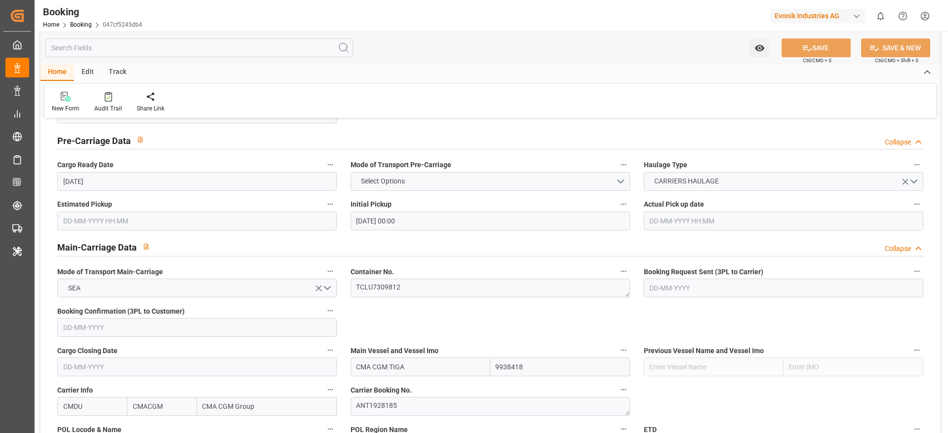
scroll to position [518, 0]
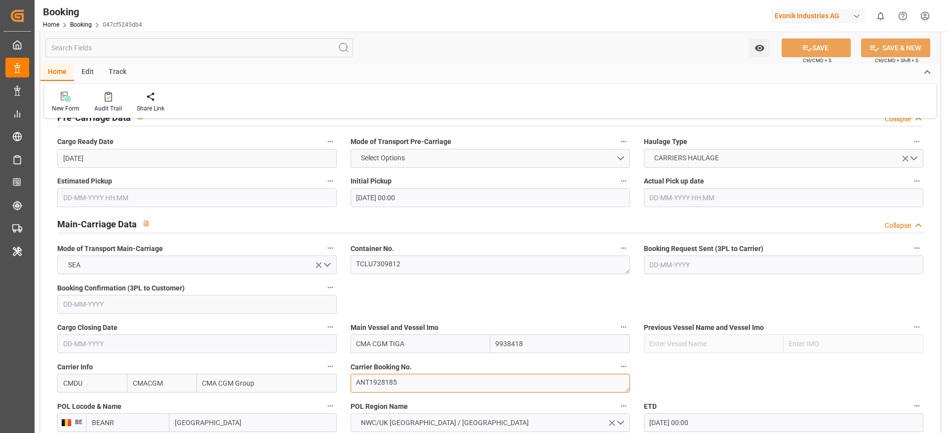
click at [430, 380] on textarea "ANT1928185" at bounding box center [490, 383] width 279 height 19
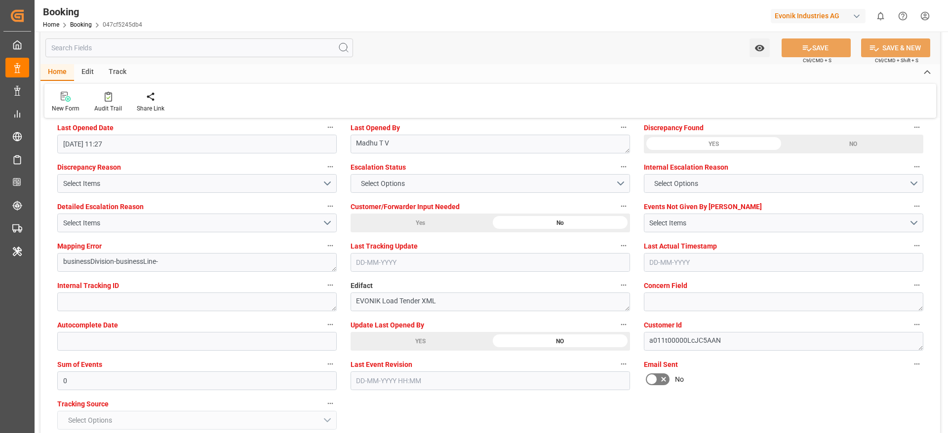
scroll to position [1851, 0]
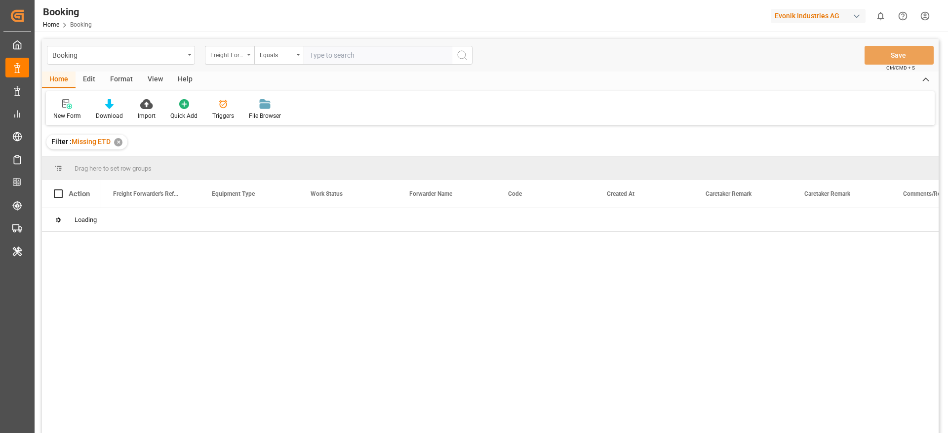
click at [230, 61] on div "Freight Forwarder's Reference No." at bounding box center [229, 55] width 49 height 19
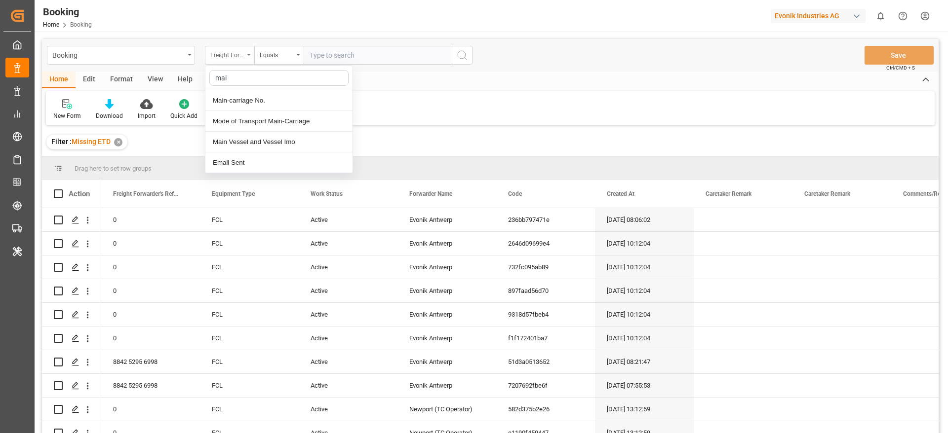
type input "main"
click at [264, 98] on div "Main-carriage No." at bounding box center [278, 100] width 147 height 21
click at [350, 54] on input "text" at bounding box center [378, 55] width 148 height 19
paste input "ANT1928185"
click at [366, 64] on input "ANT1928185" at bounding box center [378, 55] width 148 height 19
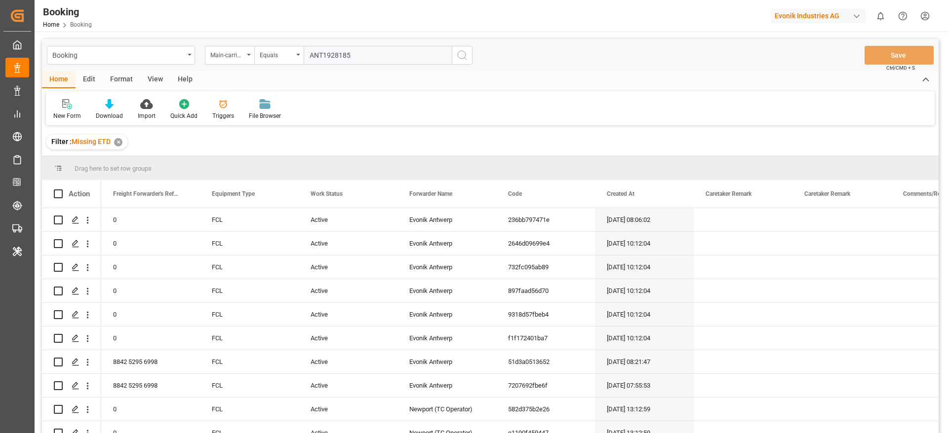
click at [367, 64] on input "ANT1928185" at bounding box center [378, 55] width 148 height 19
paste input "4006703174"
type input "4006703174"
click at [465, 52] on circle "search button" at bounding box center [462, 55] width 8 height 8
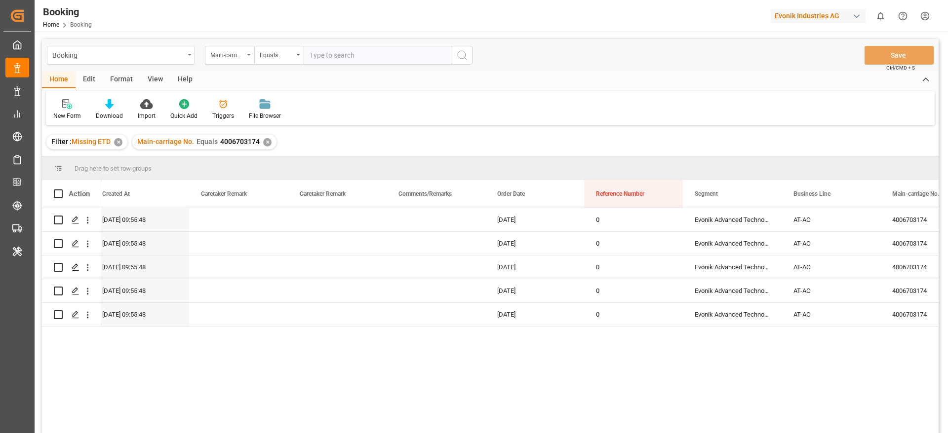
click at [149, 78] on div "View" at bounding box center [155, 80] width 30 height 17
click at [69, 116] on div "Default" at bounding box center [62, 116] width 19 height 9
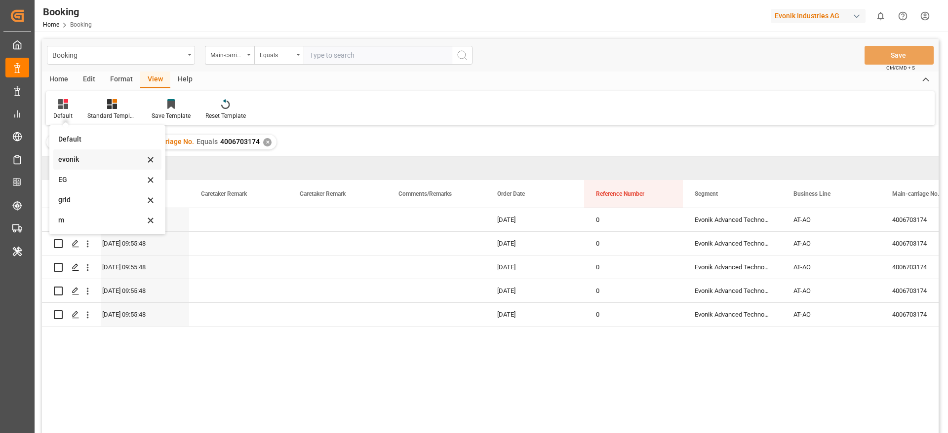
click at [99, 158] on div "evonik" at bounding box center [101, 160] width 86 height 10
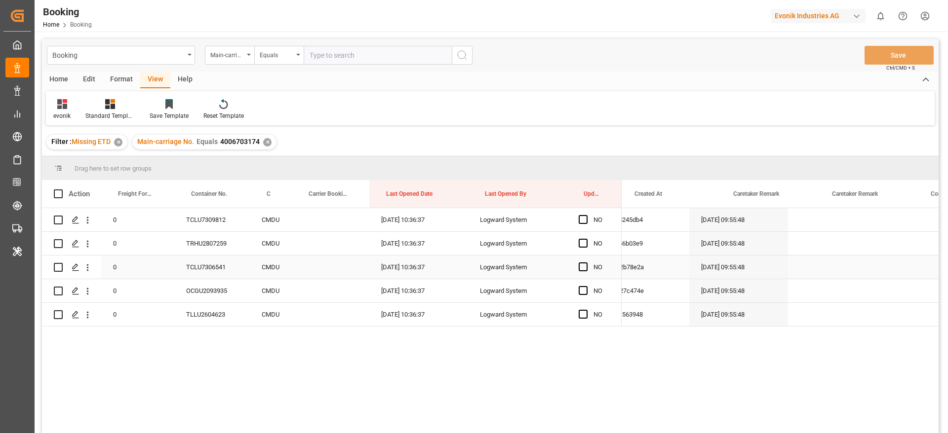
scroll to position [0, 493]
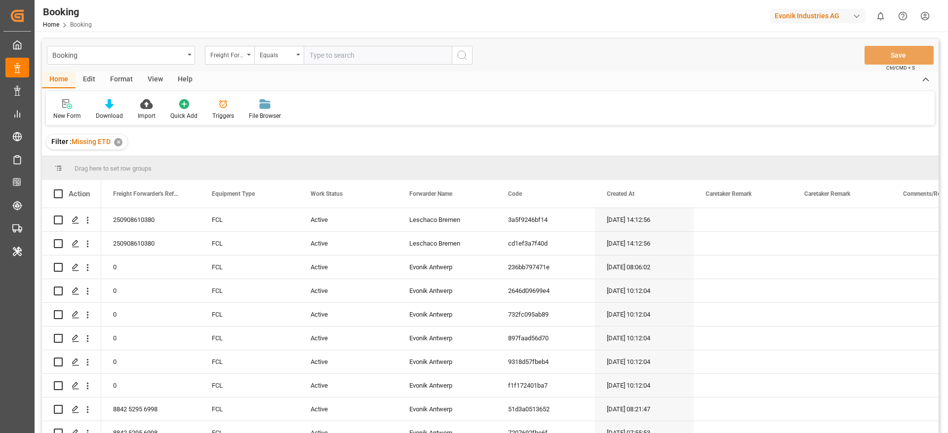
click at [359, 55] on input "text" at bounding box center [378, 55] width 148 height 19
click at [243, 47] on div "Freight Forwarder's Reference No." at bounding box center [229, 55] width 49 height 19
type input "main"
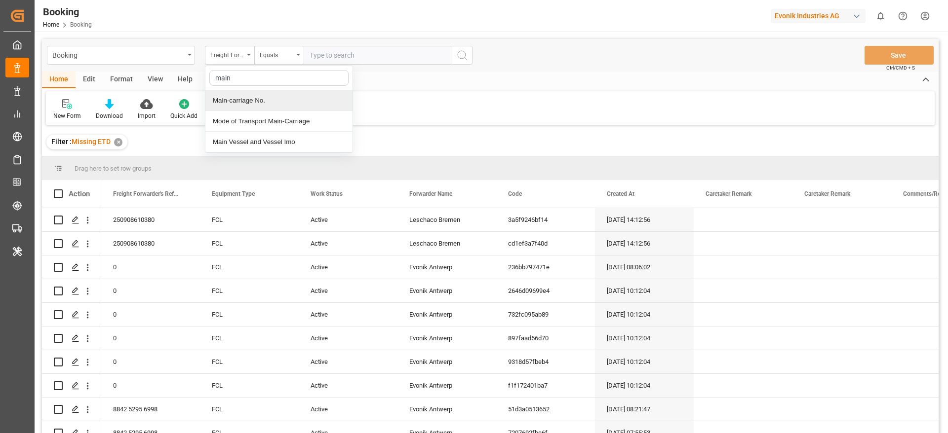
click at [258, 100] on div "Main-carriage No." at bounding box center [278, 100] width 147 height 21
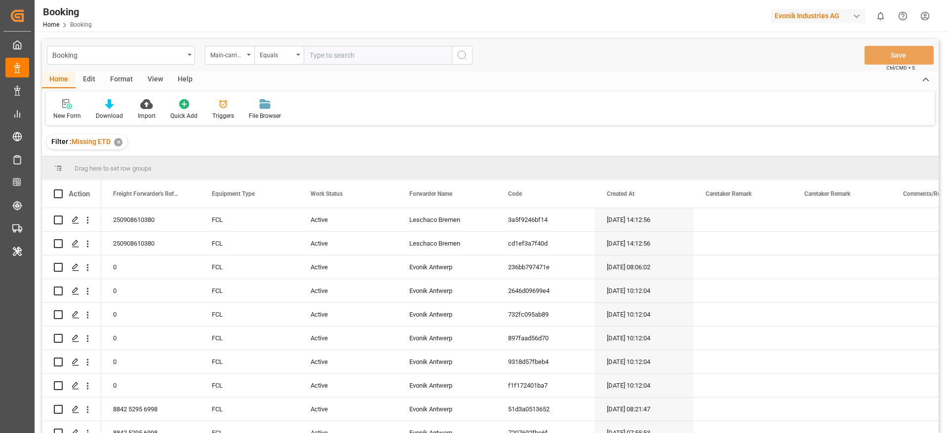
click at [339, 50] on input "text" at bounding box center [378, 55] width 148 height 19
paste input "4006703174"
type input "4006703174"
click at [470, 60] on button "search button" at bounding box center [462, 55] width 21 height 19
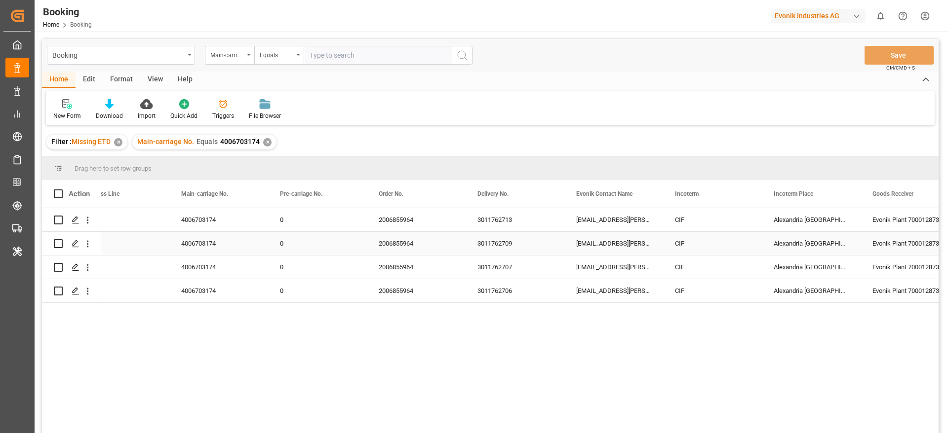
scroll to position [0, 1358]
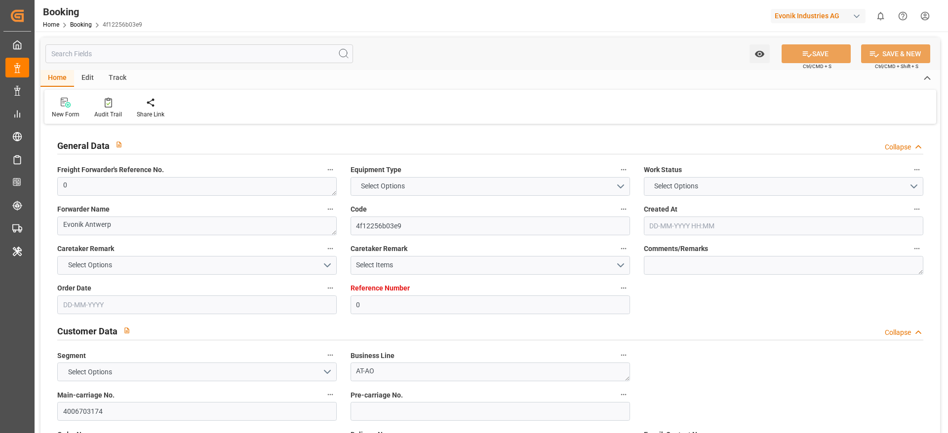
type input "0"
type input "CMACGM"
type input "CMA CGM Group"
type input "NLRTM"
type input "EGALY"
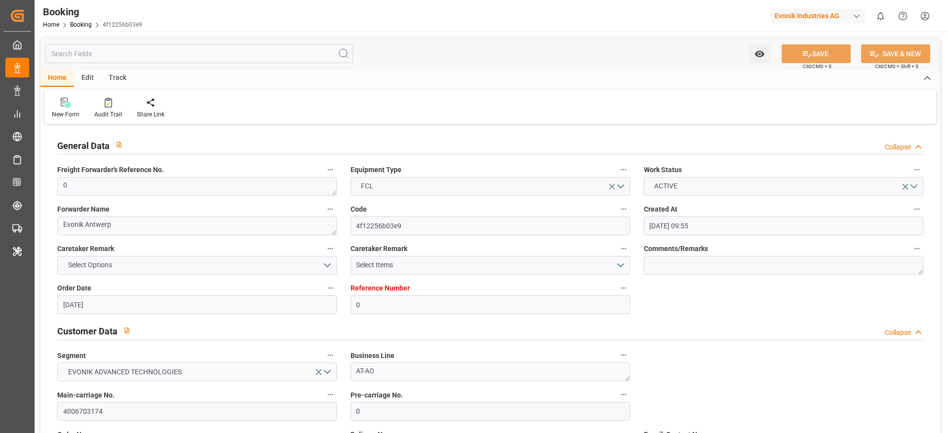
type input "[DATE] 09:55"
type input "[DATE]"
type input "[DATE] 00:00"
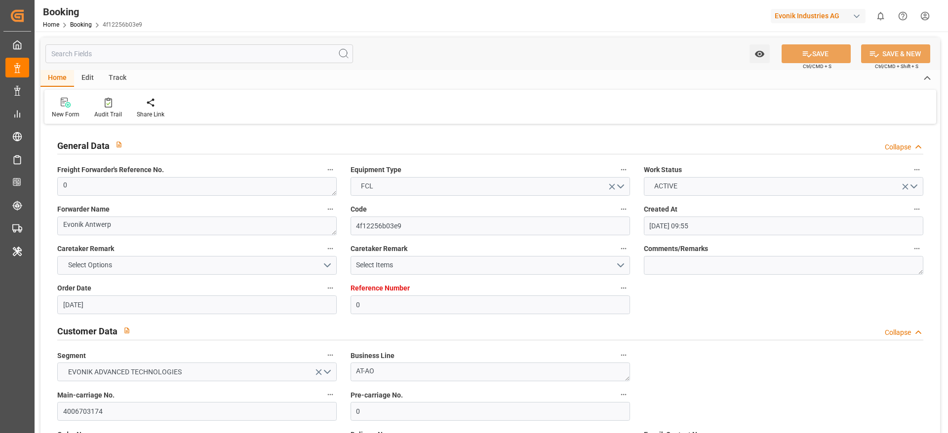
type input "[DATE] 10:36"
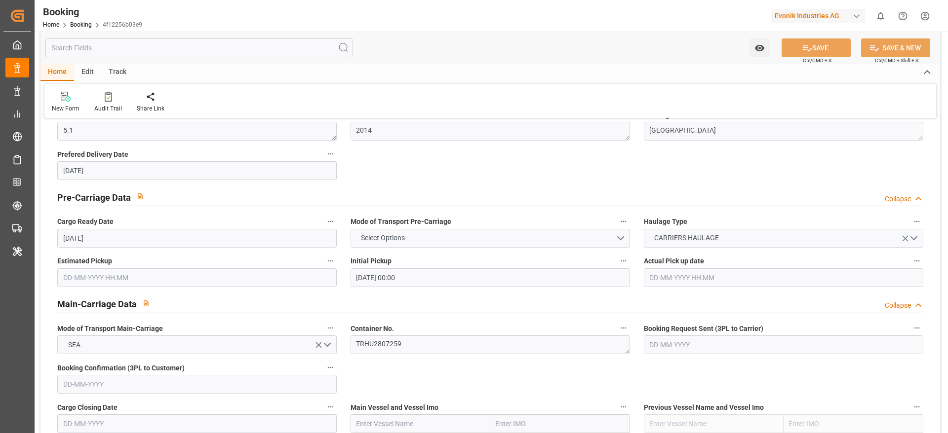
scroll to position [518, 0]
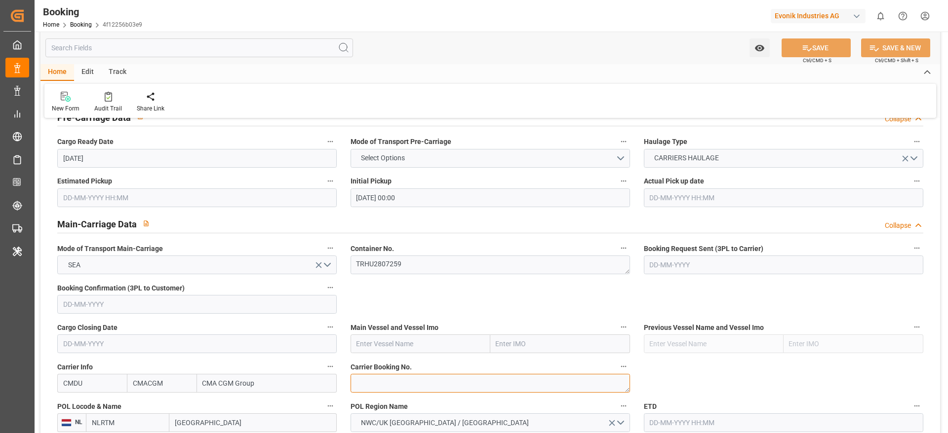
click at [376, 379] on textarea at bounding box center [490, 383] width 279 height 19
paste textarea "ANT1928185"
type textarea "ANT1928185"
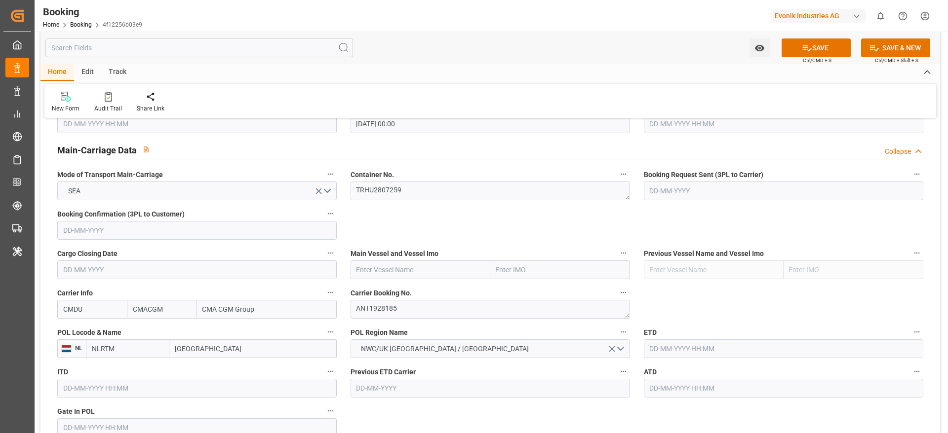
click at [225, 344] on input "[GEOGRAPHIC_DATA]" at bounding box center [252, 349] width 167 height 19
paste input "[GEOGRAPHIC_DATA]"
type input "[GEOGRAPHIC_DATA]"
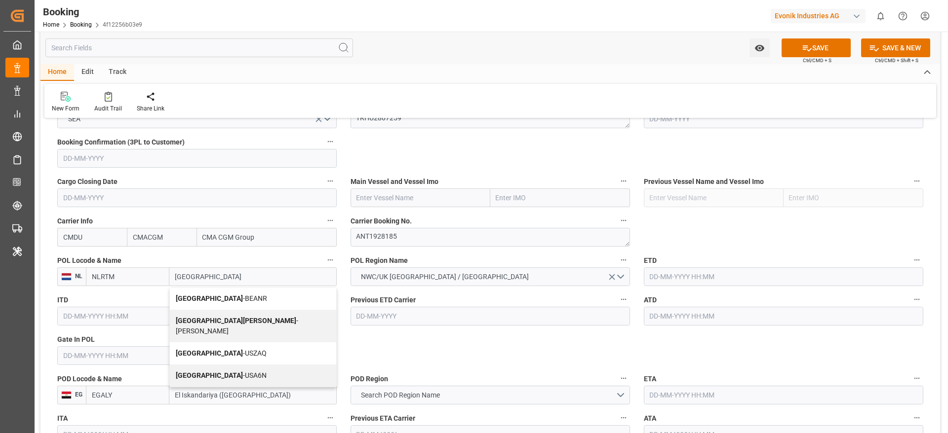
scroll to position [666, 0]
click at [216, 286] on div "Antwerp - BEANR" at bounding box center [253, 297] width 166 height 22
type input "BEANR"
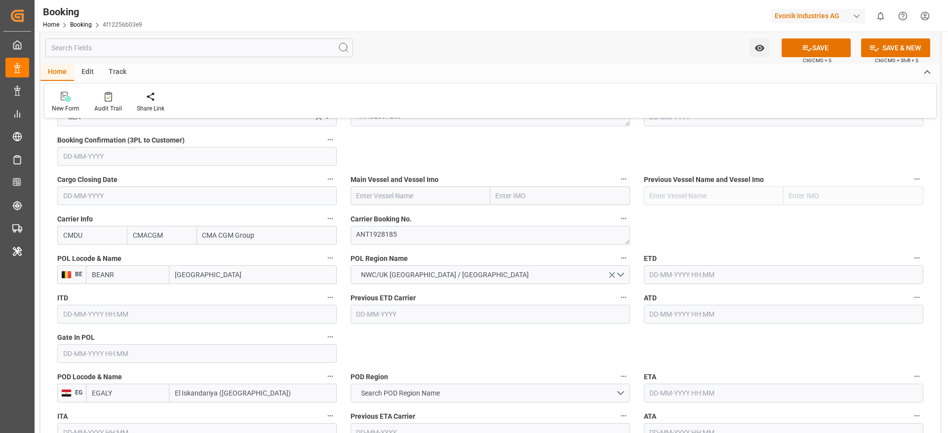
scroll to position [741, 0]
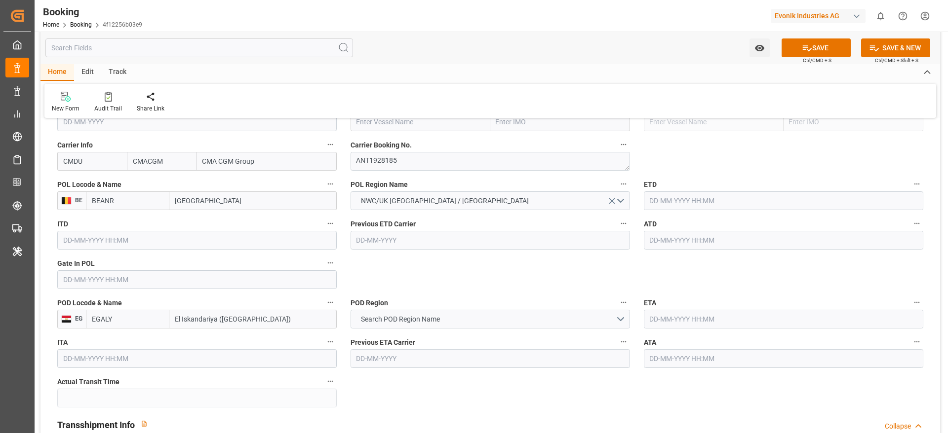
type input "[GEOGRAPHIC_DATA]"
click at [415, 320] on span "Search POD Region Name" at bounding box center [400, 319] width 89 height 10
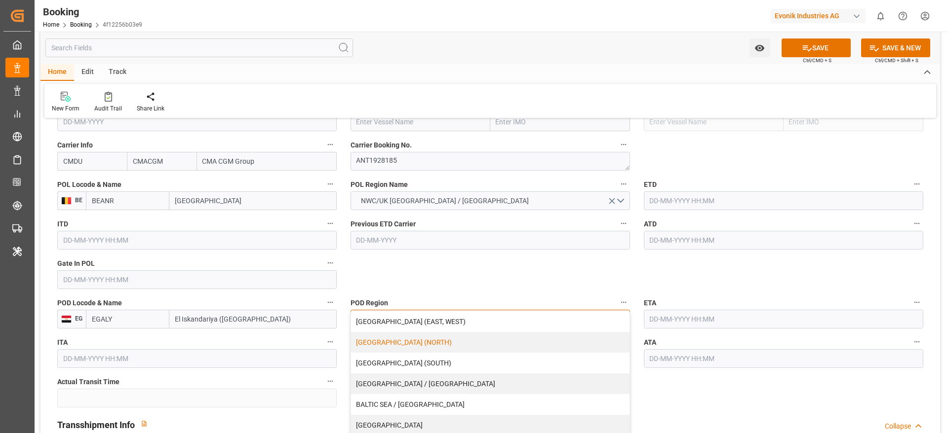
click at [405, 342] on div "[GEOGRAPHIC_DATA] (NORTH)" at bounding box center [490, 342] width 278 height 21
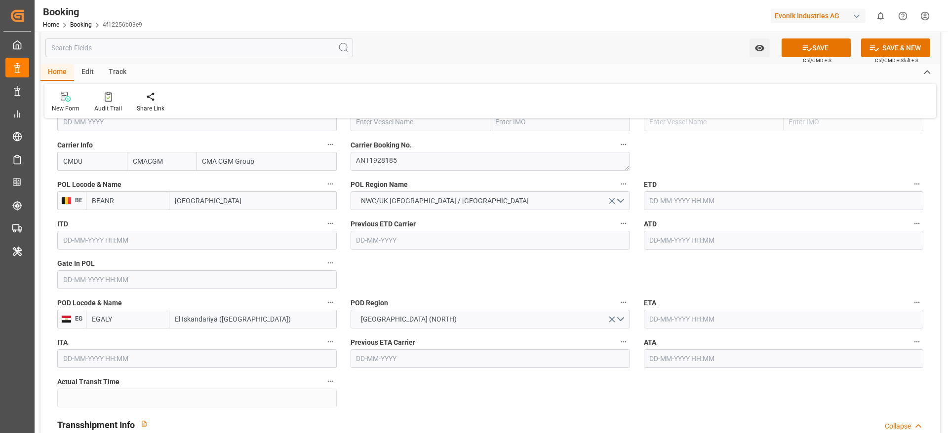
click at [100, 284] on input "text" at bounding box center [196, 280] width 279 height 19
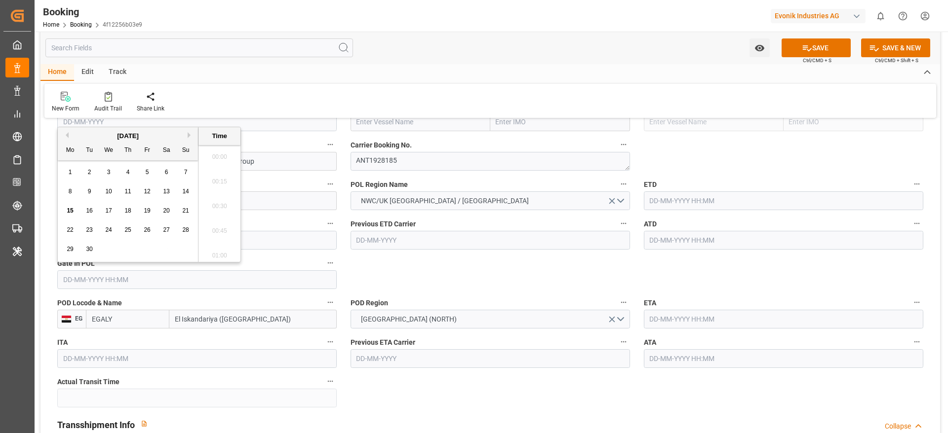
scroll to position [1633, 0]
drag, startPoint x: 479, startPoint y: 277, endPoint x: 384, endPoint y: 278, distance: 95.8
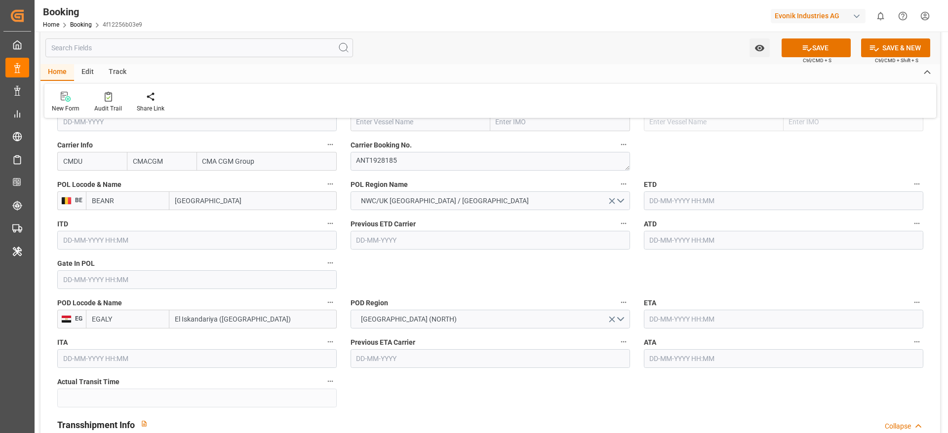
click at [103, 280] on input "text" at bounding box center [196, 280] width 279 height 19
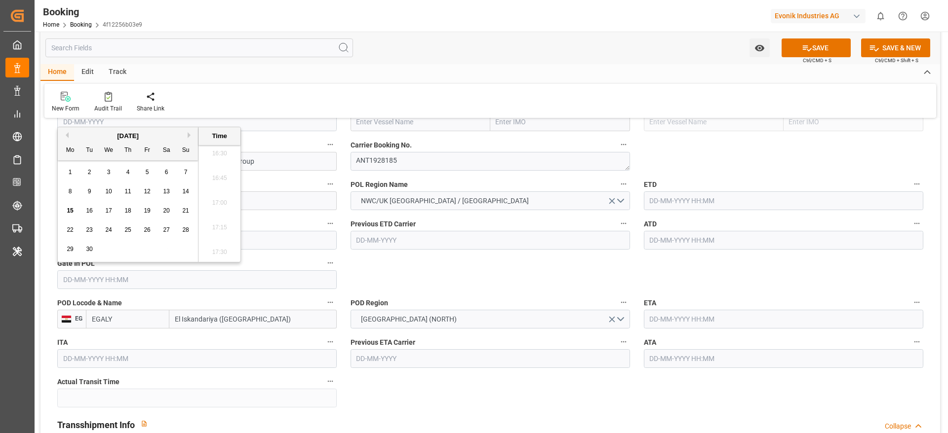
click at [151, 178] on div "5" at bounding box center [147, 173] width 12 height 12
type input "[DATE] 00:00"
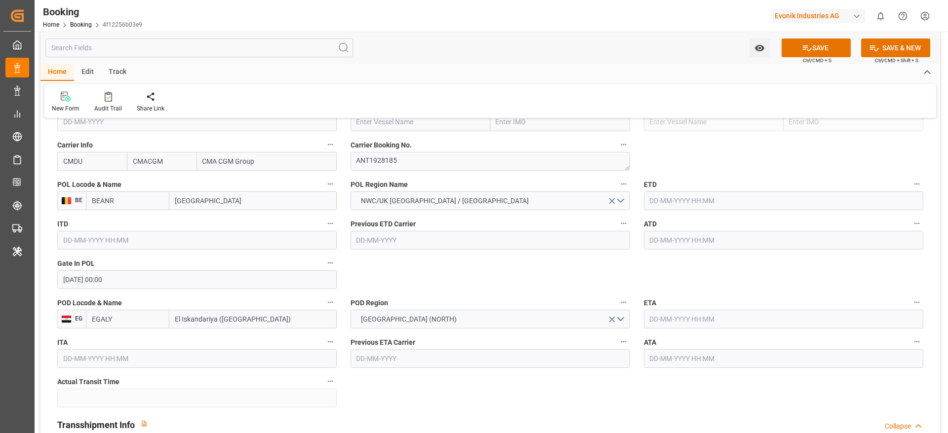
click at [692, 190] on label "ETD" at bounding box center [783, 185] width 279 height 14
click at [910, 190] on button "ETD" at bounding box center [916, 184] width 13 height 13
click at [693, 202] on div at bounding box center [474, 216] width 948 height 433
click at [703, 197] on body "Created by potrace 1.15, written by Peter Selinger 2001-2017 Created by potrace…" at bounding box center [474, 216] width 948 height 433
click at [703, 197] on input "text" at bounding box center [783, 201] width 279 height 19
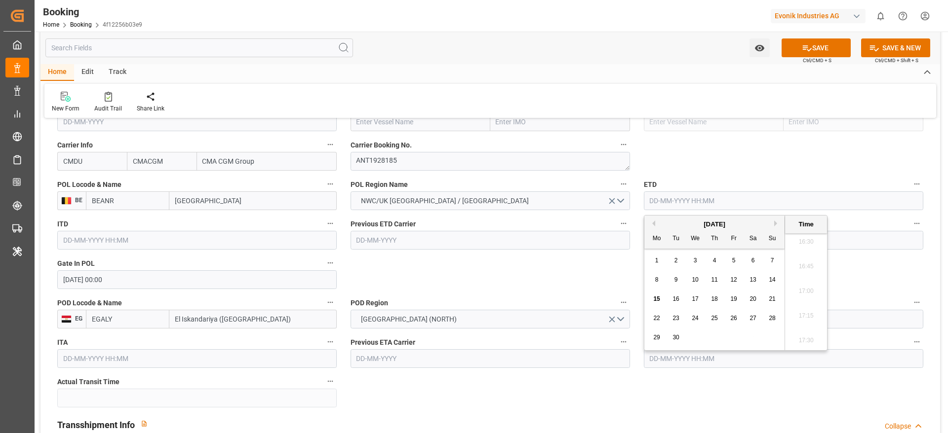
click at [747, 278] on div "13" at bounding box center [753, 280] width 12 height 12
type input "[DATE] 00:00"
click at [859, 239] on input "text" at bounding box center [783, 240] width 279 height 19
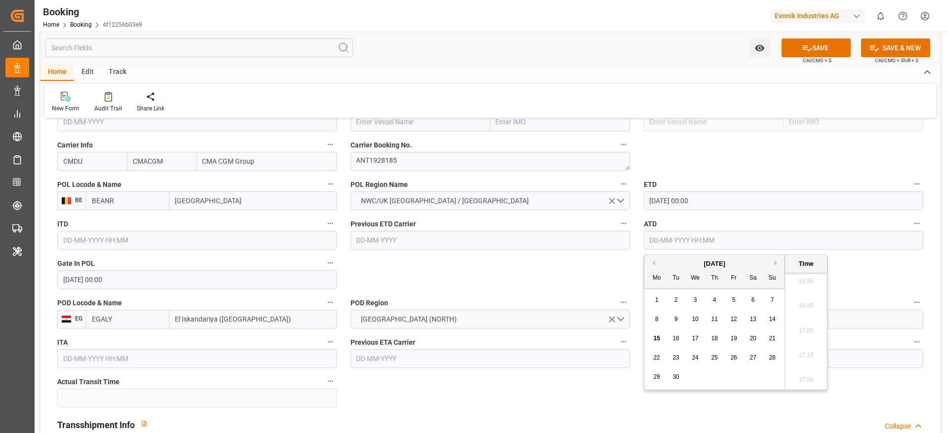
click at [749, 318] on span "13" at bounding box center [752, 319] width 6 height 7
type input "[DATE] 00:00"
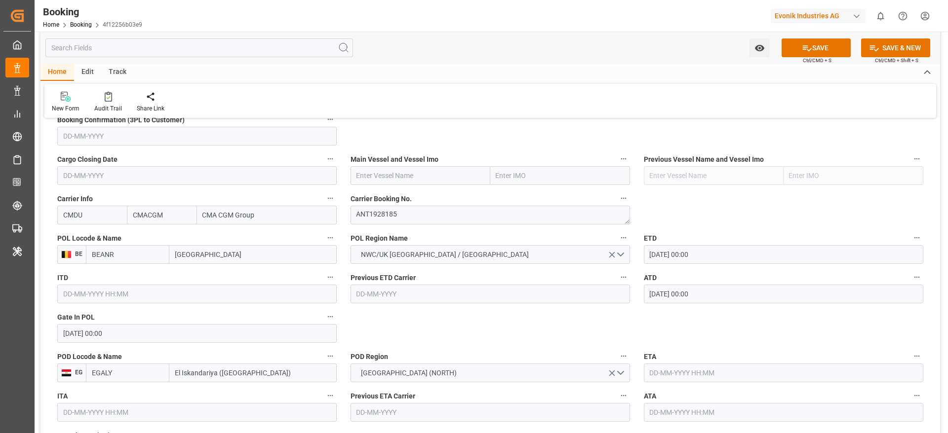
scroll to position [666, 0]
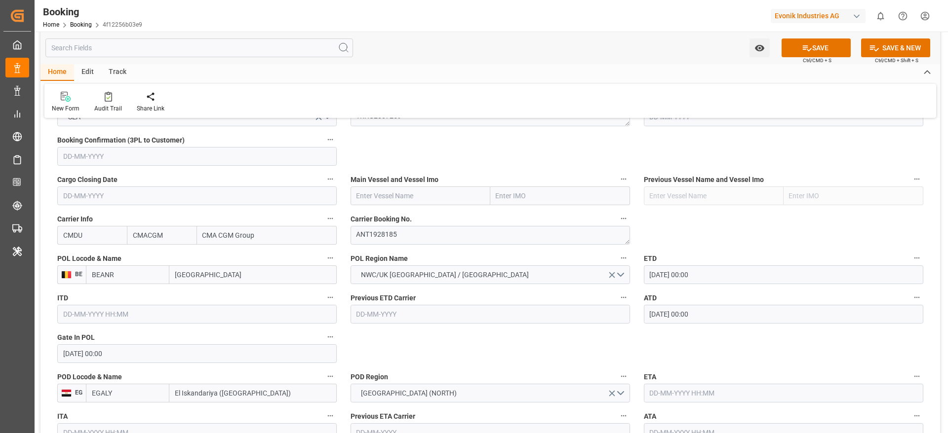
click at [396, 199] on input "text" at bounding box center [421, 196] width 140 height 19
paste input "Accessible text CMA CGM TIGA"
drag, startPoint x: 405, startPoint y: 194, endPoint x: 285, endPoint y: 196, distance: 120.0
type input "CMA CGM TIGA"
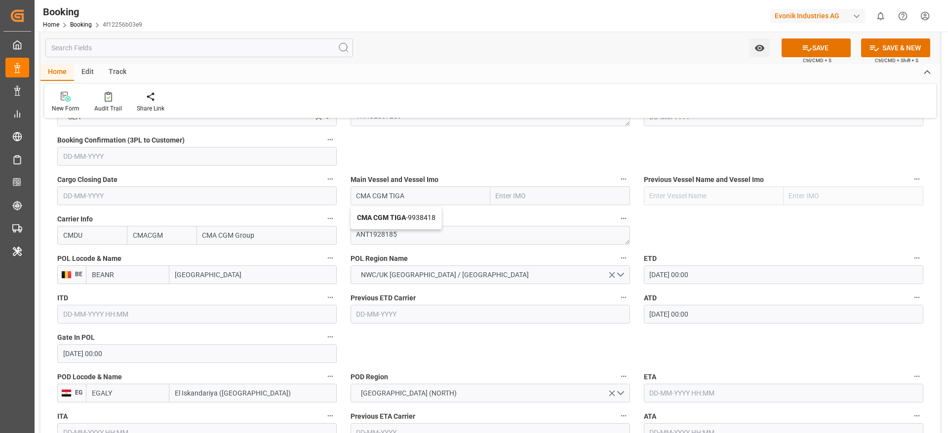
click at [421, 220] on span "CMA CGM TIGA - 9938418" at bounding box center [396, 218] width 78 height 8
type input "9938418"
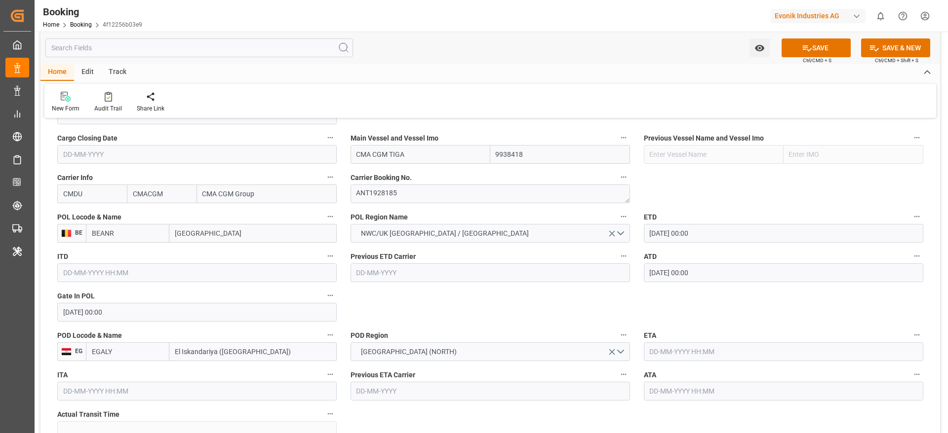
scroll to position [741, 0]
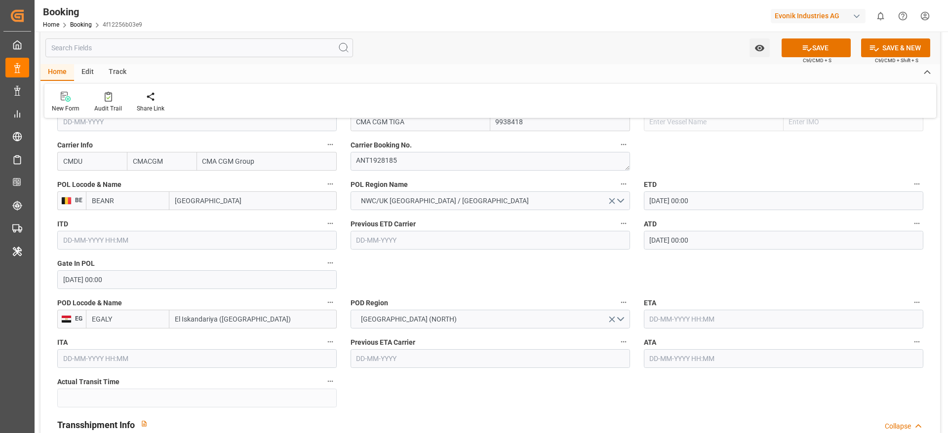
type input "CMA CGM TIGA"
click at [117, 165] on input "CMDU" at bounding box center [92, 161] width 70 height 19
click at [79, 184] on b "CMDU" at bounding box center [73, 183] width 19 height 8
type input "CMDU"
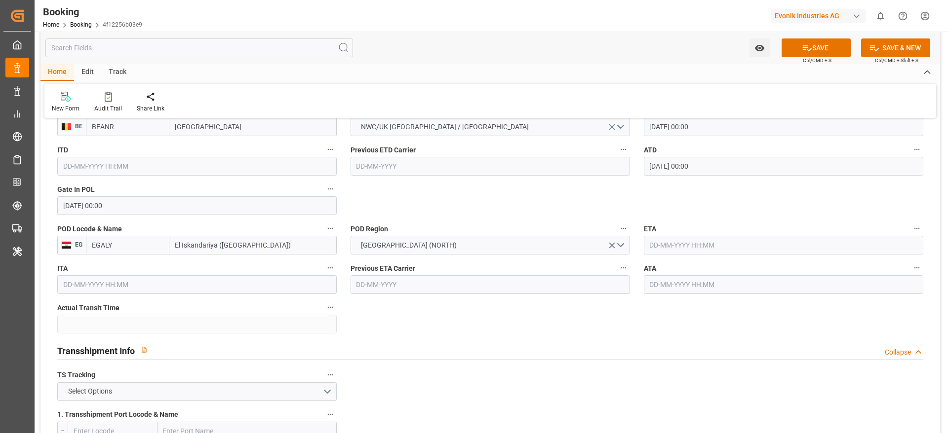
click at [670, 241] on input "text" at bounding box center [783, 245] width 279 height 19
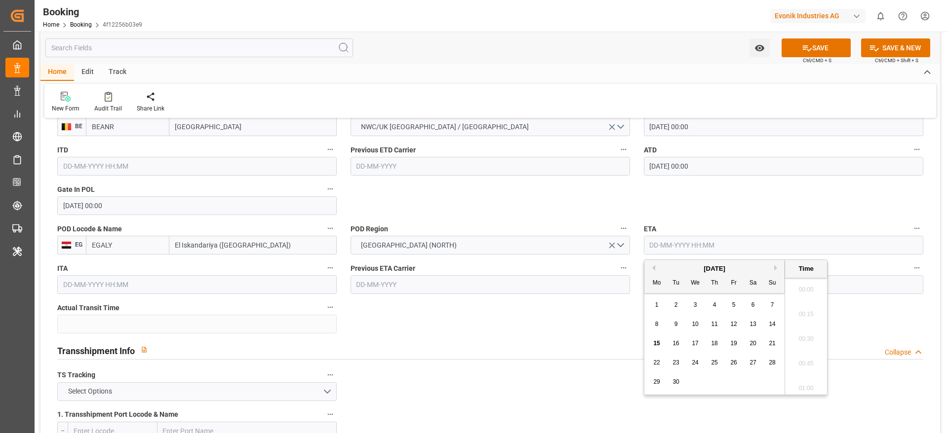
scroll to position [1633, 0]
click at [751, 362] on span "27" at bounding box center [752, 362] width 6 height 7
type input "[DATE] 00:00"
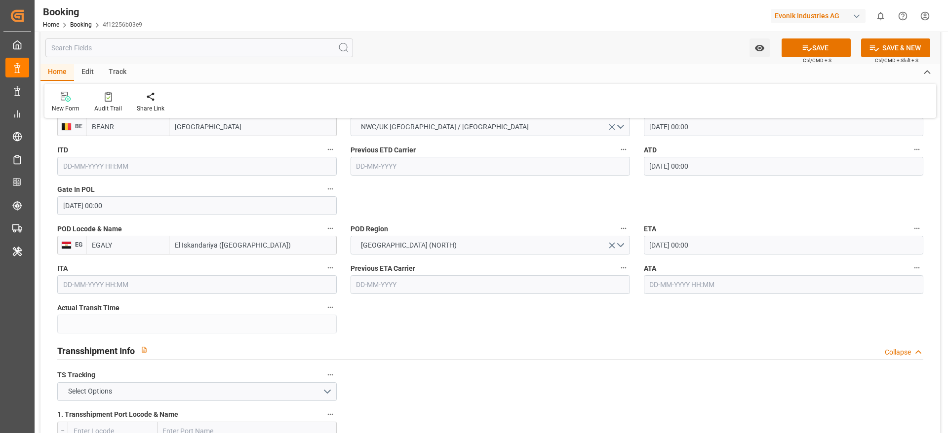
scroll to position [889, 0]
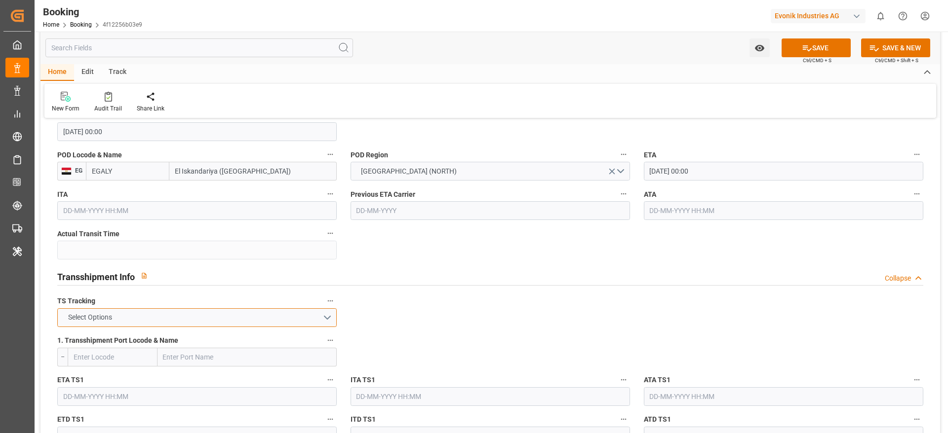
click at [108, 313] on span "Select Options" at bounding box center [90, 318] width 54 height 10
click at [84, 344] on div "FALSE" at bounding box center [197, 341] width 278 height 21
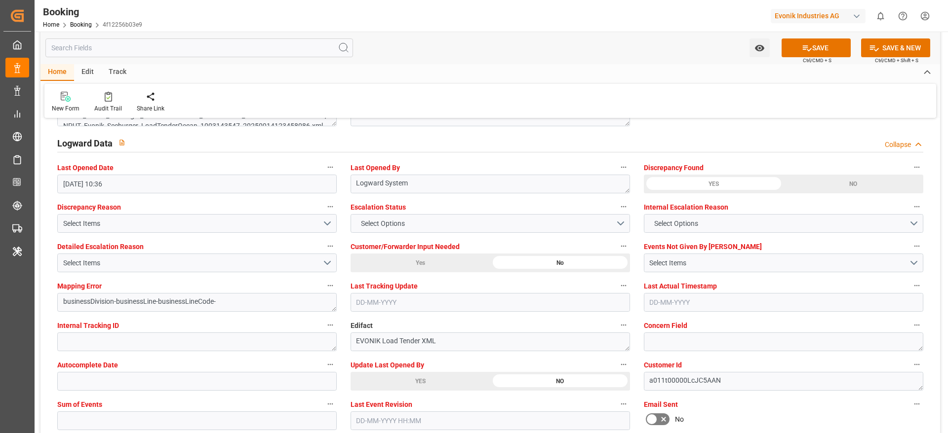
scroll to position [1851, 0]
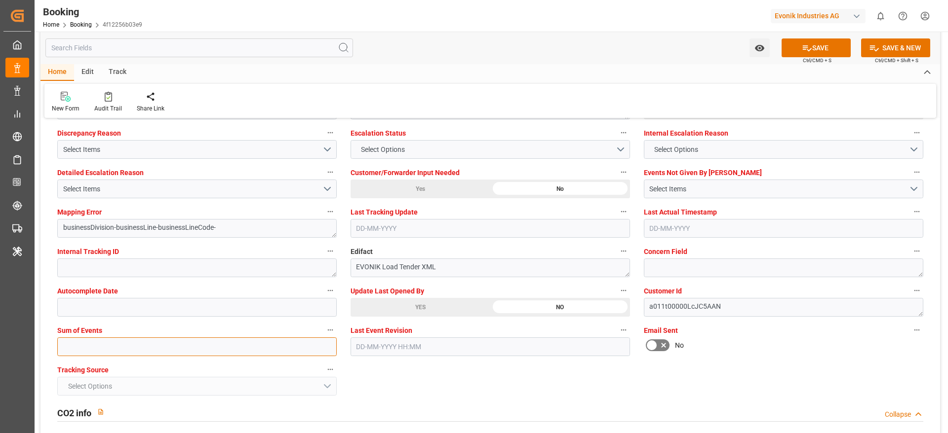
click at [87, 347] on input "text" at bounding box center [196, 347] width 279 height 19
type input "0"
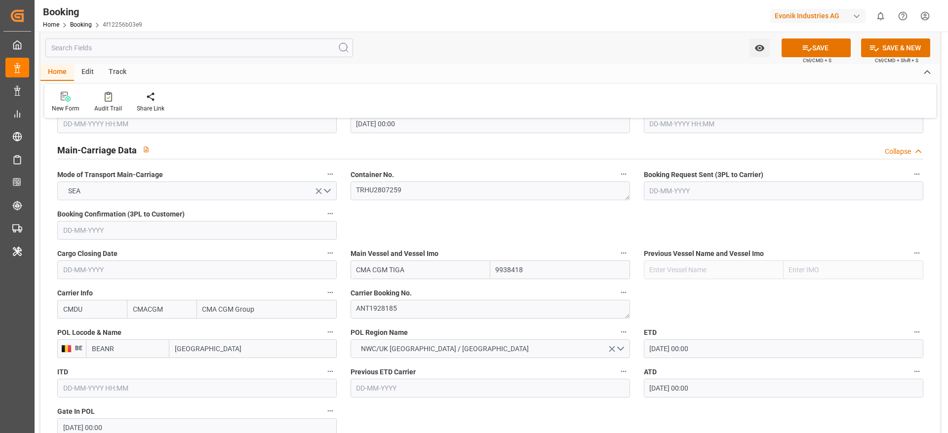
scroll to position [518, 0]
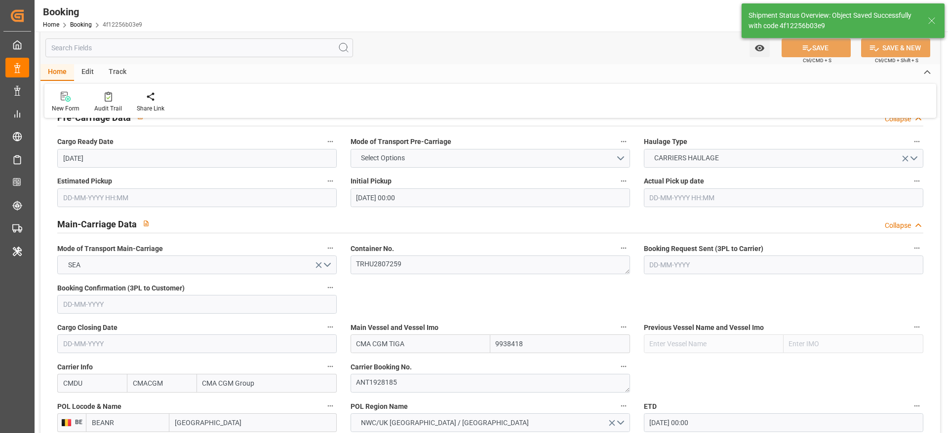
type textarea "Madhu T V"
type textarea "businessDivision-businessLine-"
type input "[DATE] 00:00"
type input "15-09-2025 11:34"
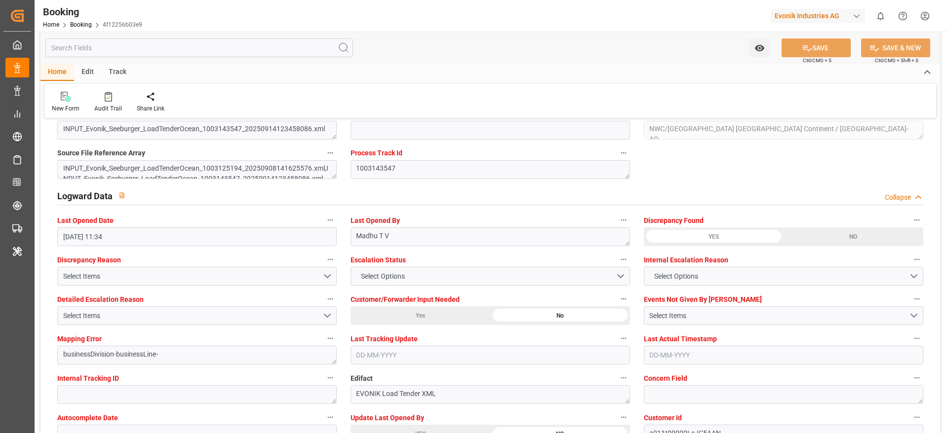
scroll to position [1777, 0]
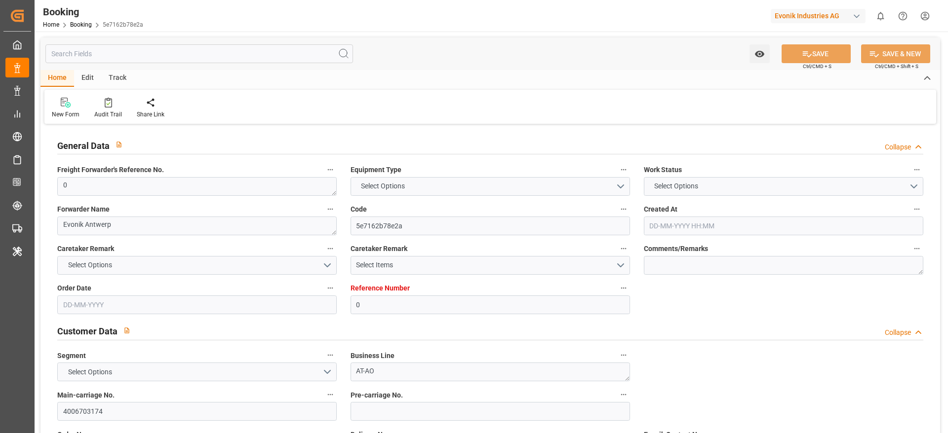
type input "0"
type input "CMACGM"
type input "CMA CGM Group"
type input "NLRTM"
type input "EGALY"
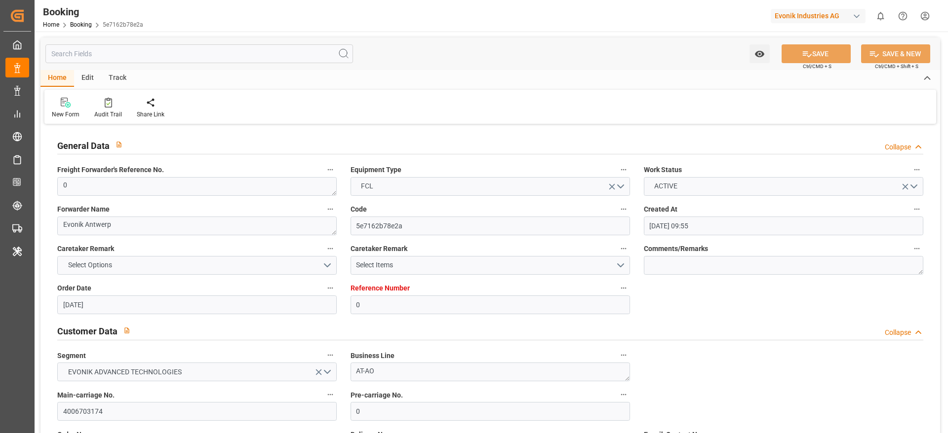
type input "[DATE] 09:55"
type input "[DATE]"
type input "[DATE] 00:00"
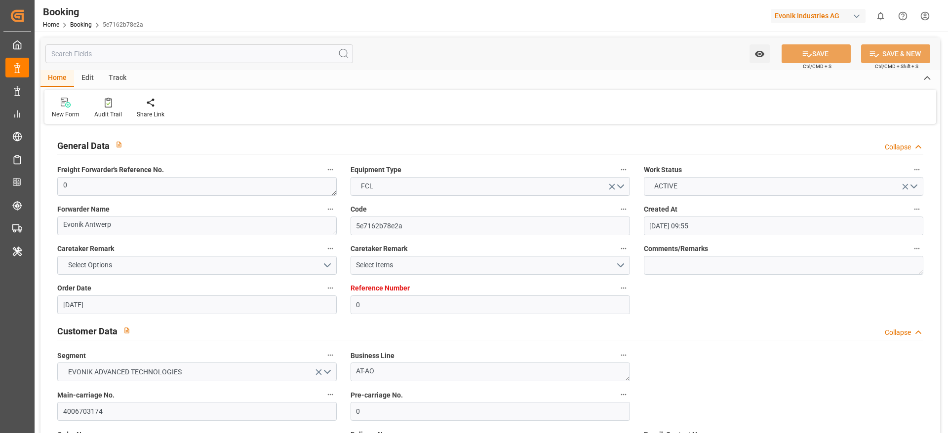
type input "[DATE] 10:36"
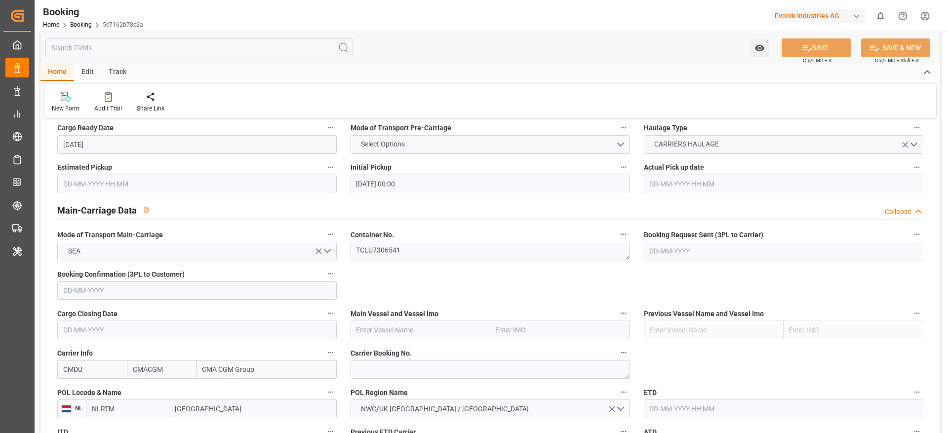
scroll to position [518, 0]
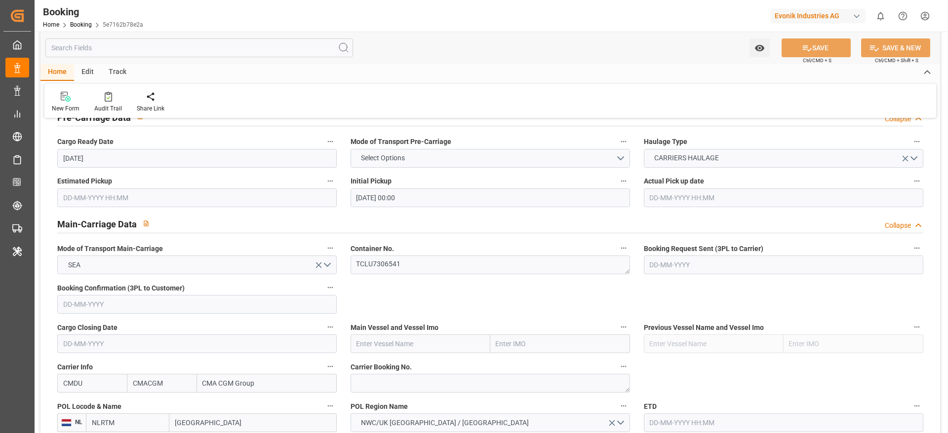
click at [384, 401] on label "POL Region Name" at bounding box center [490, 407] width 279 height 14
click at [617, 401] on button "POL Region Name" at bounding box center [623, 406] width 13 height 13
click at [386, 392] on div at bounding box center [474, 216] width 948 height 433
click at [388, 387] on body "Created by potrace 1.15, written by [PERSON_NAME] [DATE]-[DATE] Created by potr…" at bounding box center [474, 216] width 948 height 433
click at [392, 381] on textarea at bounding box center [490, 383] width 279 height 19
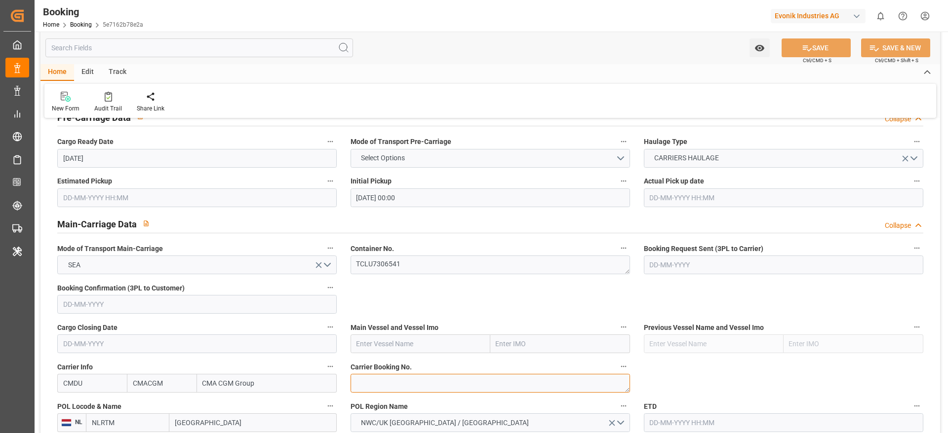
paste textarea "ANT1928185"
type textarea "ANT1928185"
click at [236, 414] on input "[GEOGRAPHIC_DATA]" at bounding box center [252, 423] width 167 height 19
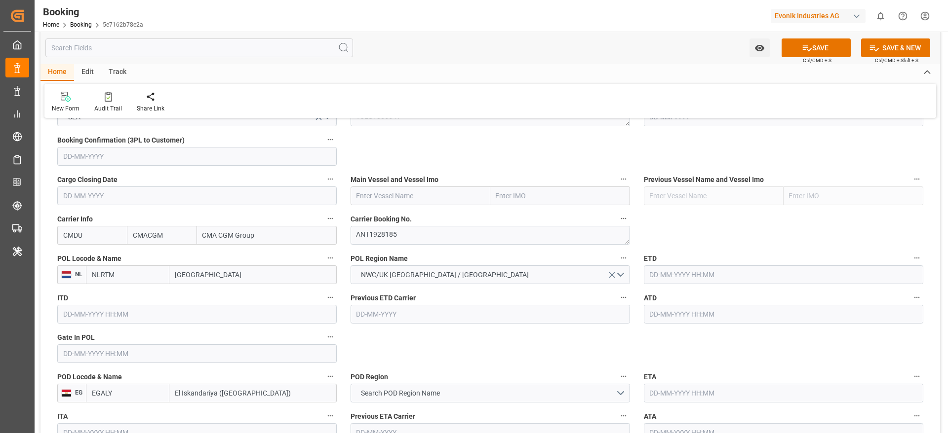
click at [236, 275] on input "[GEOGRAPHIC_DATA]" at bounding box center [252, 275] width 167 height 19
paste input "[GEOGRAPHIC_DATA]"
type input "[GEOGRAPHIC_DATA]"
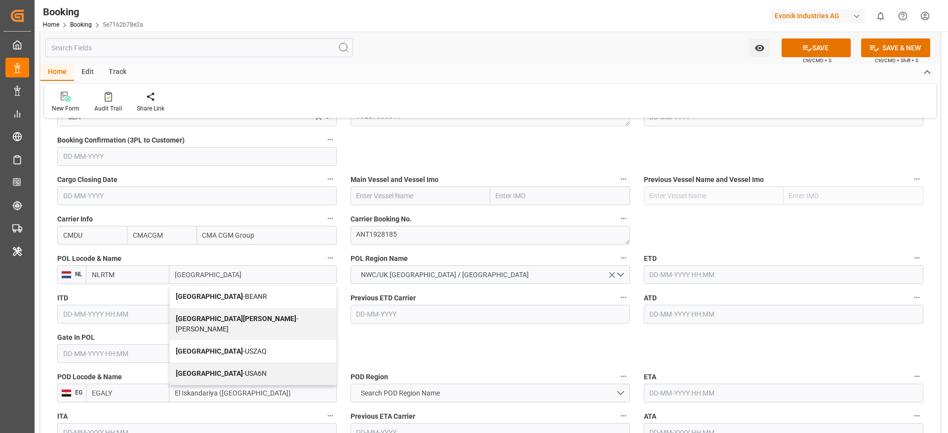
click at [209, 295] on span "Antwerp - BEANR" at bounding box center [221, 297] width 91 height 8
type input "BEANR"
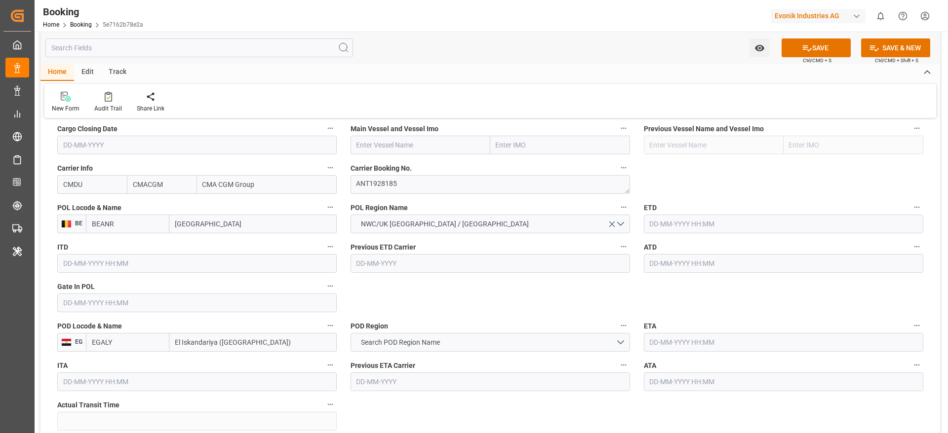
scroll to position [741, 0]
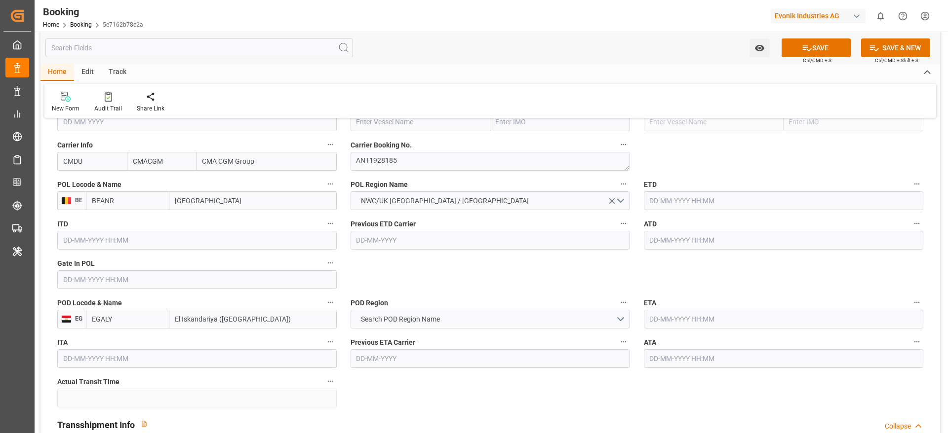
type input "[GEOGRAPHIC_DATA]"
click at [78, 282] on input "text" at bounding box center [196, 280] width 279 height 19
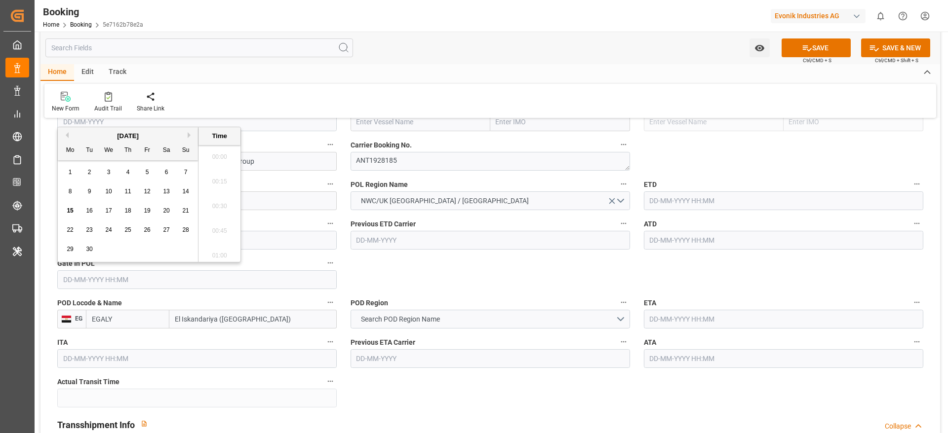
scroll to position [1633, 0]
click at [109, 277] on input "text" at bounding box center [196, 280] width 279 height 19
click at [122, 281] on input "text" at bounding box center [196, 280] width 279 height 19
click at [146, 170] on span "5" at bounding box center [147, 172] width 3 height 7
type input "[DATE] 00:00"
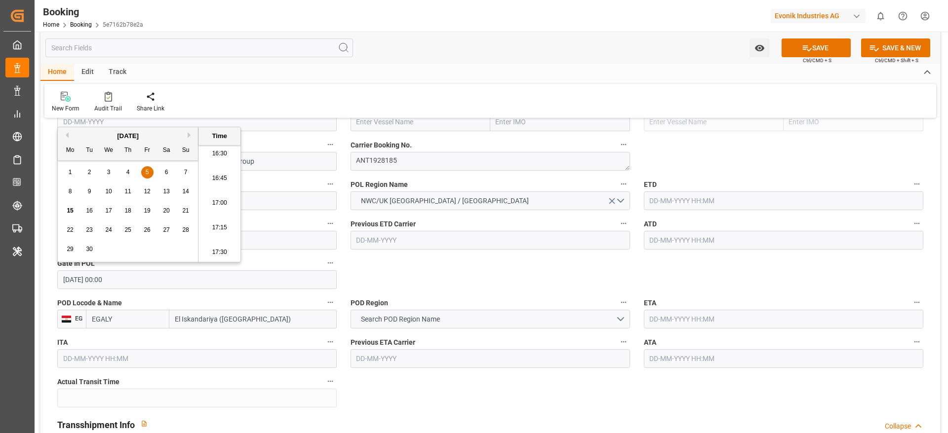
click at [670, 197] on input "text" at bounding box center [783, 201] width 279 height 19
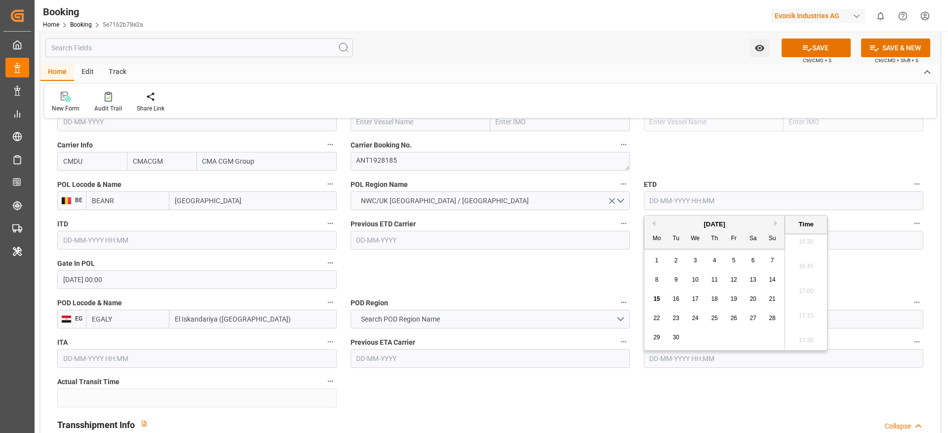
click at [752, 280] on span "13" at bounding box center [752, 279] width 6 height 7
type input "[DATE] 00:00"
click at [850, 234] on input "text" at bounding box center [783, 240] width 279 height 19
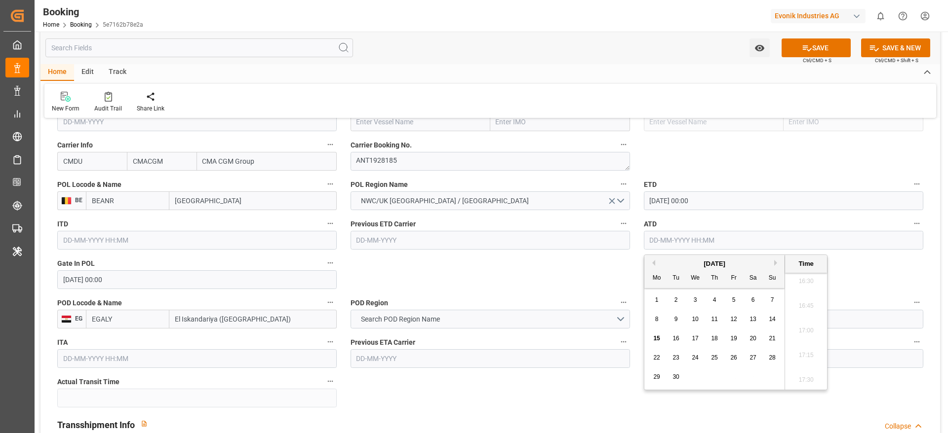
click at [751, 316] on span "13" at bounding box center [752, 319] width 6 height 7
type input "[DATE] 00:00"
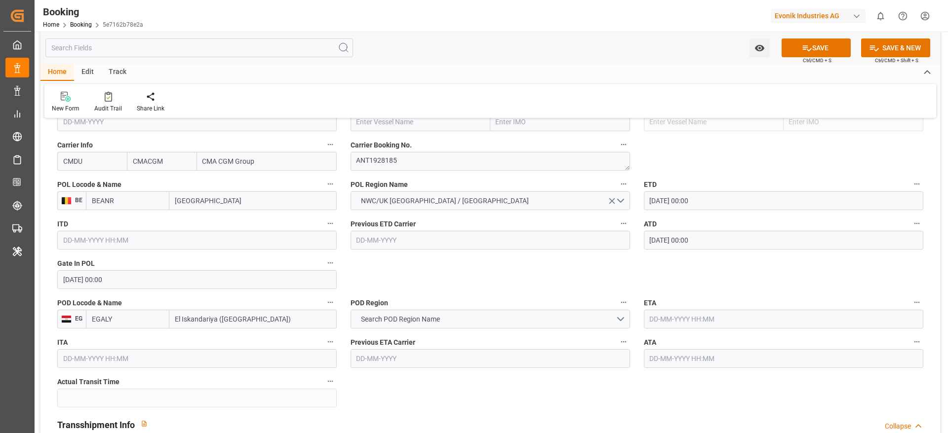
scroll to position [666, 0]
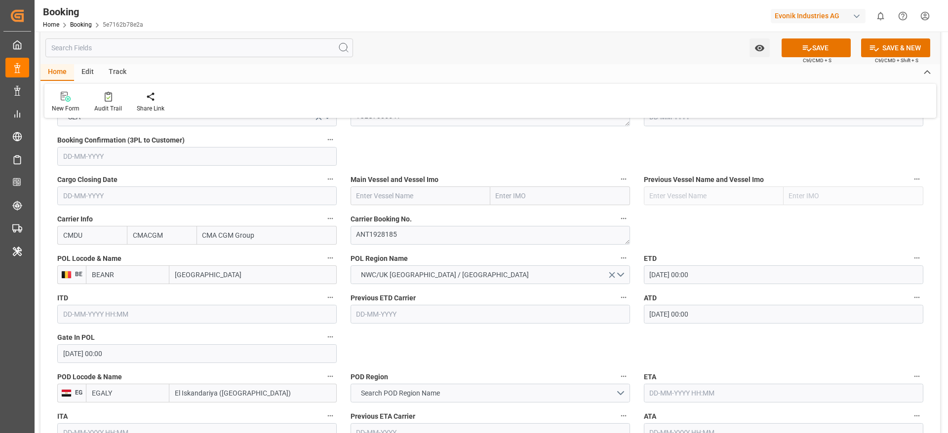
click at [379, 187] on input "text" at bounding box center [421, 196] width 140 height 19
paste input "Accessible text CMA CGM TIGA"
drag, startPoint x: 403, startPoint y: 193, endPoint x: 356, endPoint y: 197, distance: 47.1
click at [356, 197] on input "Accessible text CMA CGM TIGA" at bounding box center [421, 196] width 140 height 19
click at [405, 222] on b "CMA CGM TIGA" at bounding box center [381, 218] width 49 height 8
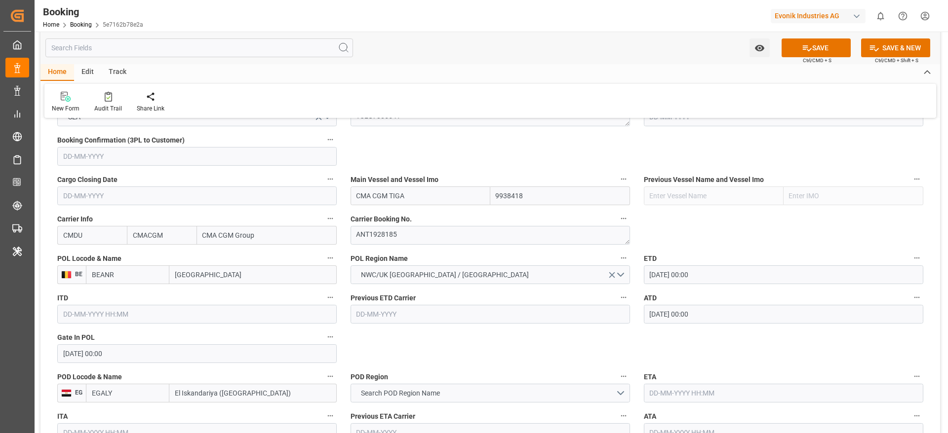
type input "CMA CGM TIGA"
type input "9938418"
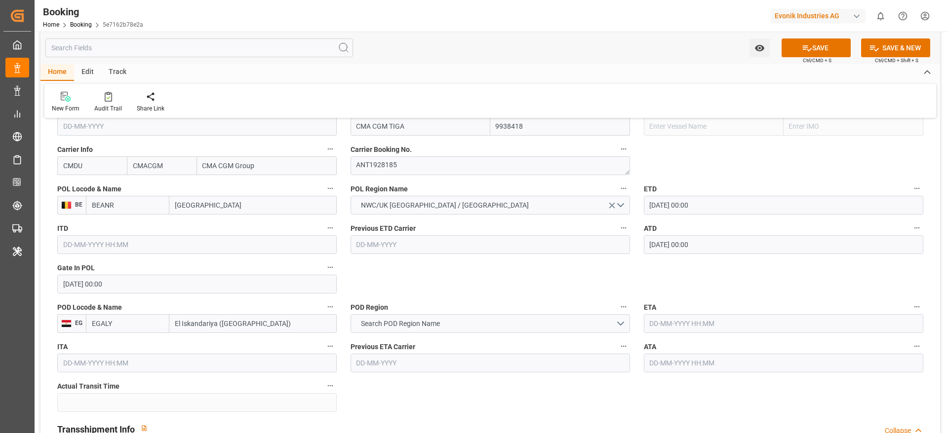
scroll to position [741, 0]
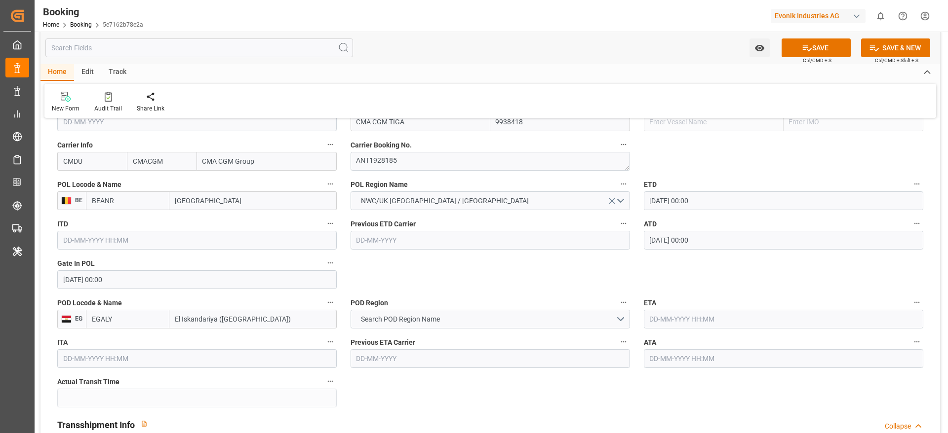
type input "CMA CGM TIGA"
click at [679, 315] on input "text" at bounding box center [783, 319] width 279 height 19
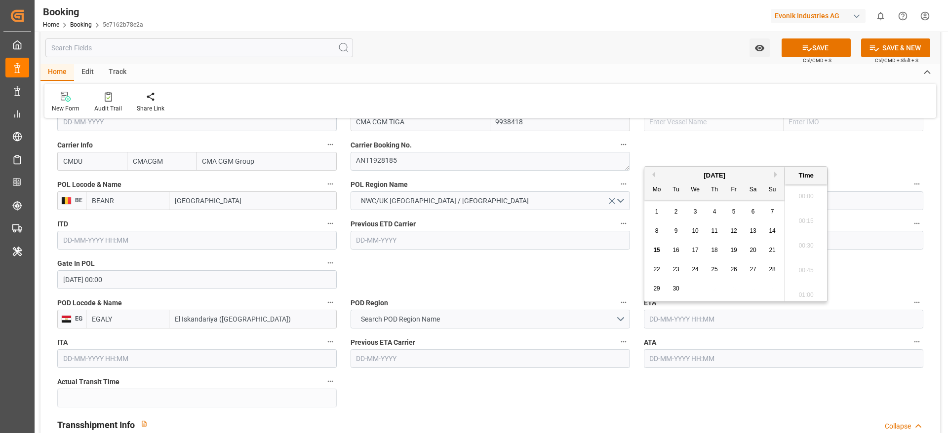
scroll to position [1633, 0]
click at [753, 270] on span "27" at bounding box center [752, 269] width 6 height 7
type input "[DATE] 00:00"
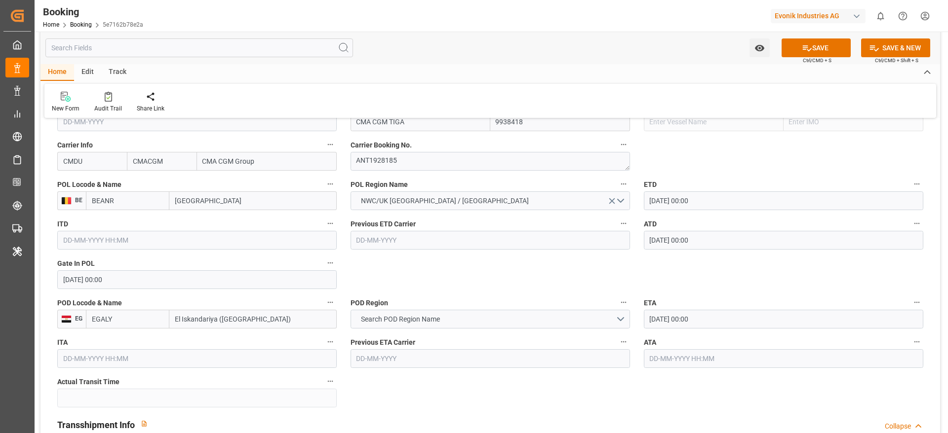
click at [280, 318] on input "El Iskandariya ([GEOGRAPHIC_DATA])" at bounding box center [252, 319] width 167 height 19
click at [278, 340] on span "El Iskandariya ([GEOGRAPHIC_DATA]) - EGALY" at bounding box center [246, 341] width 140 height 8
type input "El Iskandariya ([GEOGRAPHIC_DATA])"
click at [412, 326] on button "Search POD Region Name" at bounding box center [490, 319] width 279 height 19
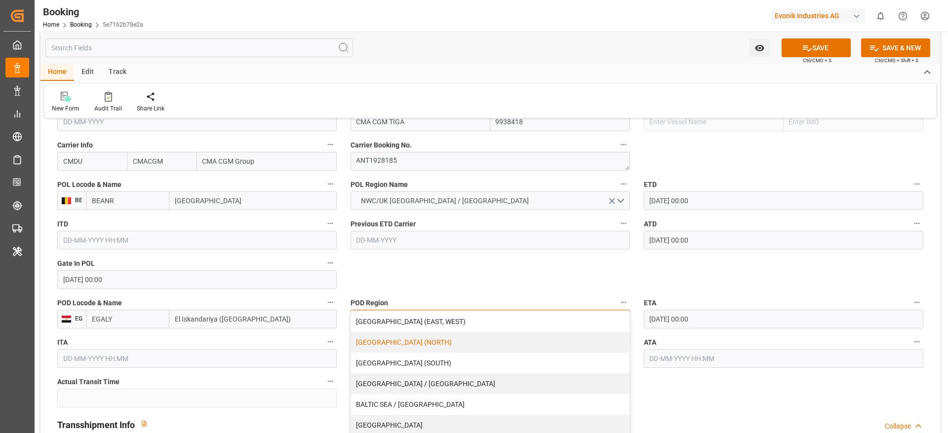
click at [407, 341] on div "[GEOGRAPHIC_DATA] (NORTH)" at bounding box center [490, 342] width 278 height 21
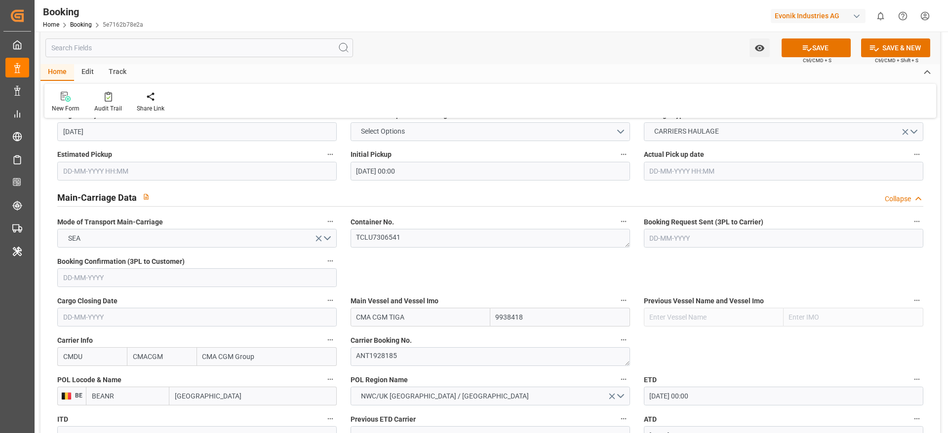
scroll to position [889, 0]
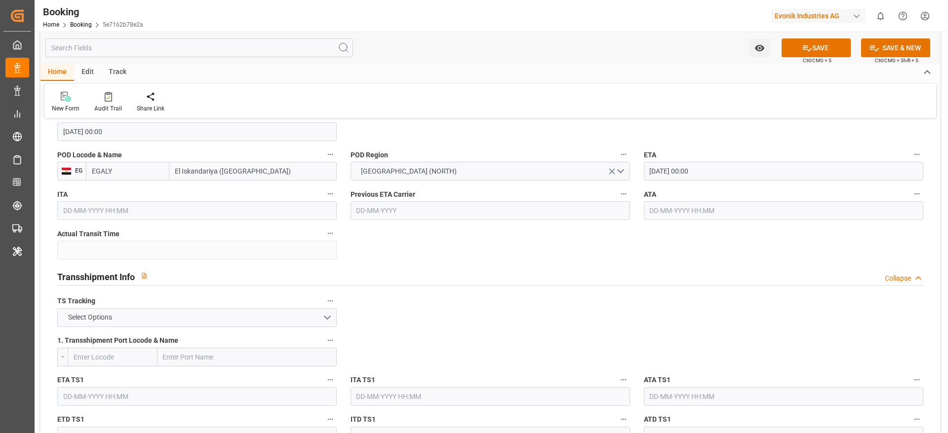
click at [92, 305] on span "TS Tracking" at bounding box center [76, 301] width 38 height 10
click at [324, 305] on button "TS Tracking" at bounding box center [330, 301] width 13 height 13
click at [100, 319] on div at bounding box center [474, 216] width 948 height 433
click at [100, 317] on span "Select Options" at bounding box center [90, 318] width 54 height 10
click at [92, 337] on div "FALSE" at bounding box center [197, 341] width 278 height 21
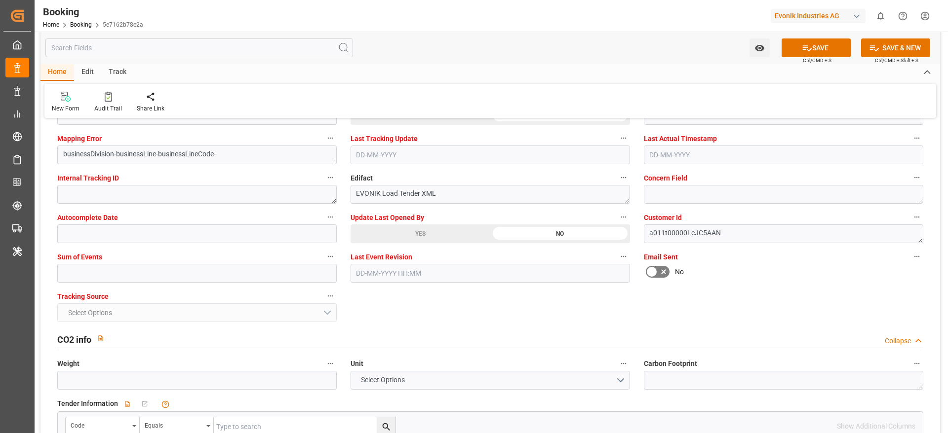
scroll to position [1925, 0]
click at [81, 273] on input "text" at bounding box center [196, 273] width 279 height 19
type input "0"
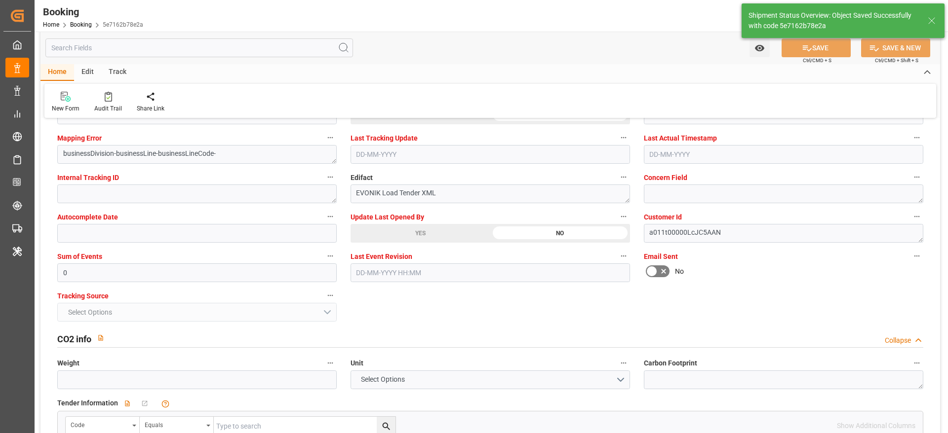
type textarea "Madhu T V"
type textarea "businessDivision-businessLine-"
type input "[DATE] 00:00"
type input "[DATE] 11:35"
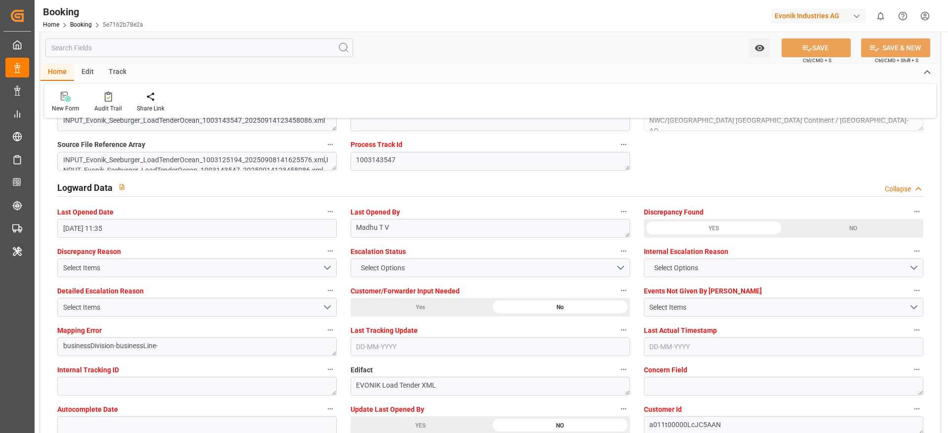
scroll to position [1777, 0]
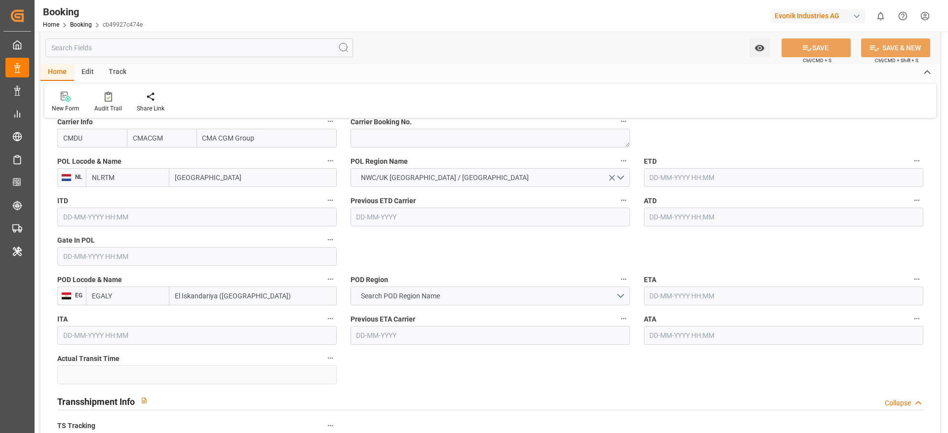
scroll to position [741, 0]
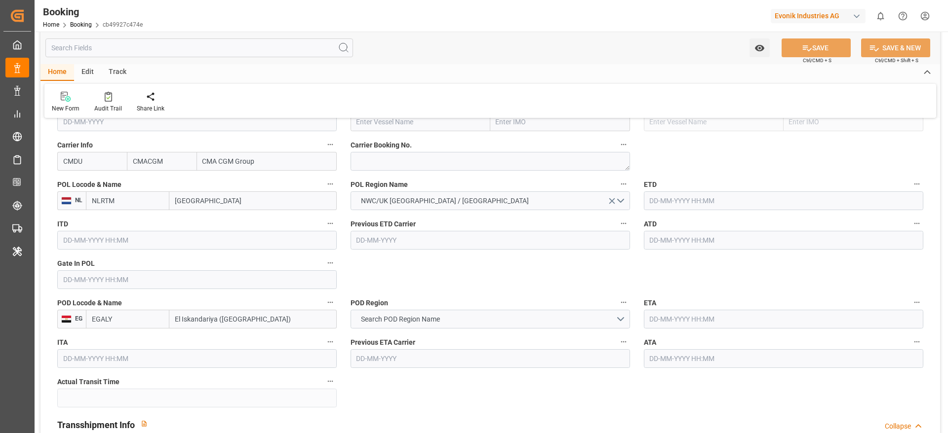
click at [229, 205] on input "[GEOGRAPHIC_DATA]" at bounding box center [252, 201] width 167 height 19
click at [229, 204] on input "[GEOGRAPHIC_DATA]" at bounding box center [252, 201] width 167 height 19
paste input "[GEOGRAPHIC_DATA]"
type input "[GEOGRAPHIC_DATA]"
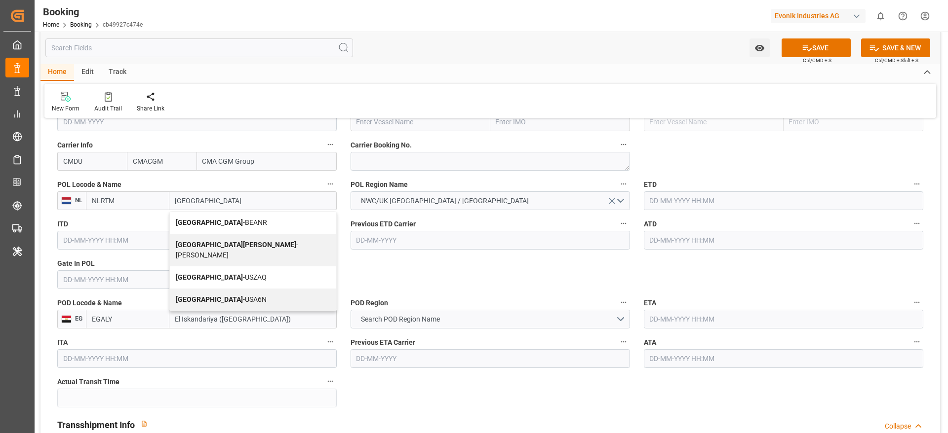
click at [221, 223] on span "Antwerp - BEANR" at bounding box center [221, 223] width 91 height 8
type input "BEANR"
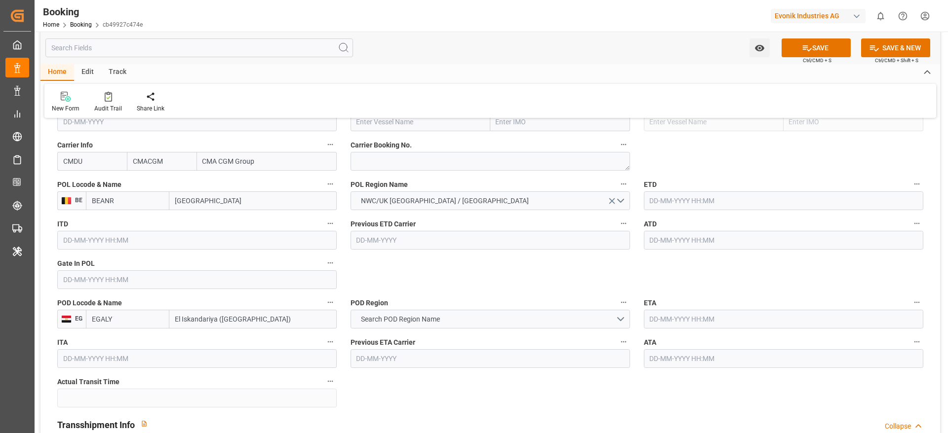
type input "[GEOGRAPHIC_DATA]"
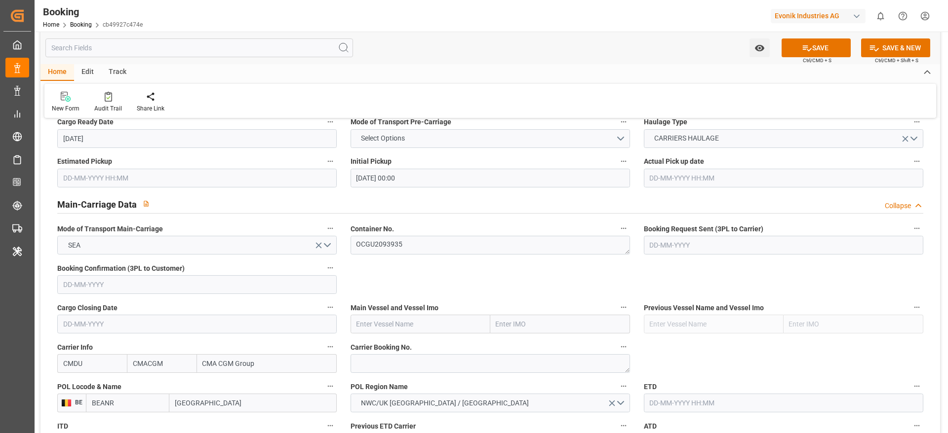
scroll to position [518, 0]
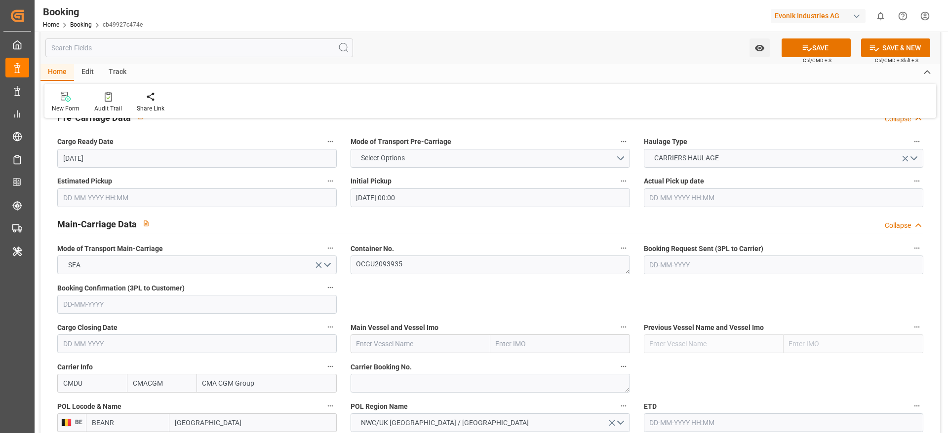
click at [395, 118] on div "Pre-Carriage Data Collapse" at bounding box center [490, 116] width 866 height 19
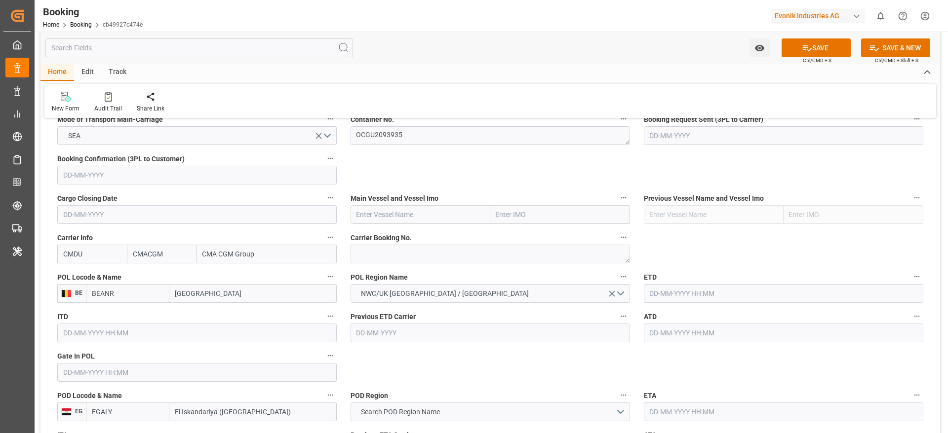
scroll to position [592, 0]
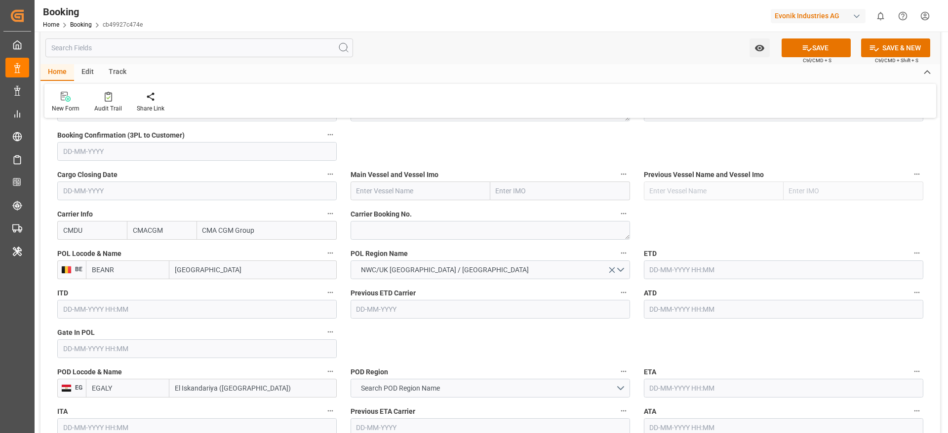
click at [390, 194] on input "text" at bounding box center [421, 191] width 140 height 19
paste input "CMA CGM TIGA"
click at [407, 216] on span "CMA CGM TIGA - 9938418" at bounding box center [396, 213] width 78 height 8
type input "CMA CGM TIGA"
type input "9938418"
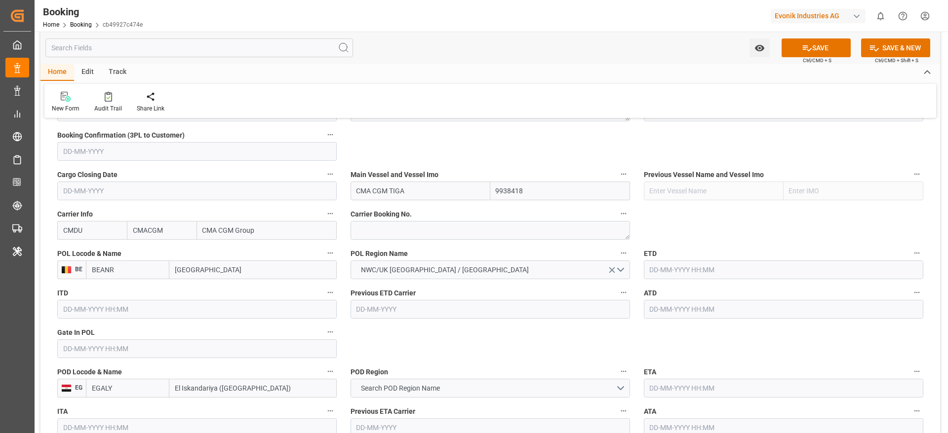
type input "CMA CGM TIGA"
click at [419, 229] on textarea at bounding box center [490, 230] width 279 height 19
paste textarea "ANT1928185"
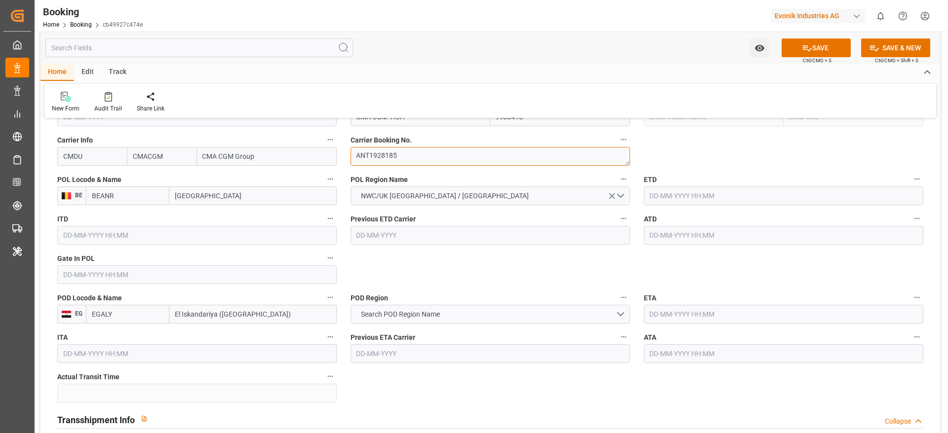
type textarea "ANT1928185"
click at [85, 279] on input "text" at bounding box center [196, 275] width 279 height 19
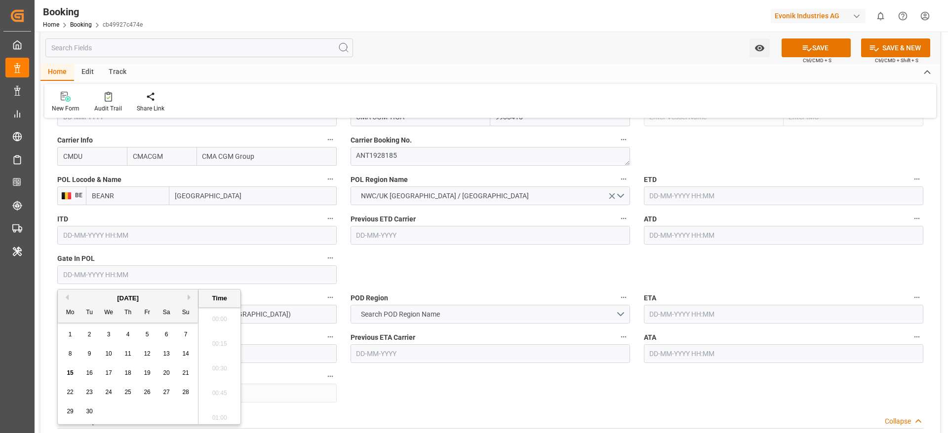
scroll to position [1633, 0]
click at [146, 335] on span "5" at bounding box center [147, 334] width 3 height 7
type input "[DATE] 00:00"
click at [680, 195] on input "text" at bounding box center [783, 196] width 279 height 19
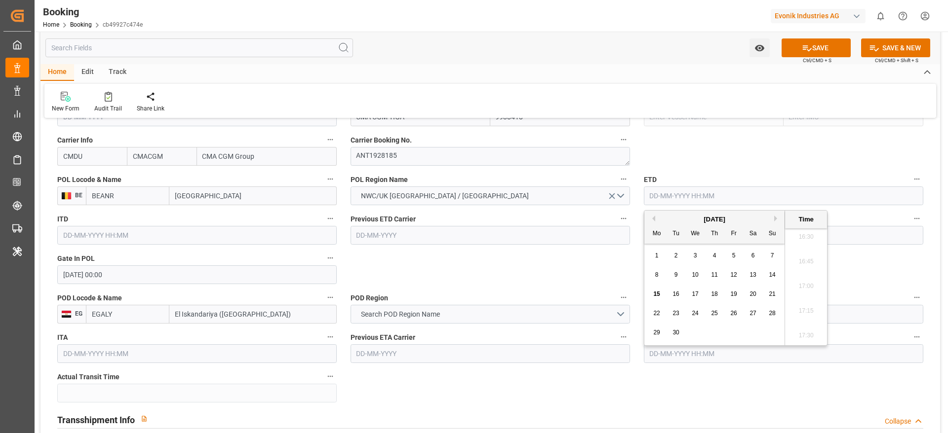
click at [755, 270] on div "13" at bounding box center [753, 276] width 12 height 12
type input "[DATE] 00:00"
click at [873, 223] on label "ATD" at bounding box center [783, 219] width 279 height 14
click at [910, 223] on button "ATD" at bounding box center [916, 218] width 13 height 13
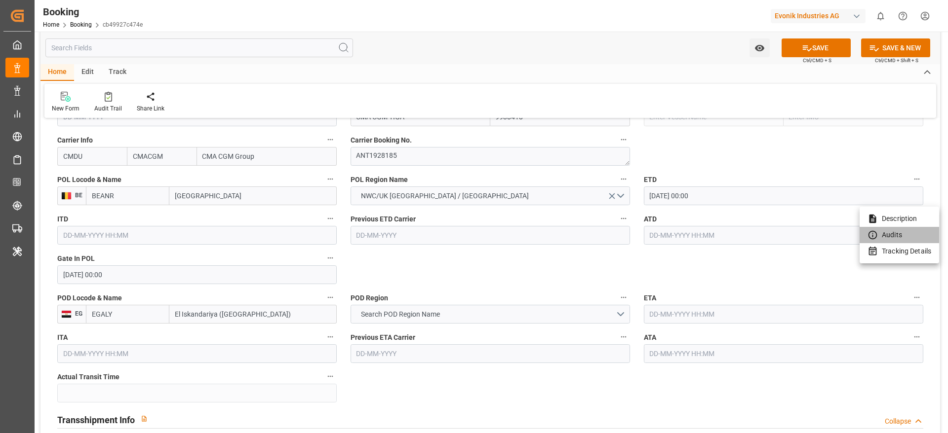
click at [878, 233] on li "Audits" at bounding box center [899, 235] width 79 height 16
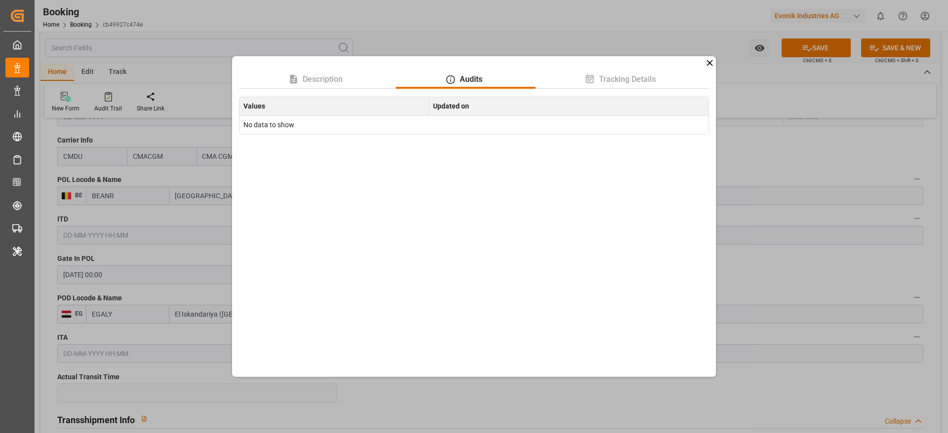
click at [710, 64] on icon at bounding box center [709, 63] width 6 height 6
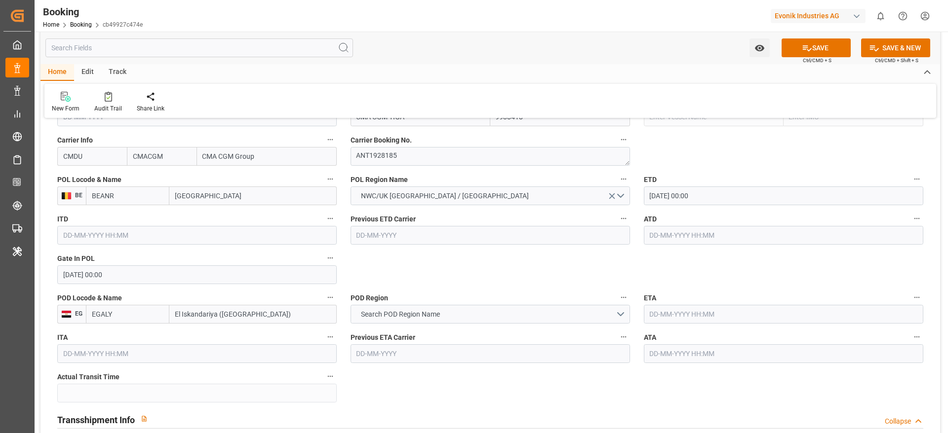
click at [733, 229] on input "text" at bounding box center [783, 235] width 279 height 19
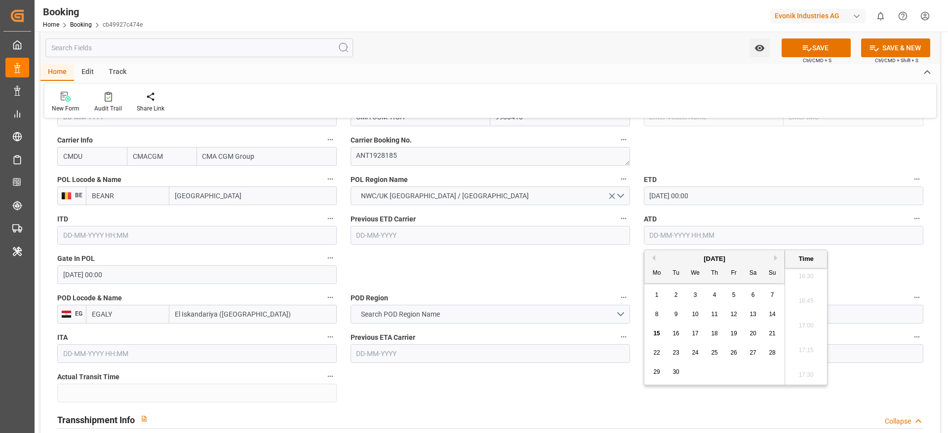
click at [751, 312] on span "13" at bounding box center [752, 314] width 6 height 7
type input "[DATE] 00:00"
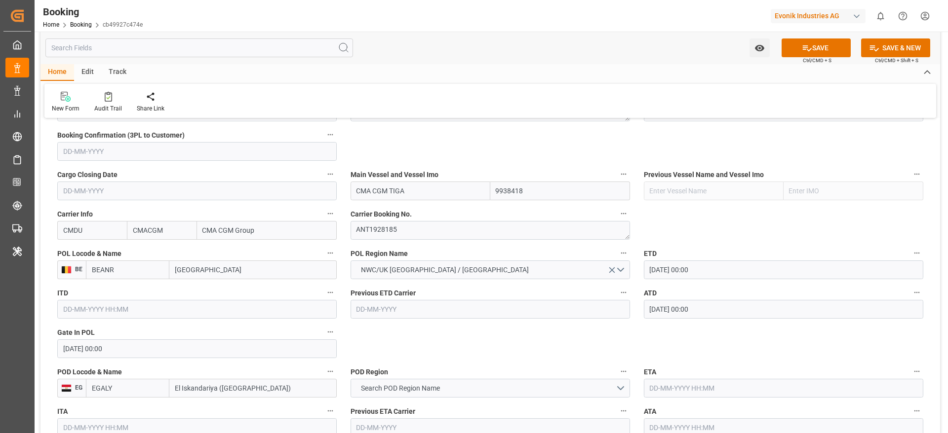
scroll to position [666, 0]
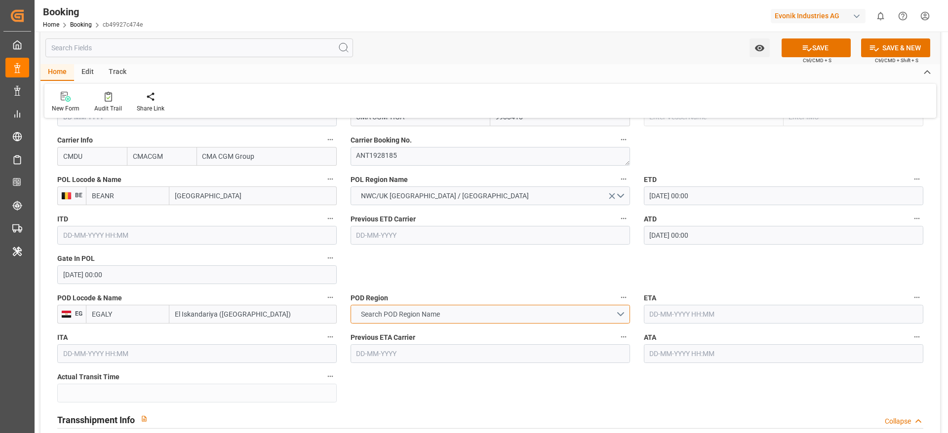
click at [417, 314] on span "Search POD Region Name" at bounding box center [400, 315] width 89 height 10
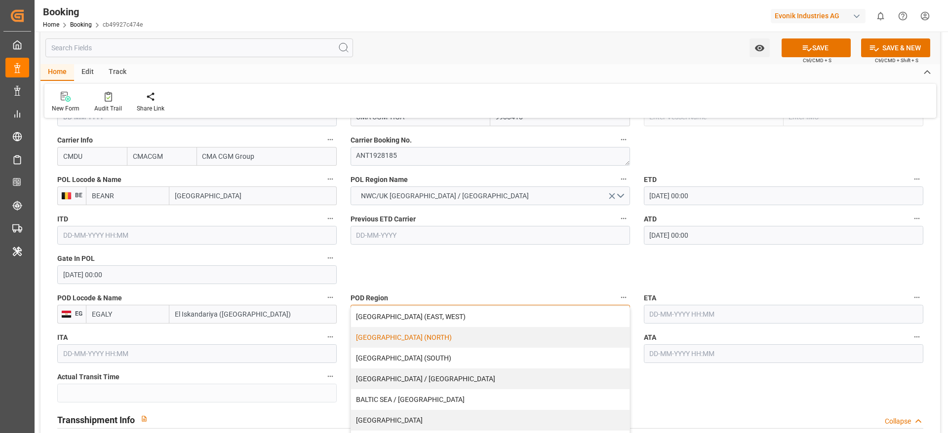
click at [392, 337] on div "[GEOGRAPHIC_DATA] (NORTH)" at bounding box center [490, 337] width 278 height 21
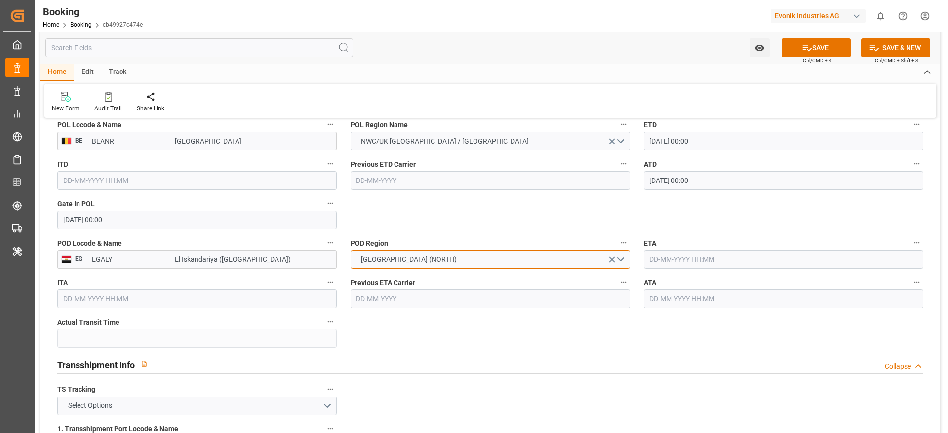
scroll to position [741, 0]
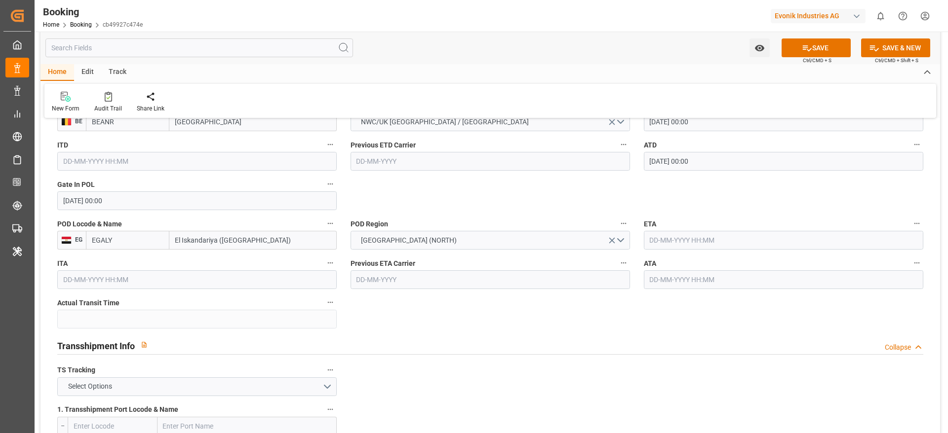
click at [672, 238] on input "text" at bounding box center [783, 240] width 279 height 19
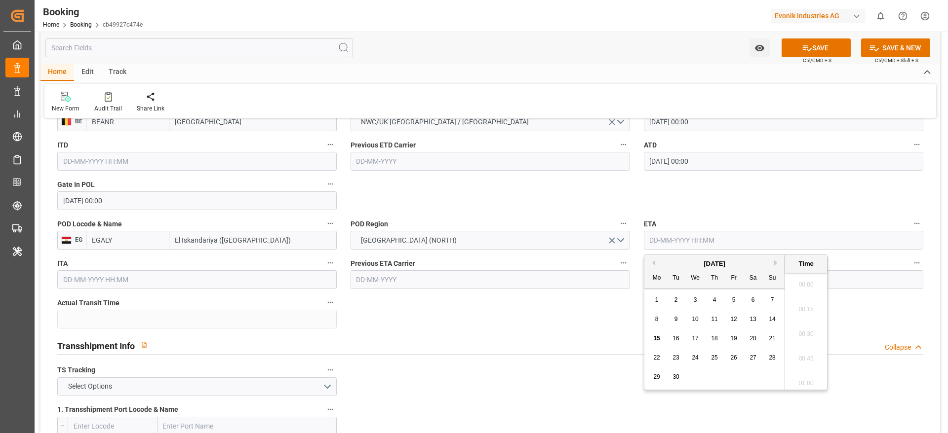
scroll to position [1633, 0]
click at [753, 355] on span "27" at bounding box center [752, 357] width 6 height 7
type input "[DATE] 00:00"
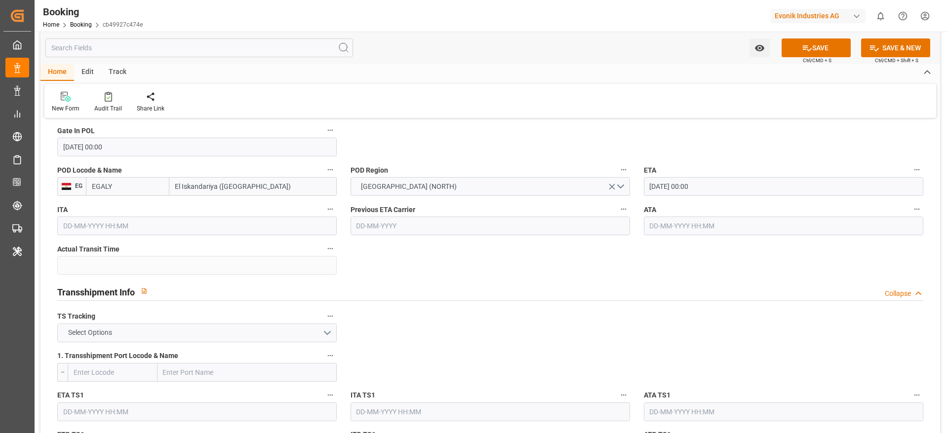
scroll to position [815, 0]
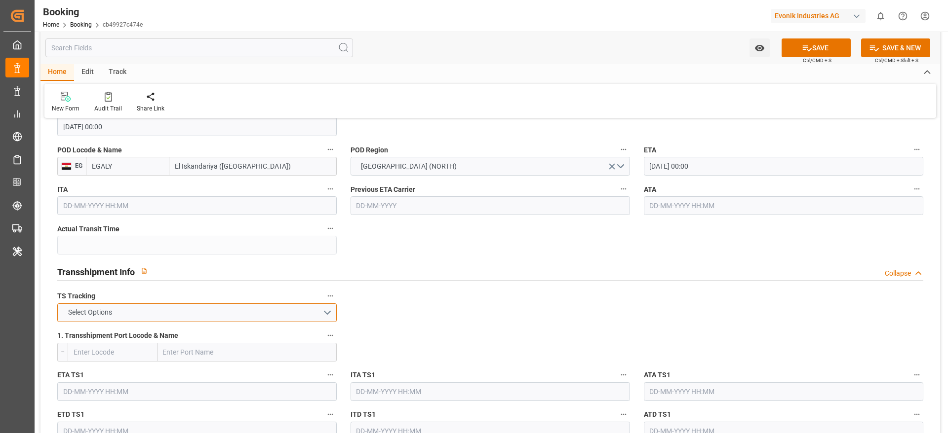
click at [74, 306] on button "Select Options" at bounding box center [196, 313] width 279 height 19
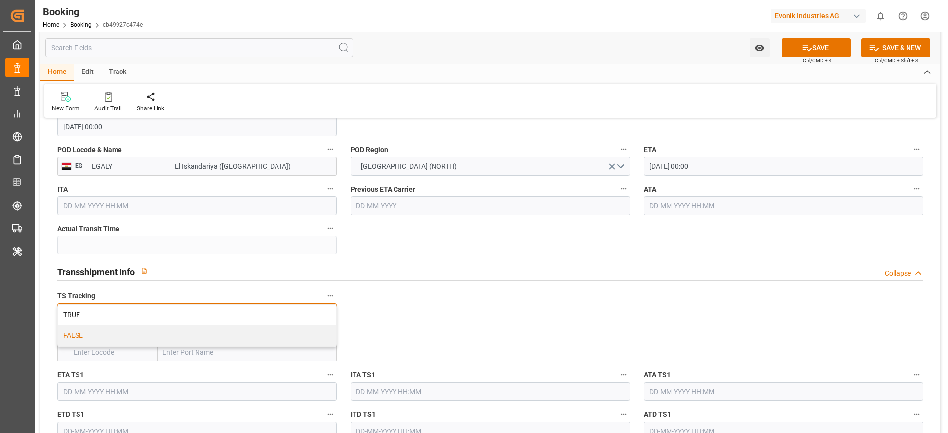
click at [83, 338] on div "FALSE" at bounding box center [197, 336] width 278 height 21
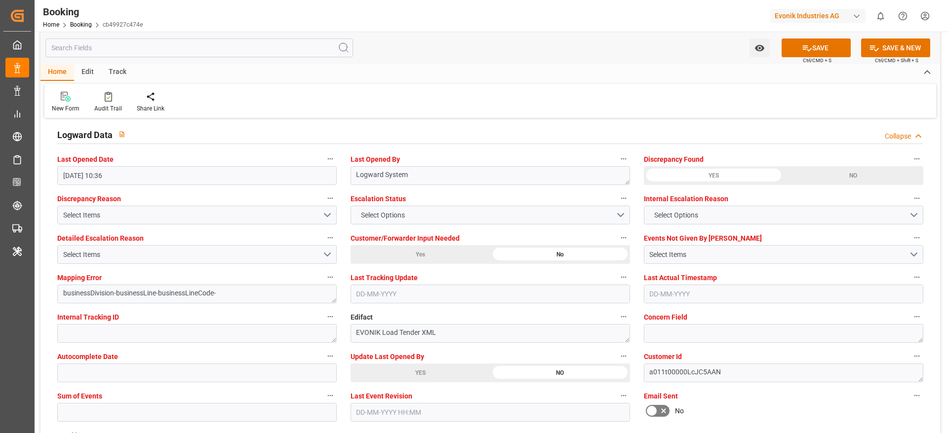
scroll to position [1925, 0]
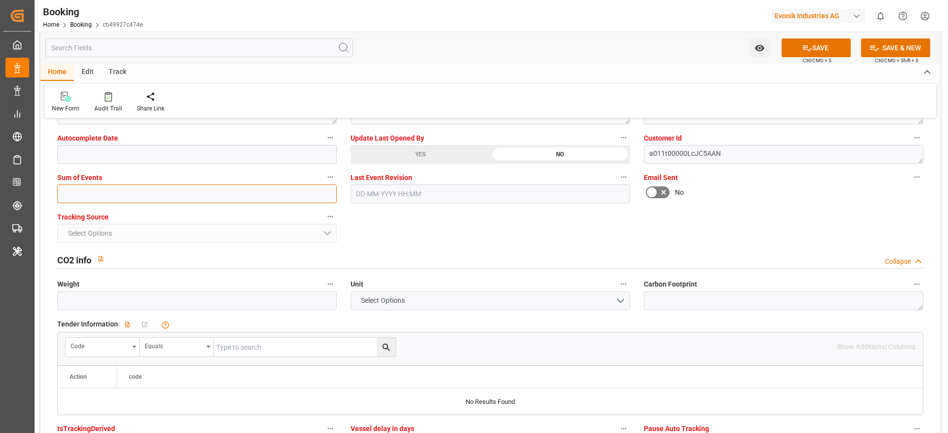
click at [93, 194] on input "text" at bounding box center [196, 194] width 279 height 19
type input "0"
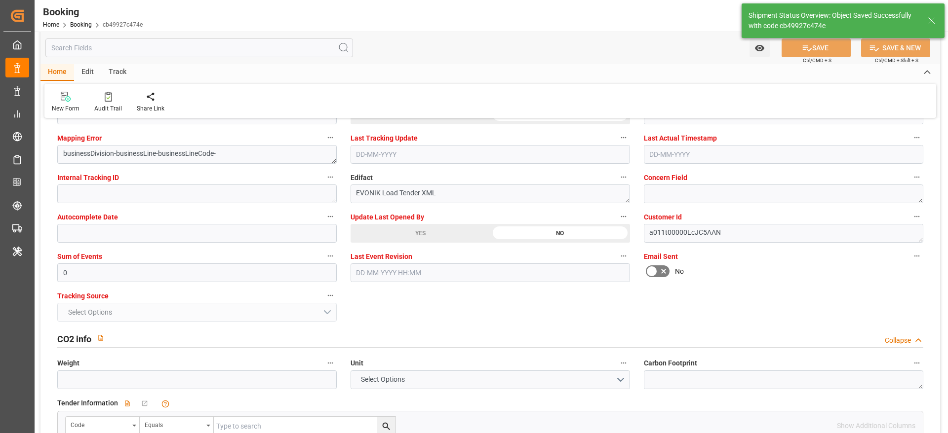
type textarea "Madhu T V"
type textarea "businessDivision-businessLine-"
type input "[DATE] 00:00"
type input "[DATE] 11:37"
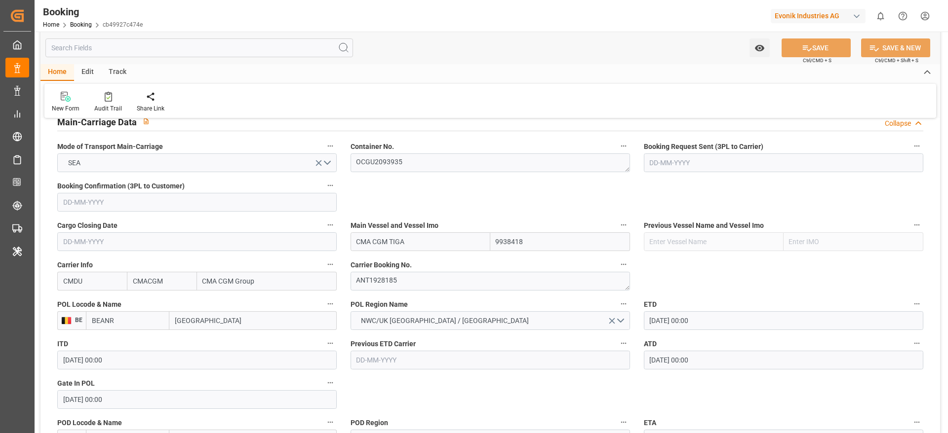
scroll to position [597, 0]
